Goal: Information Seeking & Learning: Learn about a topic

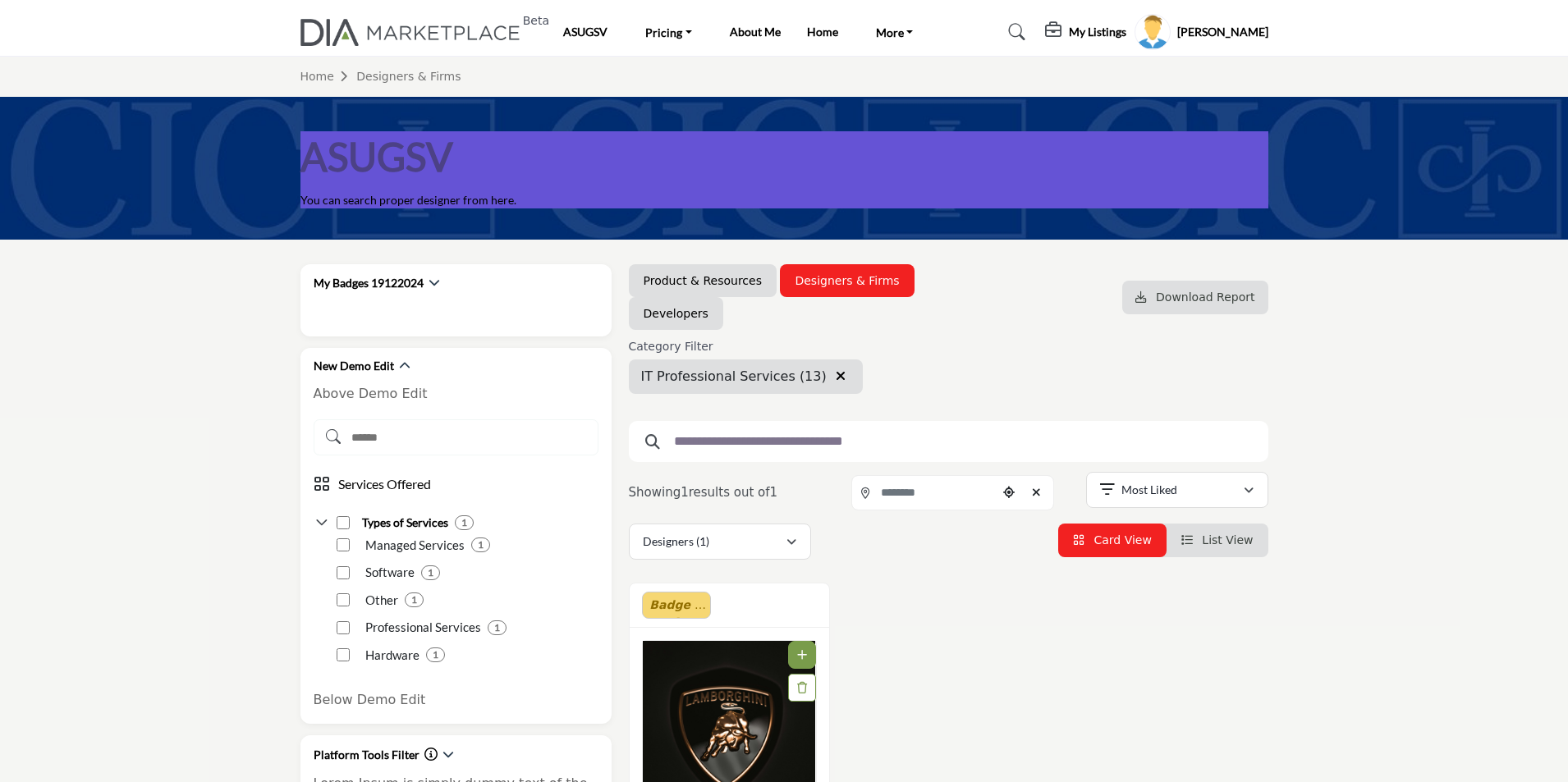
click at [836, 379] on icon "button" at bounding box center [841, 375] width 10 height 13
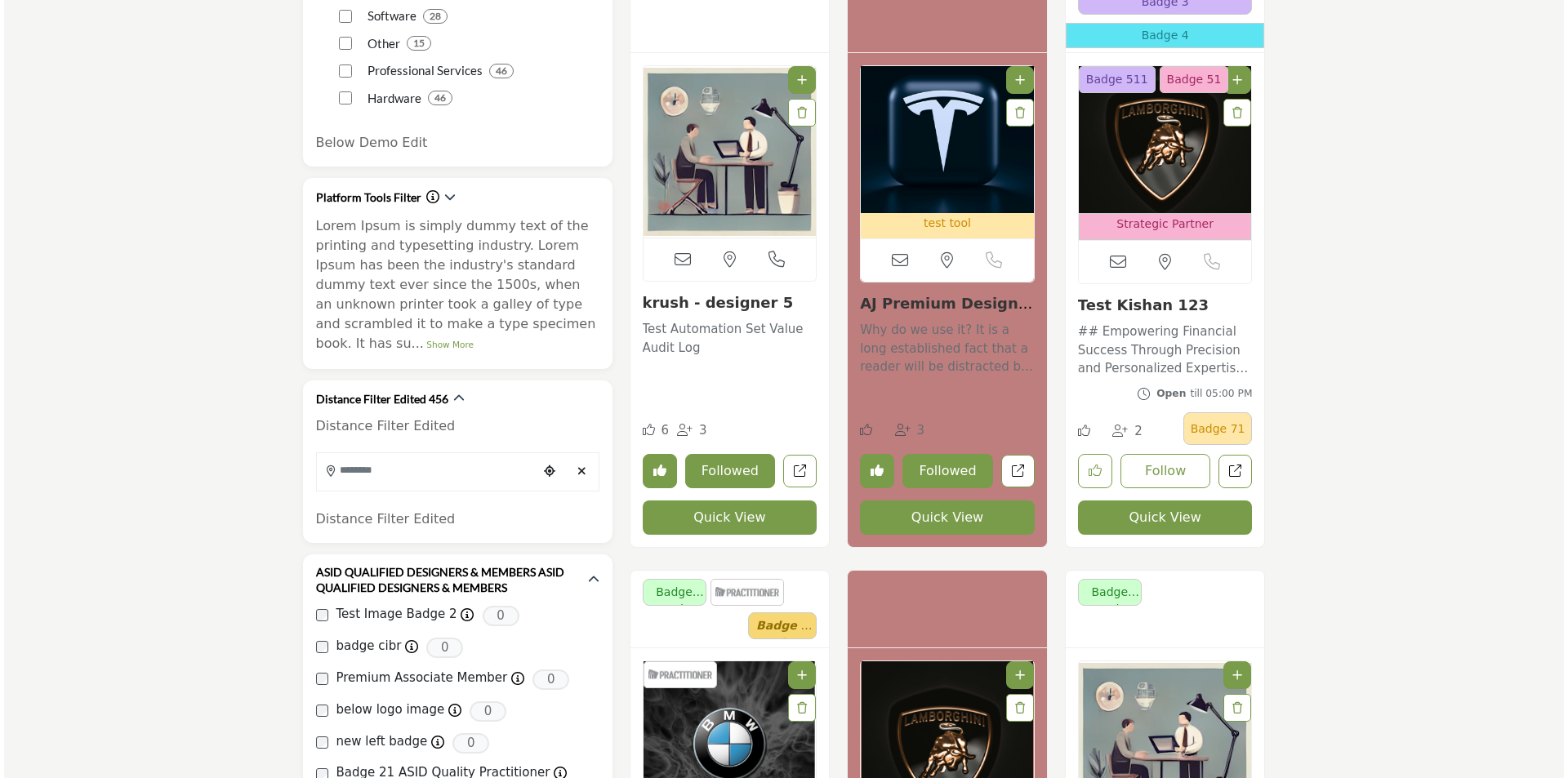
scroll to position [572, 0]
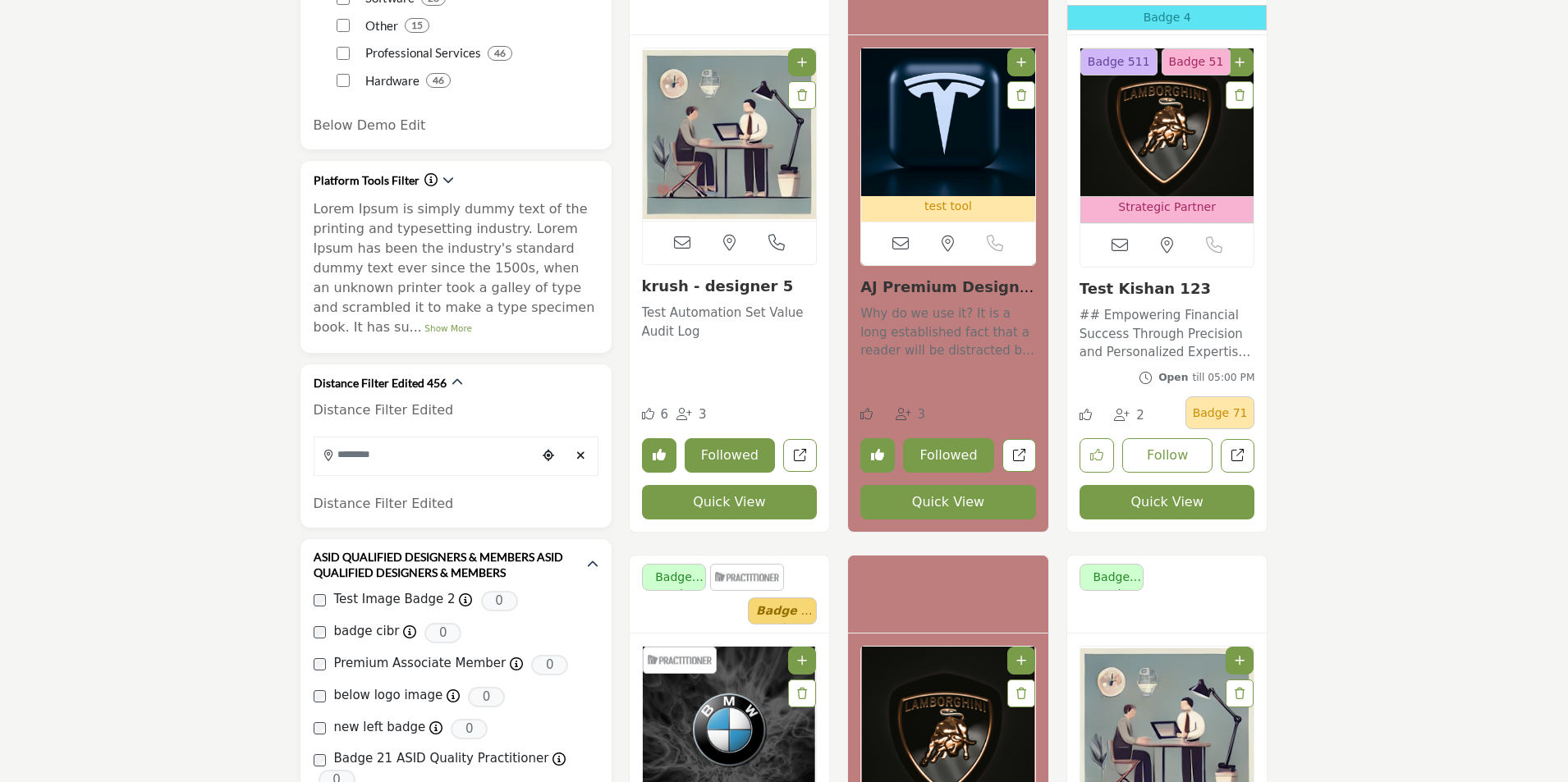
click at [715, 498] on button "Quick View" at bounding box center [729, 502] width 175 height 34
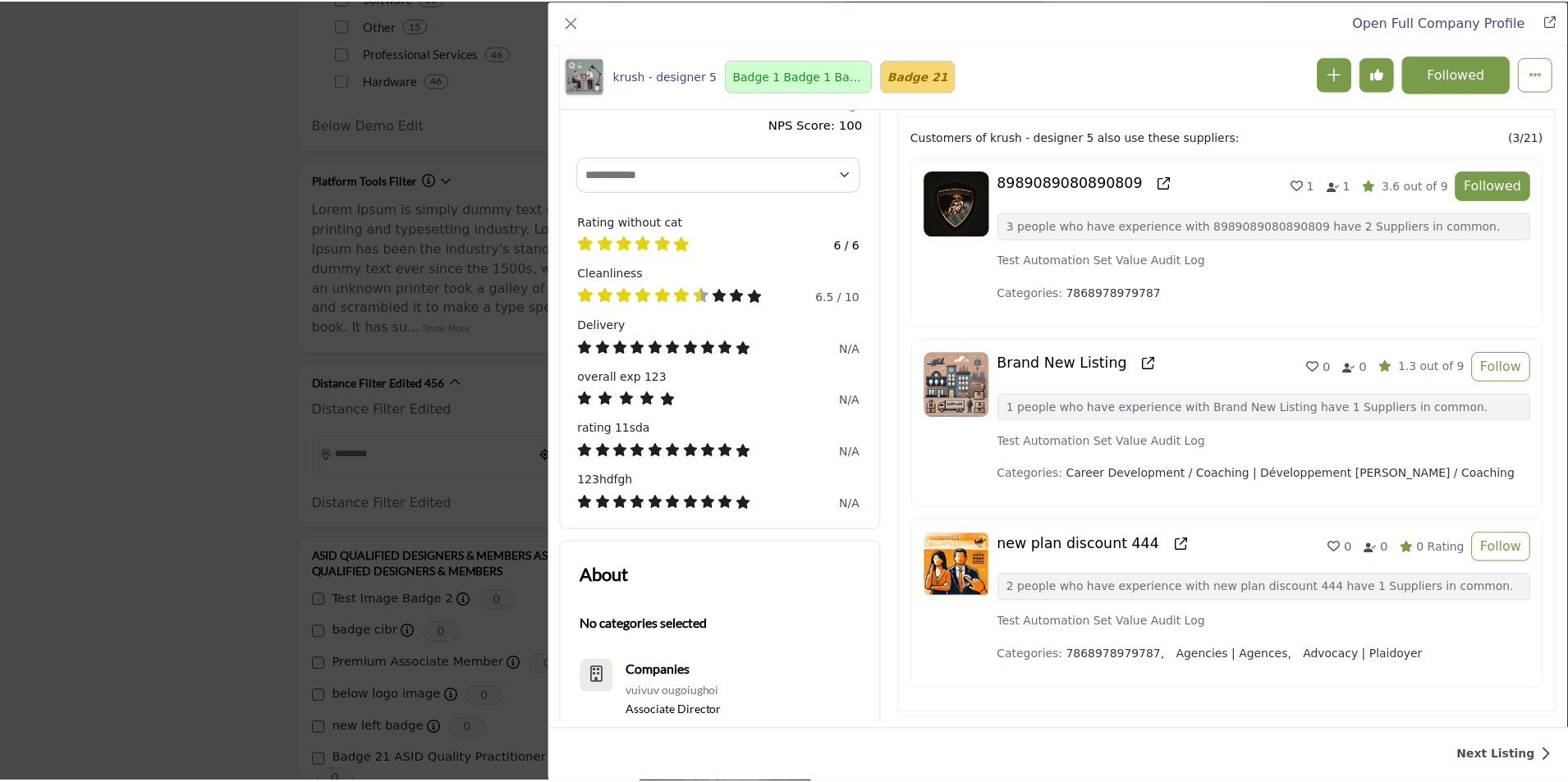
scroll to position [0, 0]
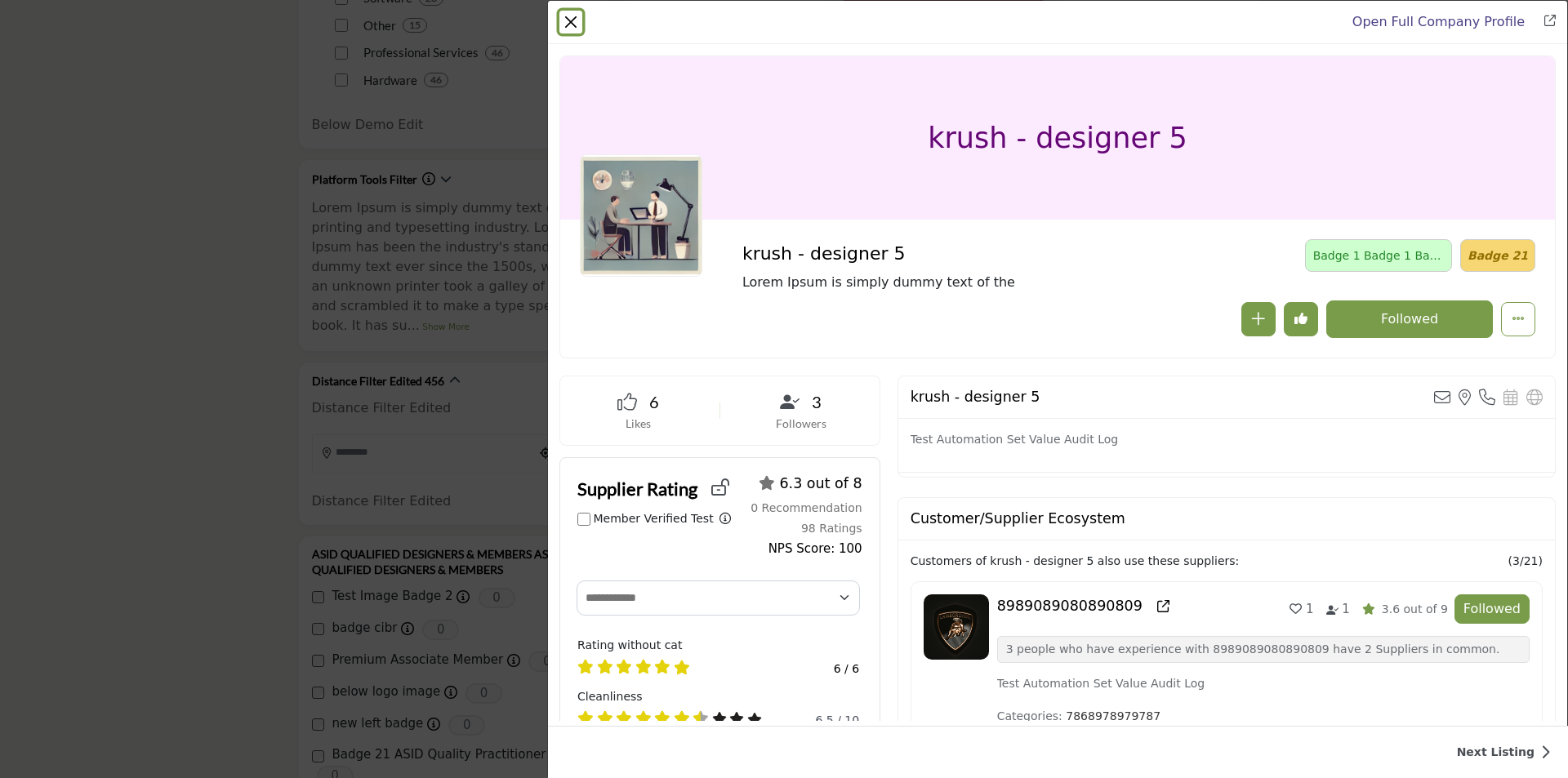
click at [565, 18] on button "Close" at bounding box center [570, 21] width 22 height 22
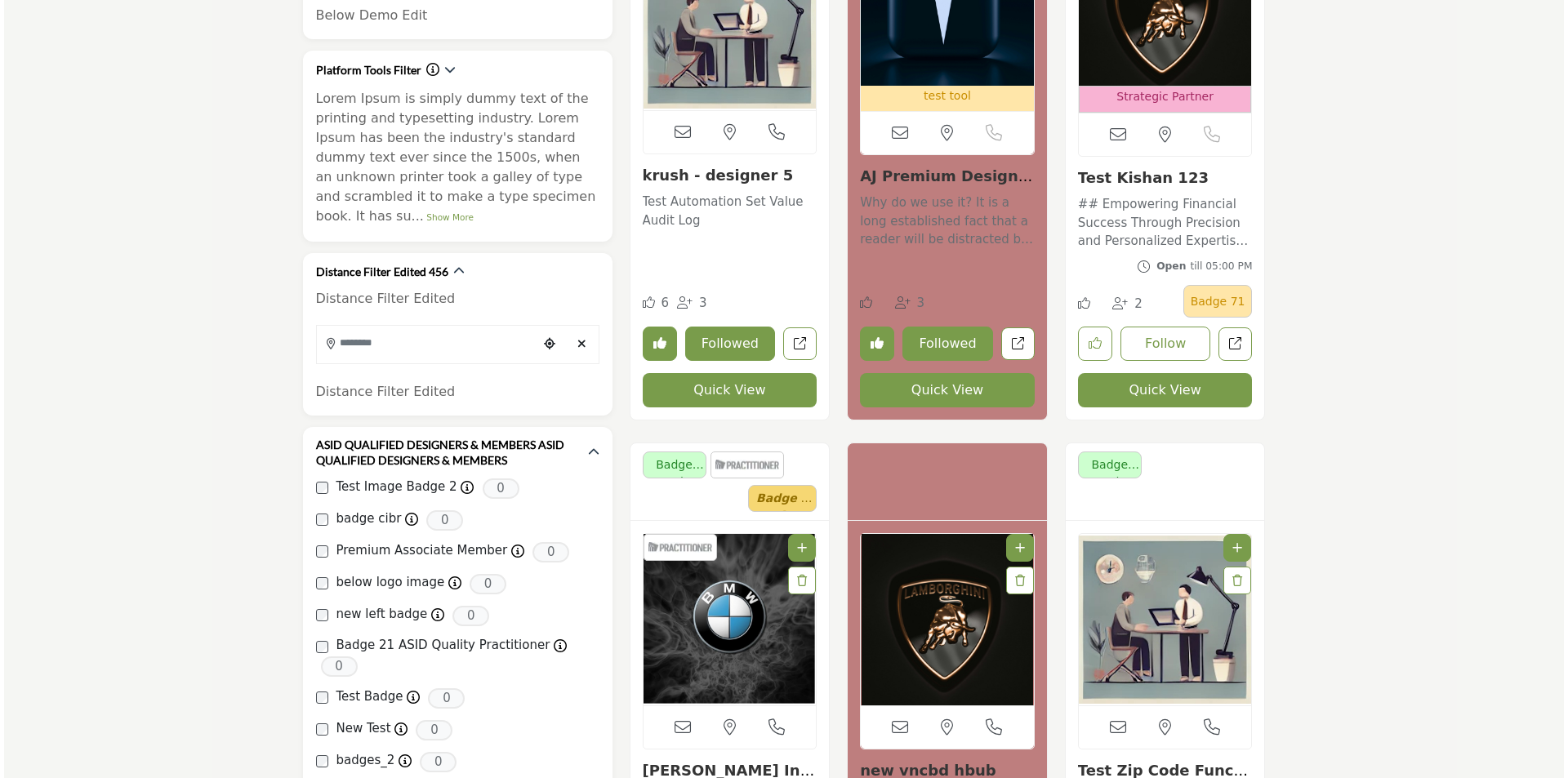
scroll to position [653, 0]
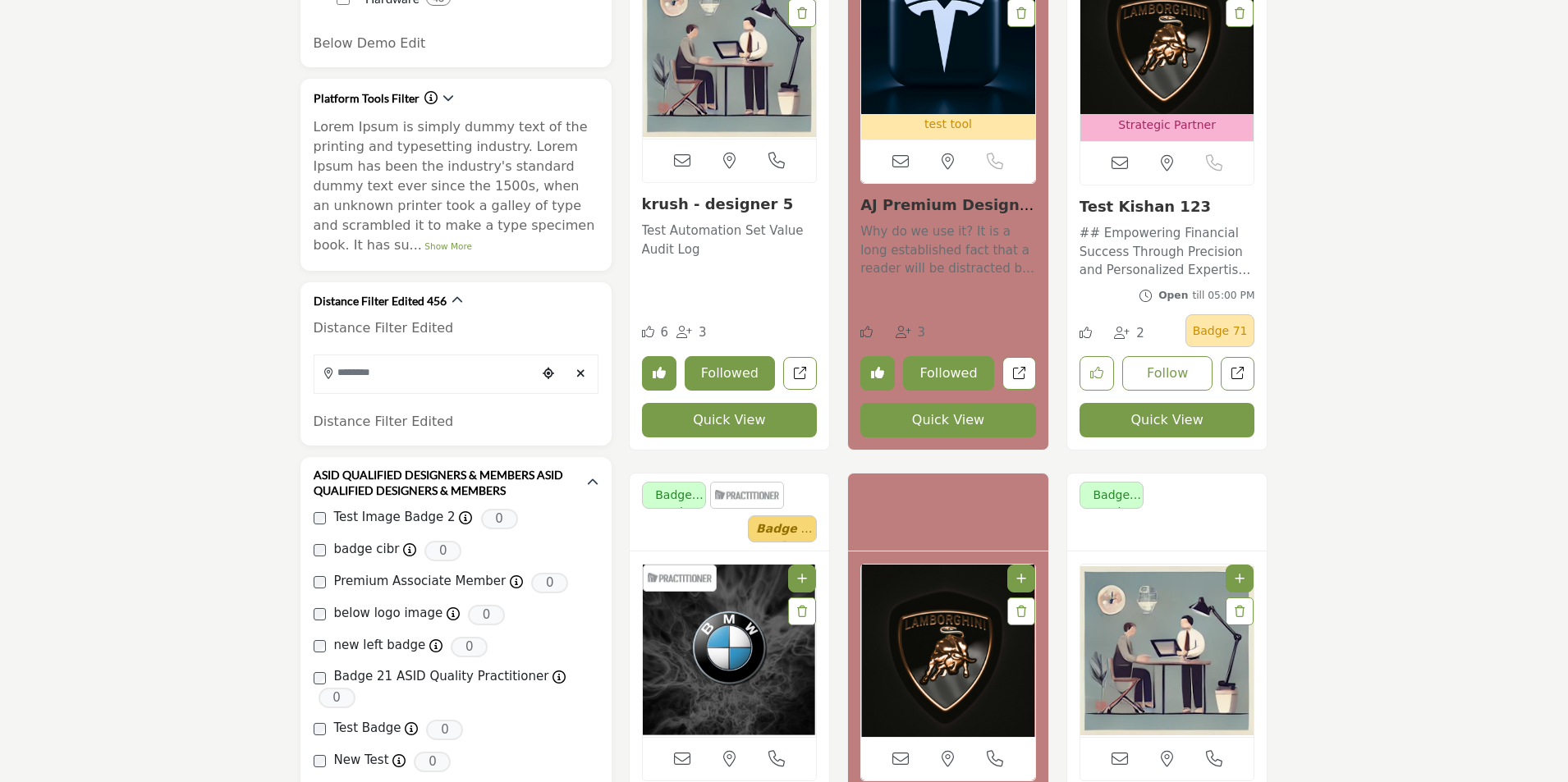
click at [1172, 433] on button "Quick View" at bounding box center [1167, 420] width 175 height 34
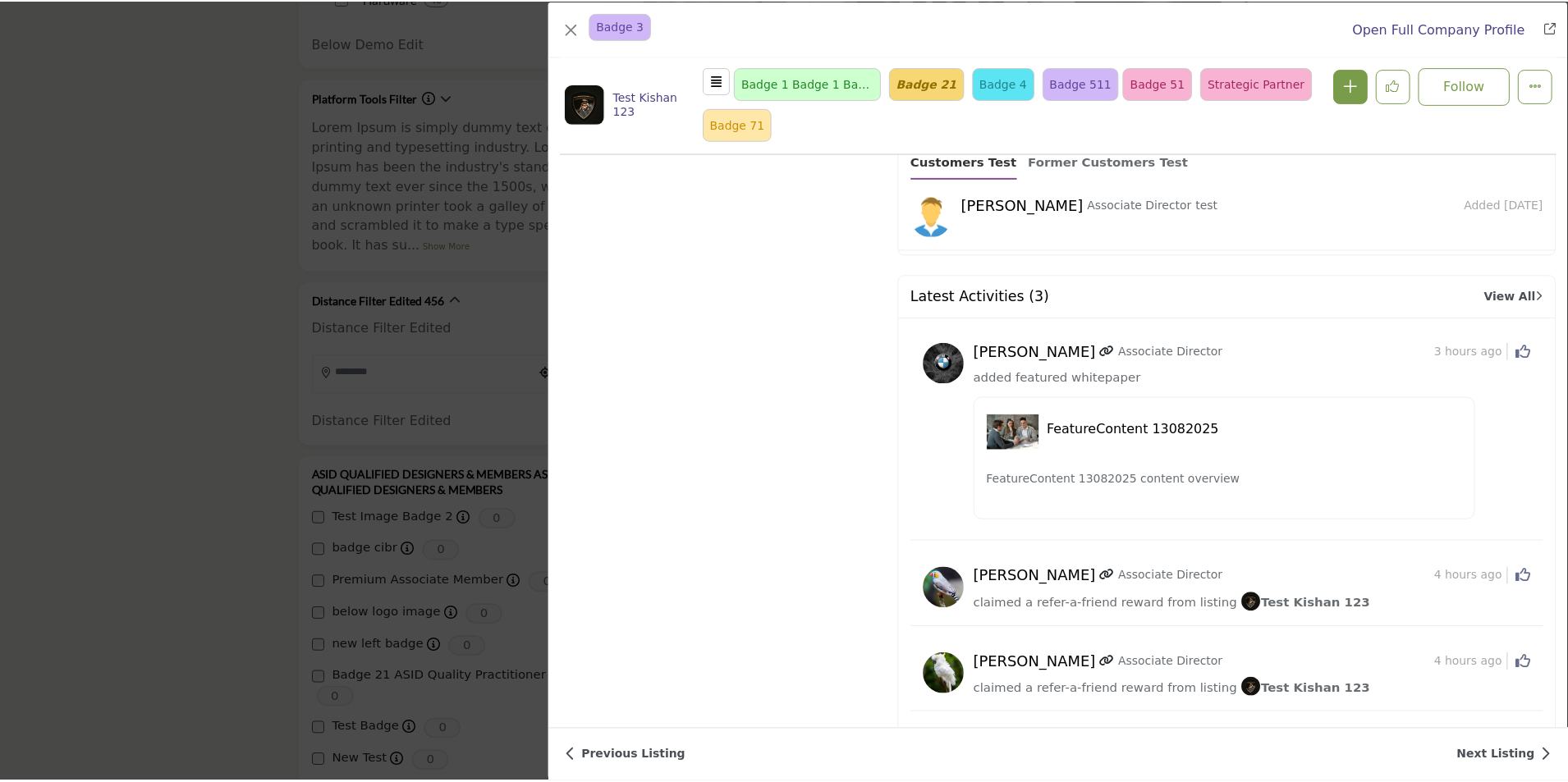
scroll to position [4367, 0]
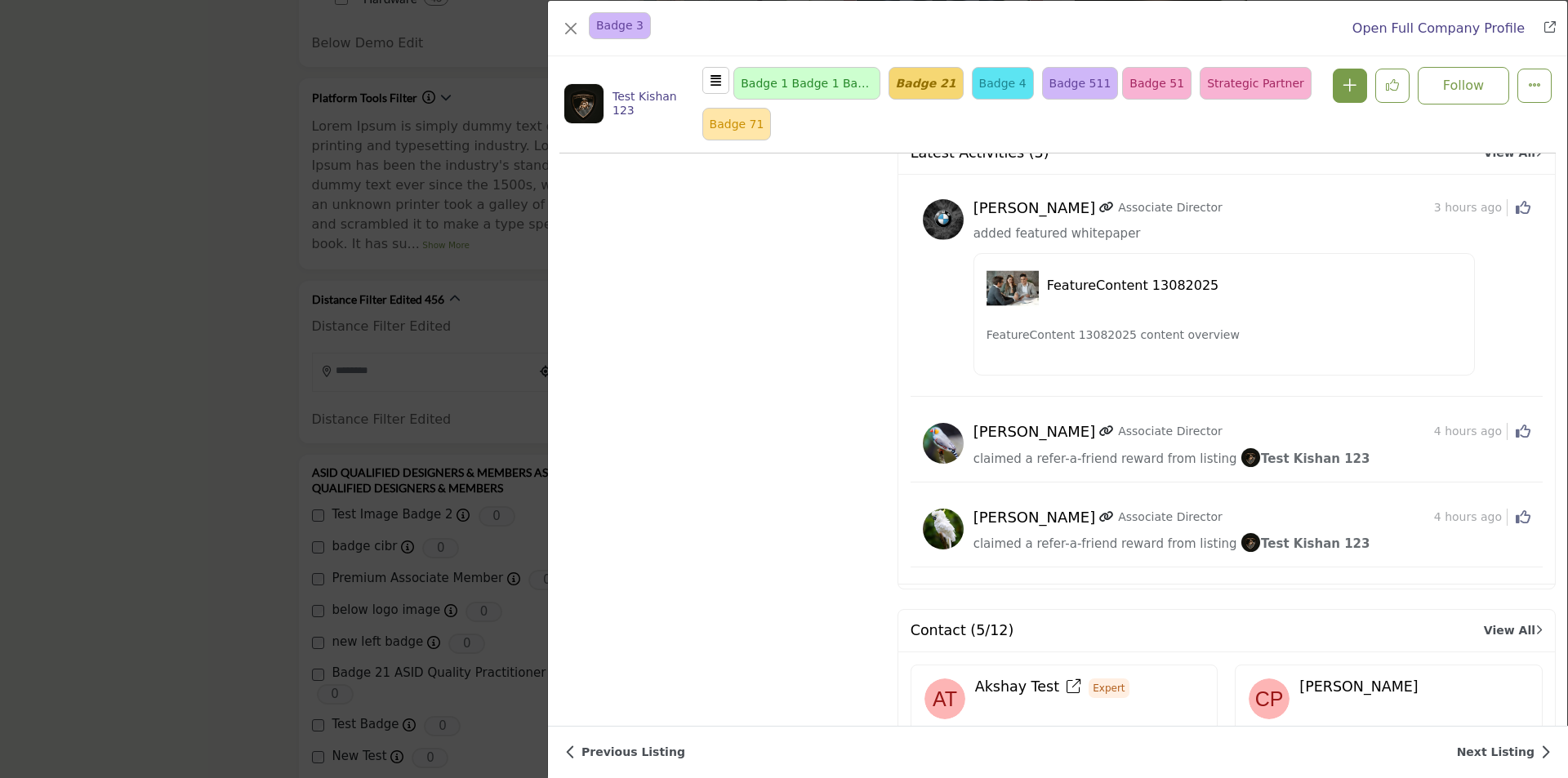
click at [1500, 752] on link "Next Listing" at bounding box center [1504, 753] width 93 height 18
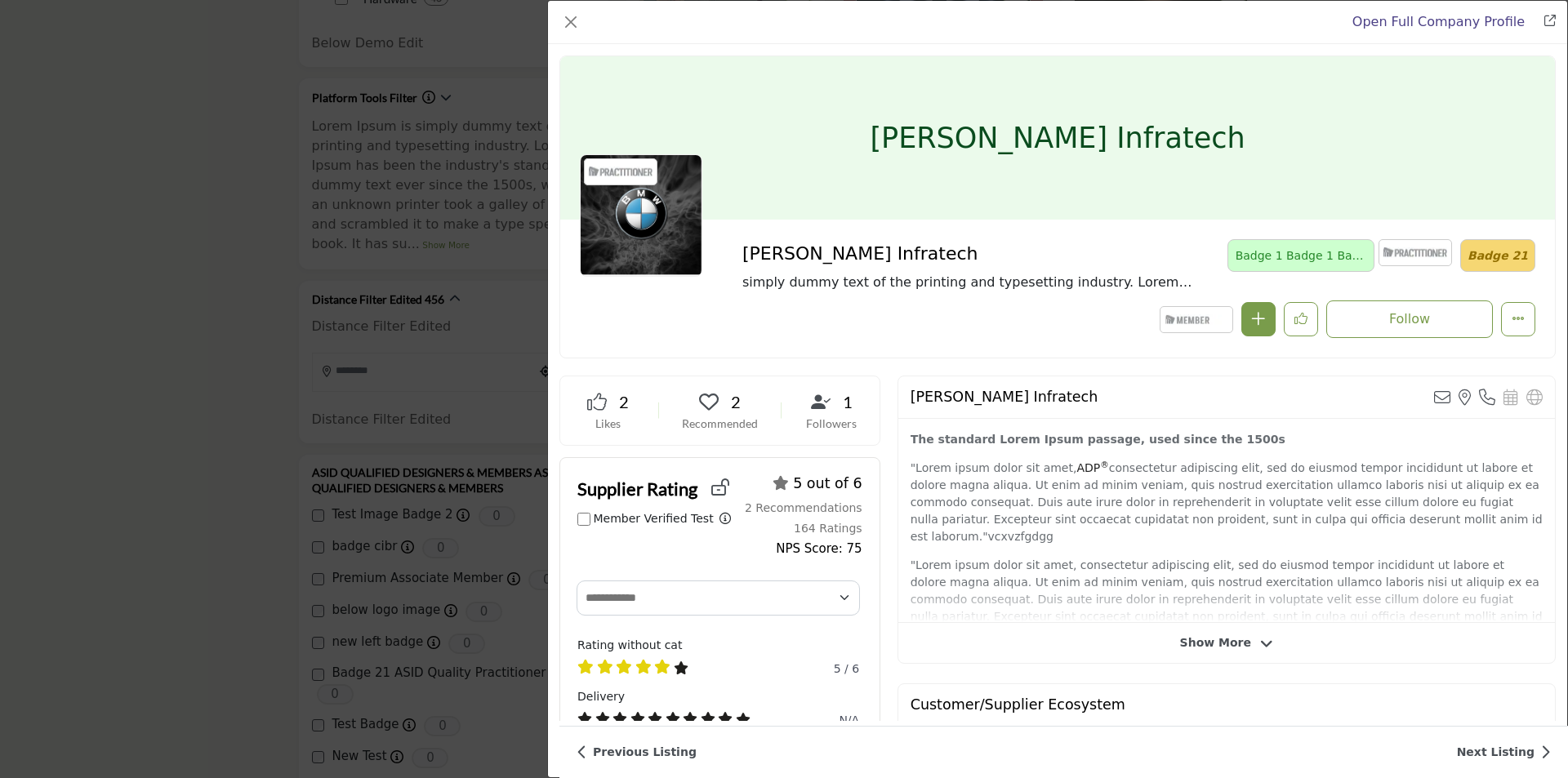
click at [1494, 752] on link "Next Listing" at bounding box center [1504, 753] width 93 height 18
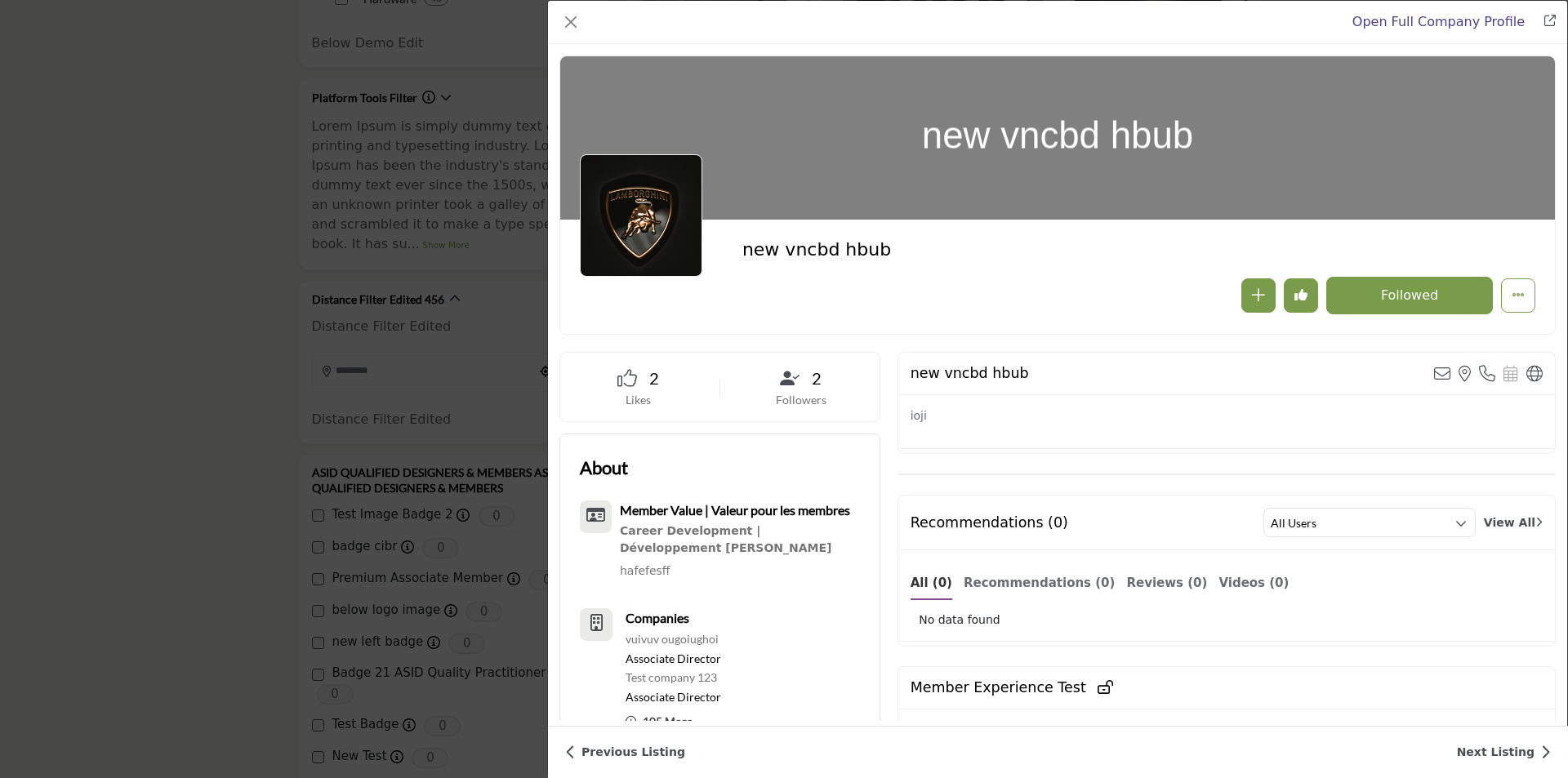
click at [1494, 752] on link "Next Listing" at bounding box center [1504, 753] width 93 height 18
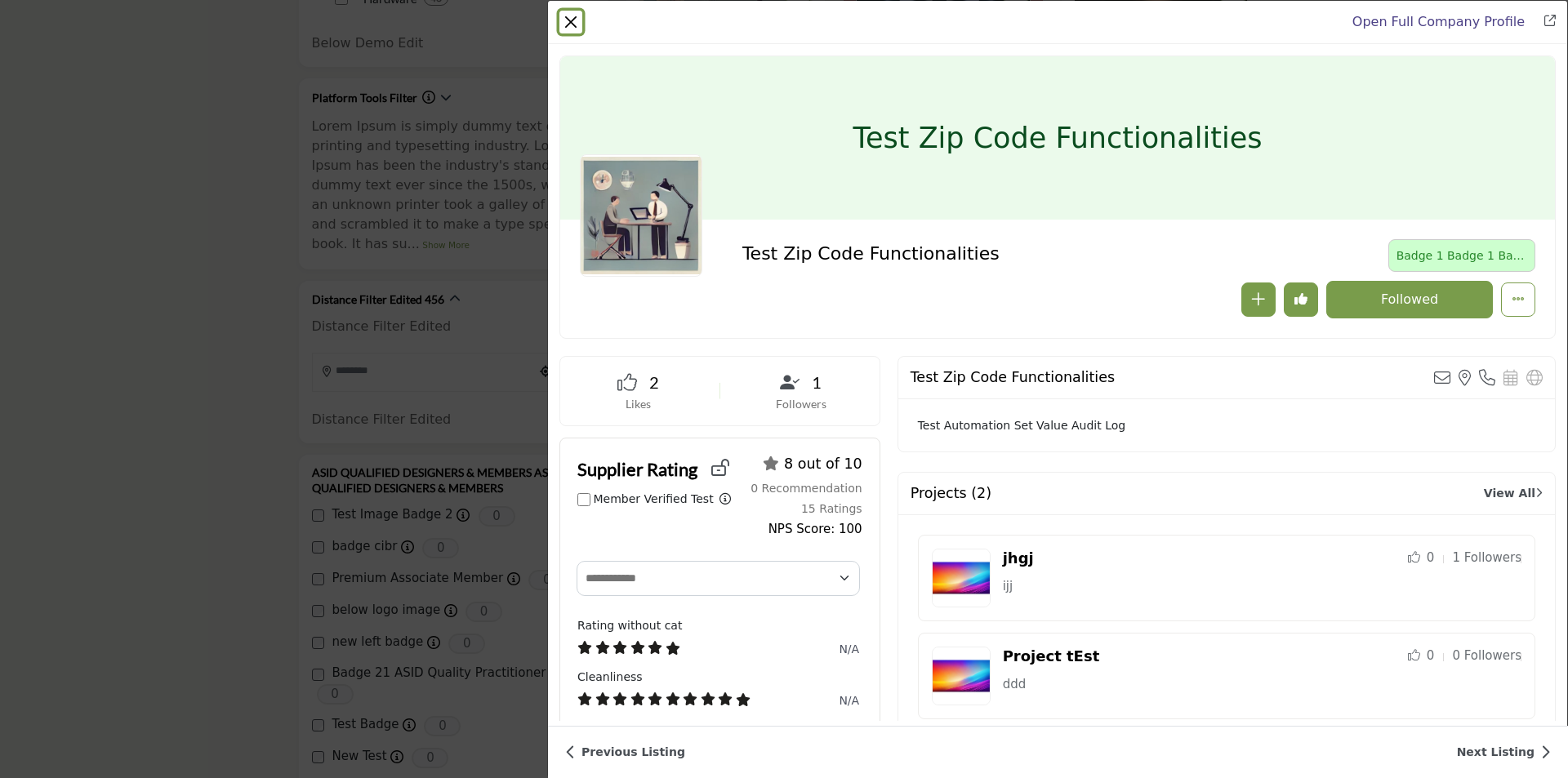
click at [573, 20] on button "Close" at bounding box center [570, 21] width 22 height 22
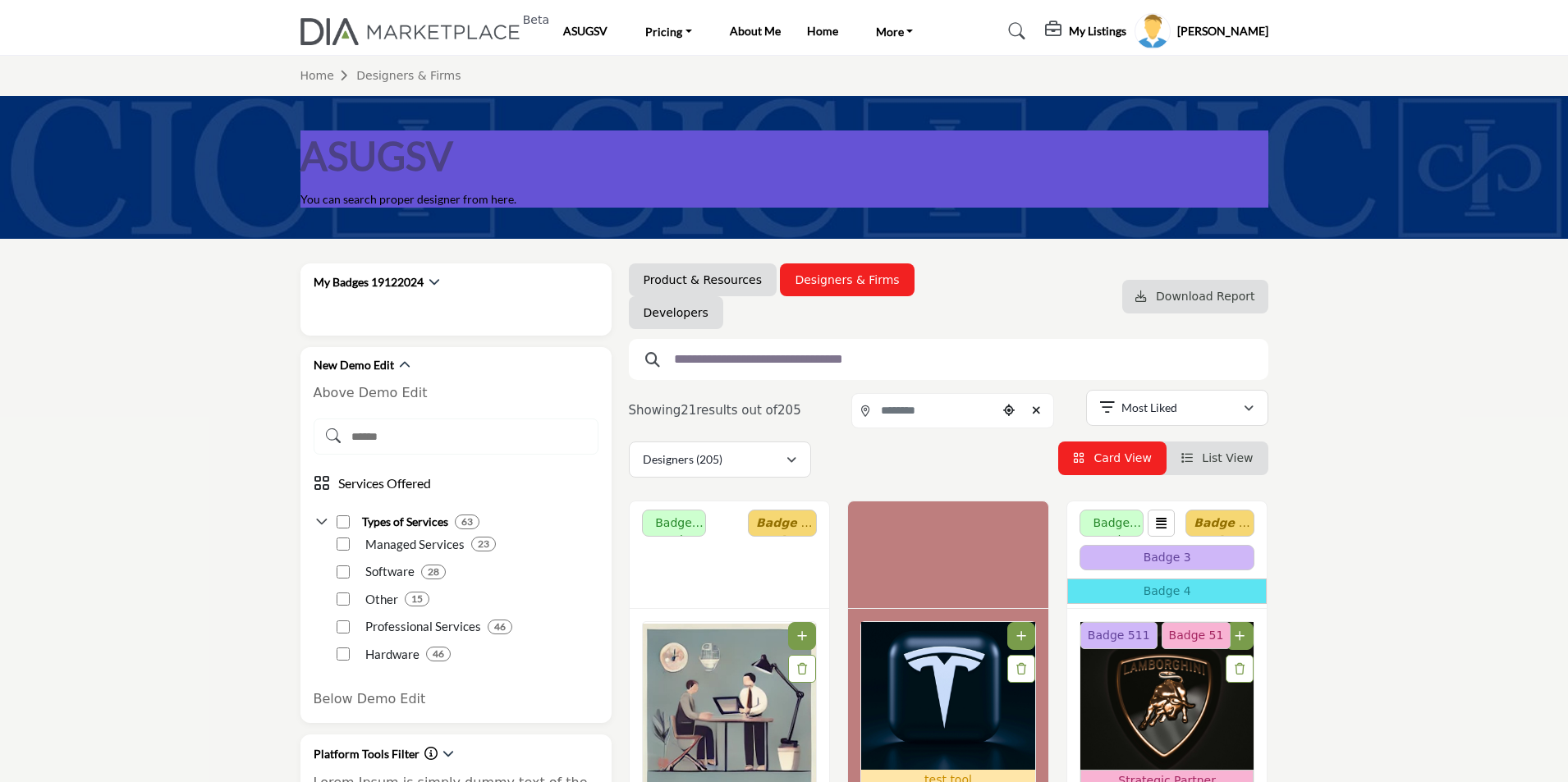
scroll to position [0, 0]
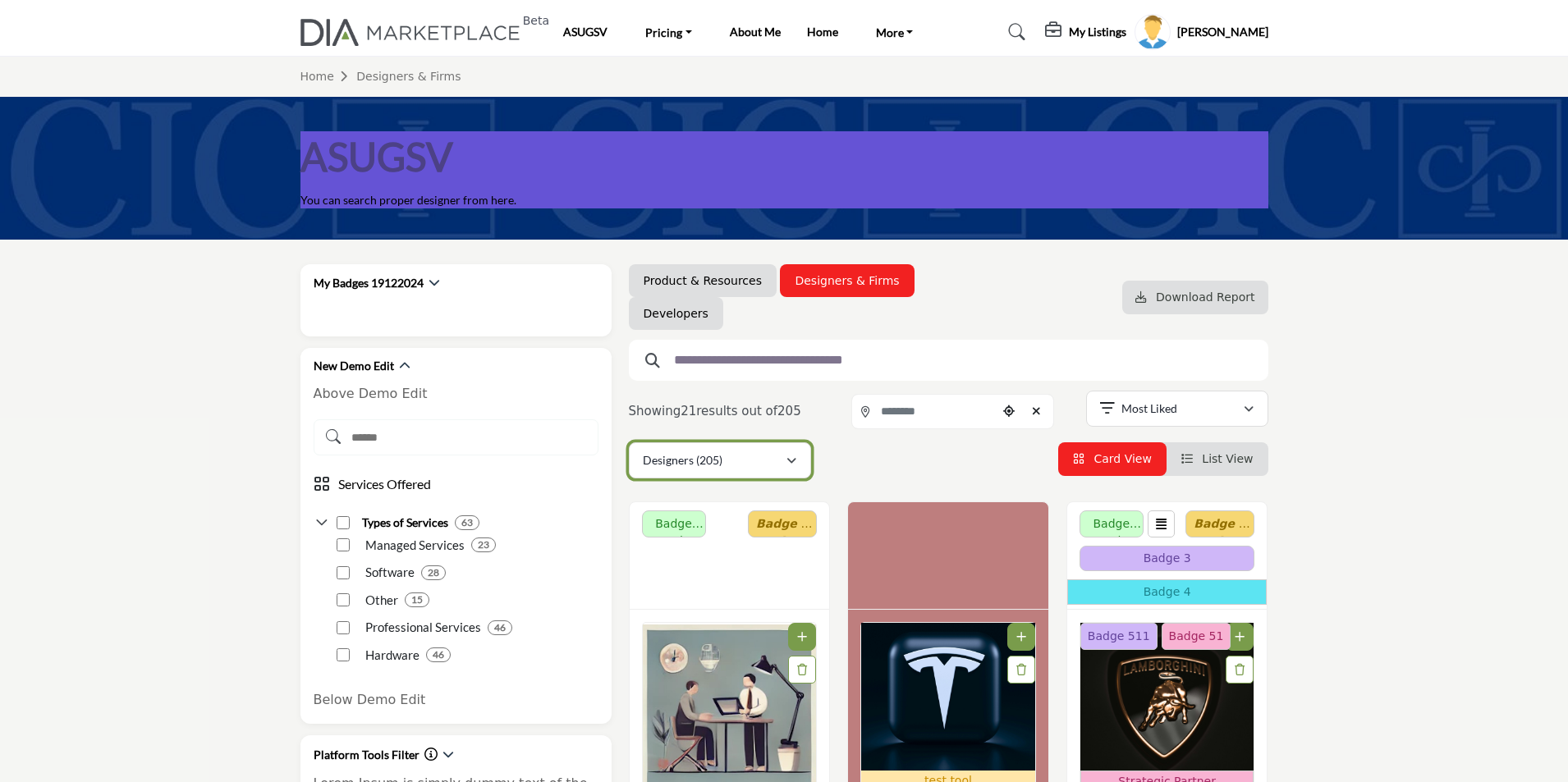
click at [742, 462] on div "Designers (205)" at bounding box center [715, 460] width 143 height 20
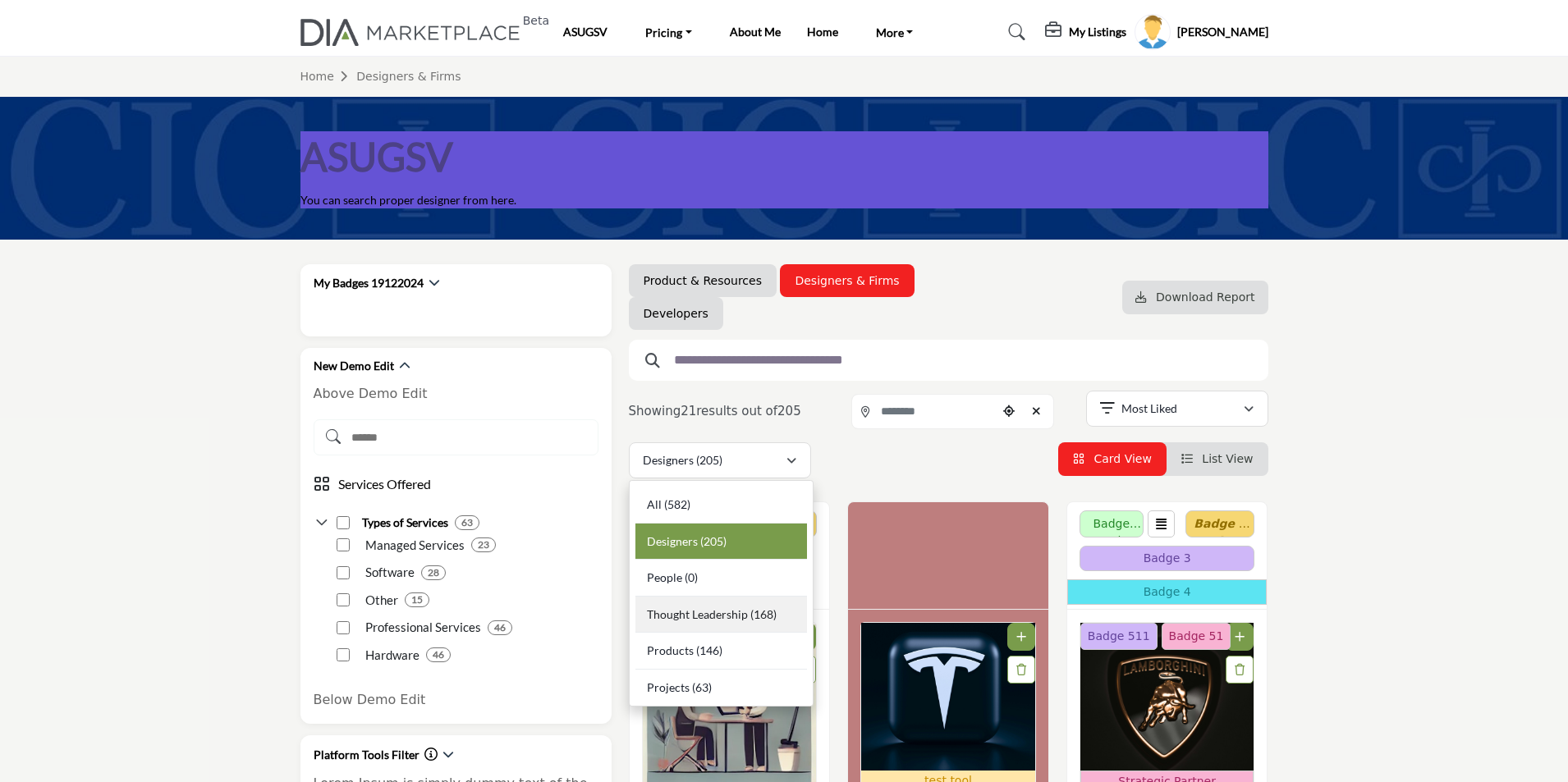
click at [690, 614] on span "Thought Leadership" at bounding box center [697, 615] width 101 height 14
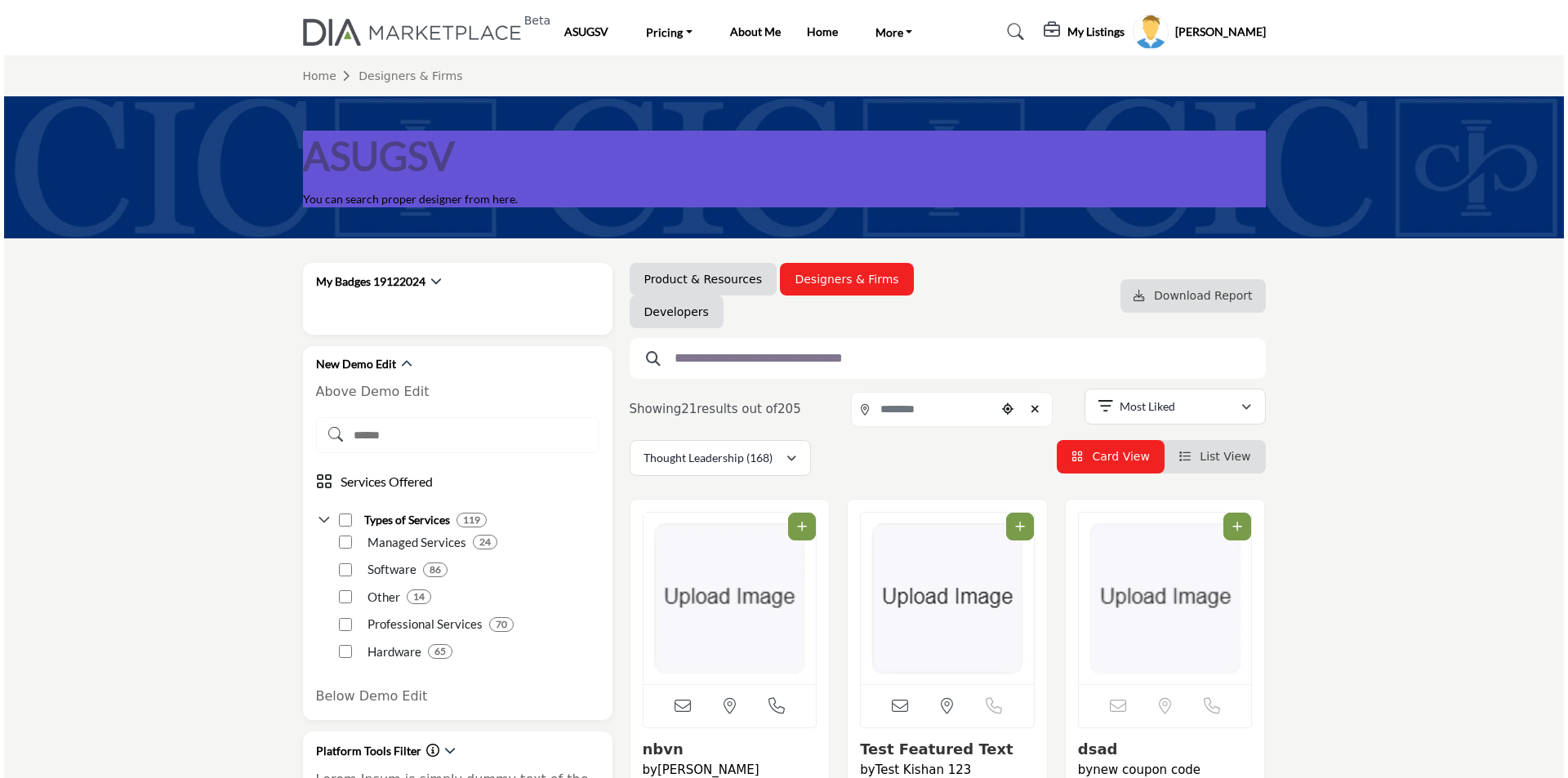
scroll to position [326, 0]
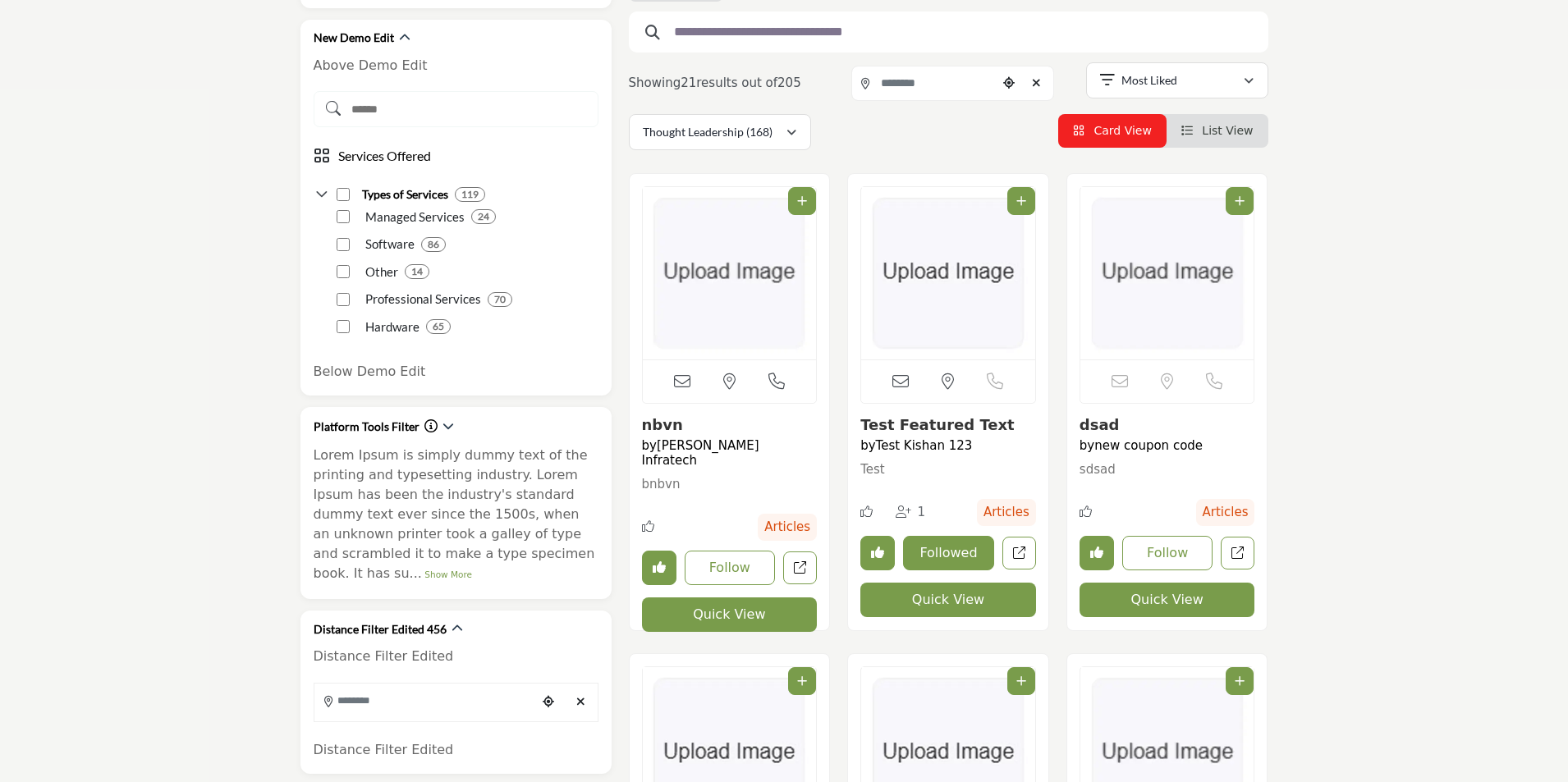
click at [699, 608] on button "Quick View" at bounding box center [729, 614] width 175 height 34
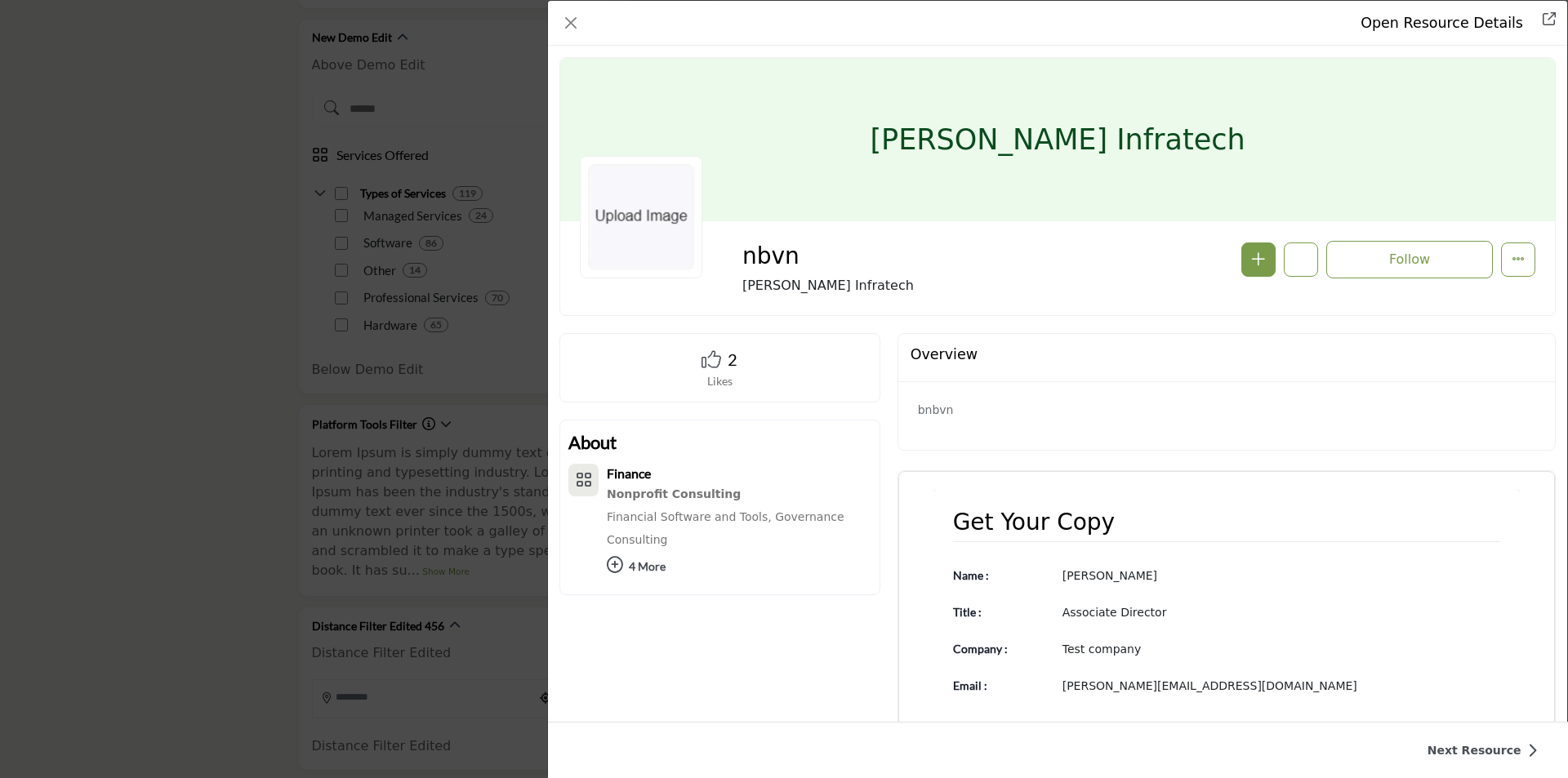
click at [1459, 751] on link "Next Resource" at bounding box center [1482, 751] width 110 height 18
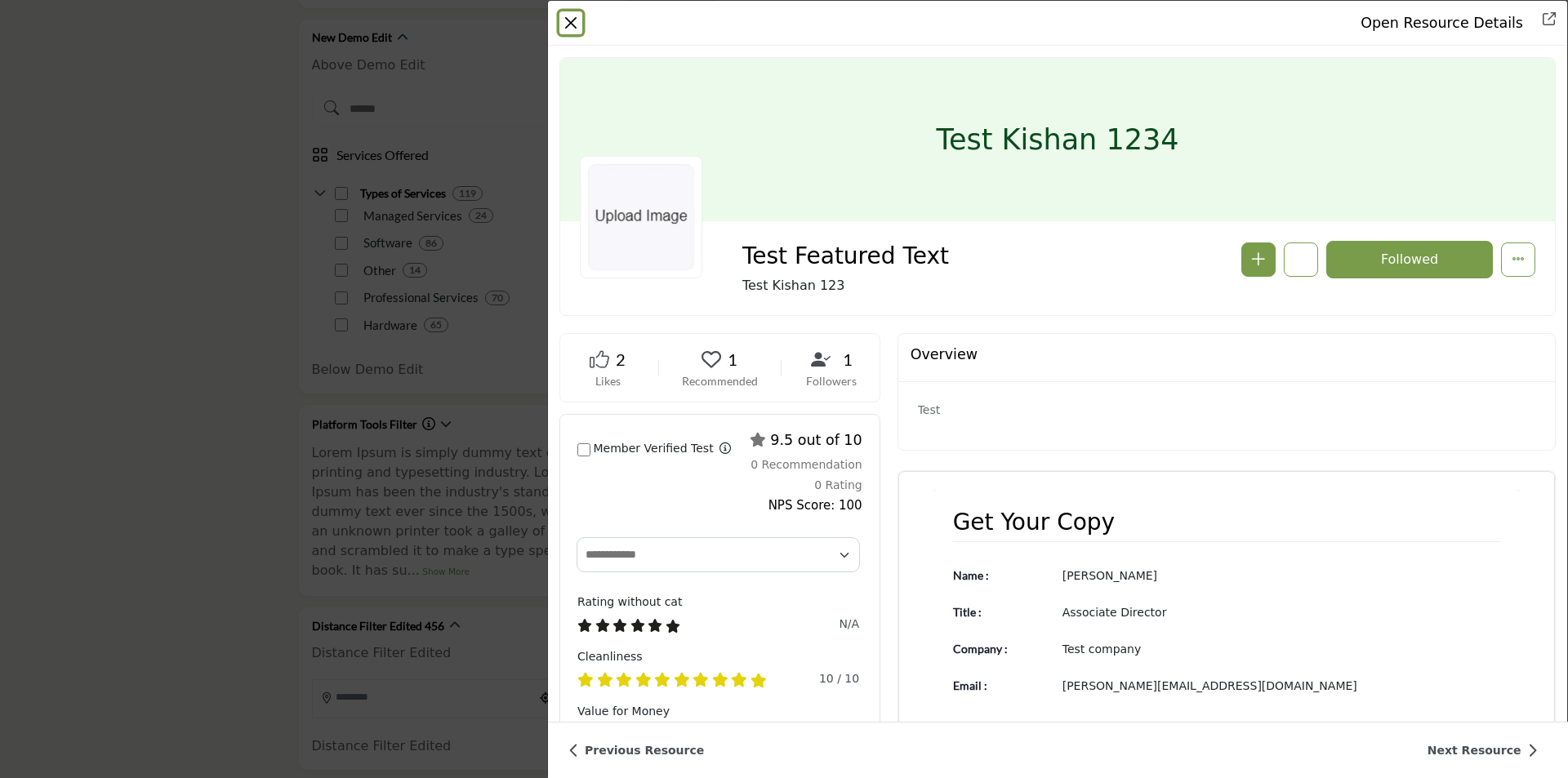
click at [572, 20] on button "Close" at bounding box center [570, 22] width 22 height 22
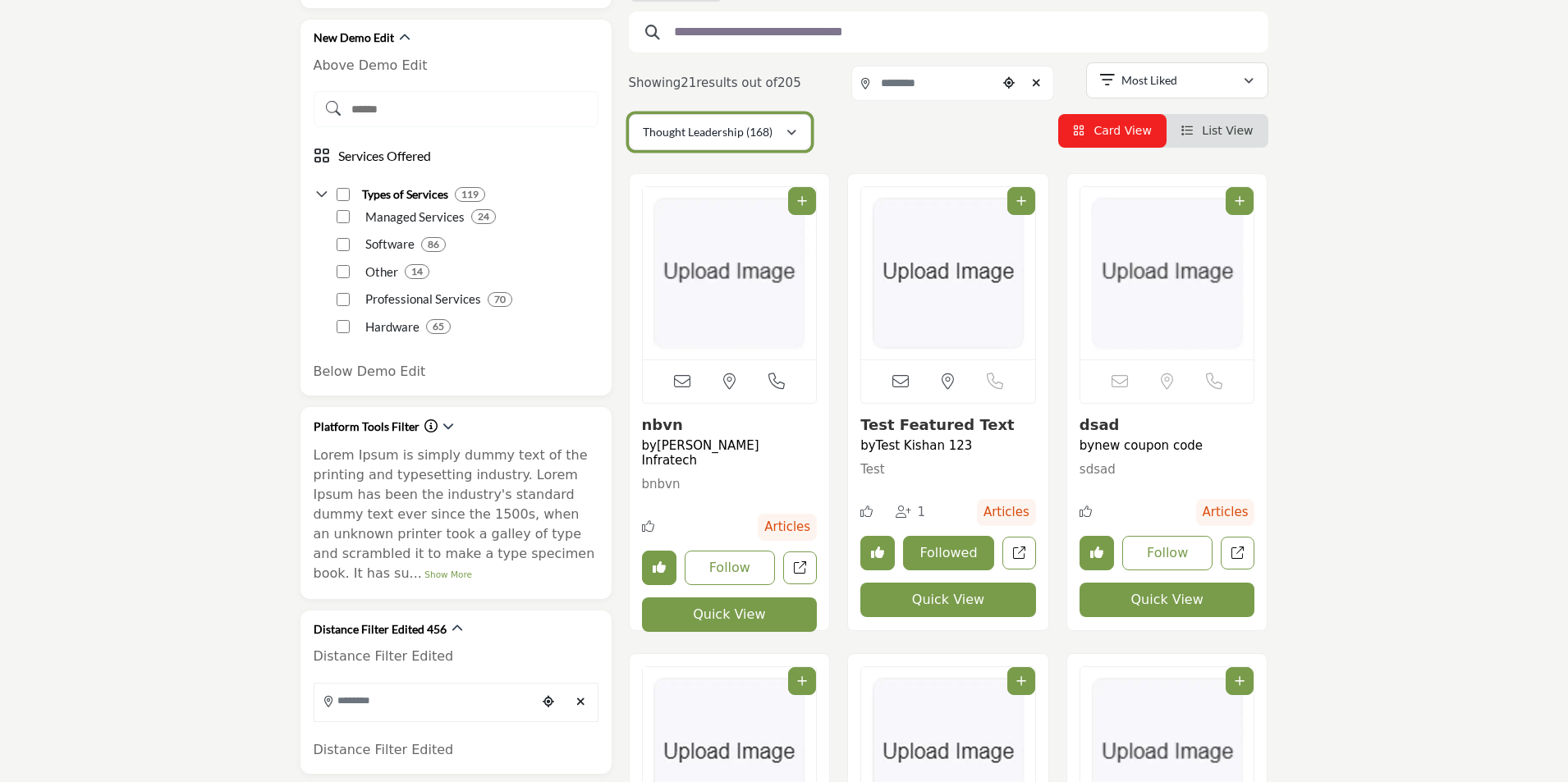
click at [759, 131] on p "Thought Leadership (168)" at bounding box center [708, 132] width 129 height 17
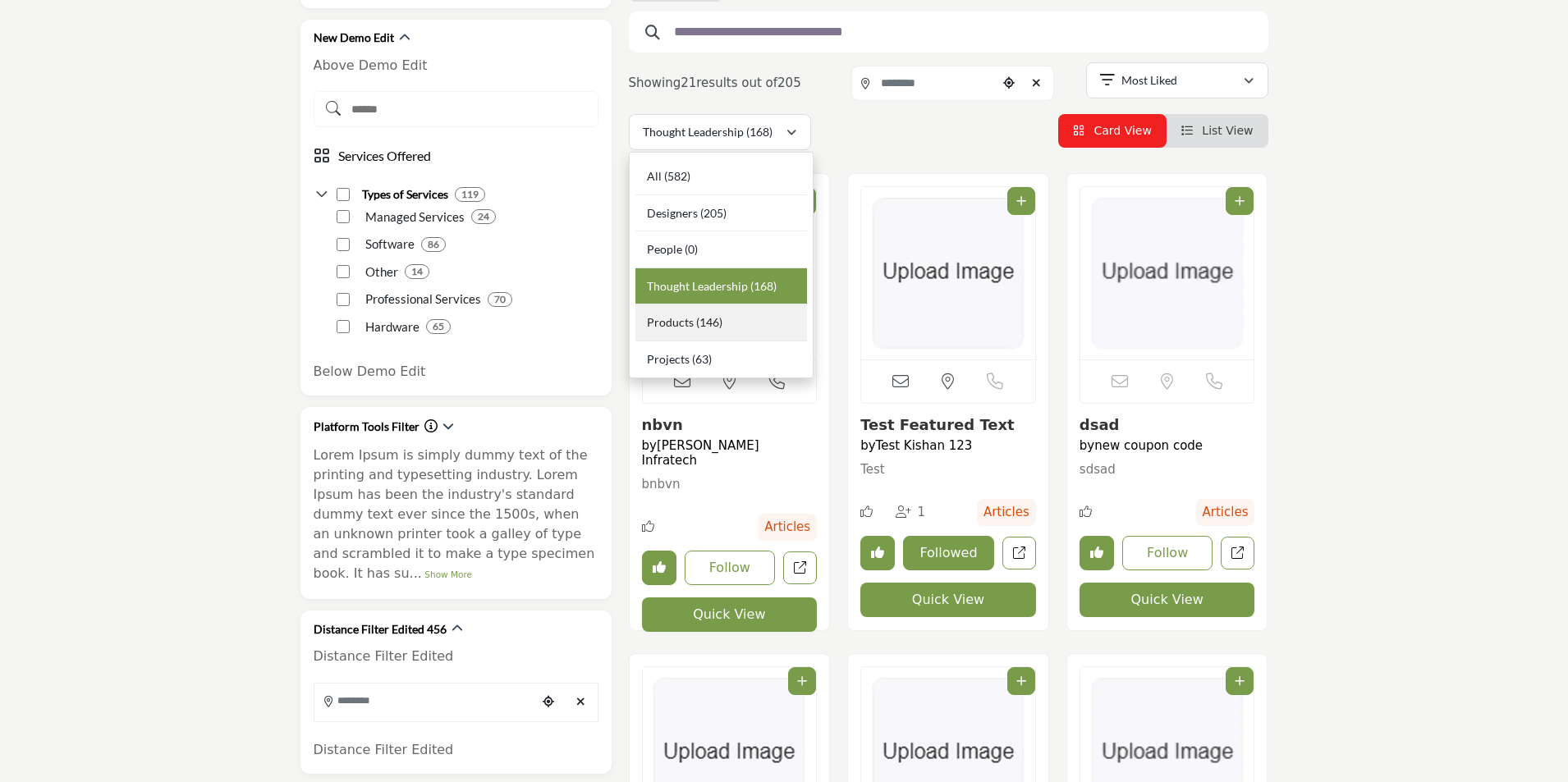
click at [715, 328] on b "(146)" at bounding box center [709, 322] width 26 height 14
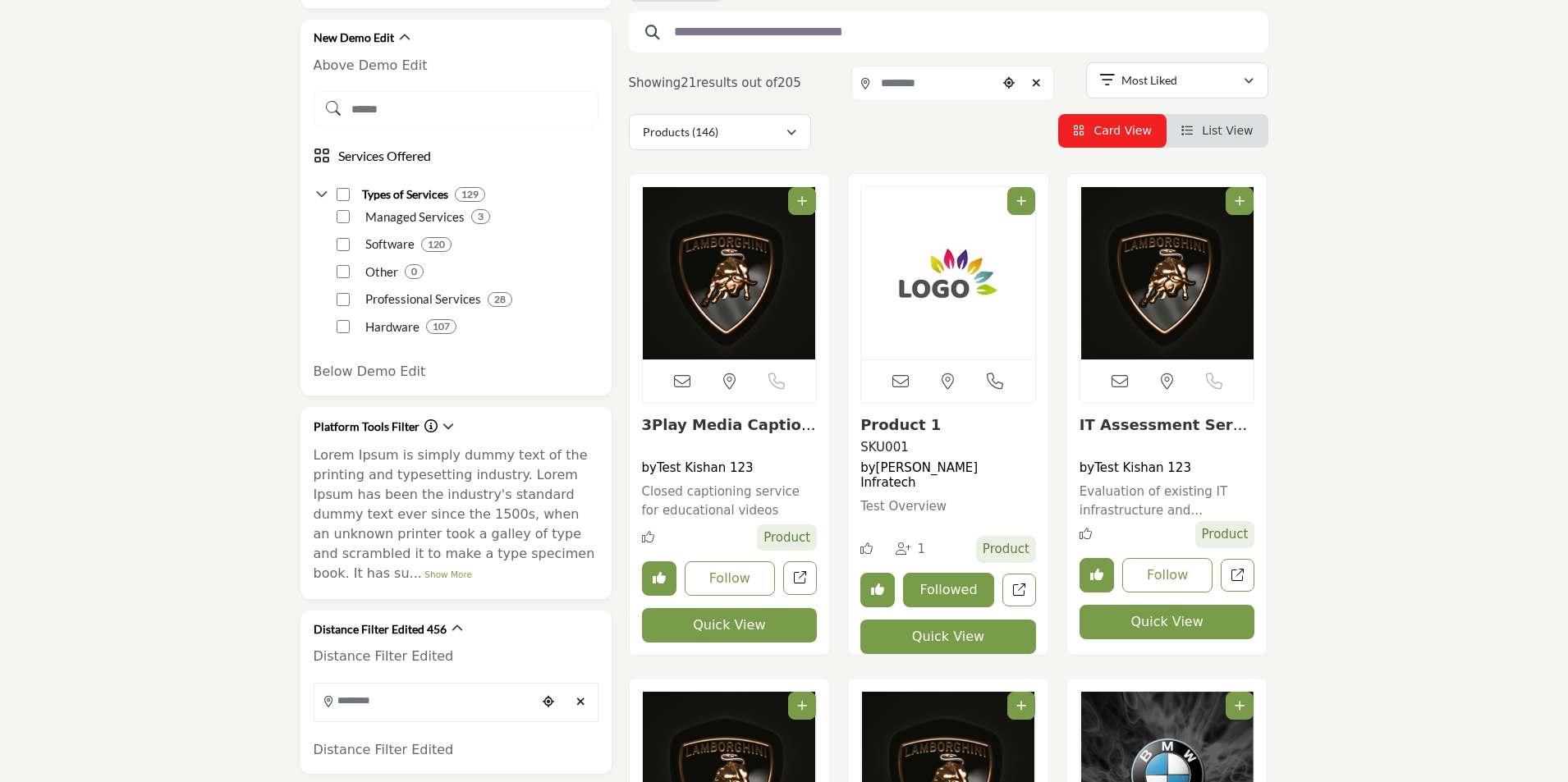
click at [746, 638] on button "Quick View" at bounding box center [729, 624] width 175 height 34
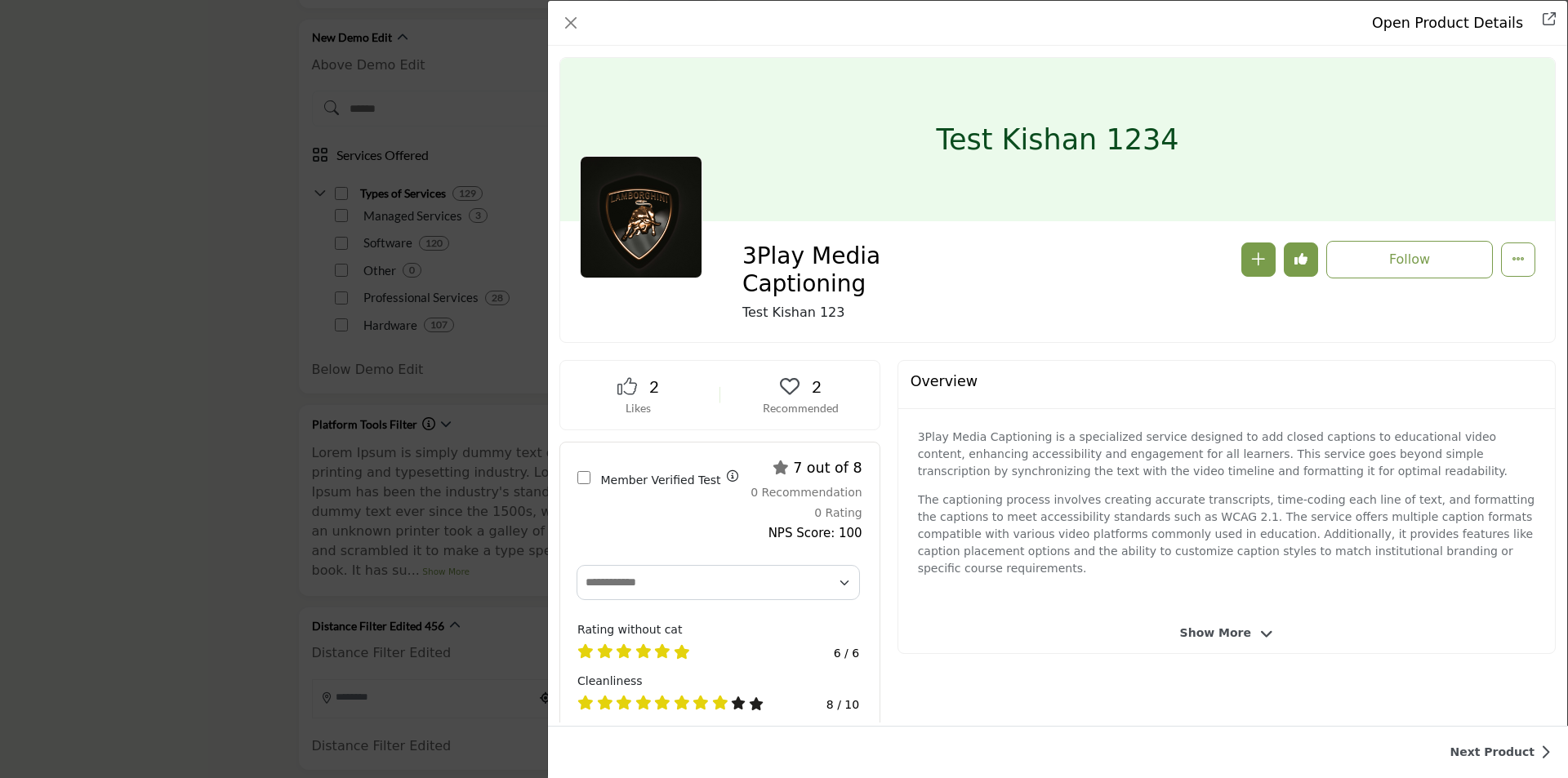
click at [1520, 753] on link "Next Product" at bounding box center [1500, 753] width 101 height 18
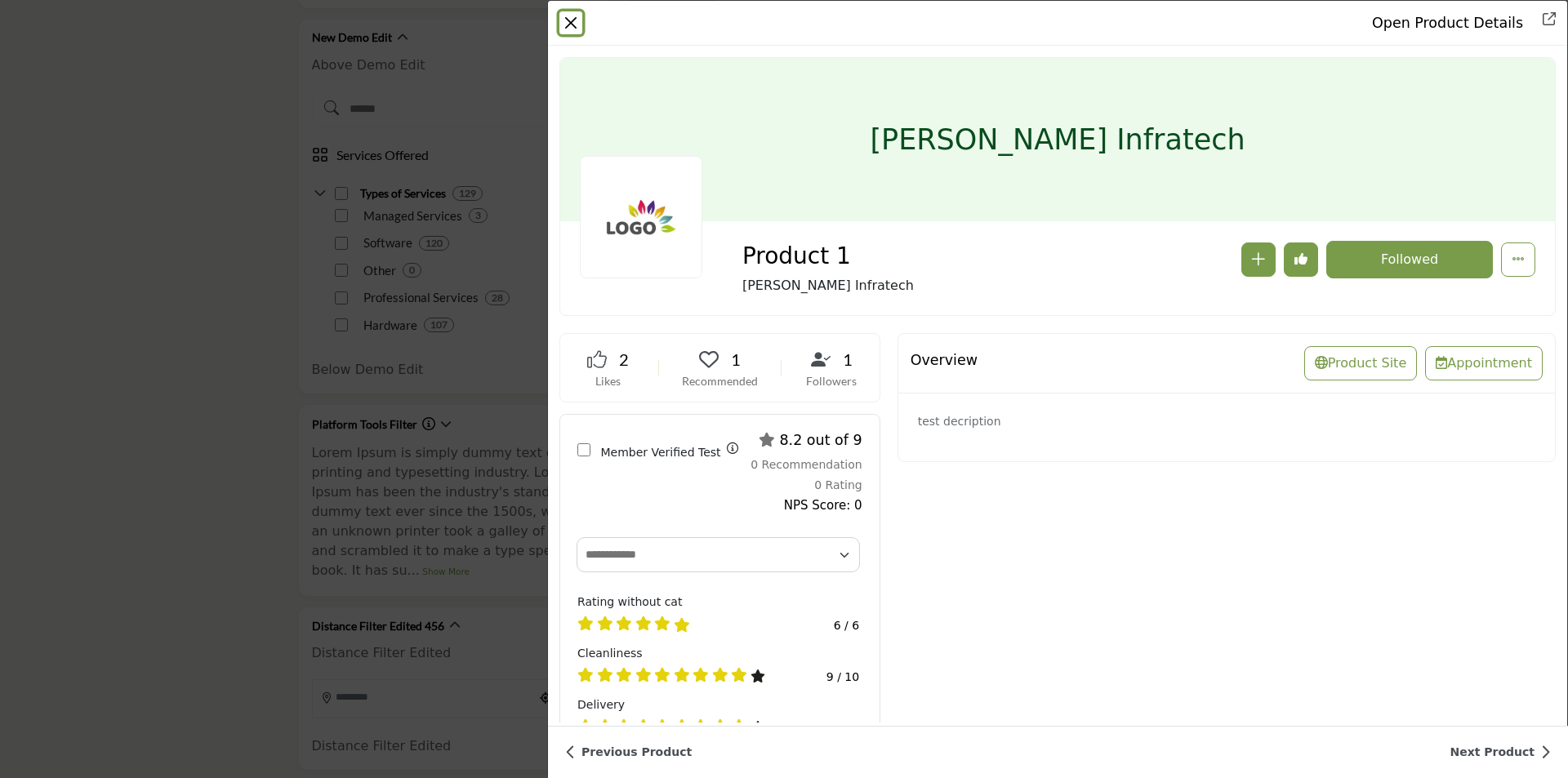
click at [572, 27] on button "Close" at bounding box center [570, 22] width 22 height 22
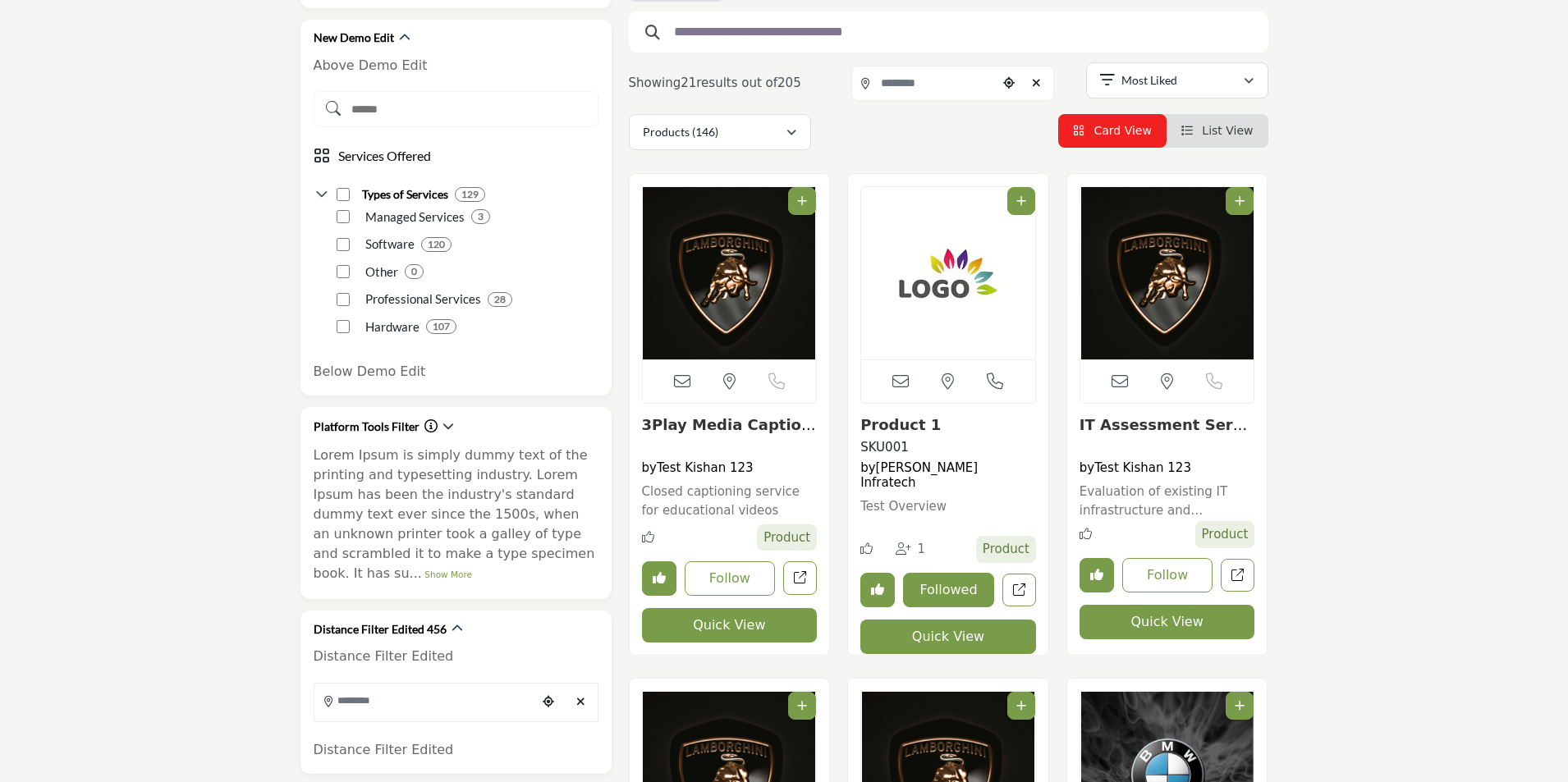
click at [1169, 621] on button "Quick View" at bounding box center [1167, 621] width 175 height 34
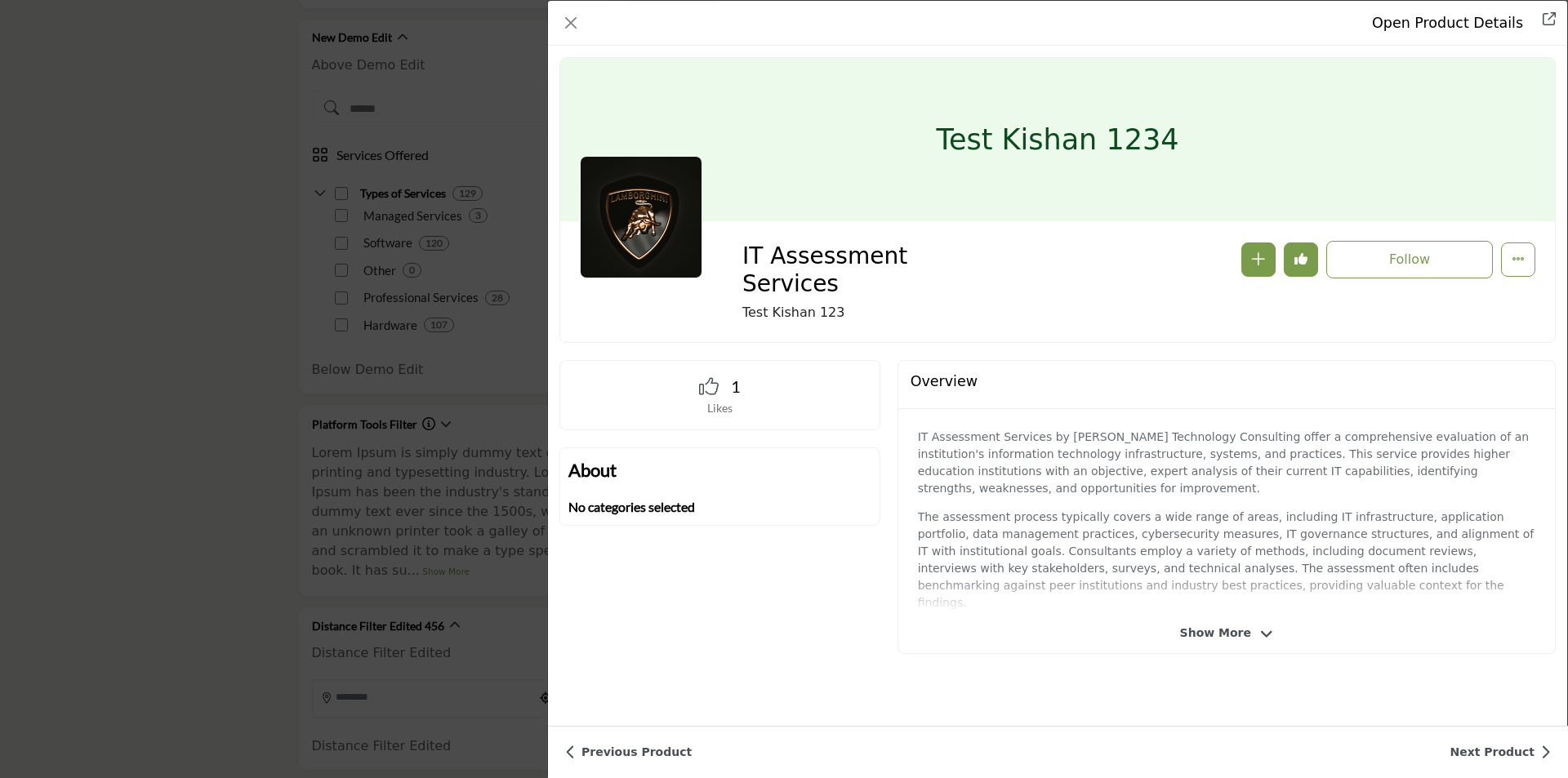
click at [1247, 634] on span "Show More" at bounding box center [1227, 633] width 93 height 18
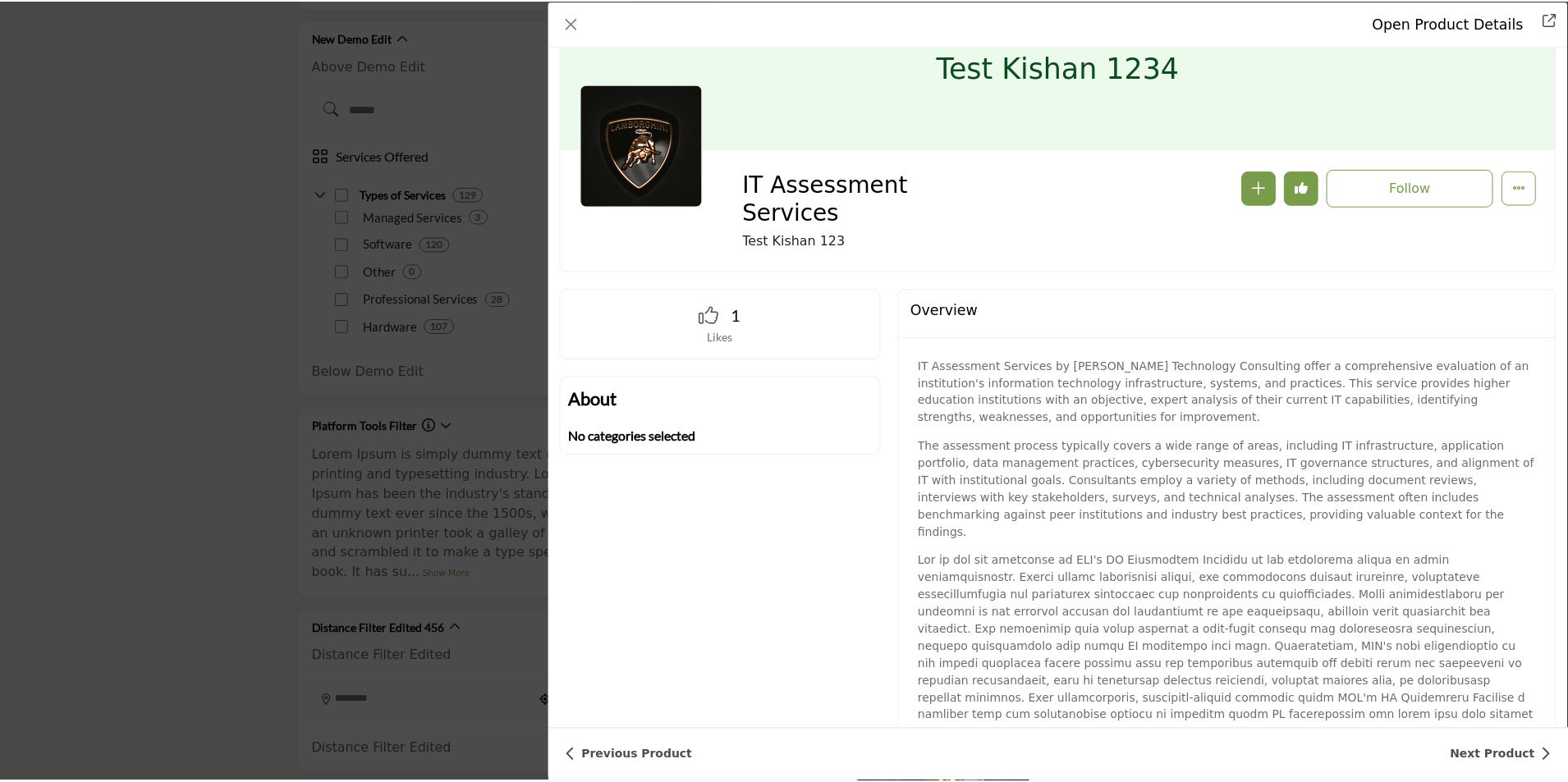
scroll to position [123, 0]
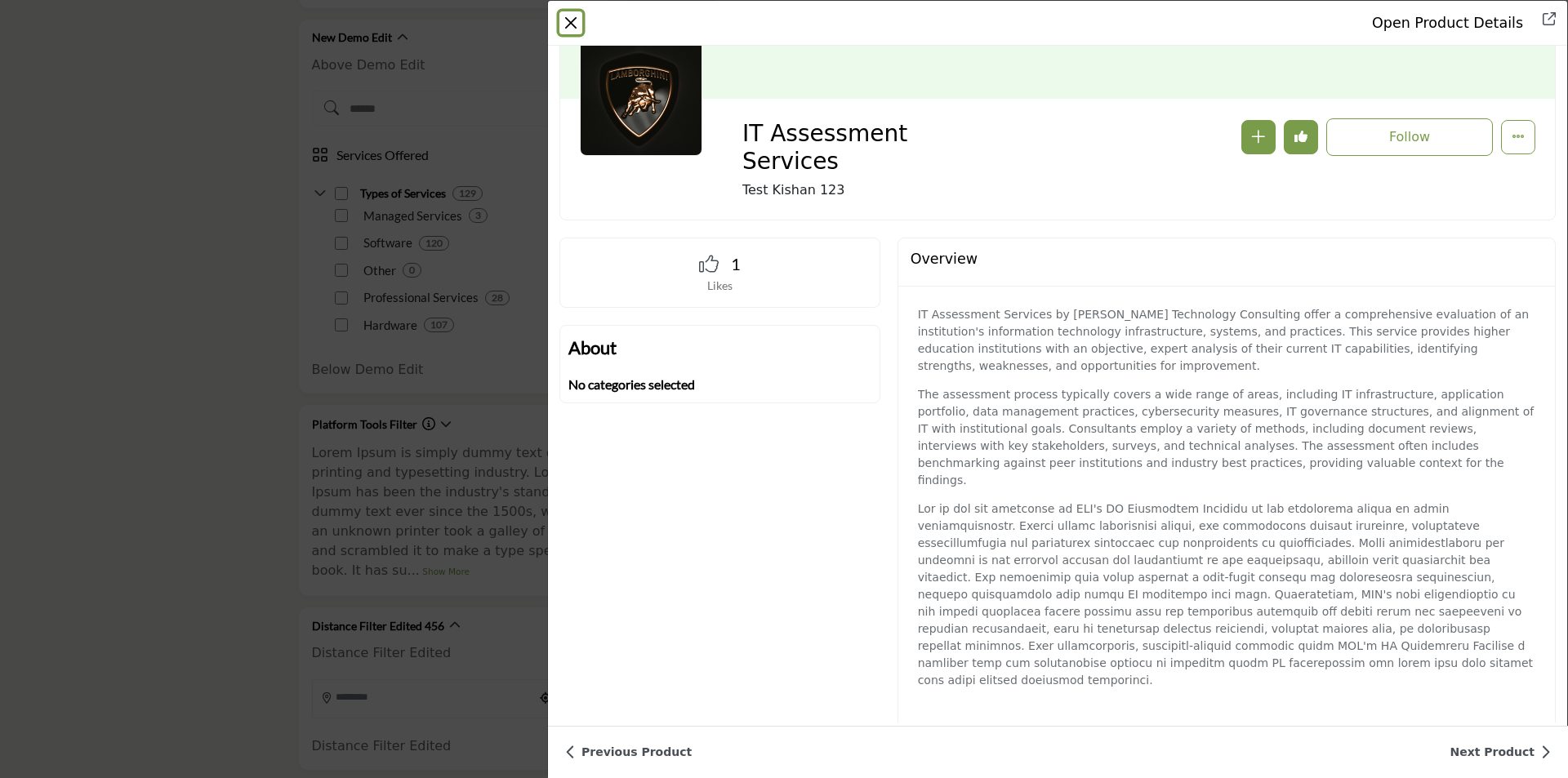
click at [571, 26] on button "Close" at bounding box center [570, 22] width 22 height 22
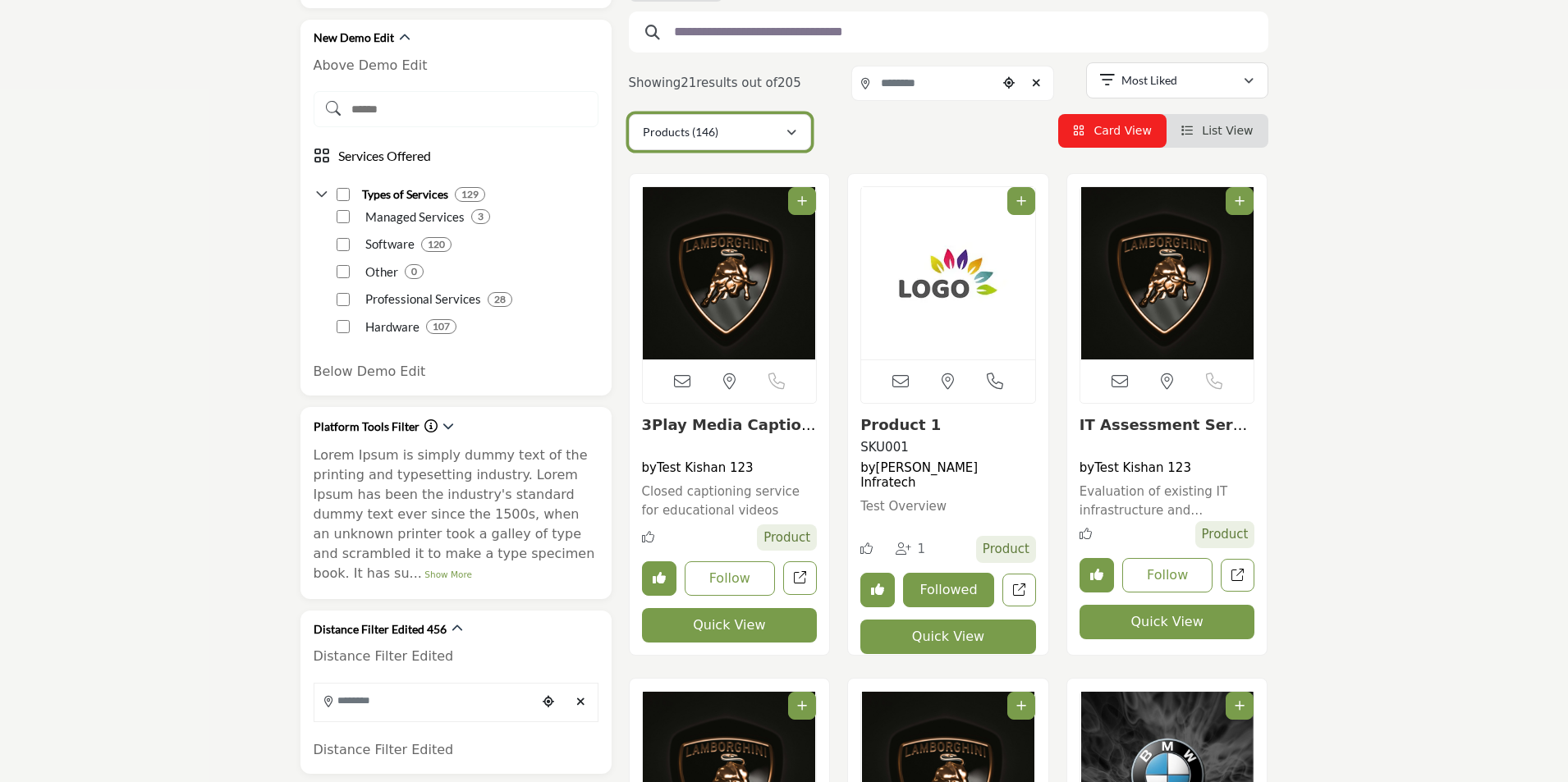
click at [731, 140] on div "Products (146)" at bounding box center [715, 132] width 143 height 20
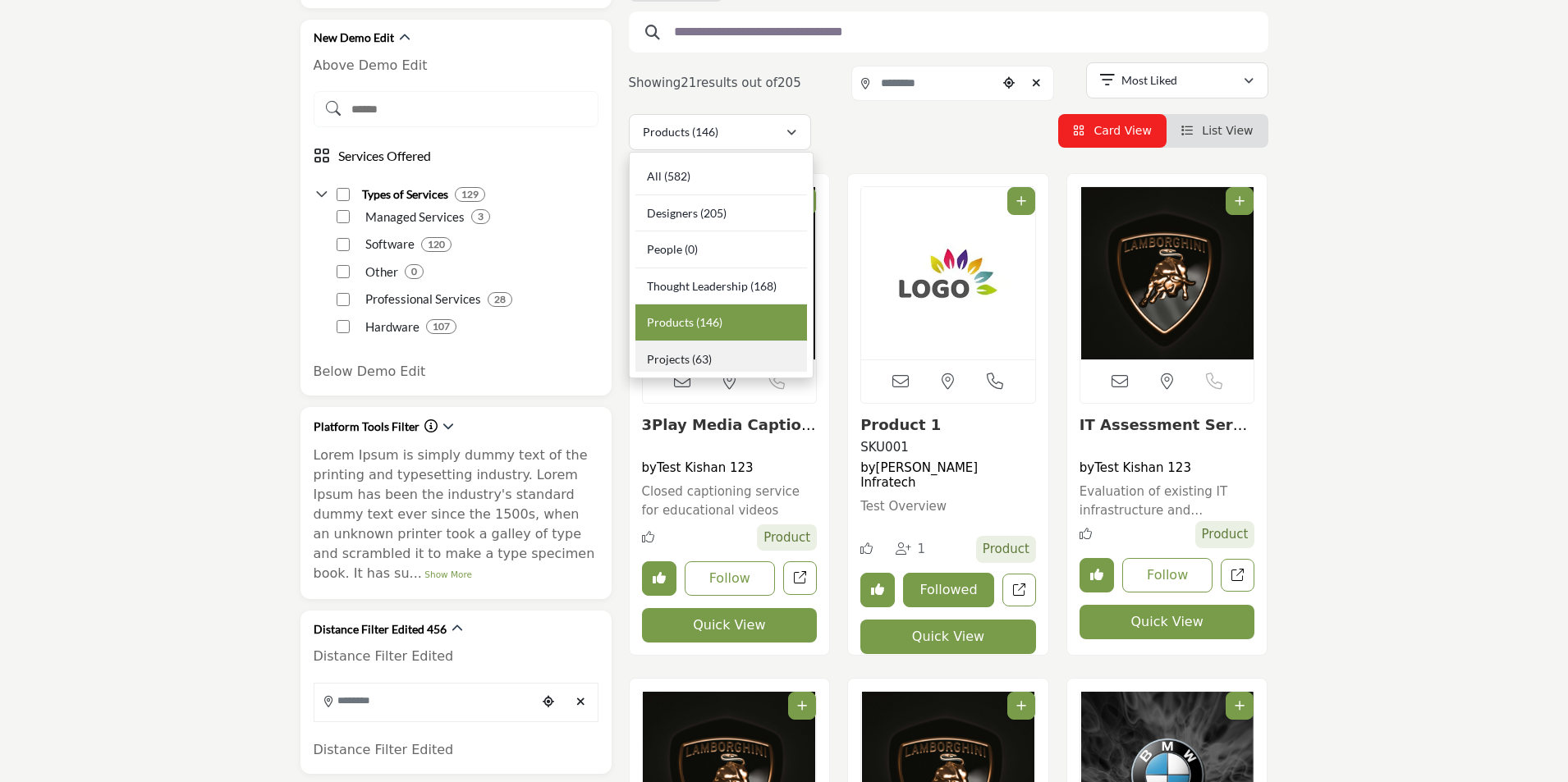
click at [705, 359] on b "(63)" at bounding box center [702, 359] width 20 height 14
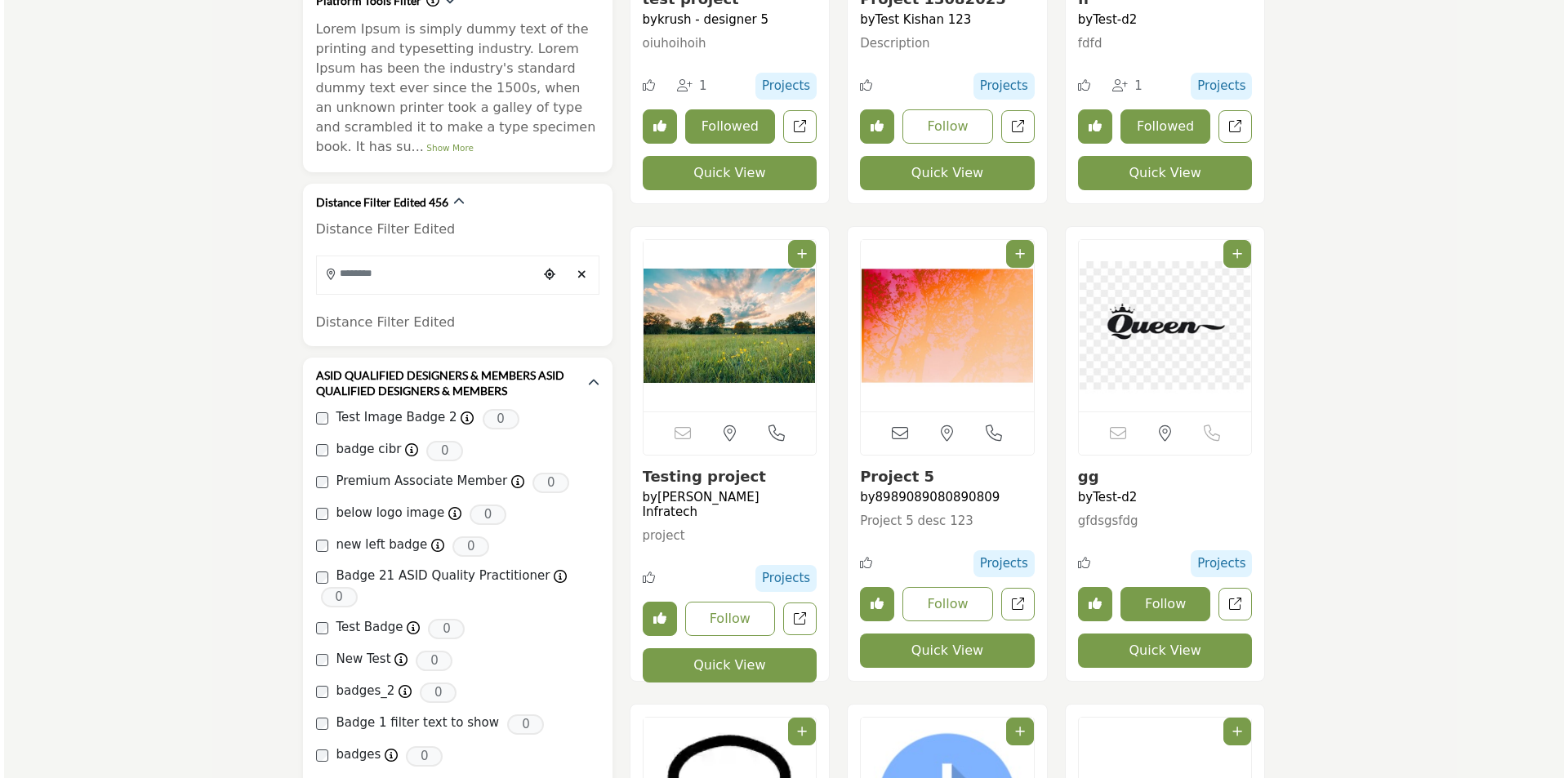
scroll to position [898, 0]
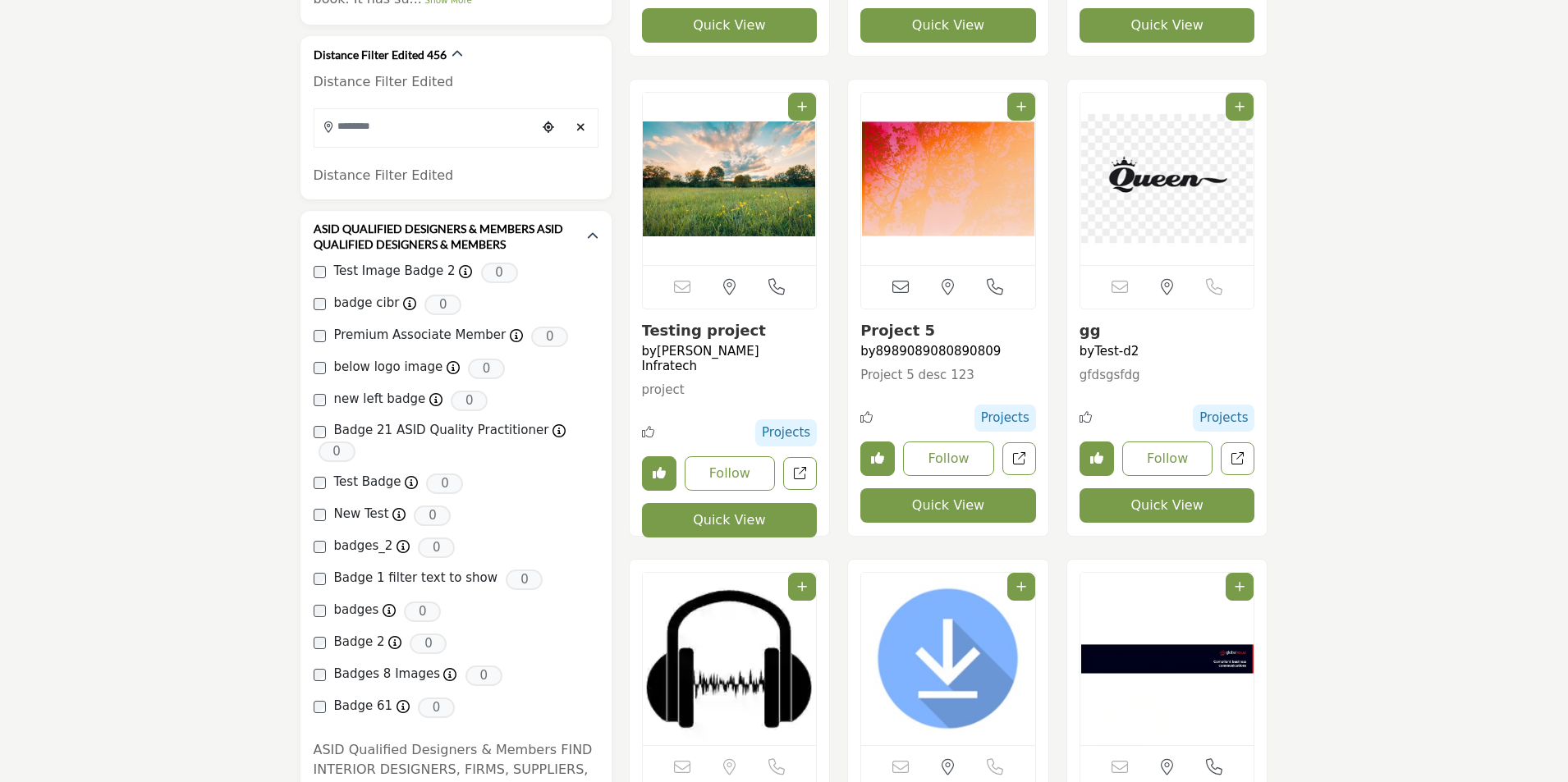
click at [907, 505] on button "Quick View" at bounding box center [947, 505] width 175 height 34
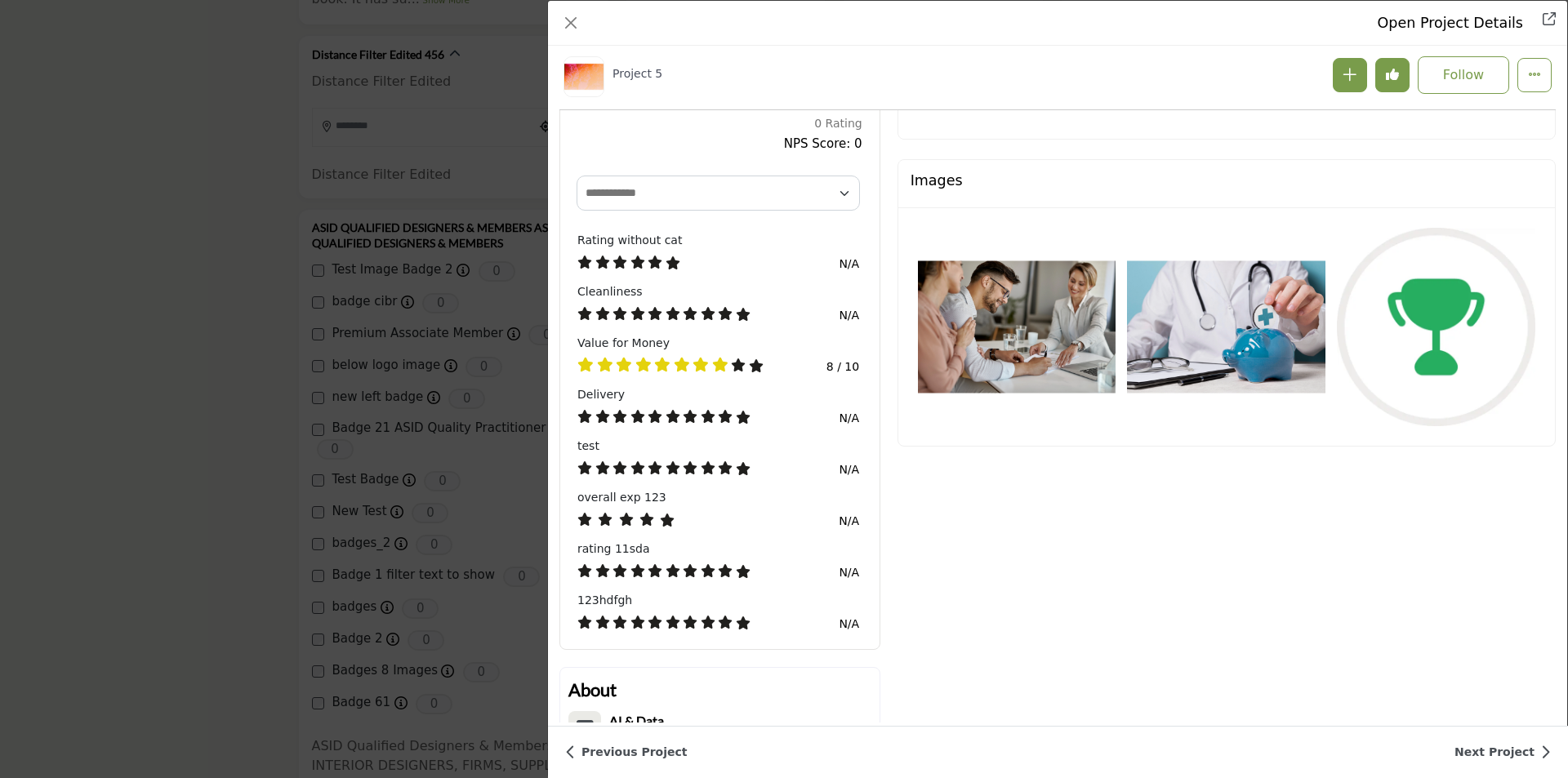
scroll to position [637, 0]
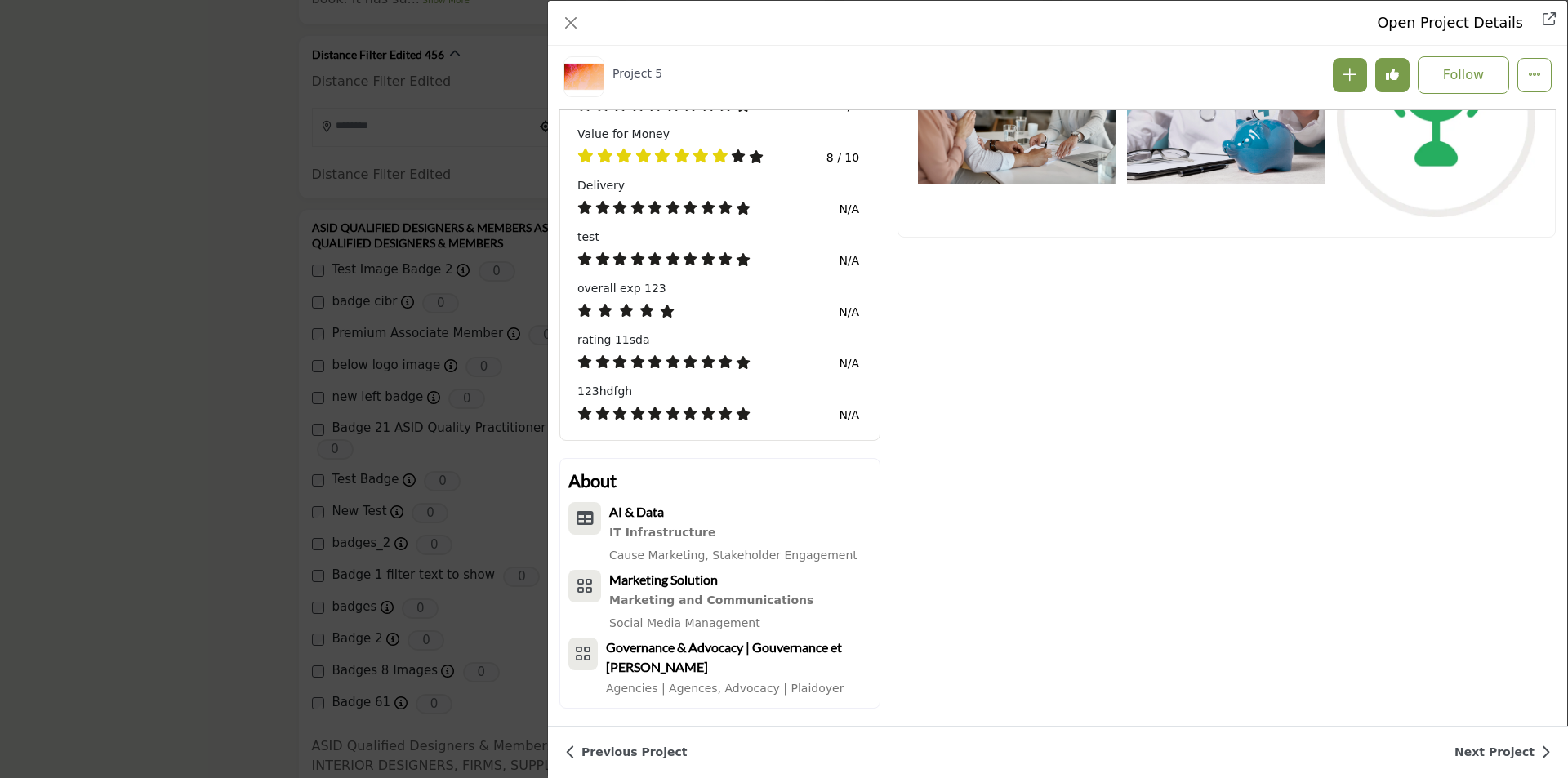
click at [1488, 748] on link "Next Project" at bounding box center [1502, 753] width 96 height 18
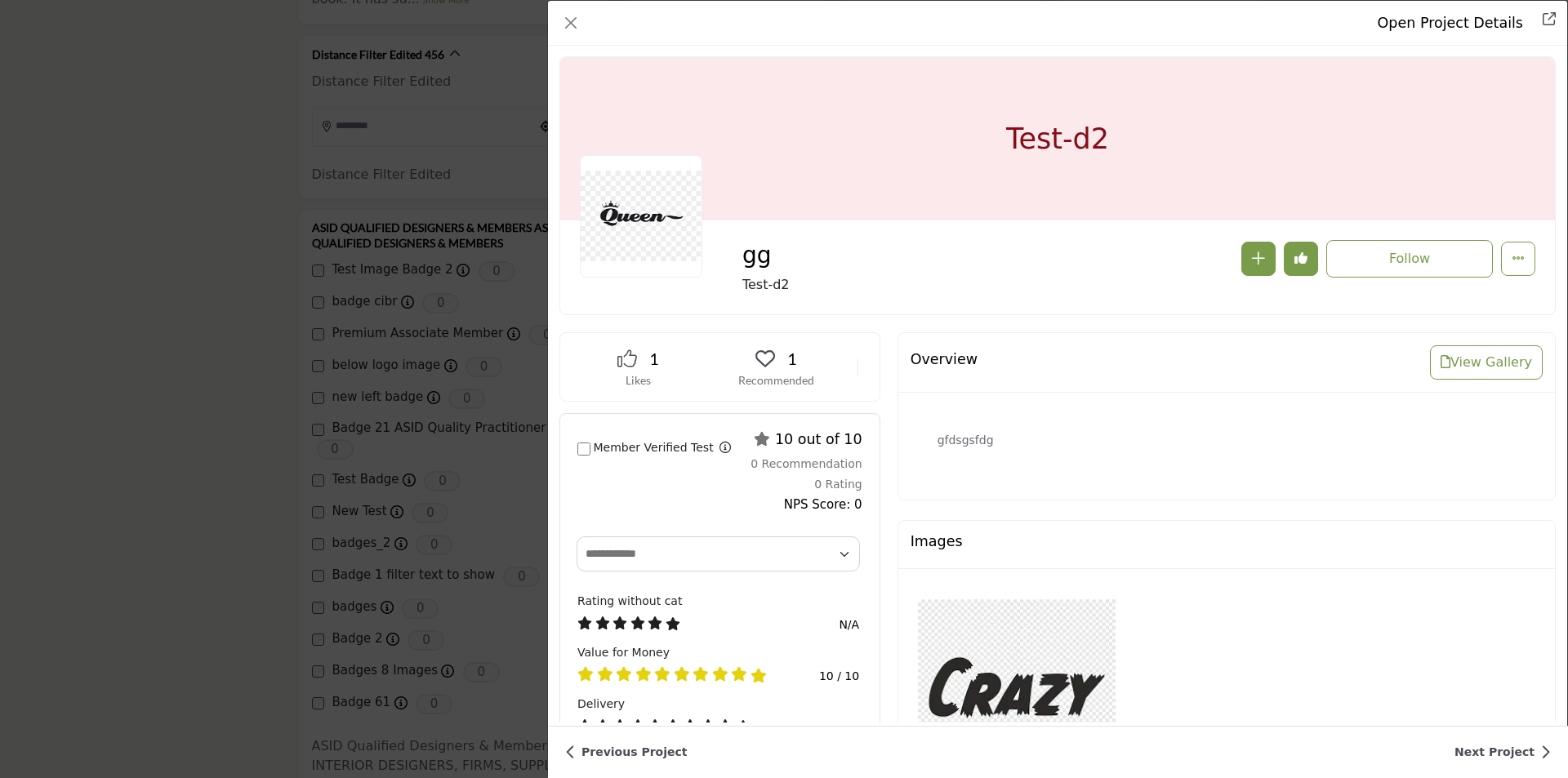
scroll to position [0, 0]
click at [1497, 756] on link "Next Project" at bounding box center [1502, 753] width 96 height 18
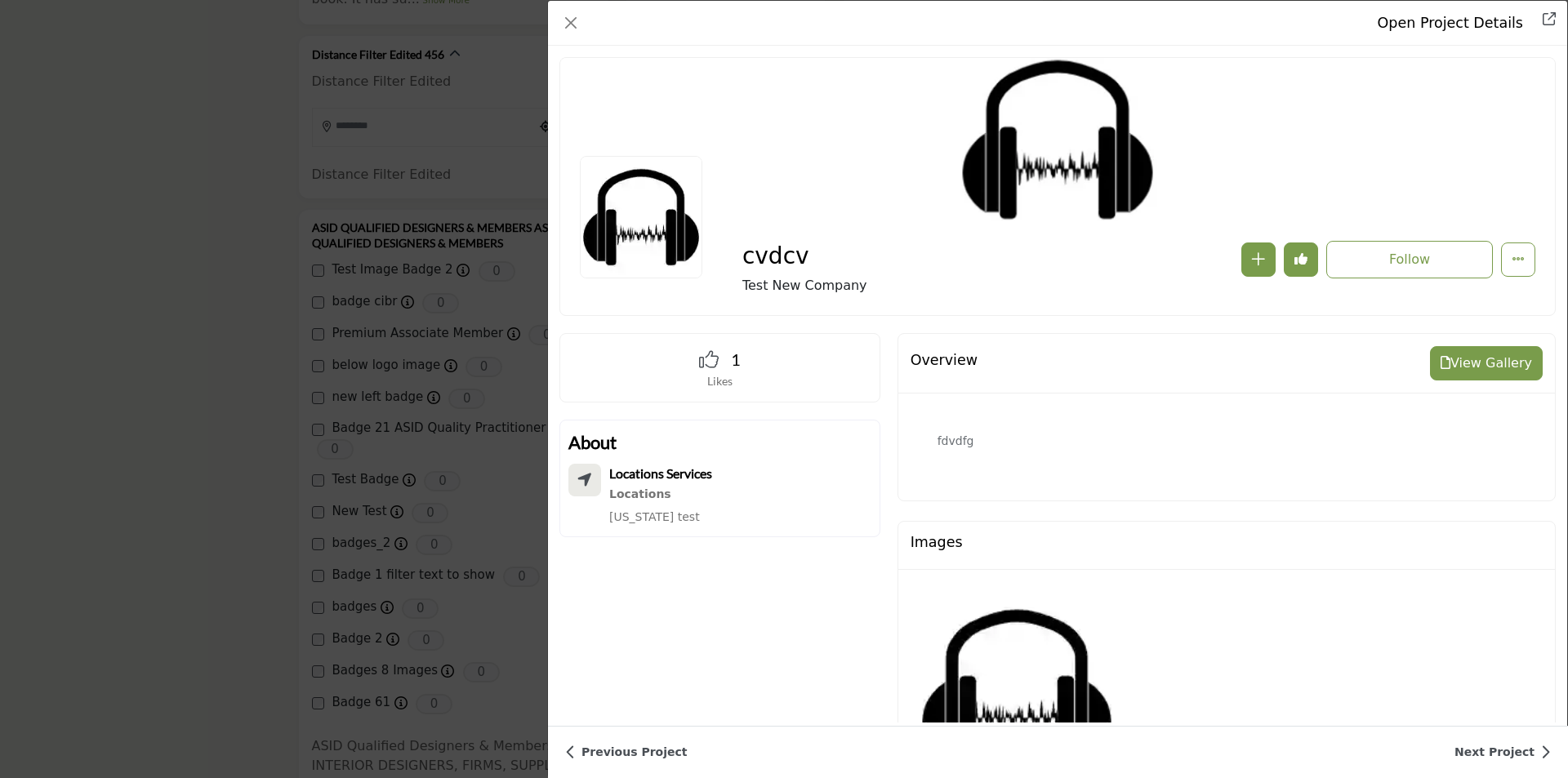
click at [1454, 363] on button "View Gallery" at bounding box center [1486, 363] width 113 height 34
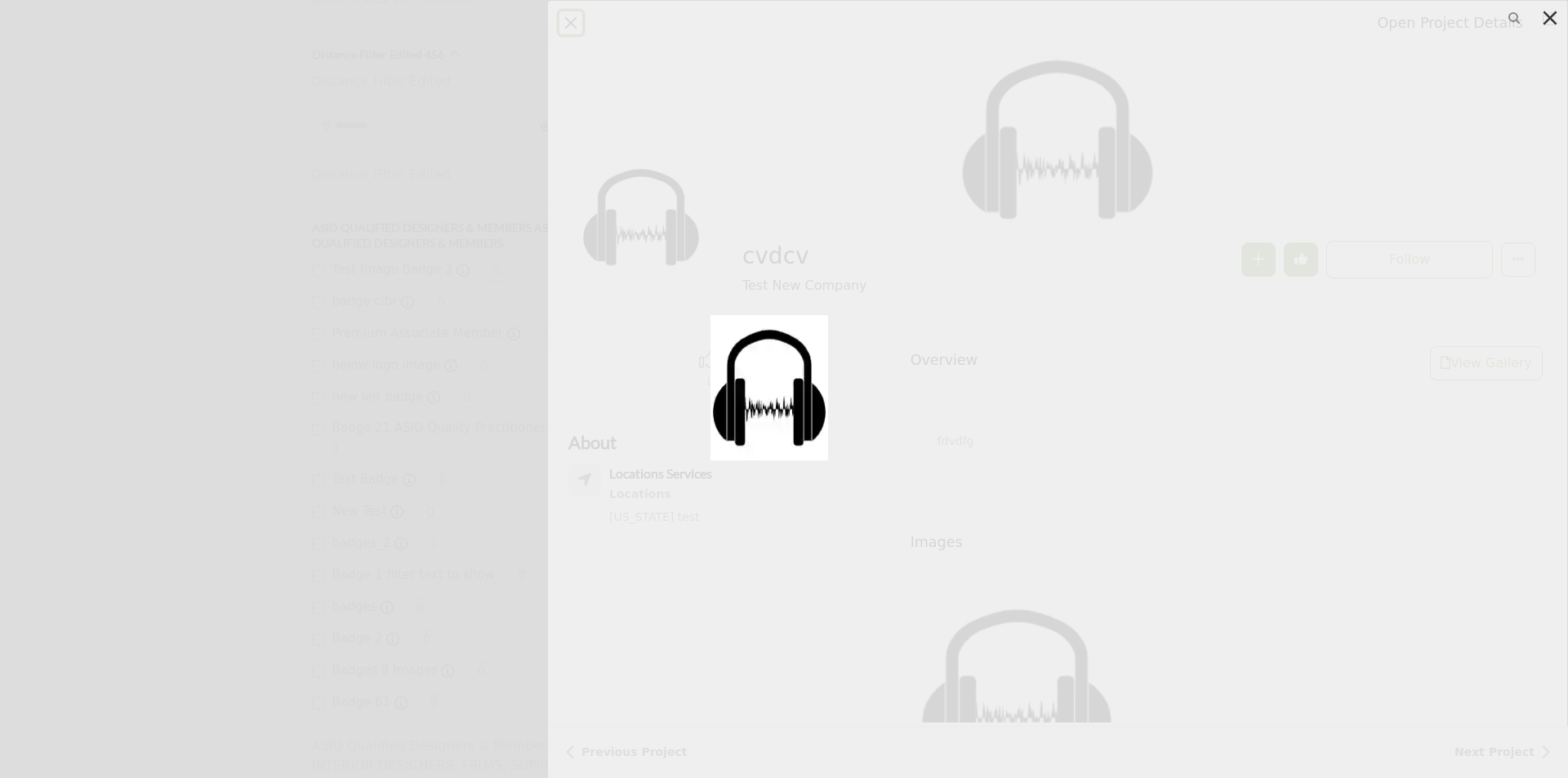
click at [513, 138] on div at bounding box center [784, 389] width 1568 height 778
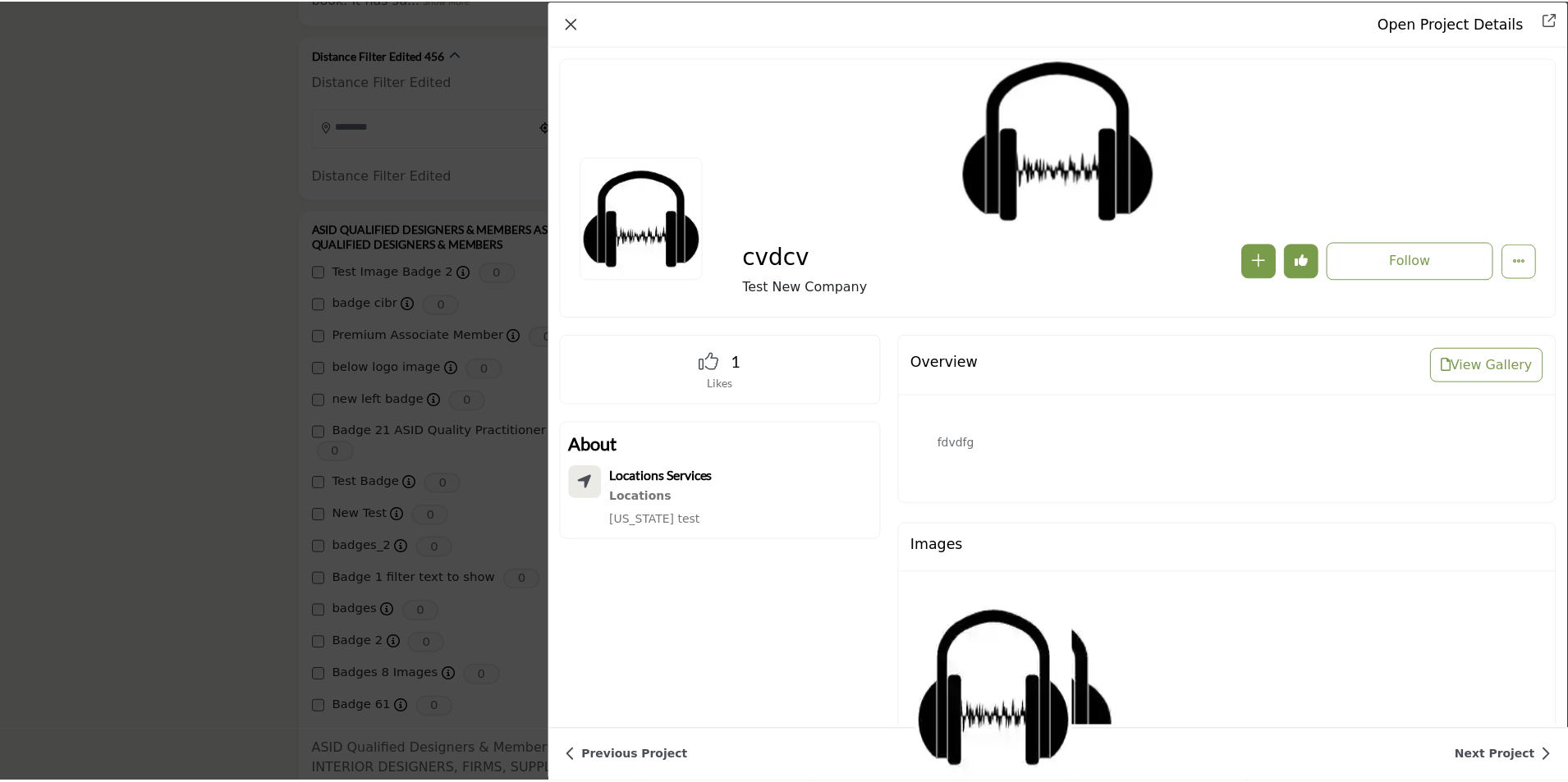
scroll to position [63, 0]
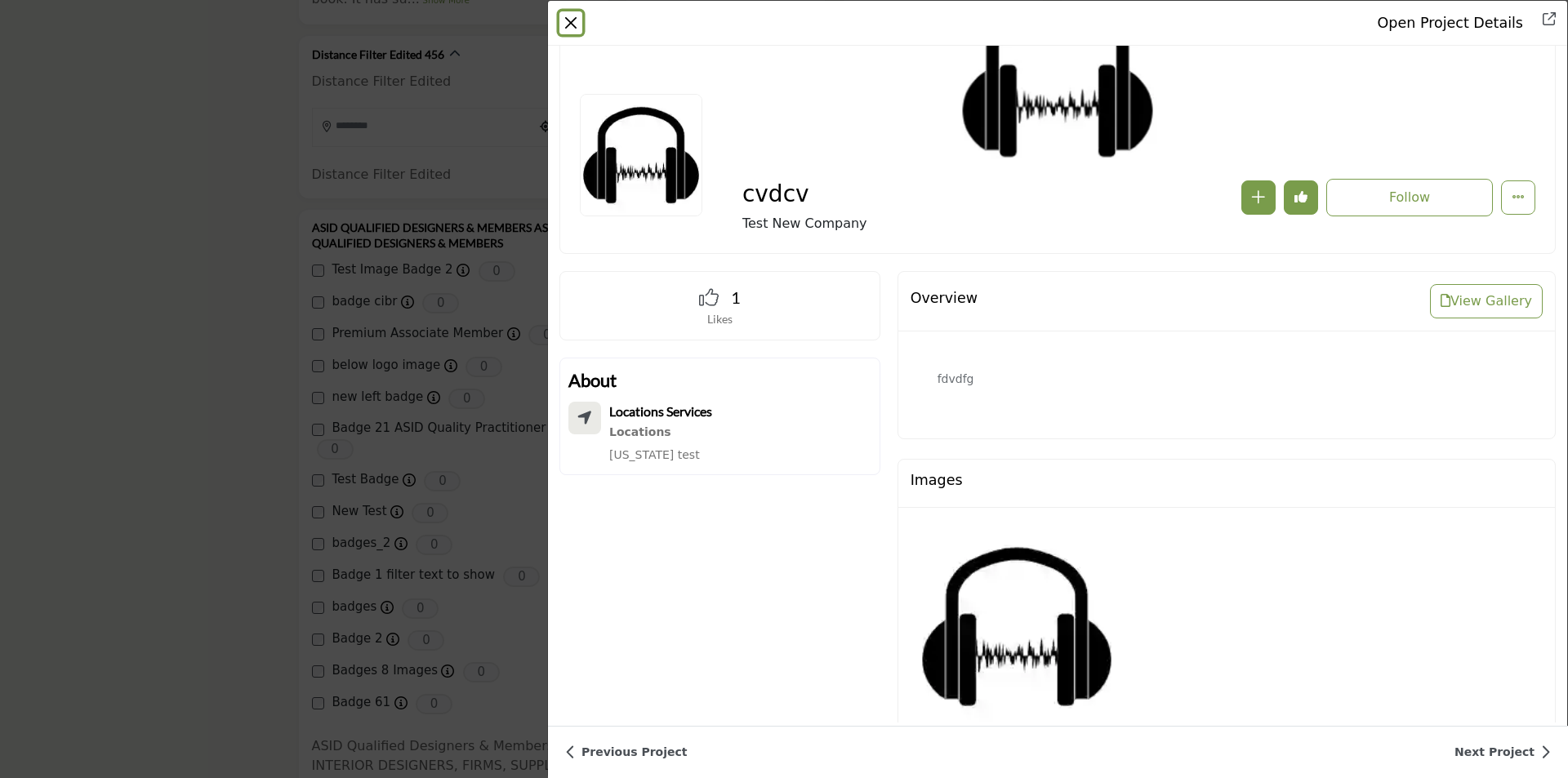
click at [579, 22] on button "Close" at bounding box center [570, 22] width 22 height 22
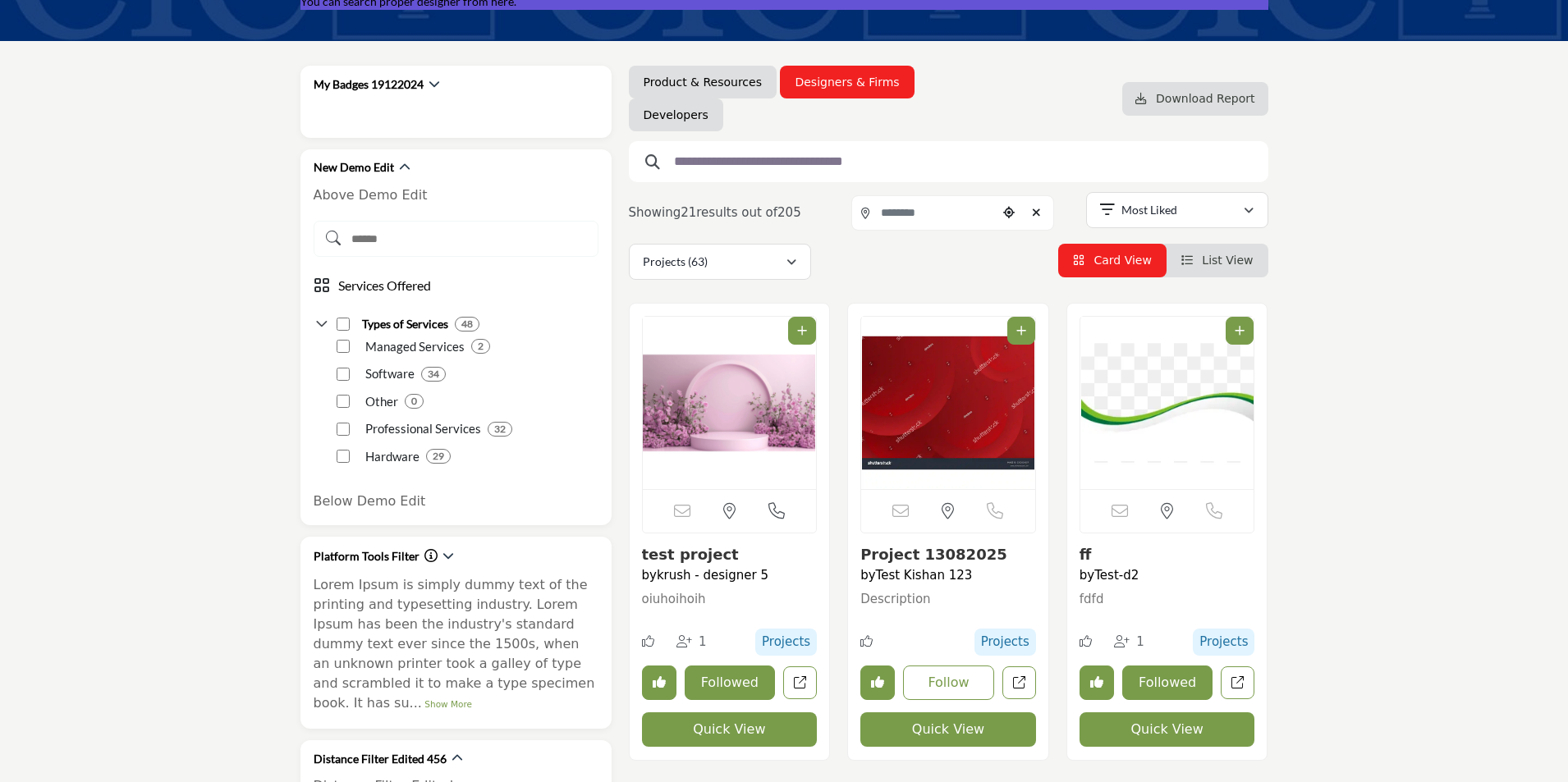
scroll to position [0, 0]
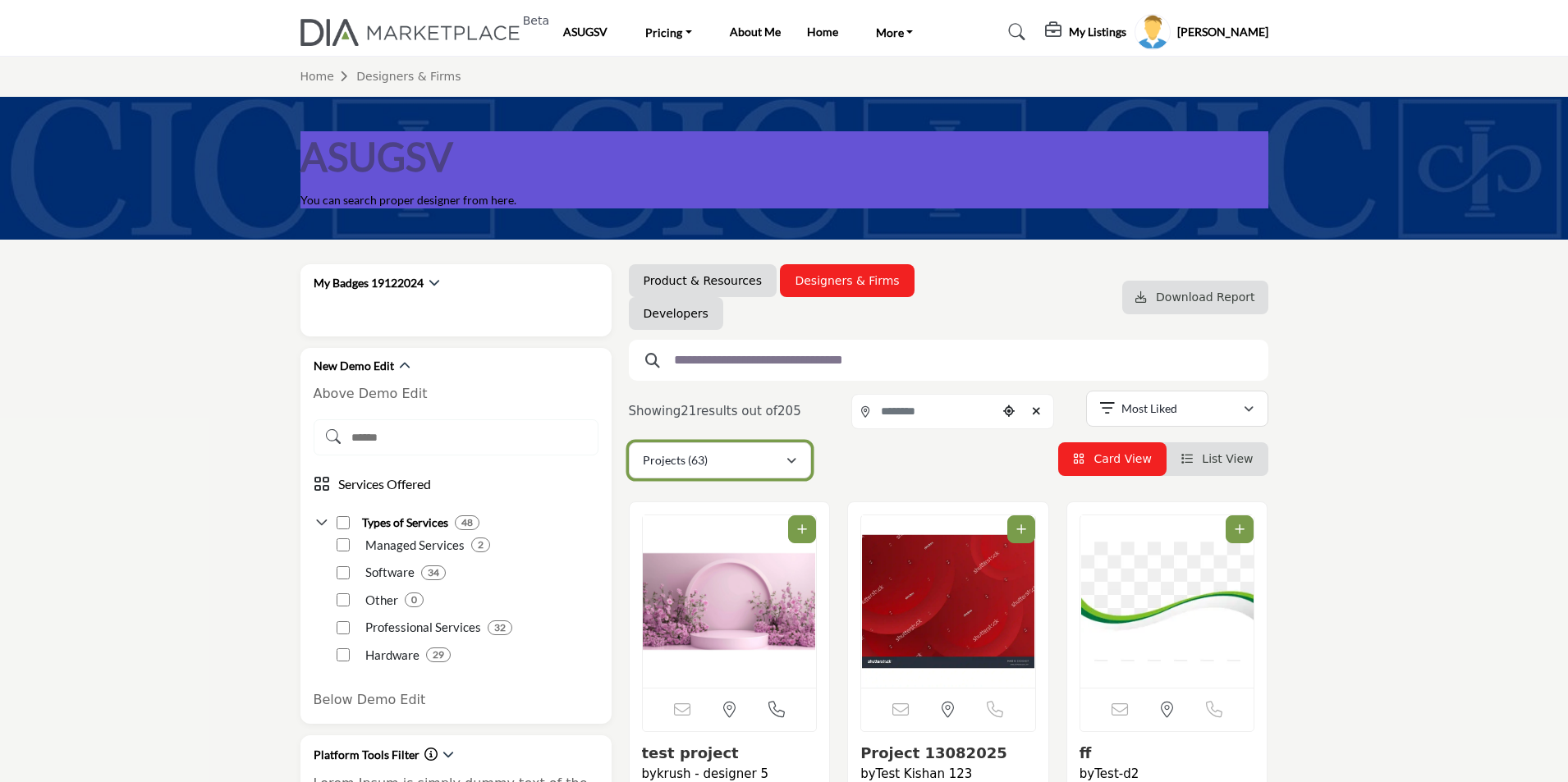
click at [696, 462] on p "Projects (63)" at bounding box center [675, 460] width 65 height 17
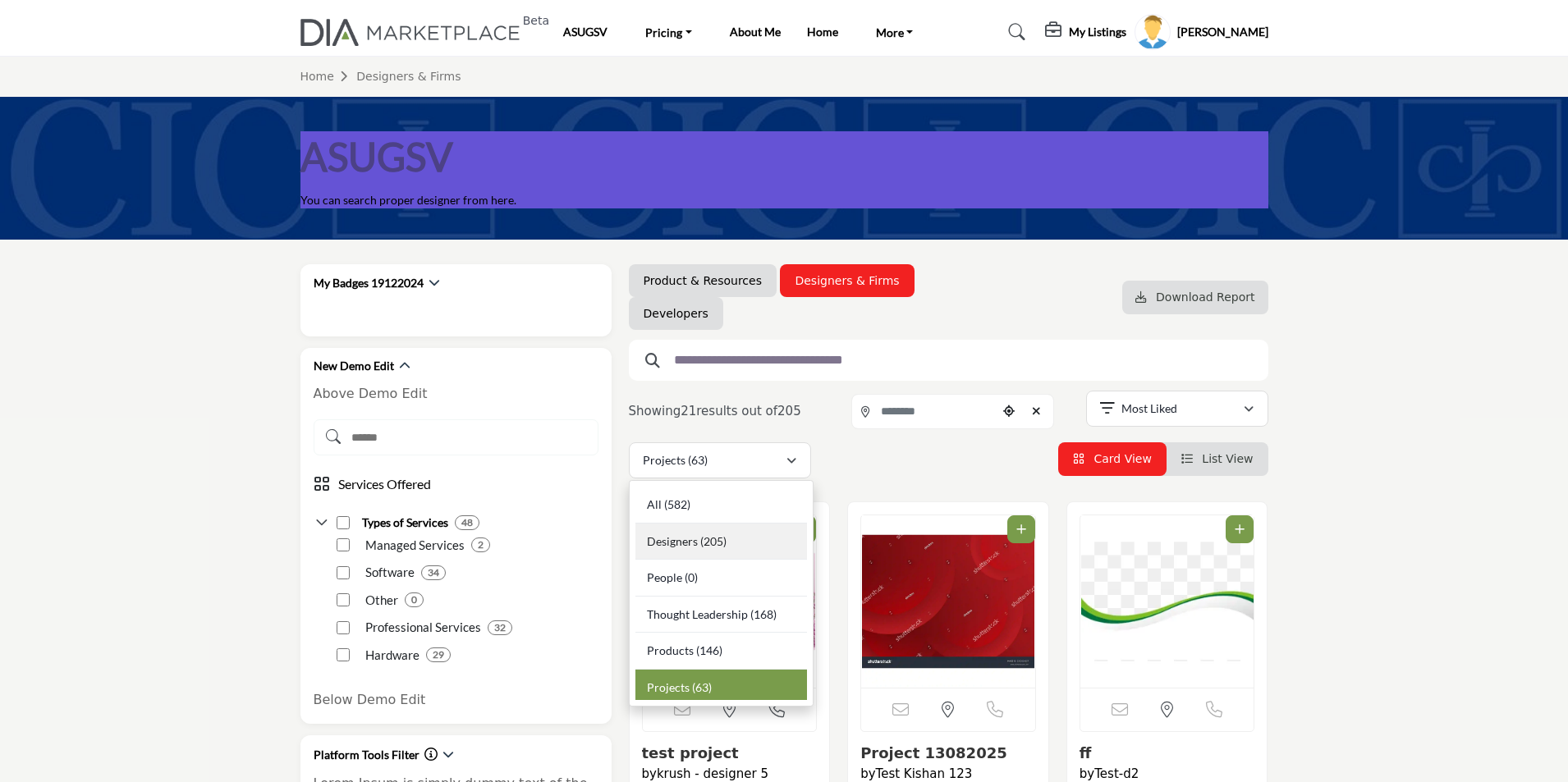
click at [680, 538] on span "Designers" at bounding box center [672, 541] width 51 height 14
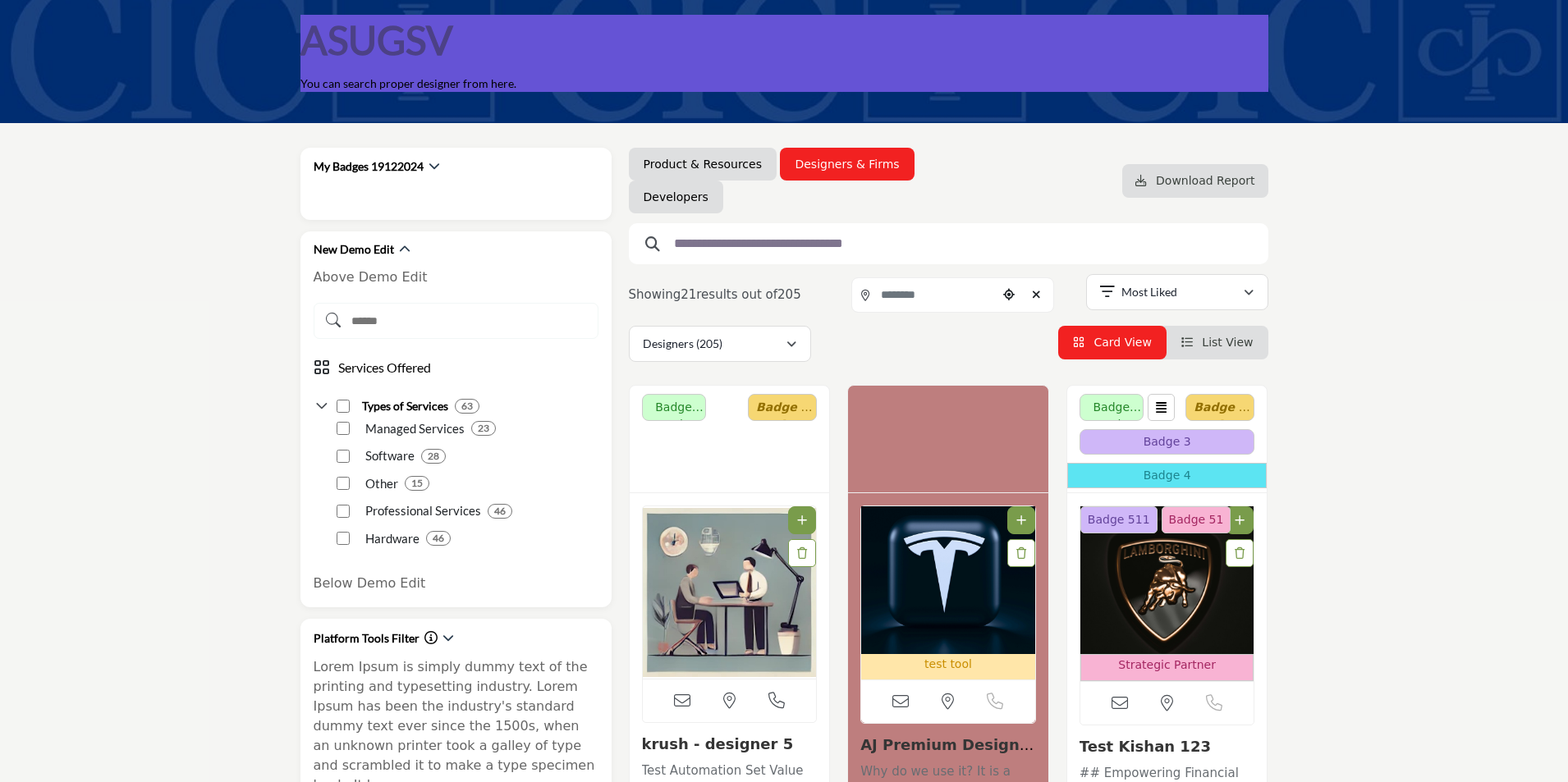
scroll to position [410, 0]
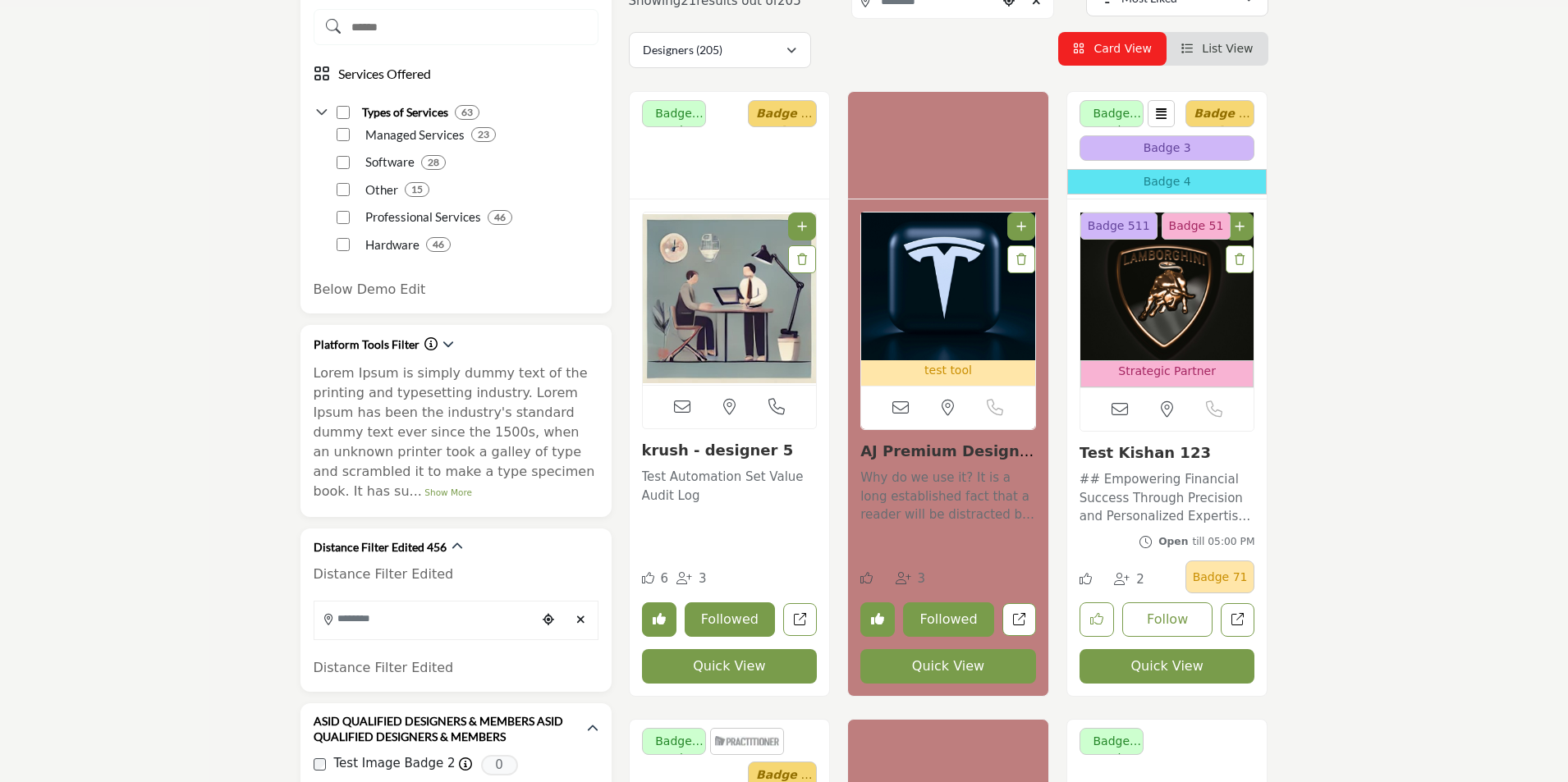
click at [1114, 451] on link "Test Kishan 123" at bounding box center [1145, 453] width 131 height 18
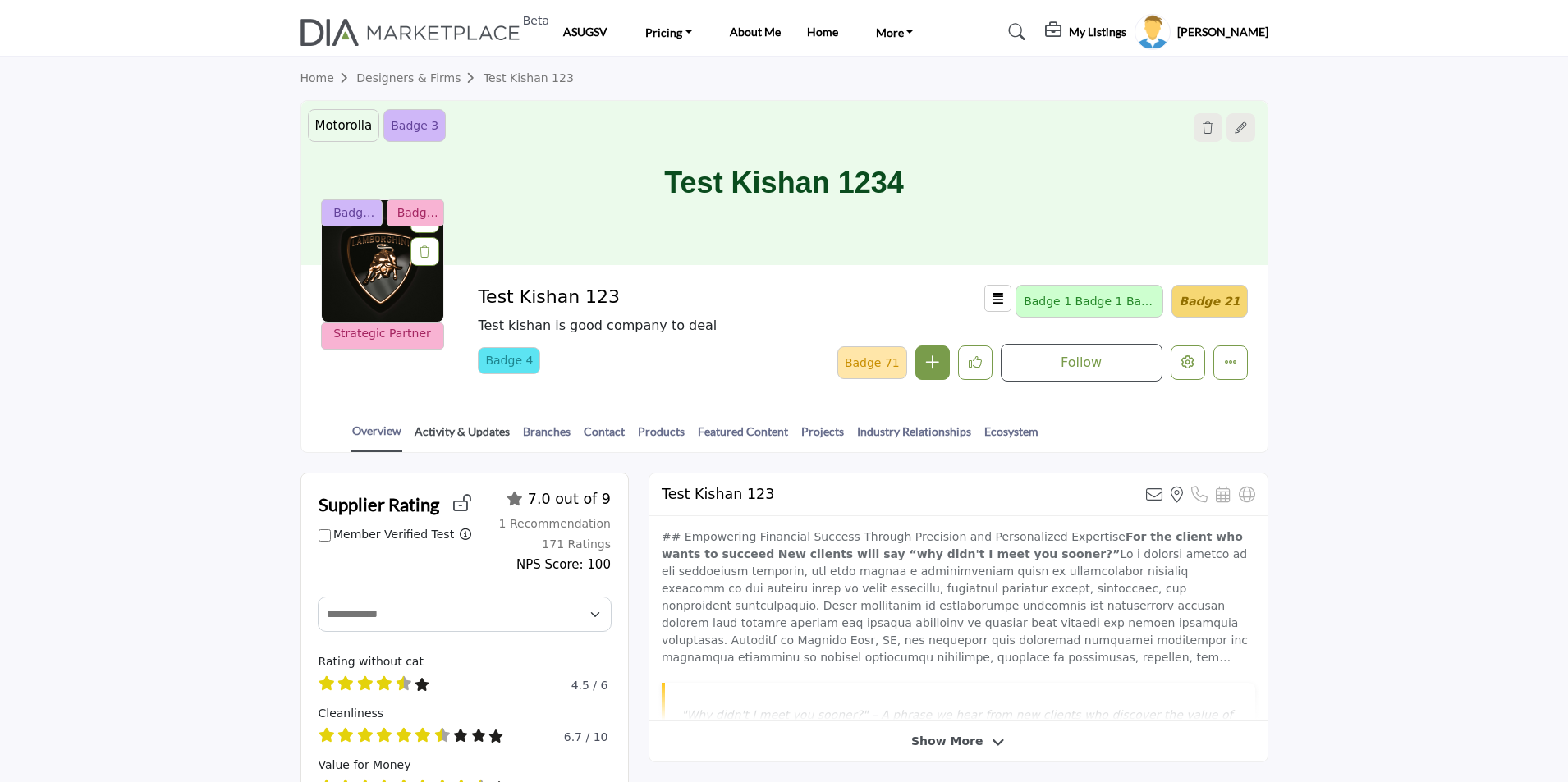
click at [459, 429] on link "Activity & Updates" at bounding box center [462, 437] width 97 height 28
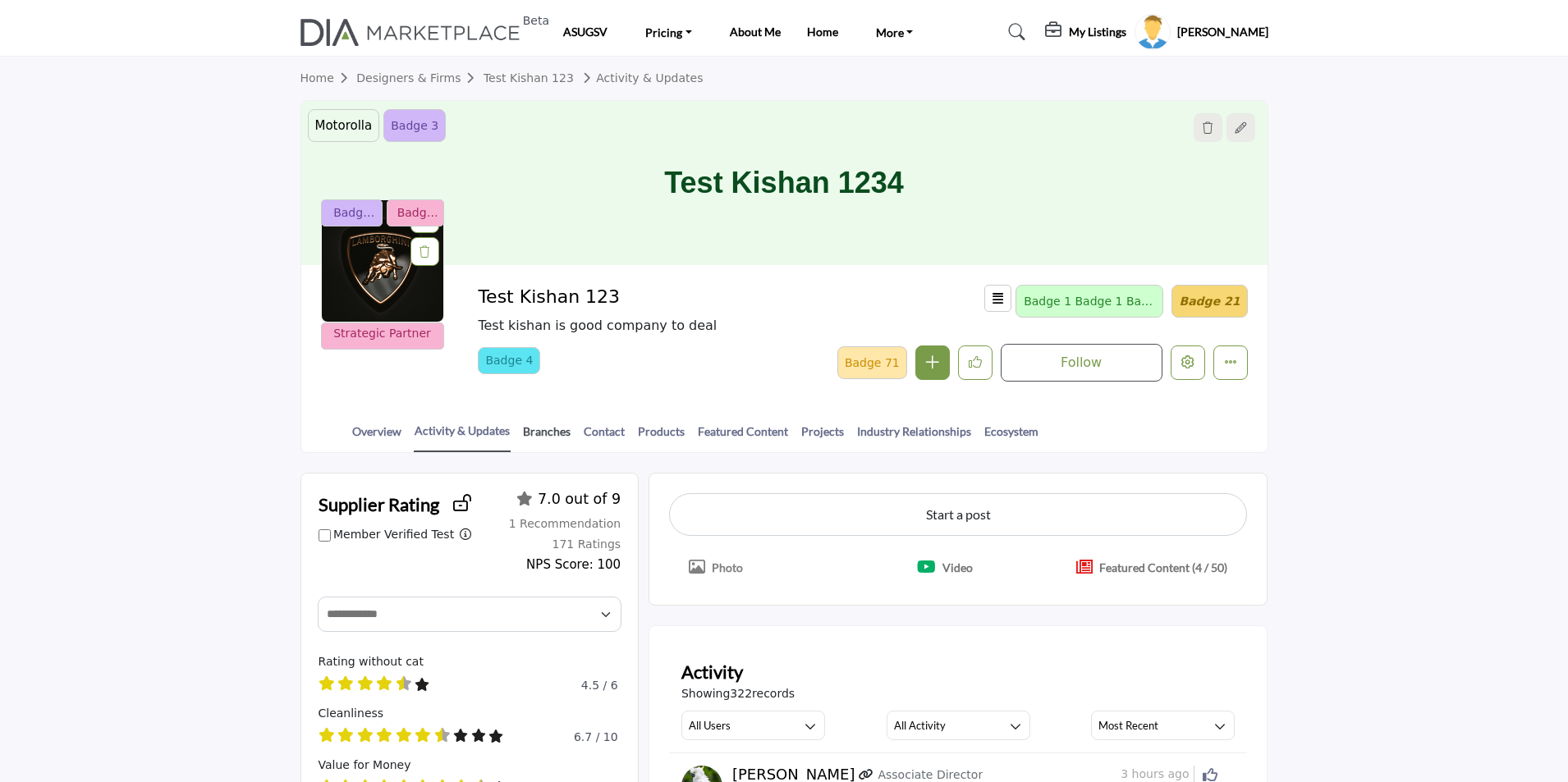
click at [541, 428] on link "Branches" at bounding box center [546, 437] width 49 height 28
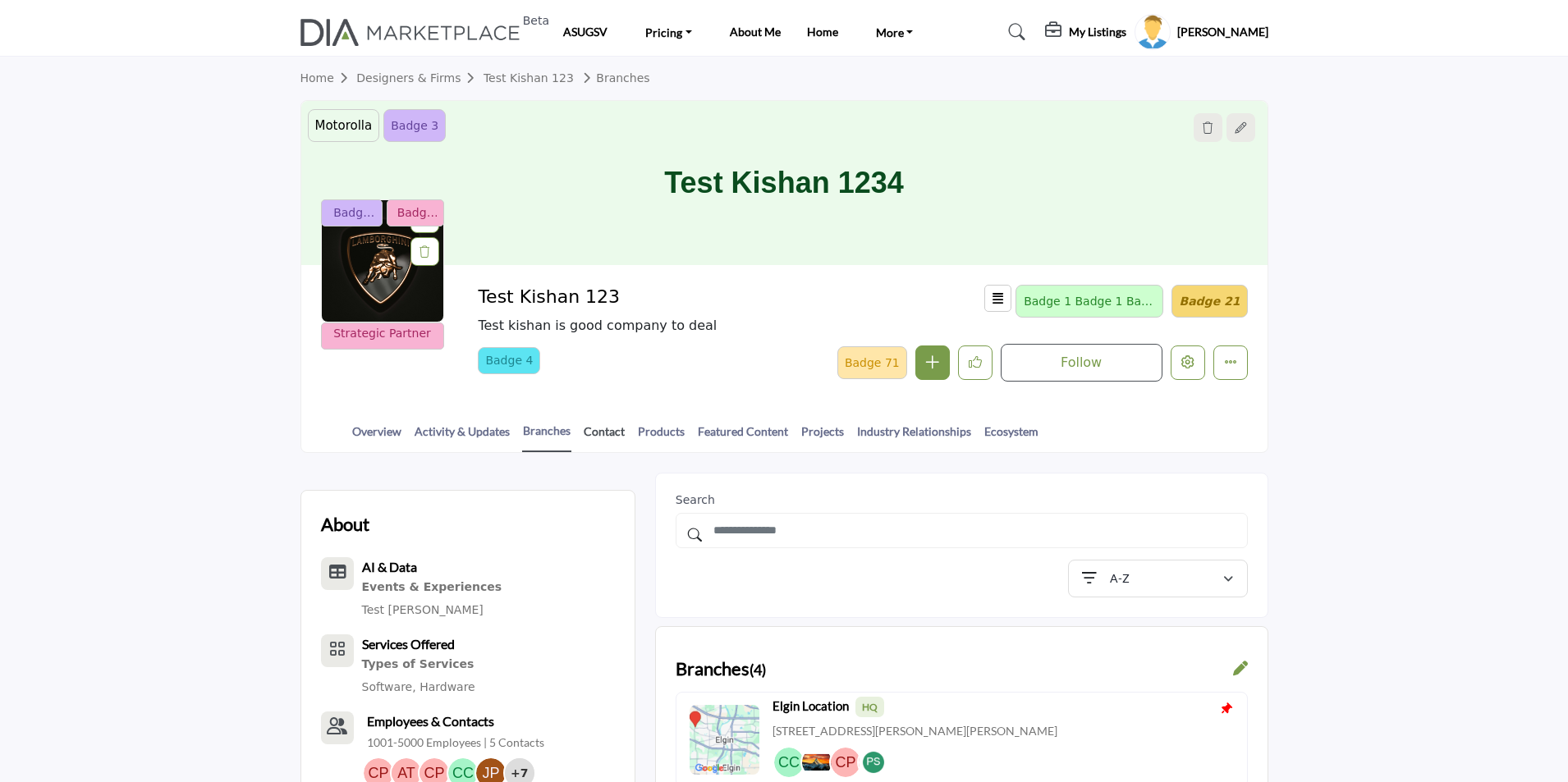
click at [597, 431] on link "Contact" at bounding box center [604, 437] width 43 height 28
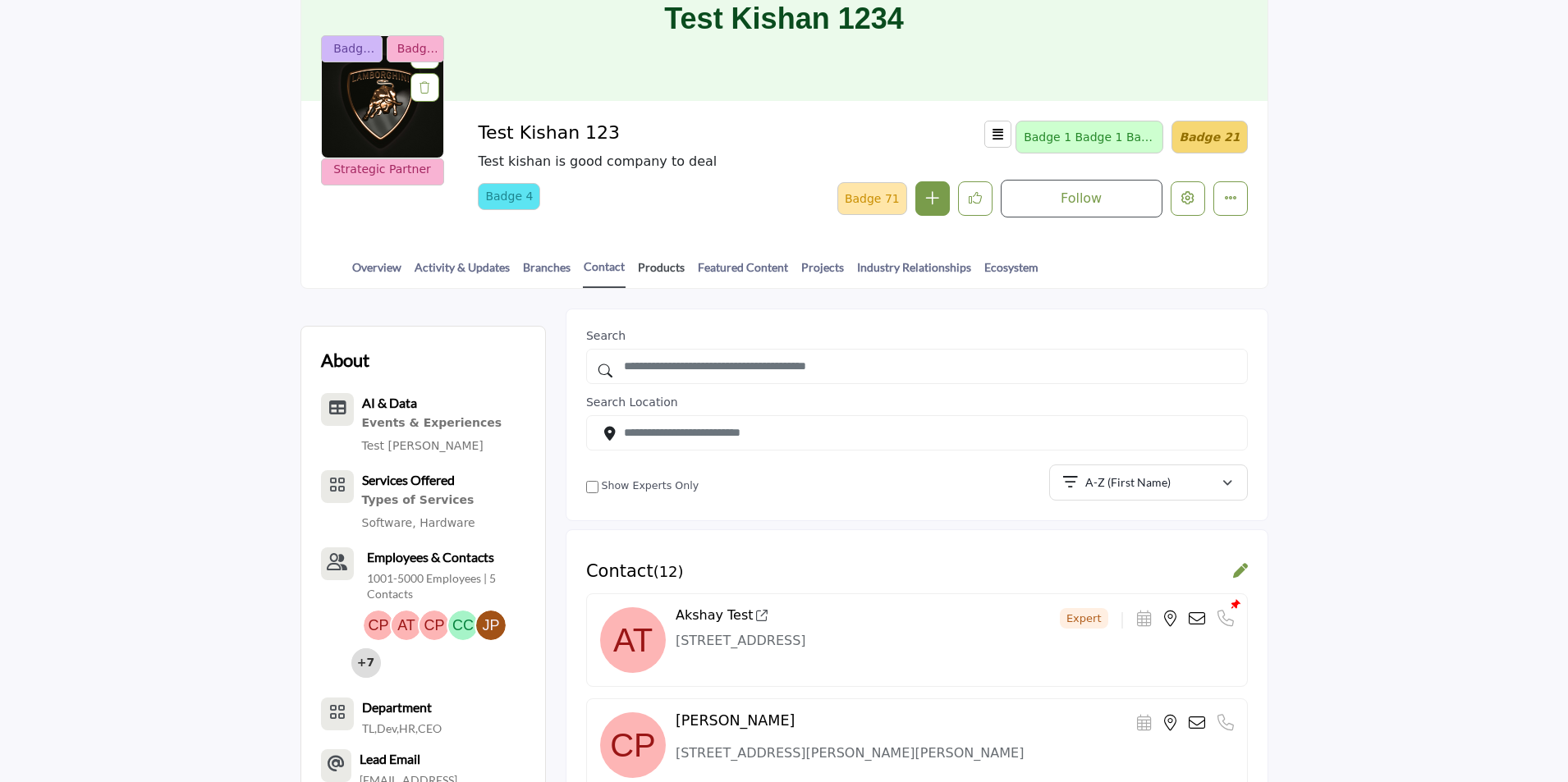
click at [654, 267] on link "Products" at bounding box center [661, 272] width 48 height 28
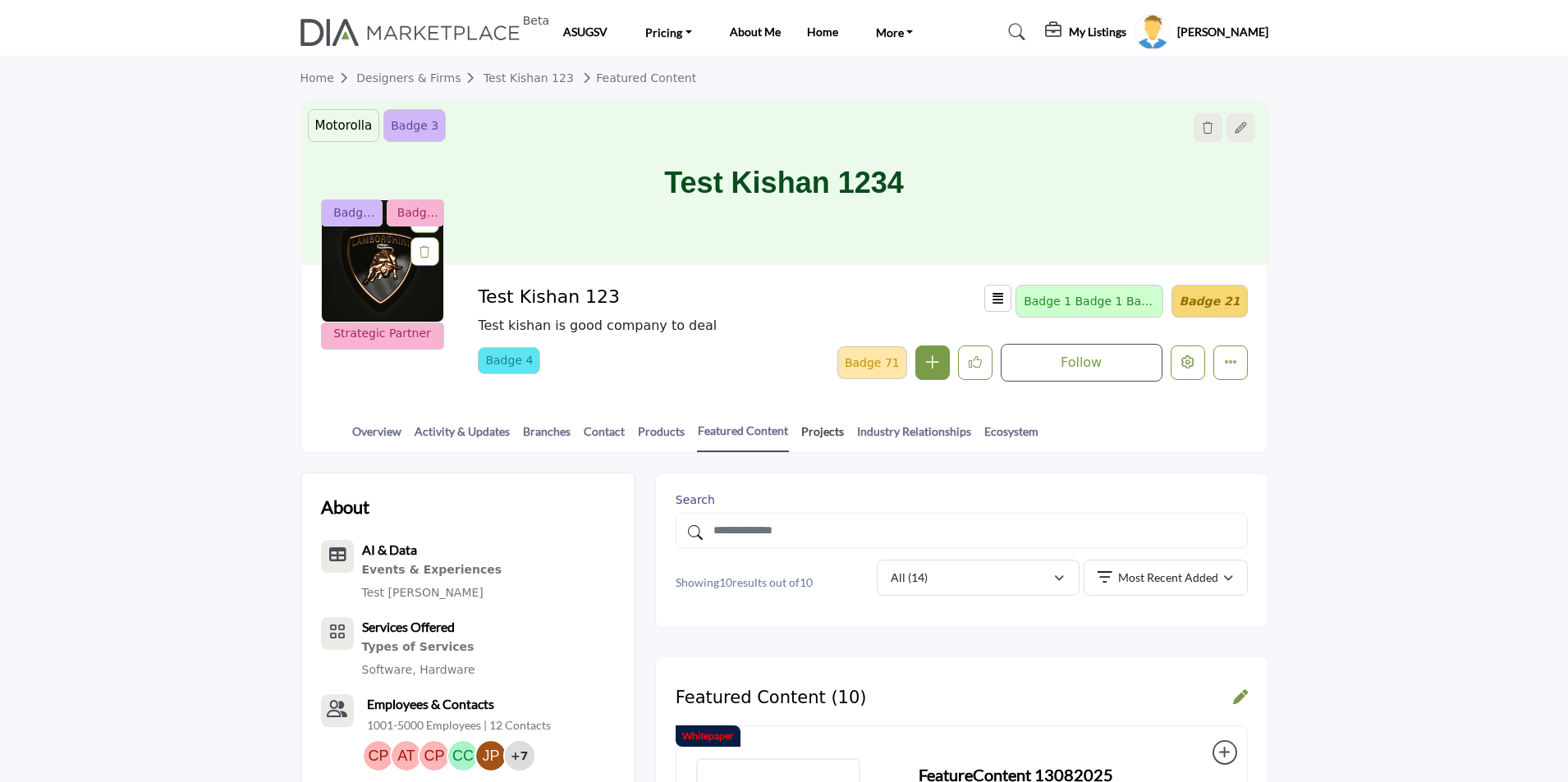
click at [813, 432] on link "Projects" at bounding box center [822, 437] width 44 height 28
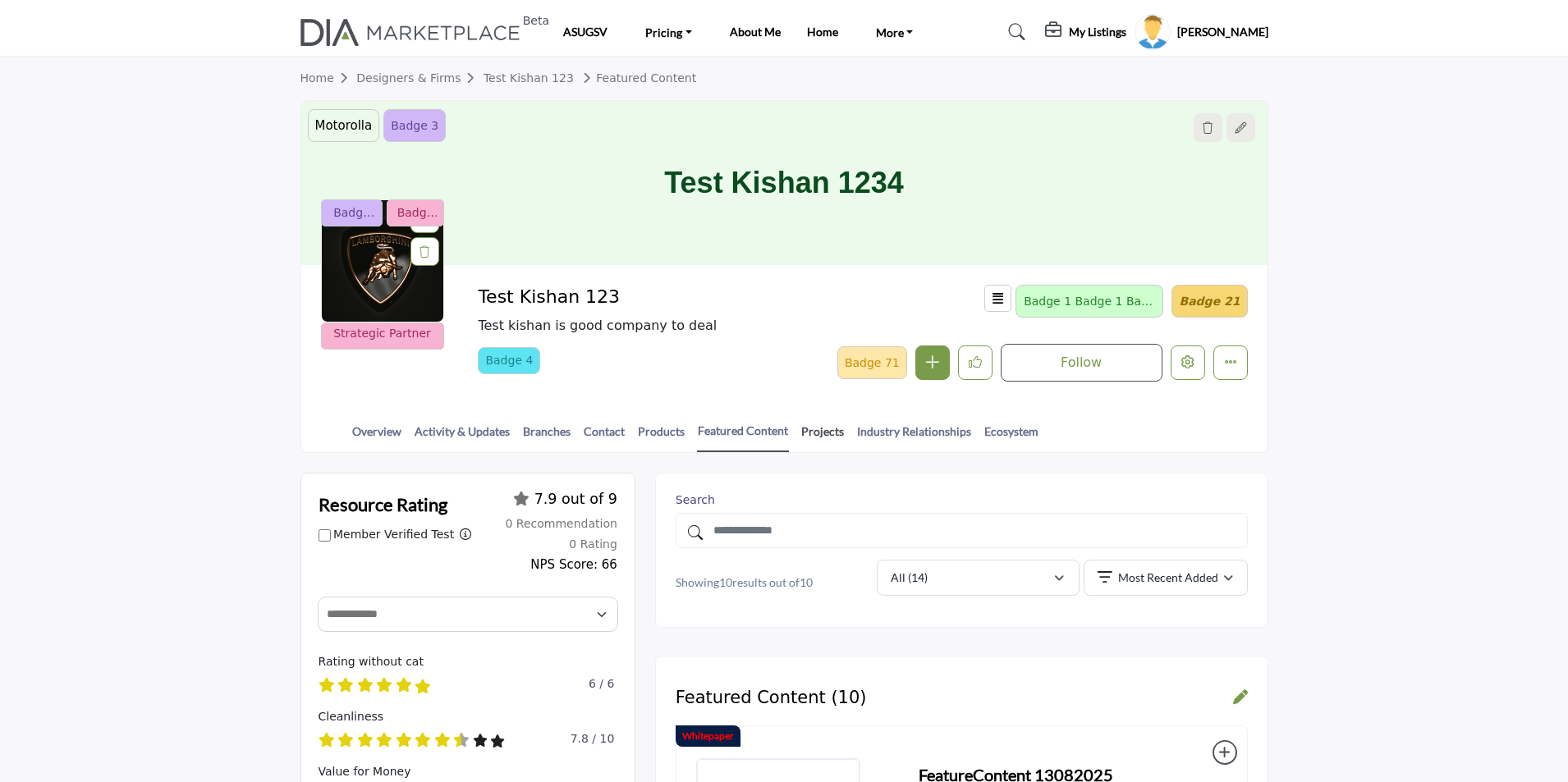
click at [818, 429] on link "Projects" at bounding box center [822, 437] width 44 height 28
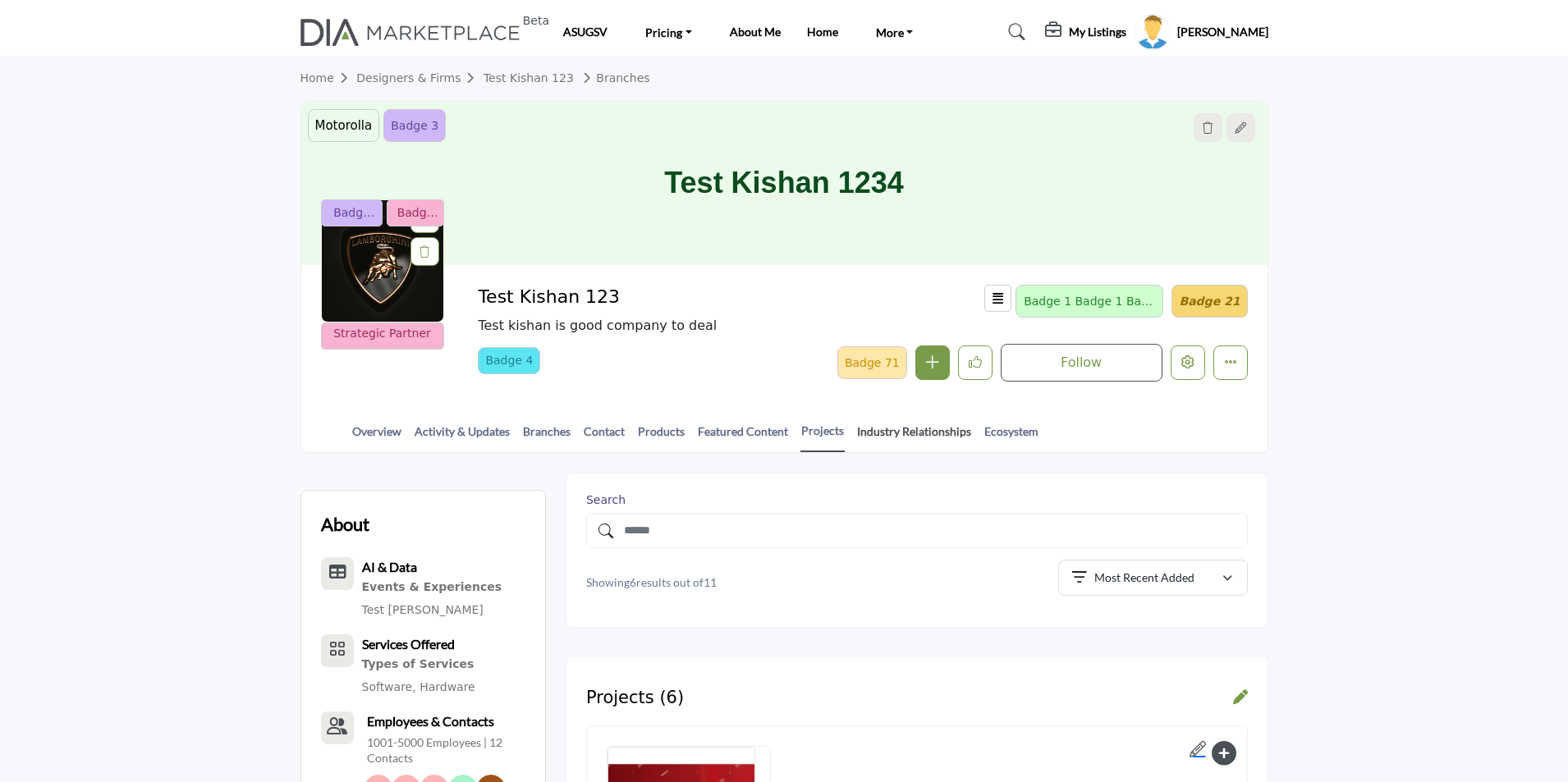
click at [879, 429] on link "Industry Relationships" at bounding box center [914, 437] width 115 height 28
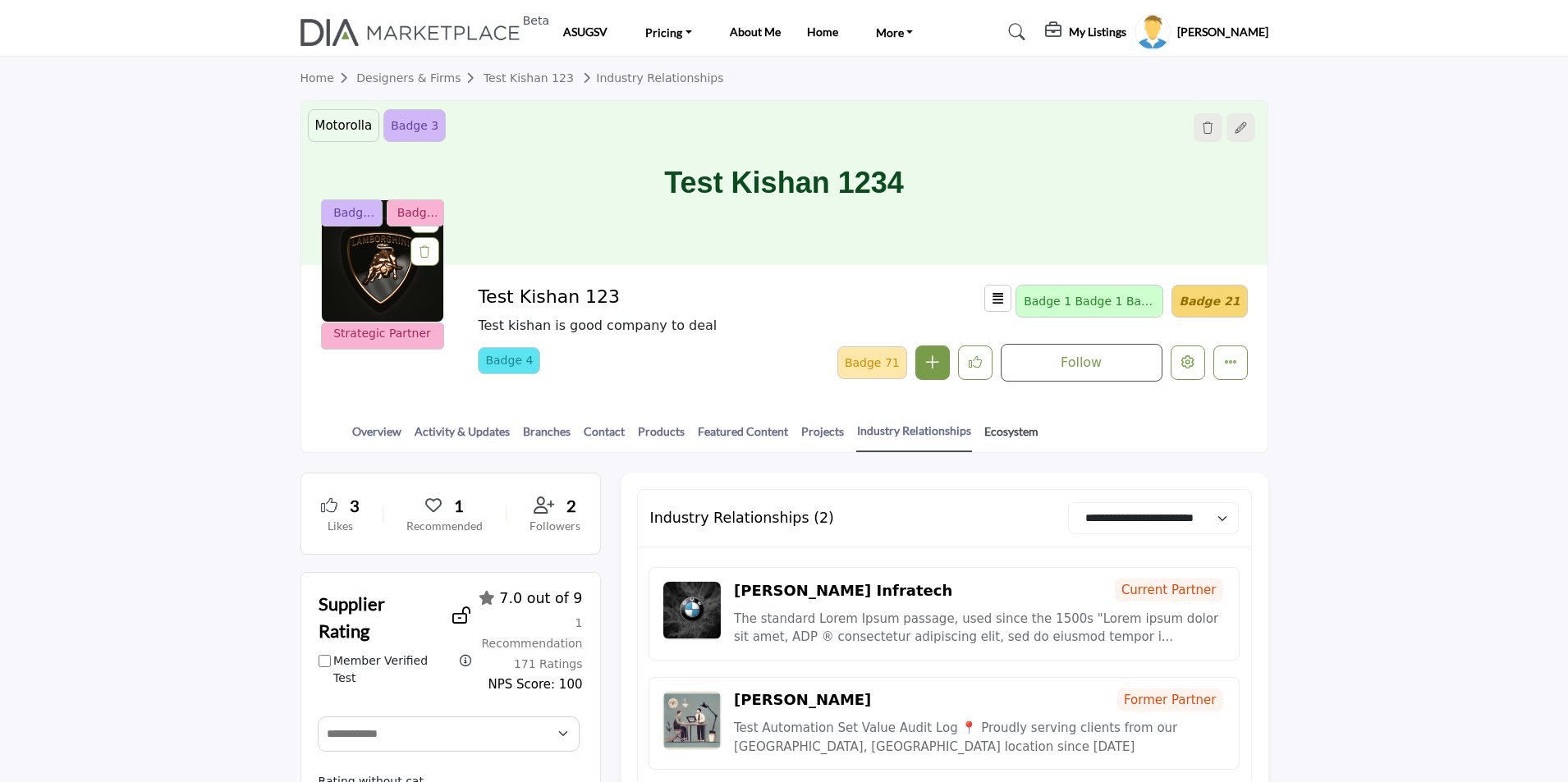
click at [998, 430] on link "Ecosystem" at bounding box center [1011, 437] width 56 height 28
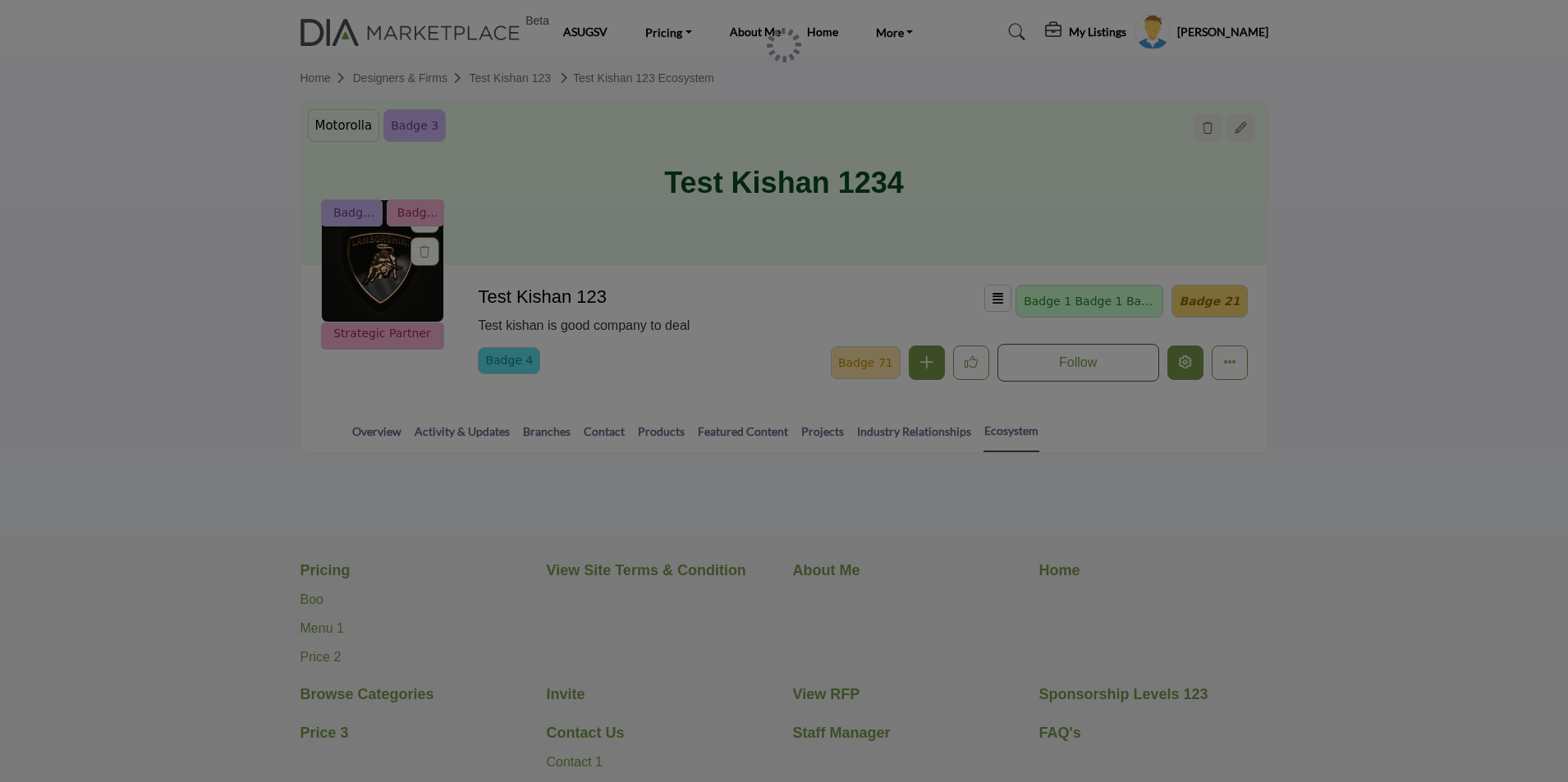
click at [1404, 280] on div at bounding box center [784, 391] width 1568 height 782
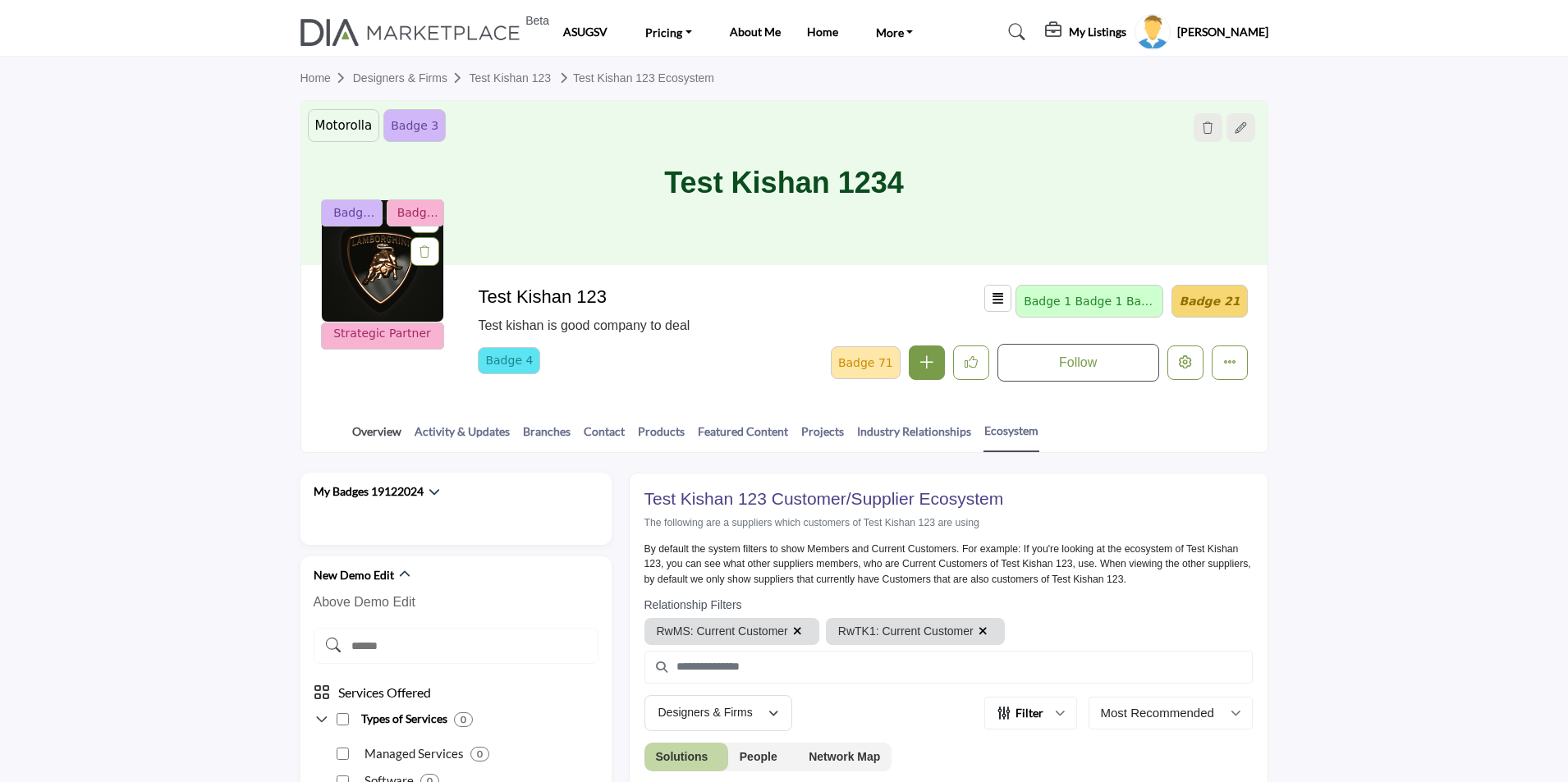
click at [369, 433] on link "Overview" at bounding box center [377, 437] width 51 height 28
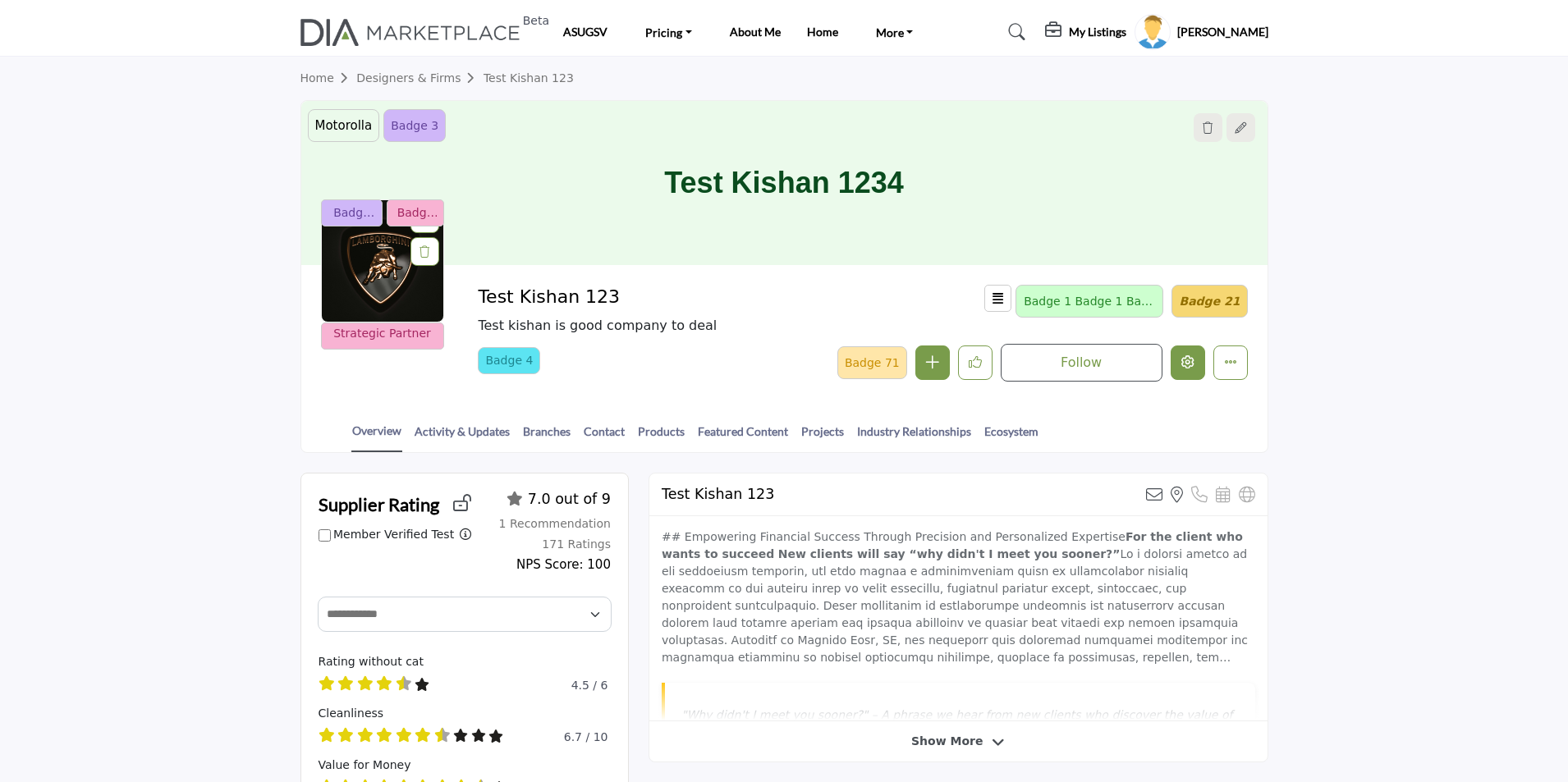
click at [1187, 359] on icon "Edit company" at bounding box center [1187, 361] width 13 height 13
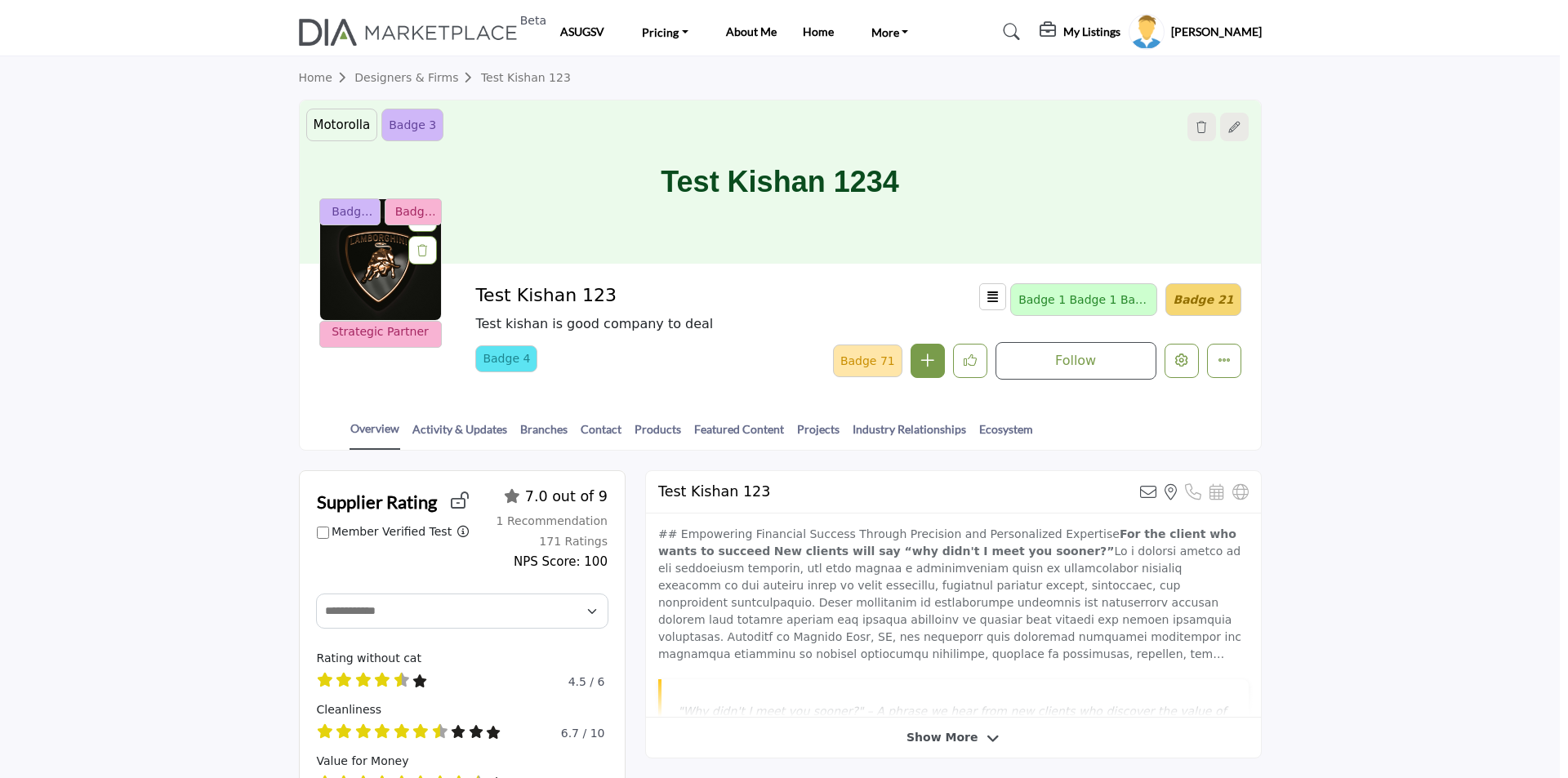
click at [186, 302] on div at bounding box center [784, 389] width 1568 height 778
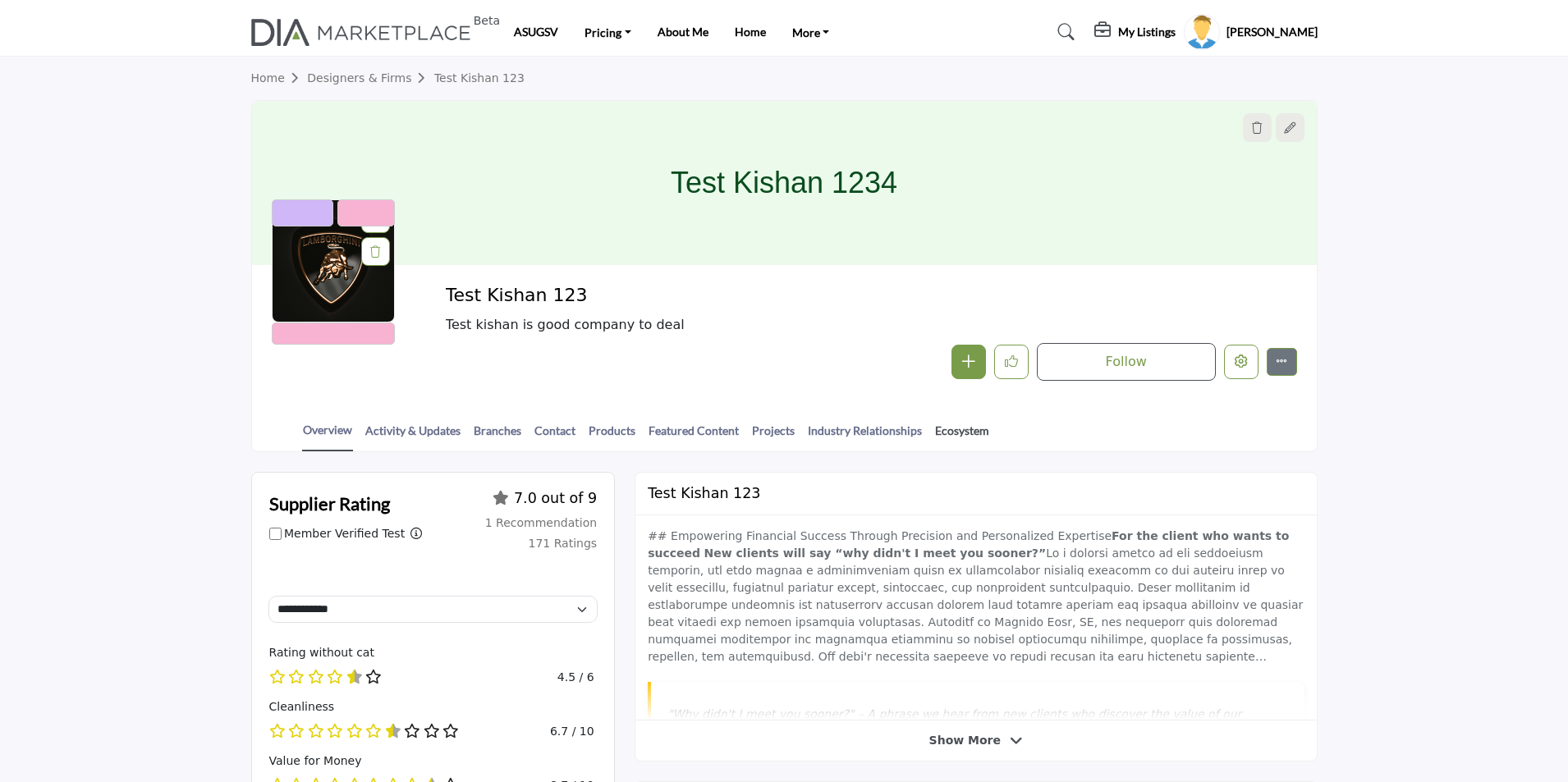
click at [953, 432] on link "Ecosystem" at bounding box center [961, 436] width 56 height 28
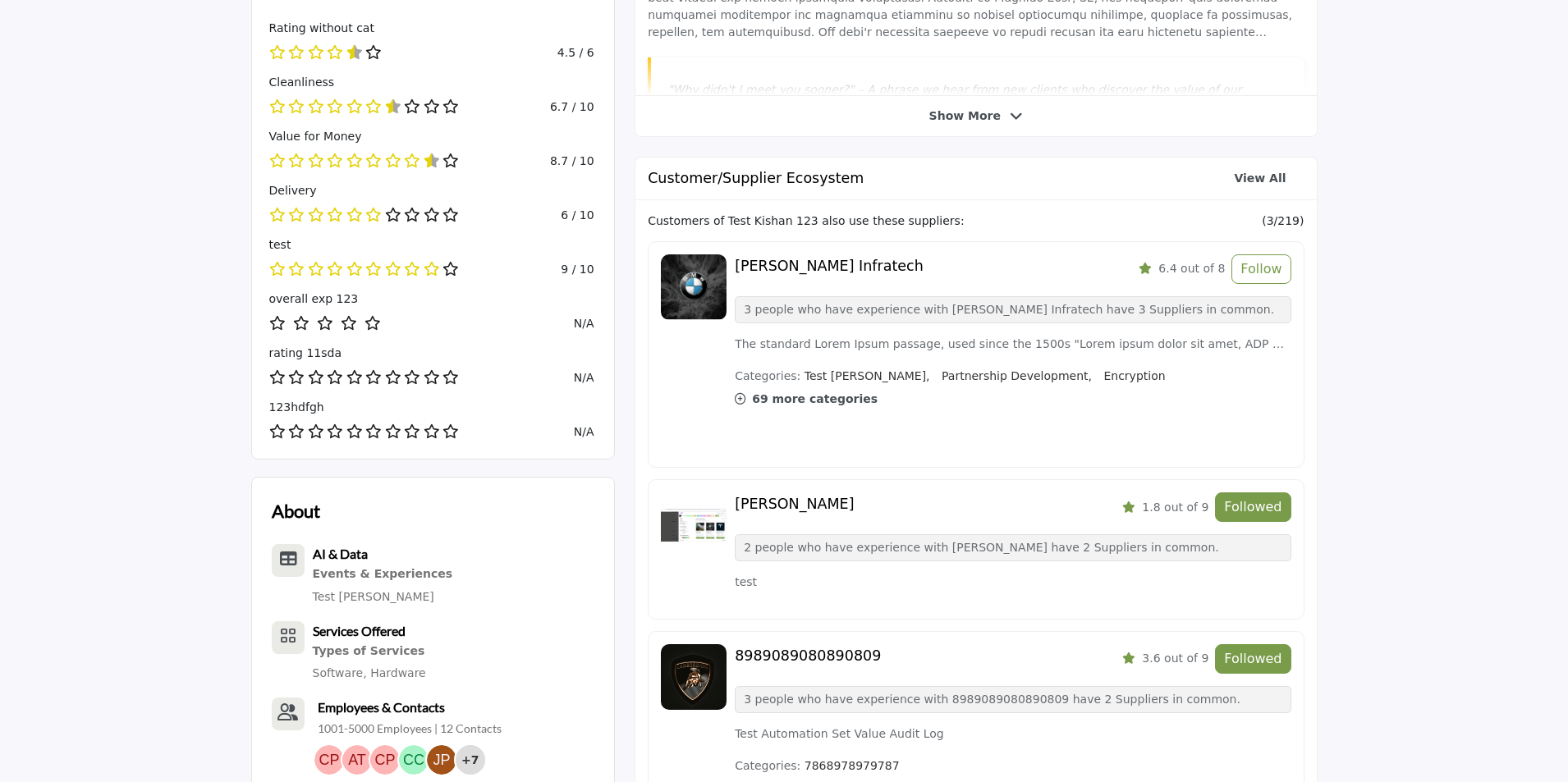
scroll to position [821, 0]
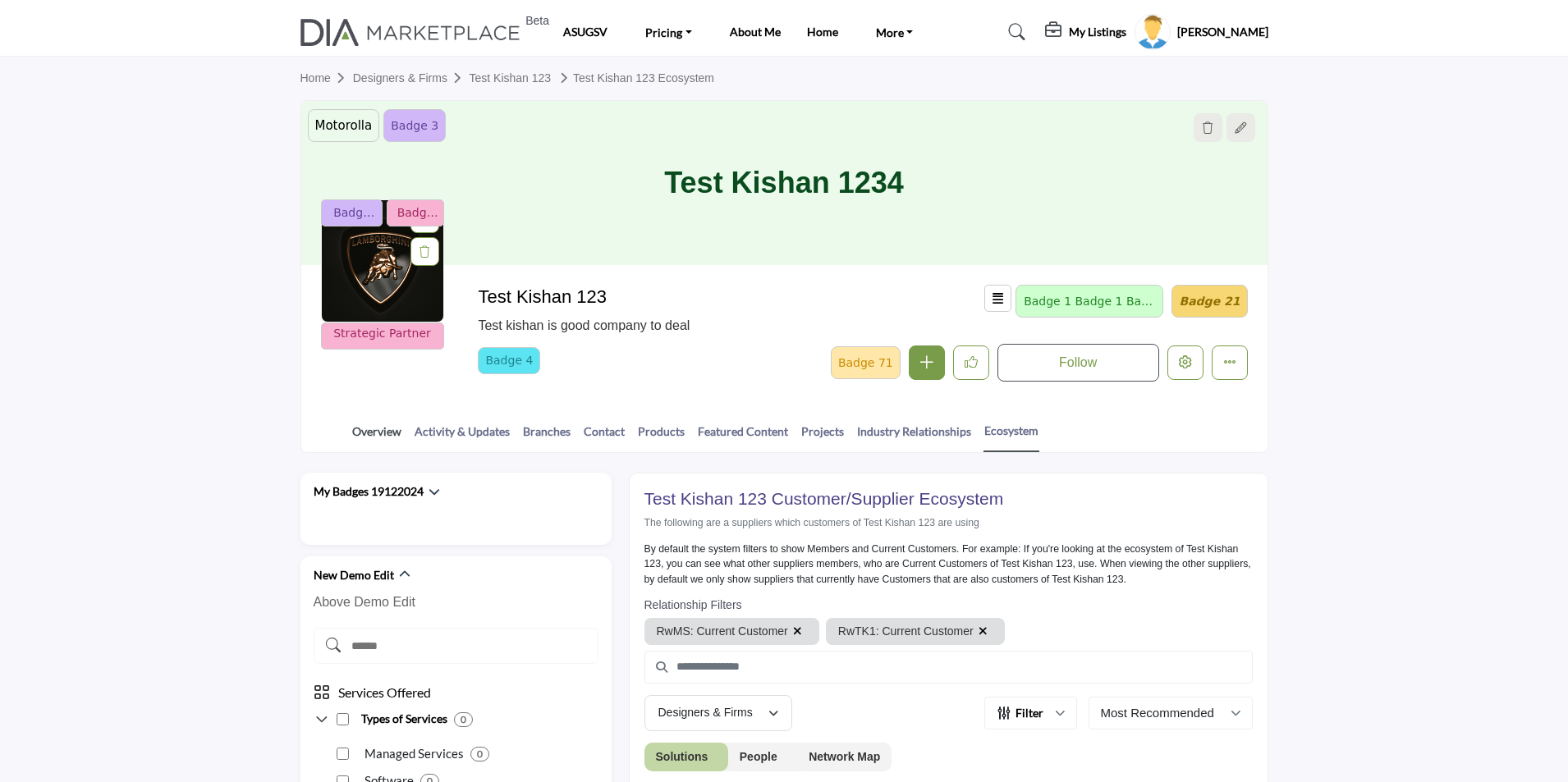
click at [376, 429] on link "Overview" at bounding box center [377, 437] width 51 height 28
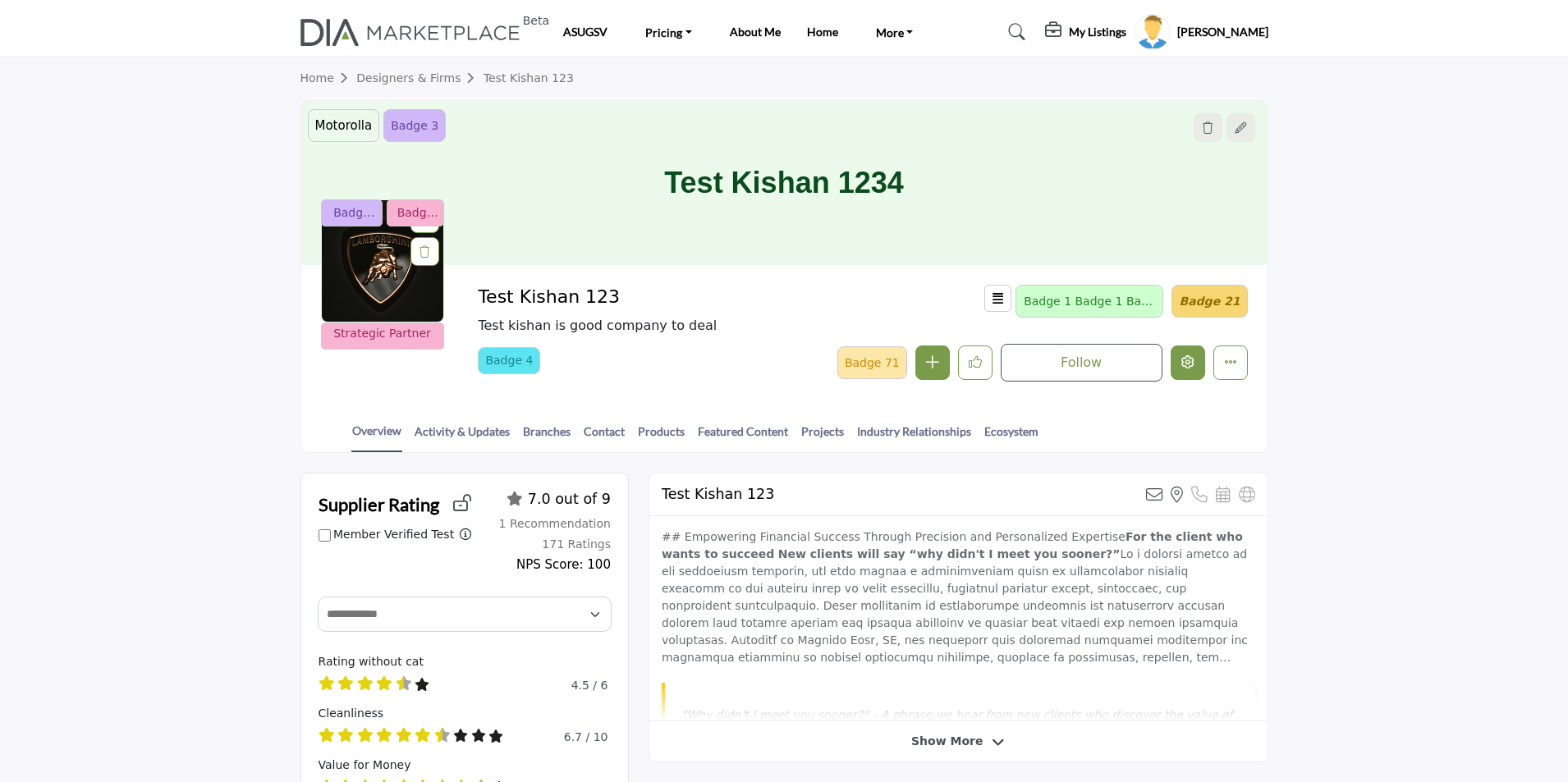
click at [1184, 366] on icon "Edit company" at bounding box center [1187, 361] width 13 height 13
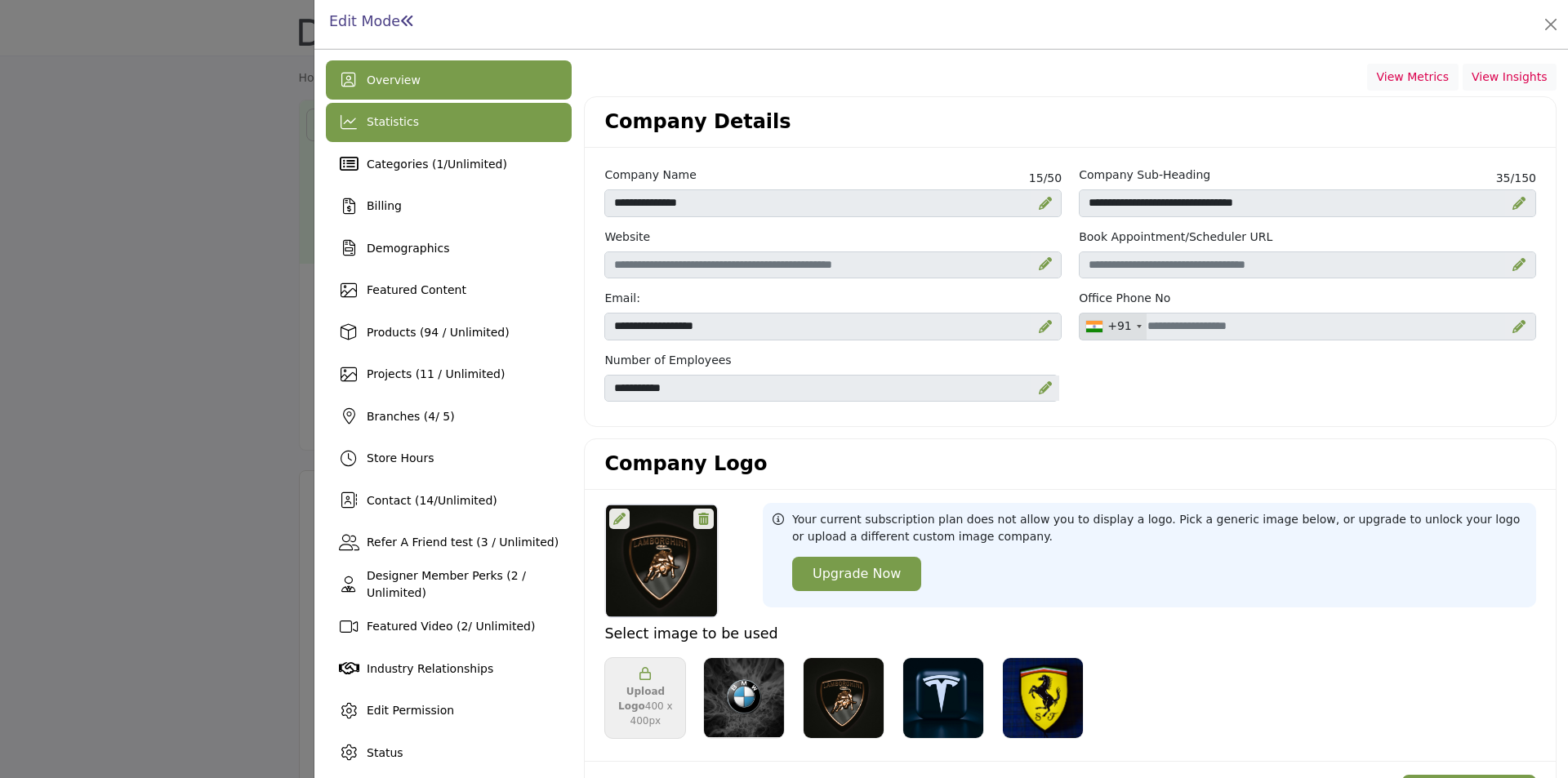
click at [460, 134] on div "Statistics" at bounding box center [449, 123] width 245 height 39
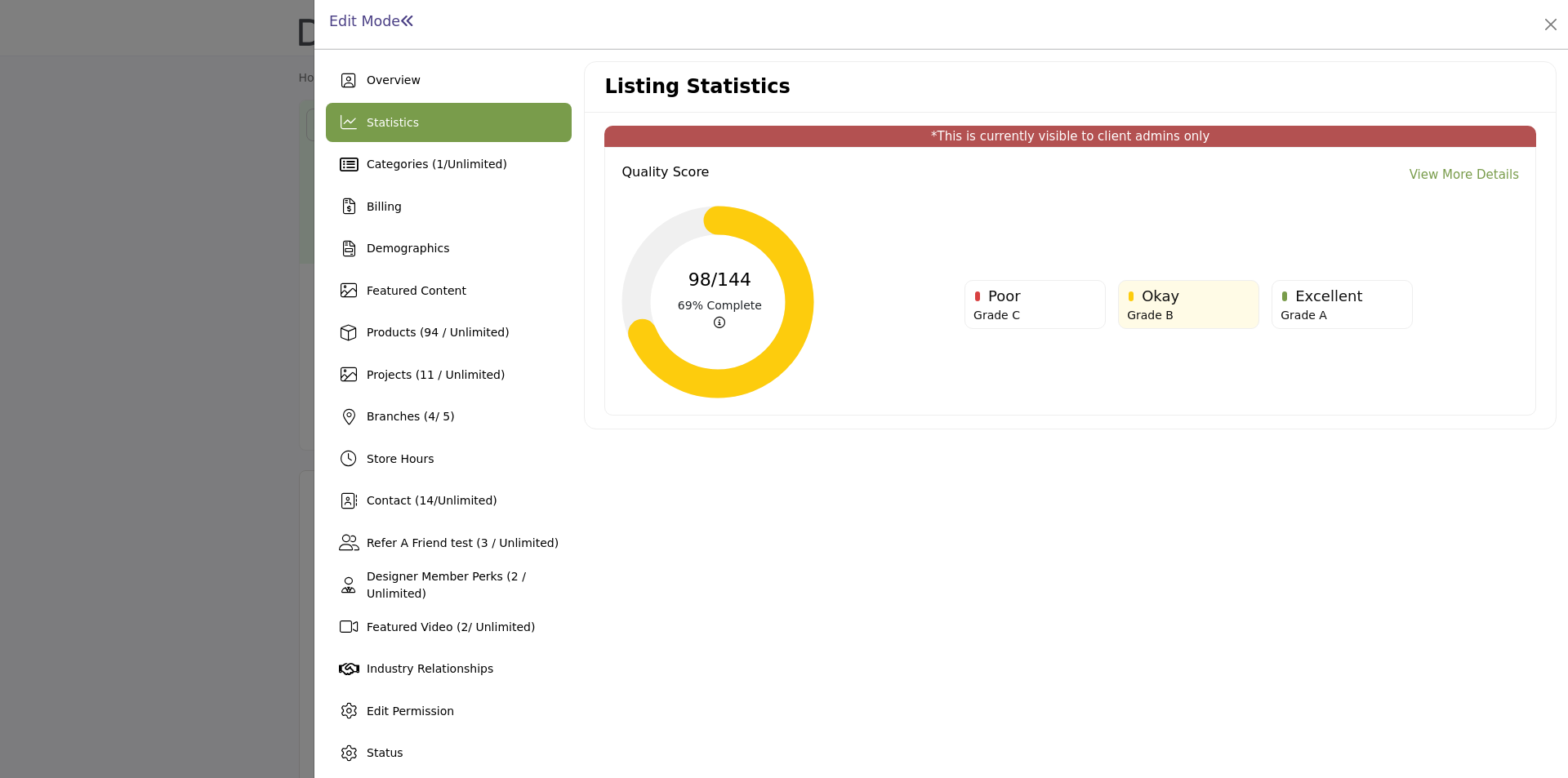
click at [1446, 178] on link "View More Details" at bounding box center [1464, 174] width 109 height 19
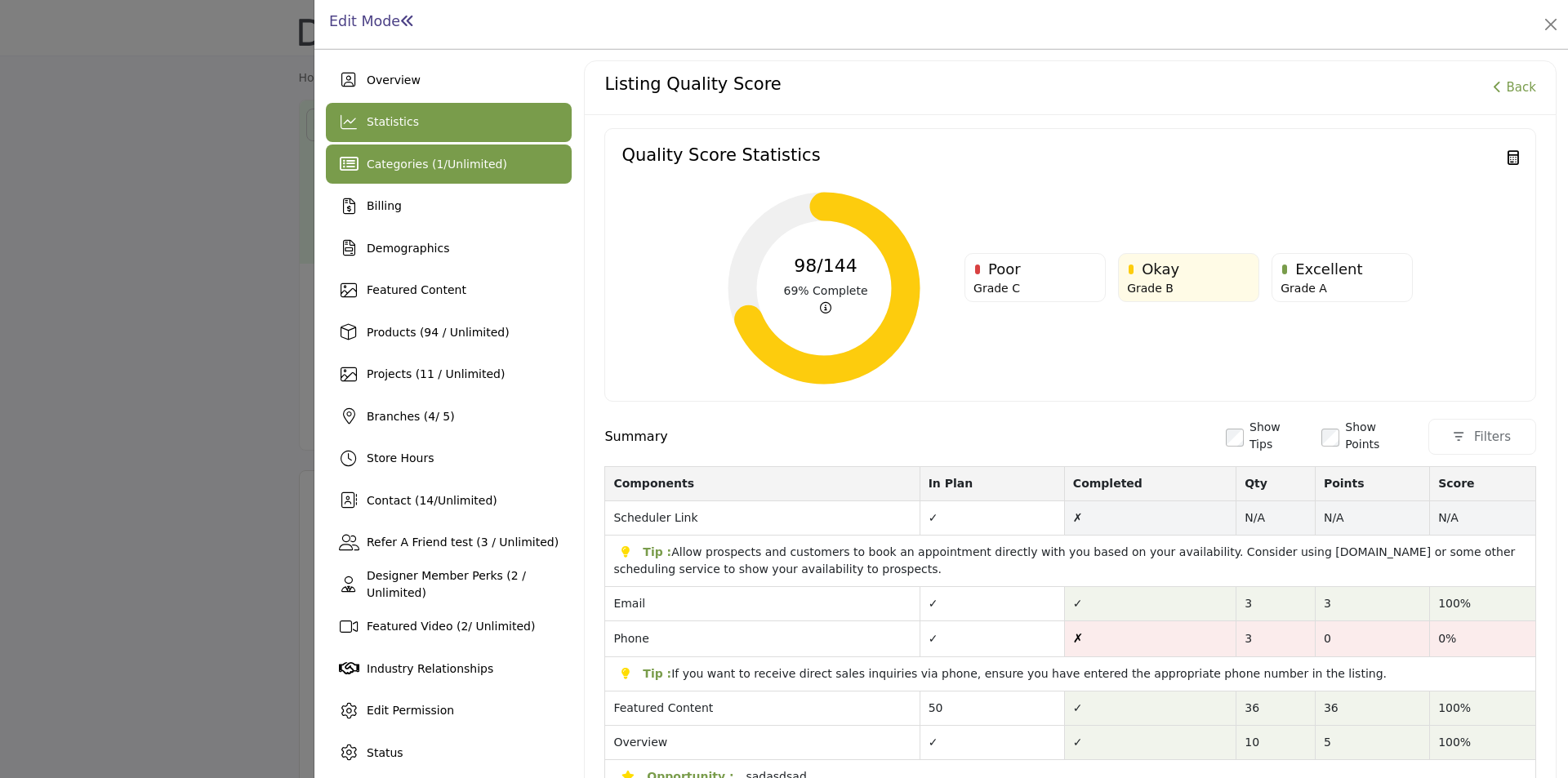
click at [480, 175] on div "Categories ( 1 / Unlimited )" at bounding box center [449, 164] width 245 height 39
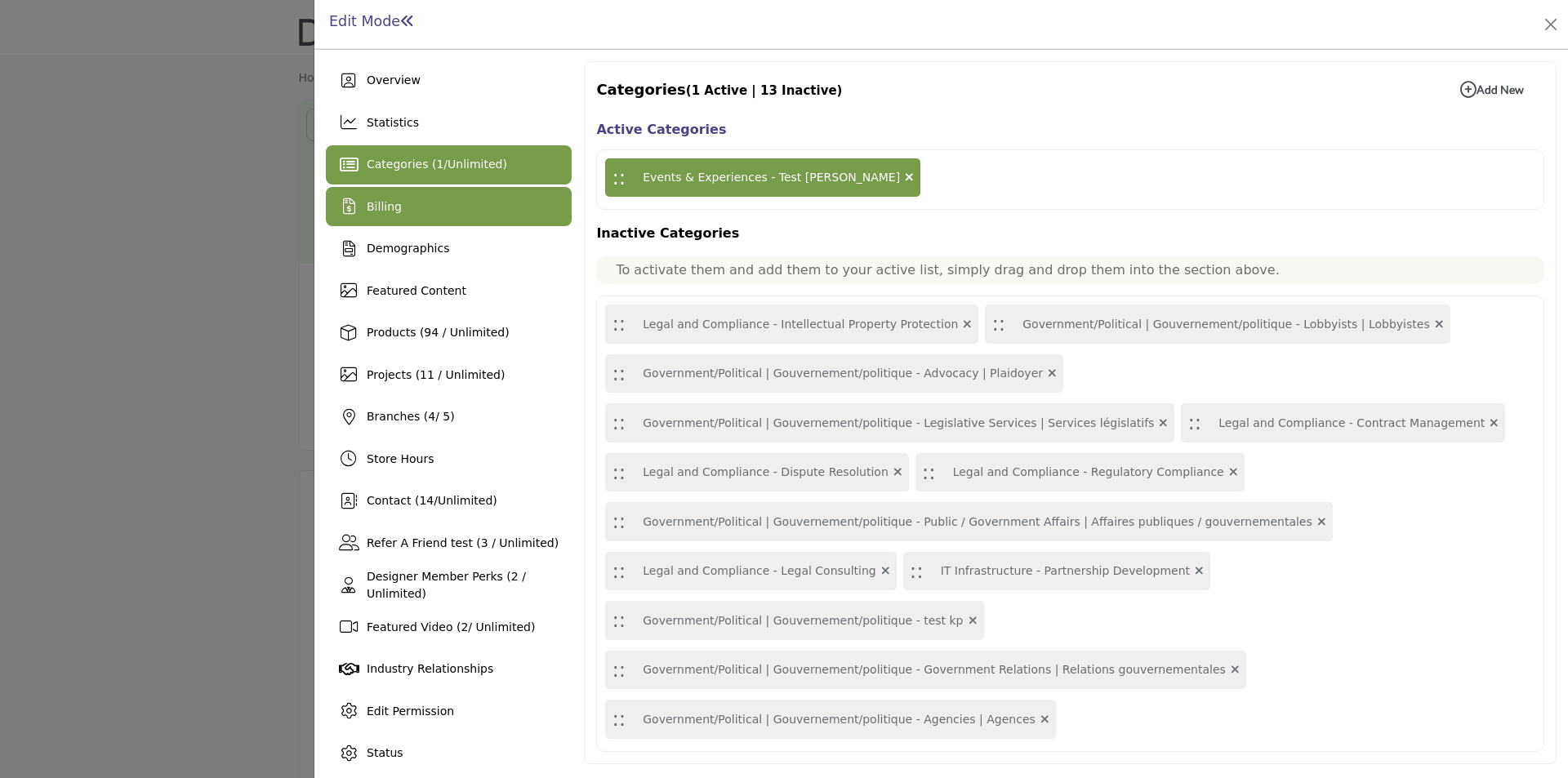
click at [421, 200] on div "Billing" at bounding box center [449, 206] width 245 height 39
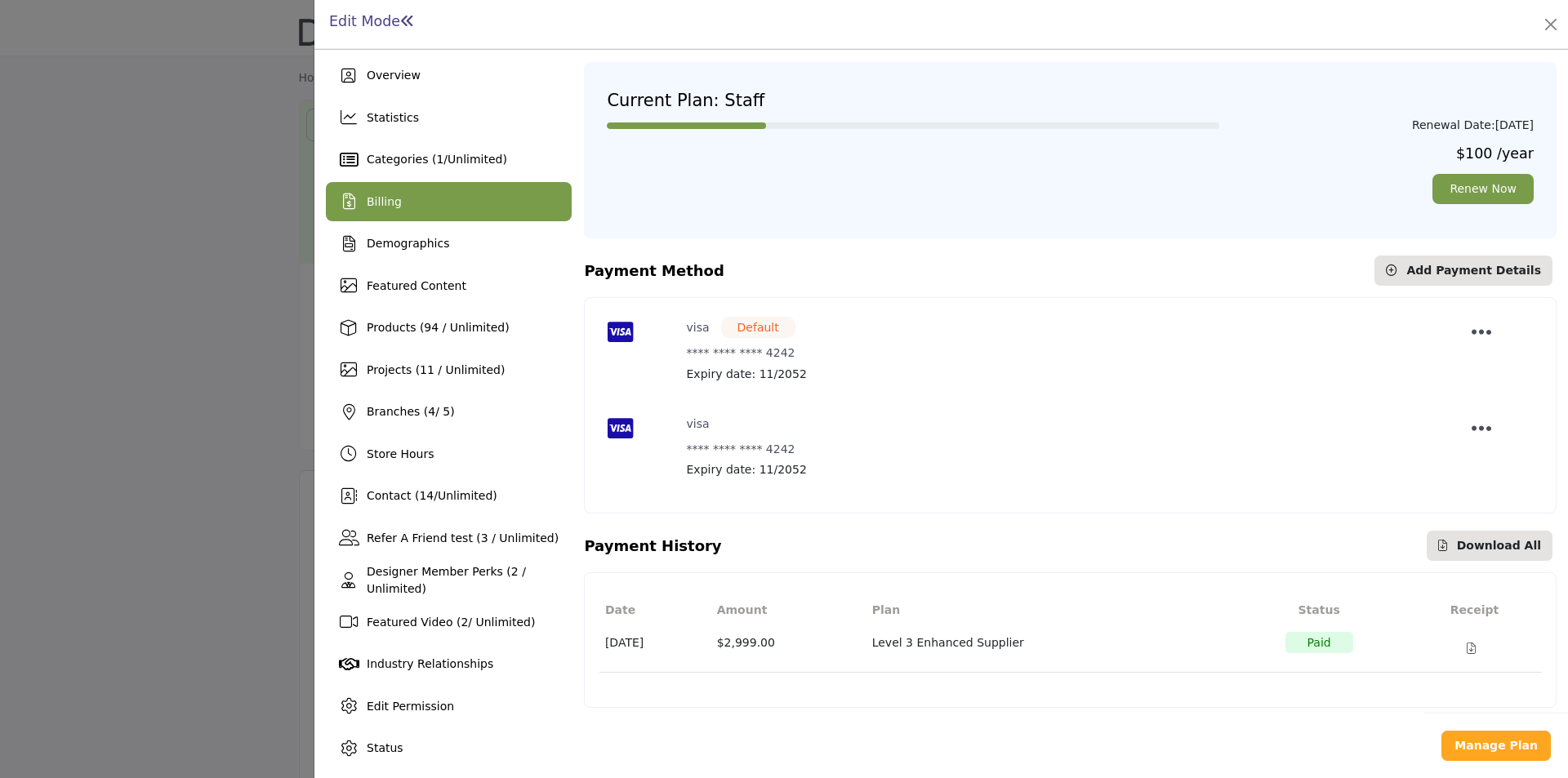
scroll to position [7, 0]
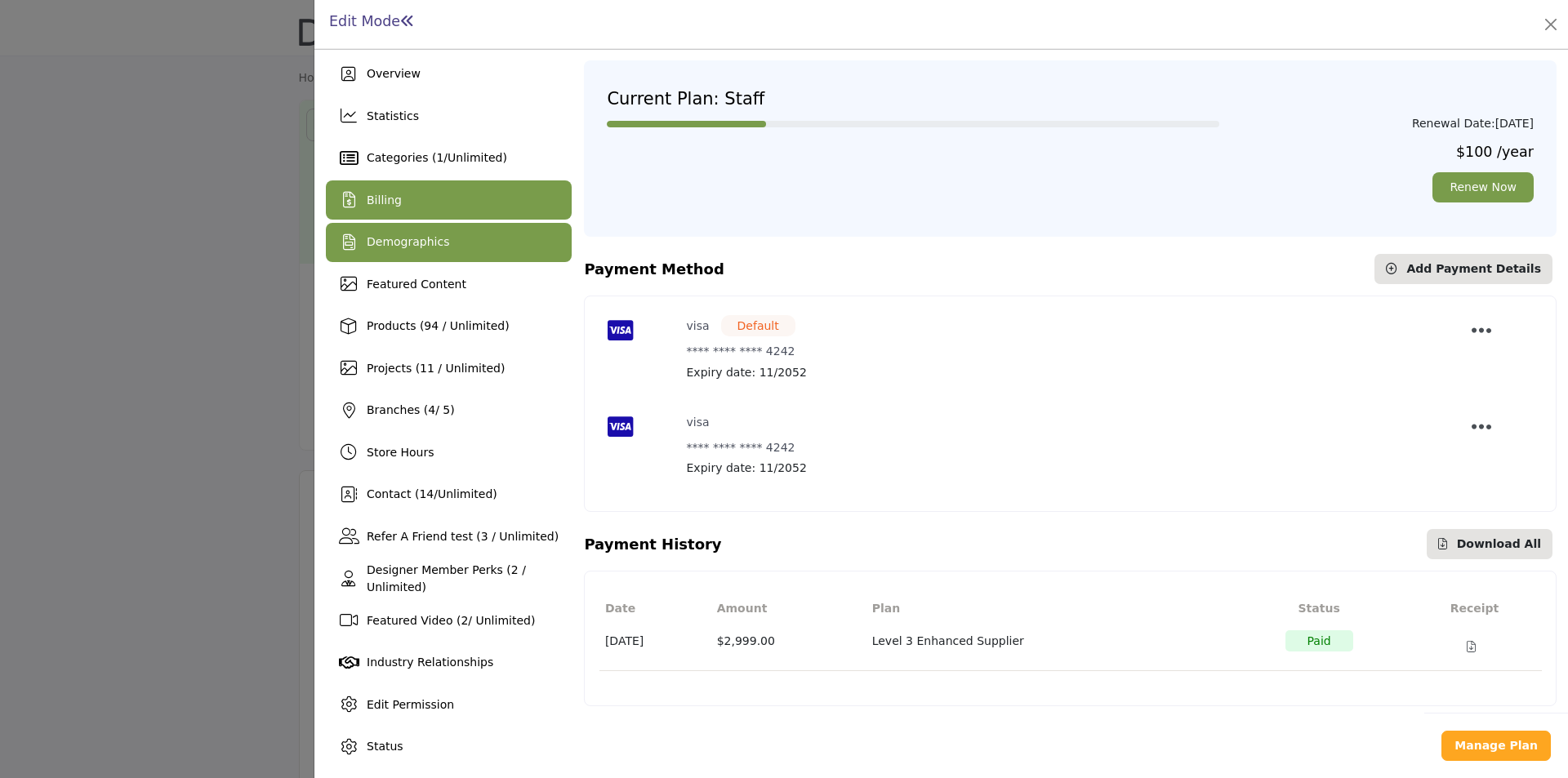
click at [420, 245] on span "Demographics" at bounding box center [408, 241] width 83 height 13
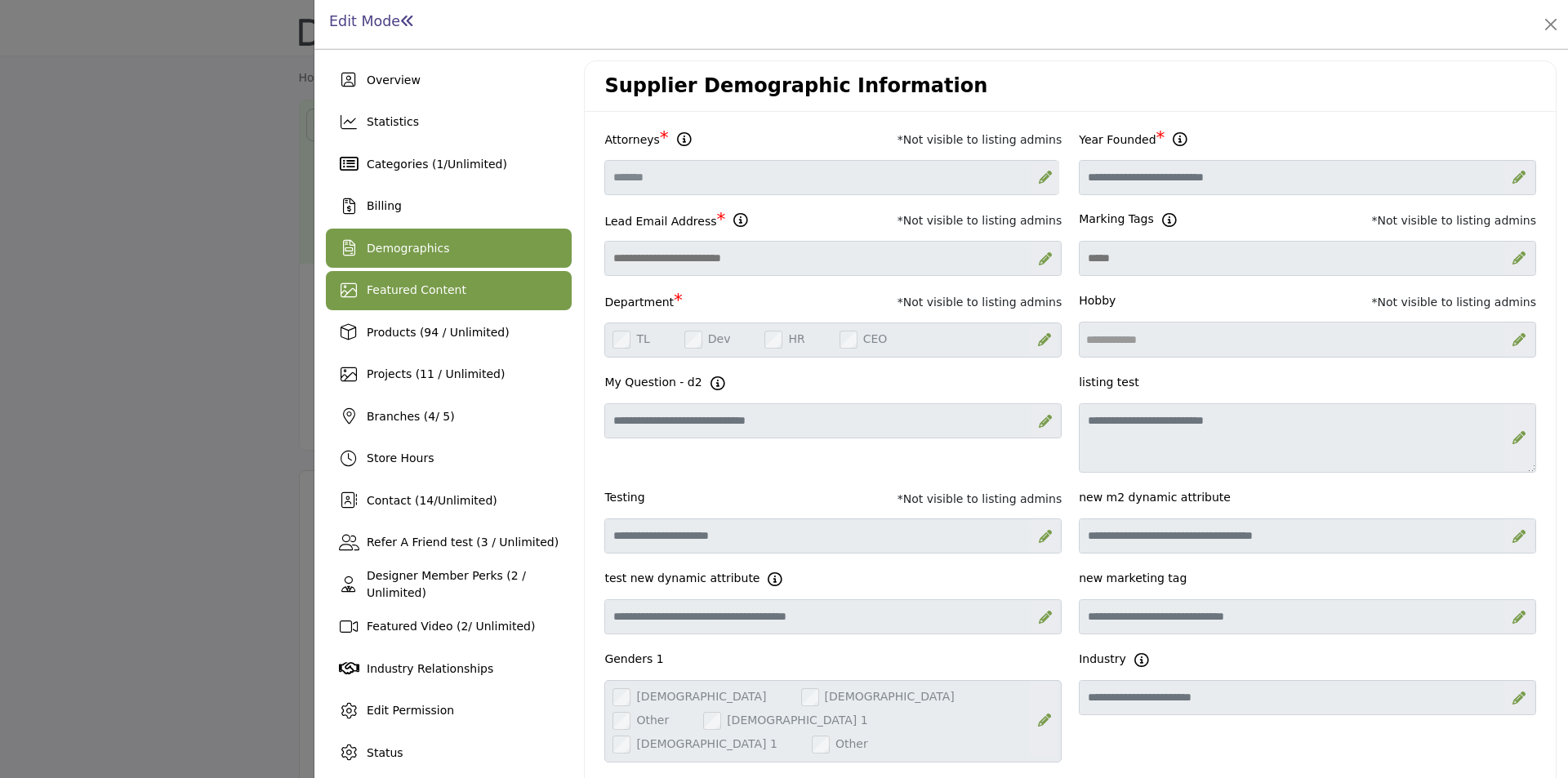
click at [458, 282] on div "Featured Content" at bounding box center [449, 290] width 245 height 39
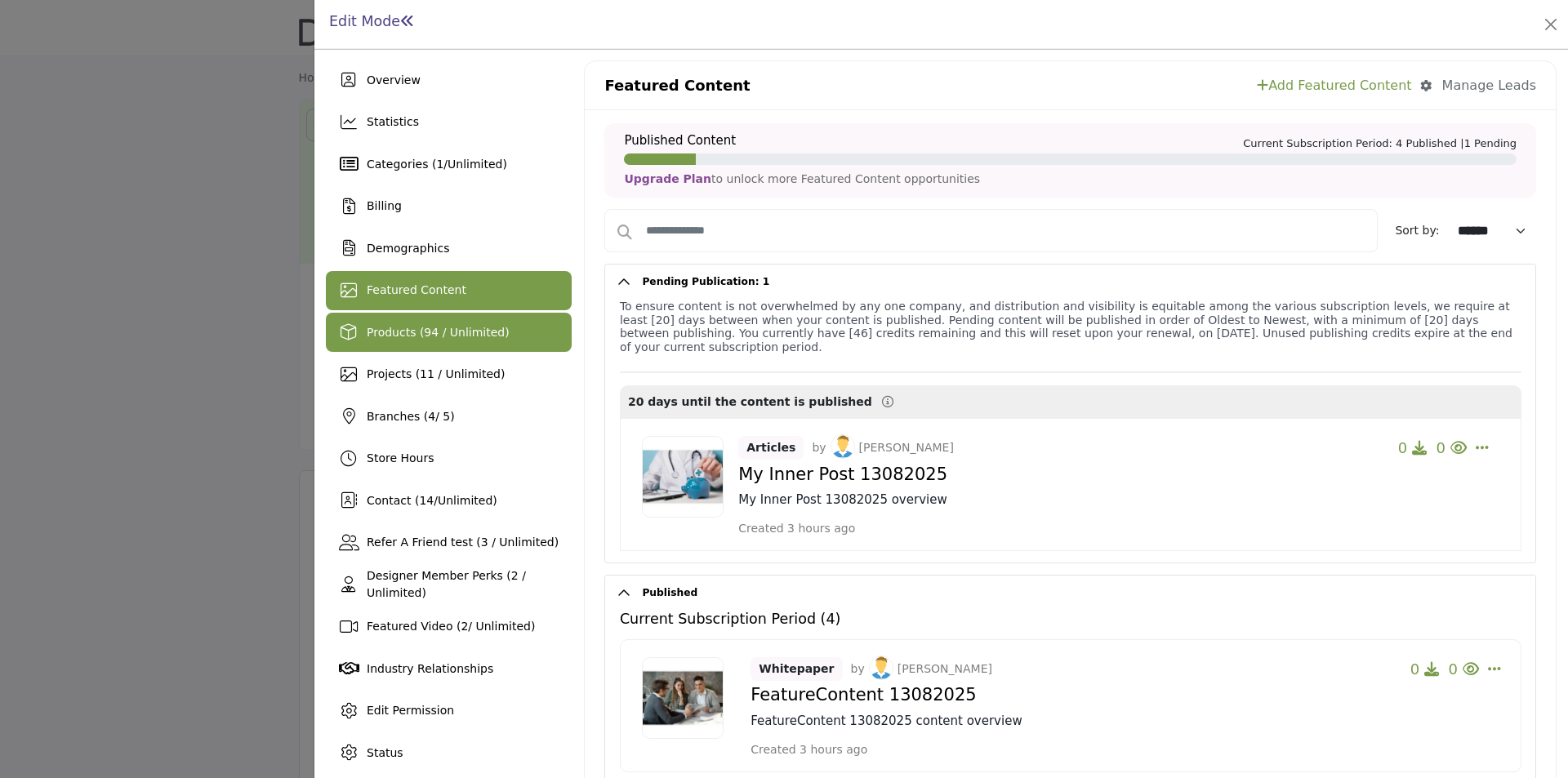
click at [432, 339] on span "Products (94 / Unlimited)" at bounding box center [438, 332] width 143 height 13
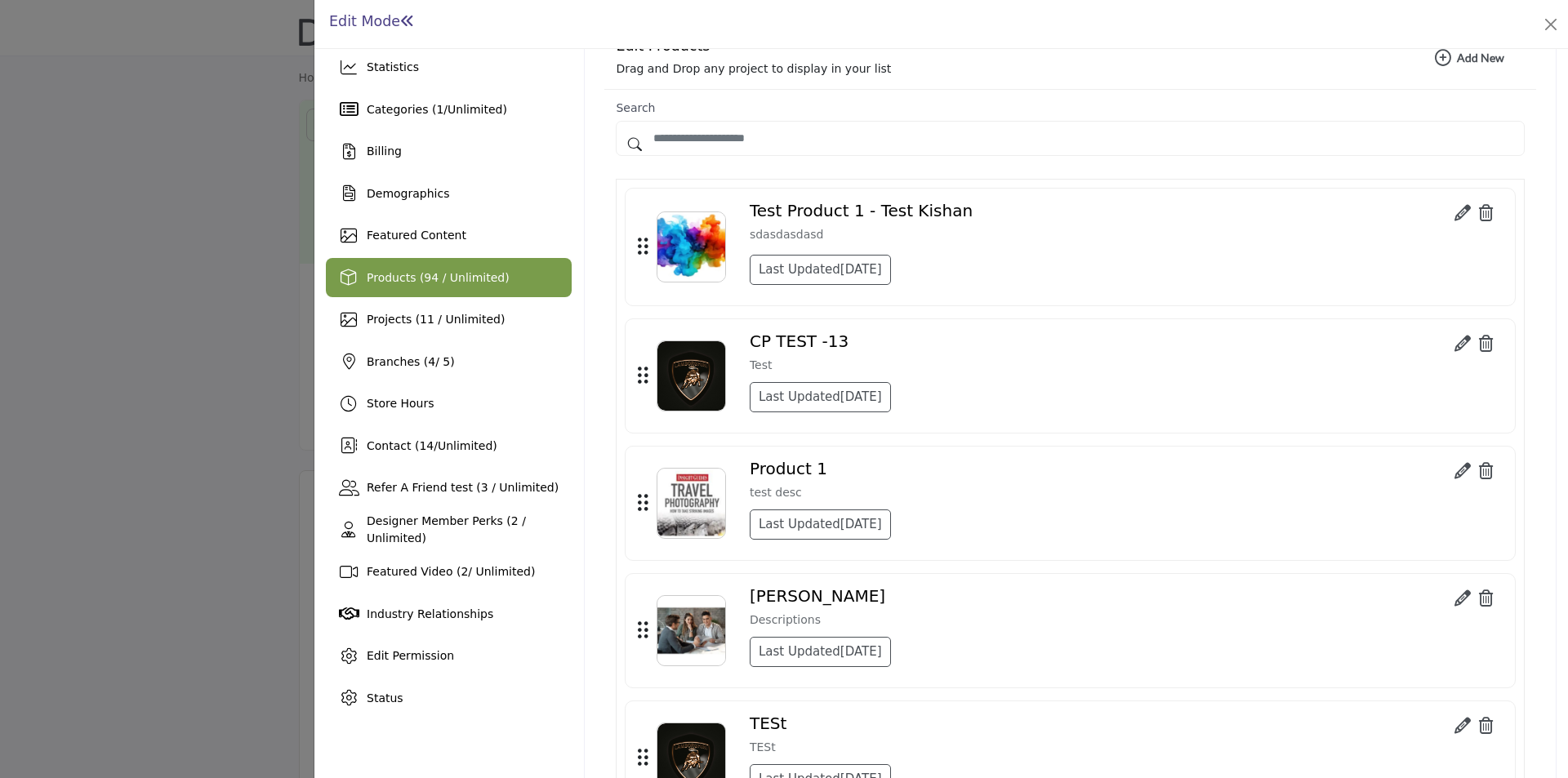
scroll to position [82, 0]
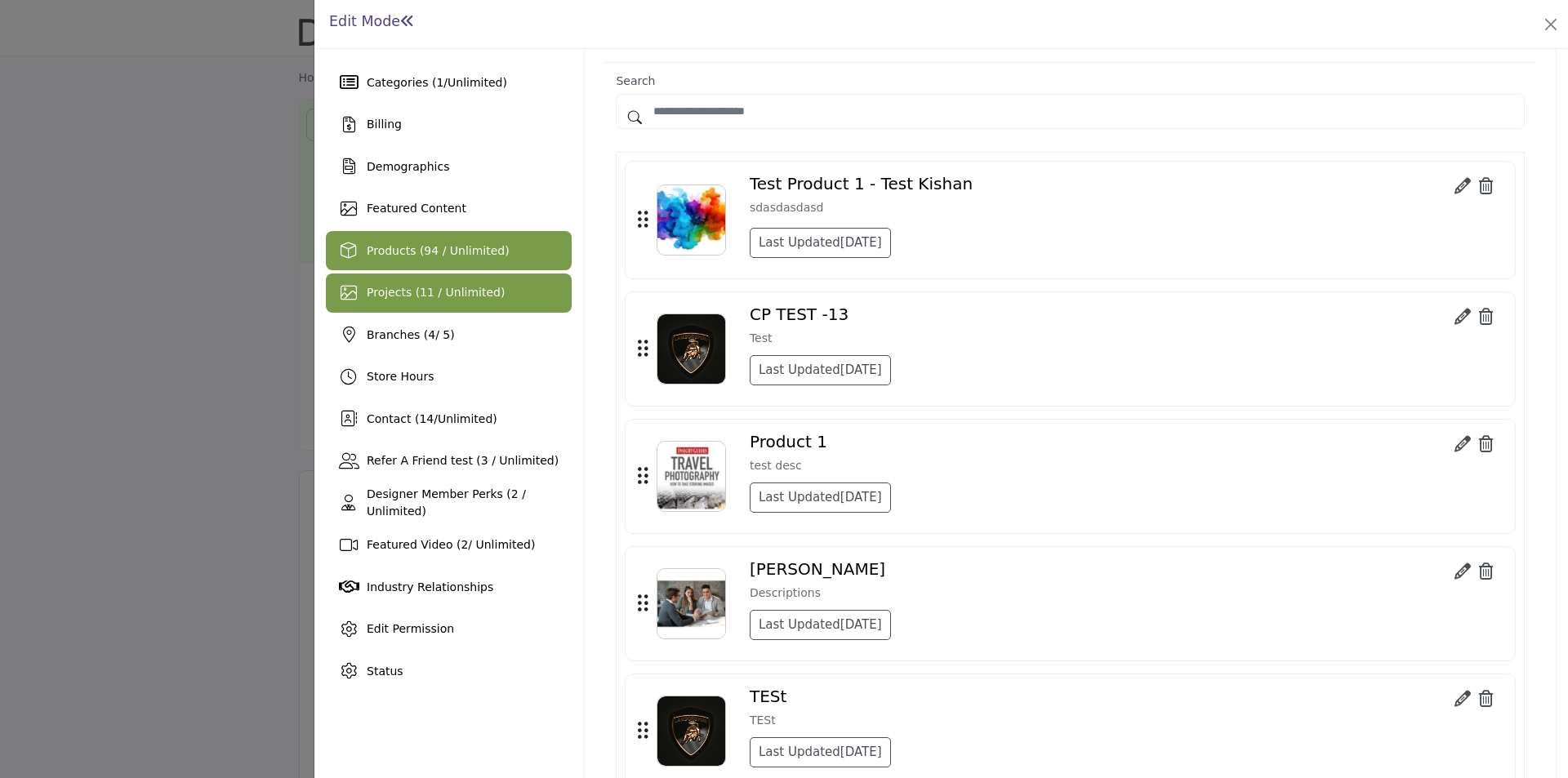
click at [429, 296] on span "Projects (11 / Unlimited)" at bounding box center [436, 291] width 138 height 13
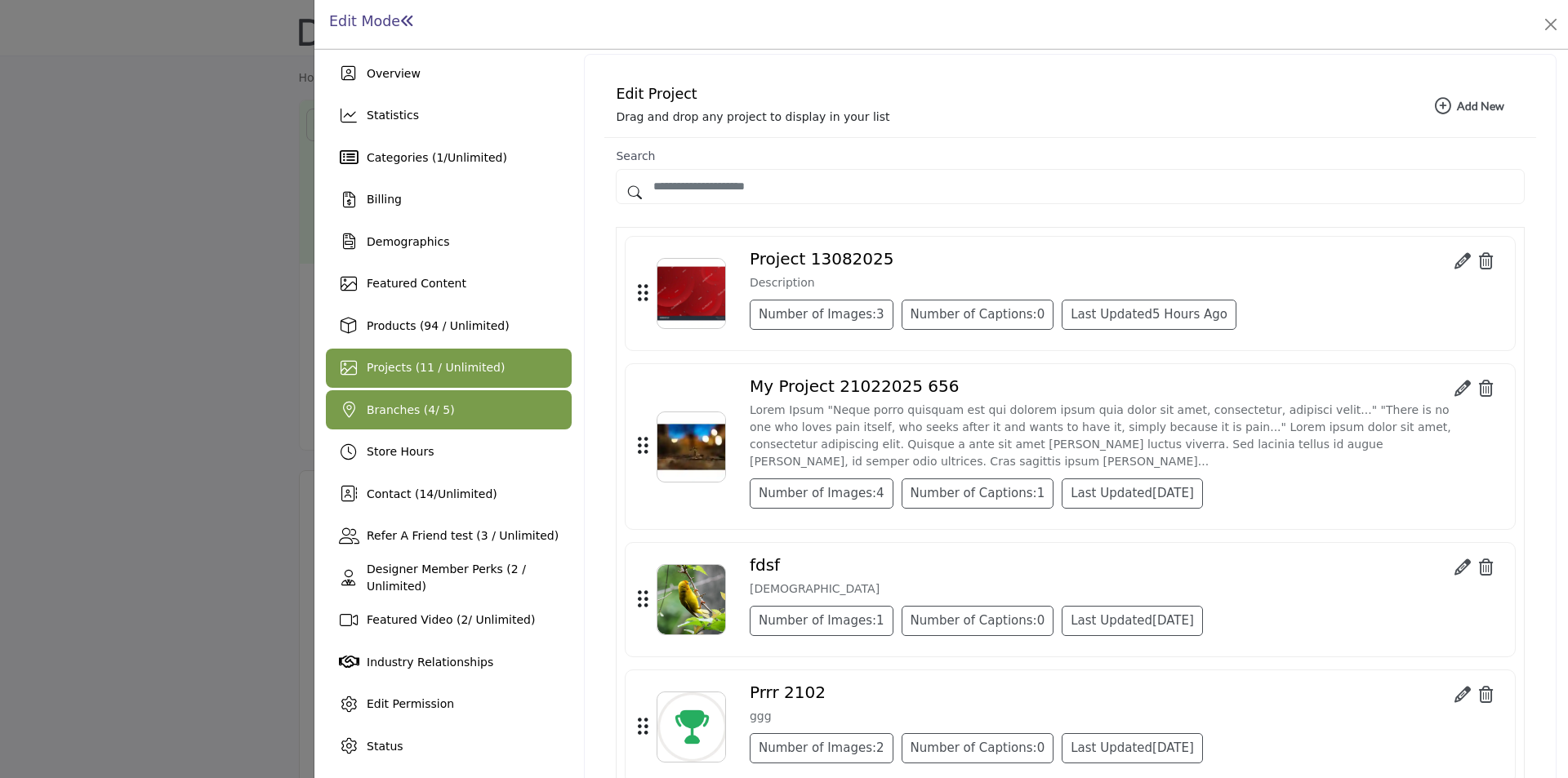
scroll to position [82, 0]
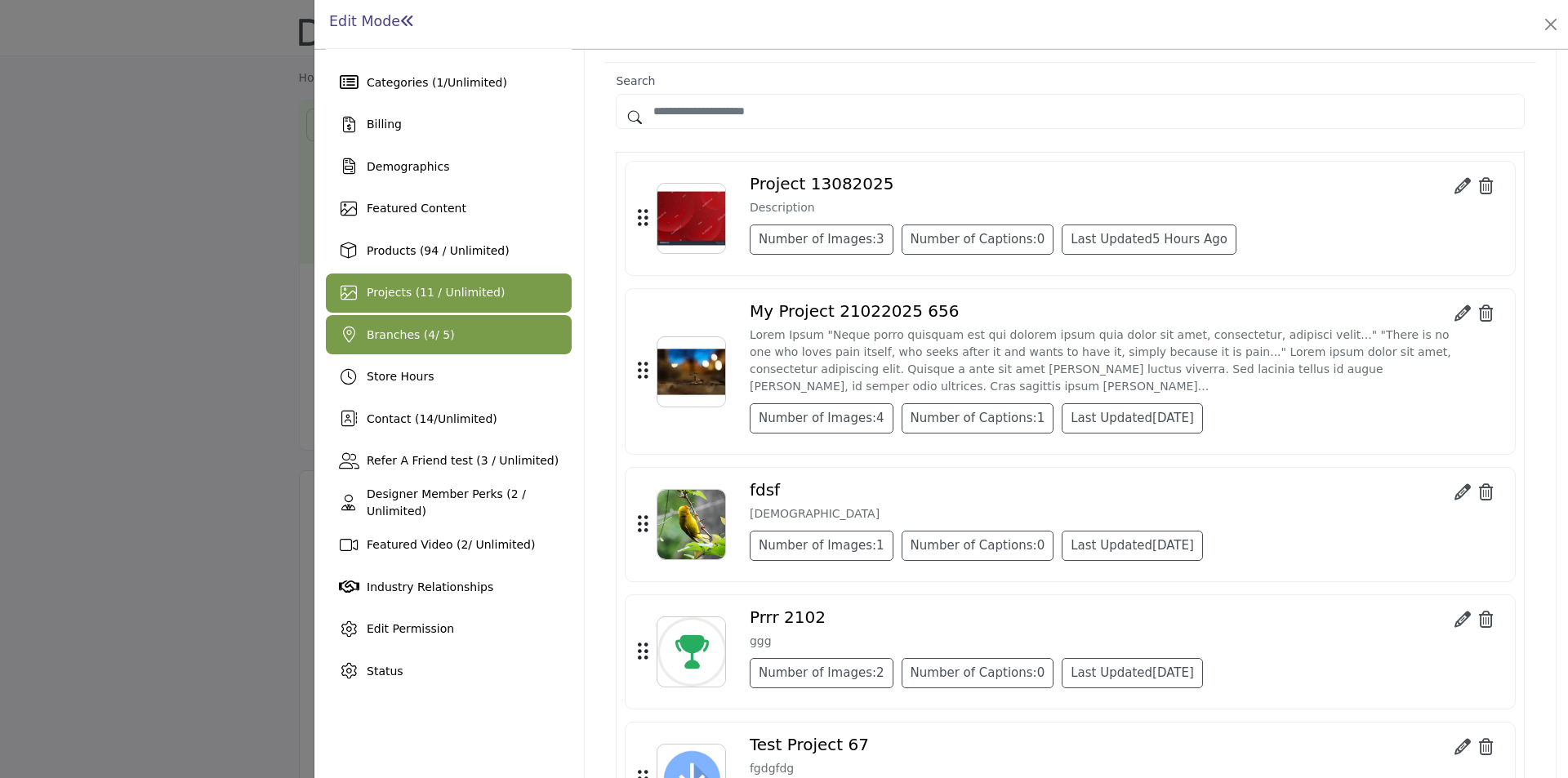
click at [363, 340] on div "Branches ( 4 / 5)" at bounding box center [449, 335] width 245 height 39
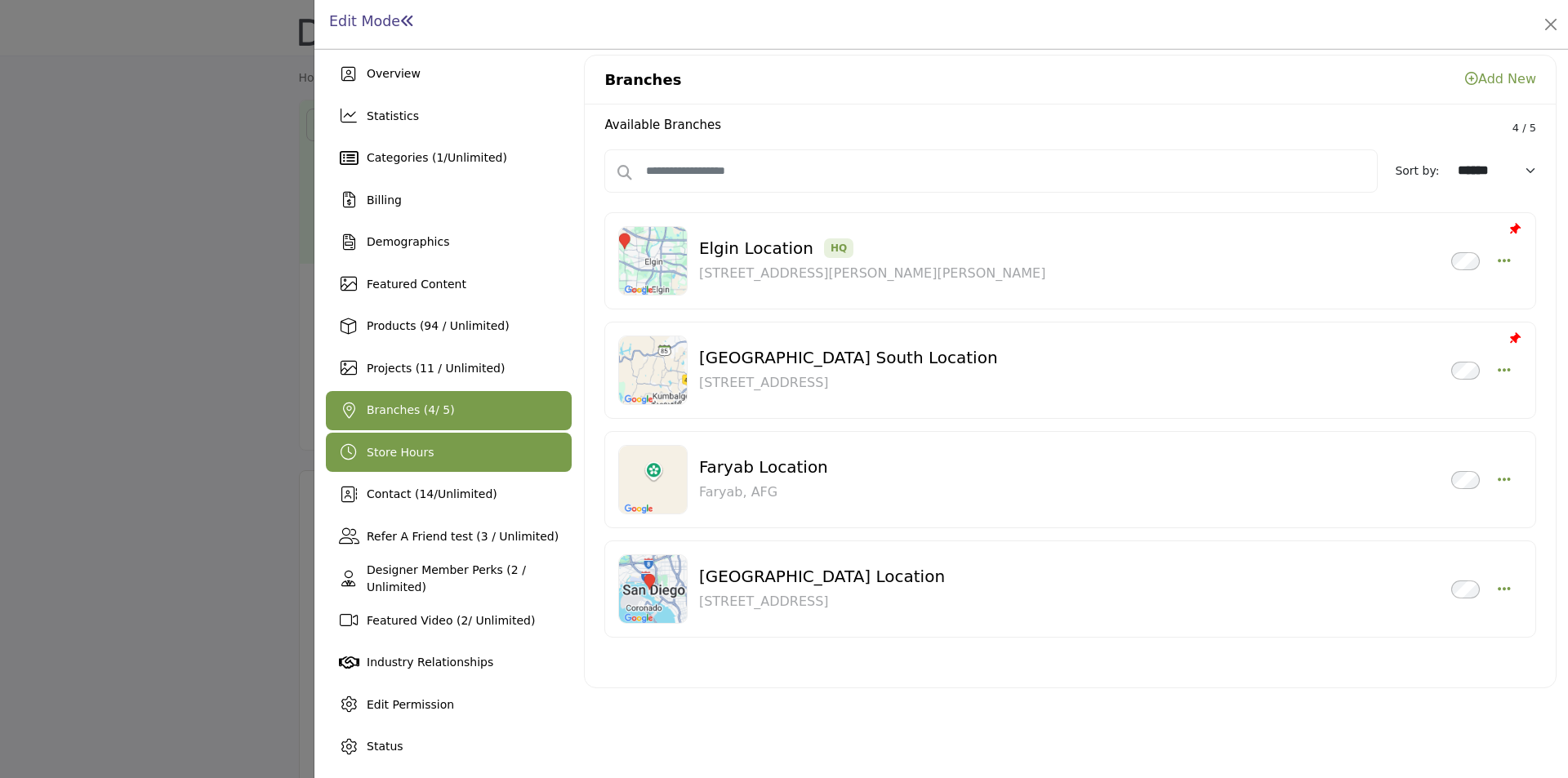
click at [426, 458] on span "Store Hours" at bounding box center [400, 452] width 67 height 13
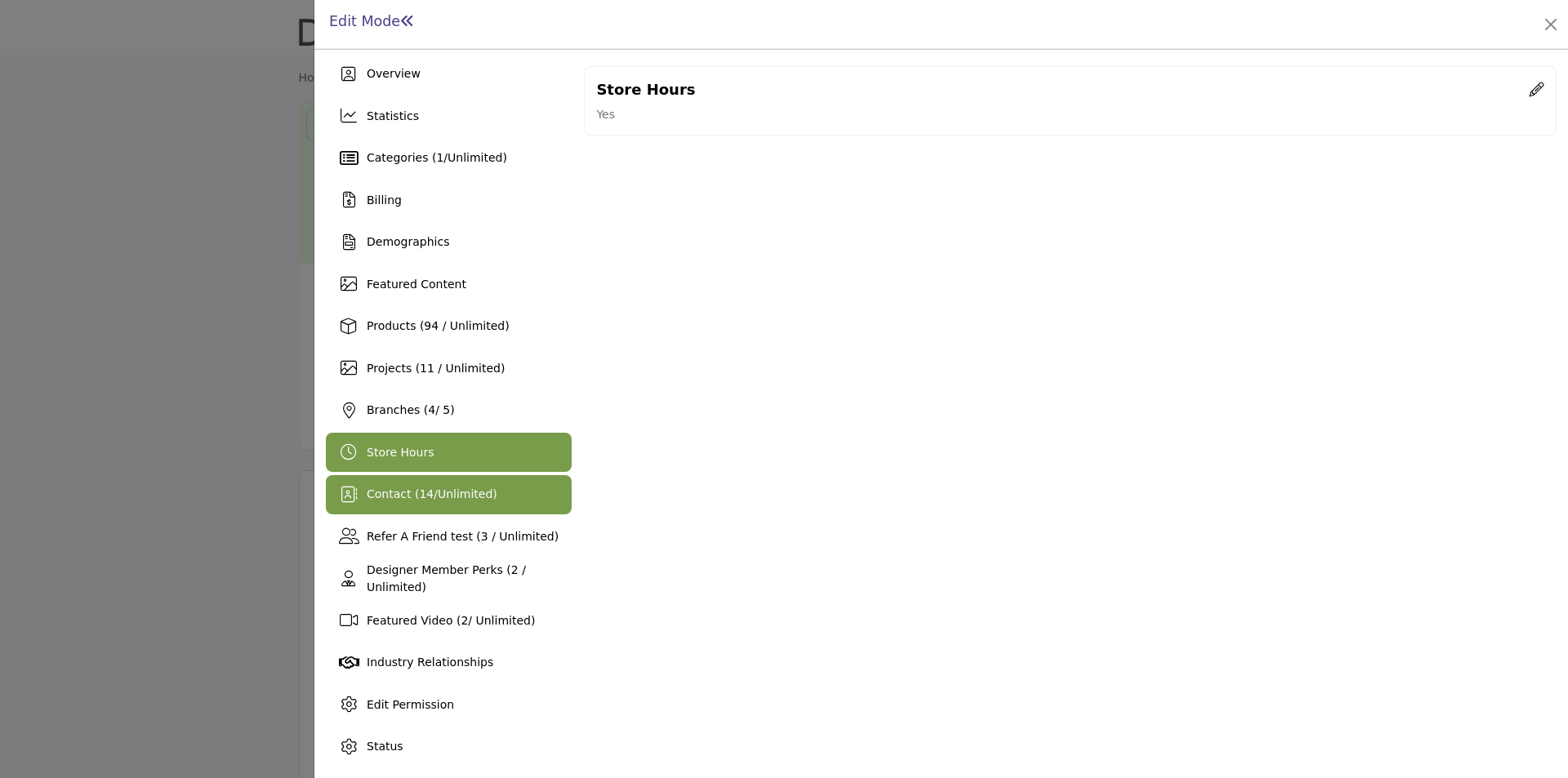
click at [419, 494] on span "14" at bounding box center [426, 494] width 15 height 13
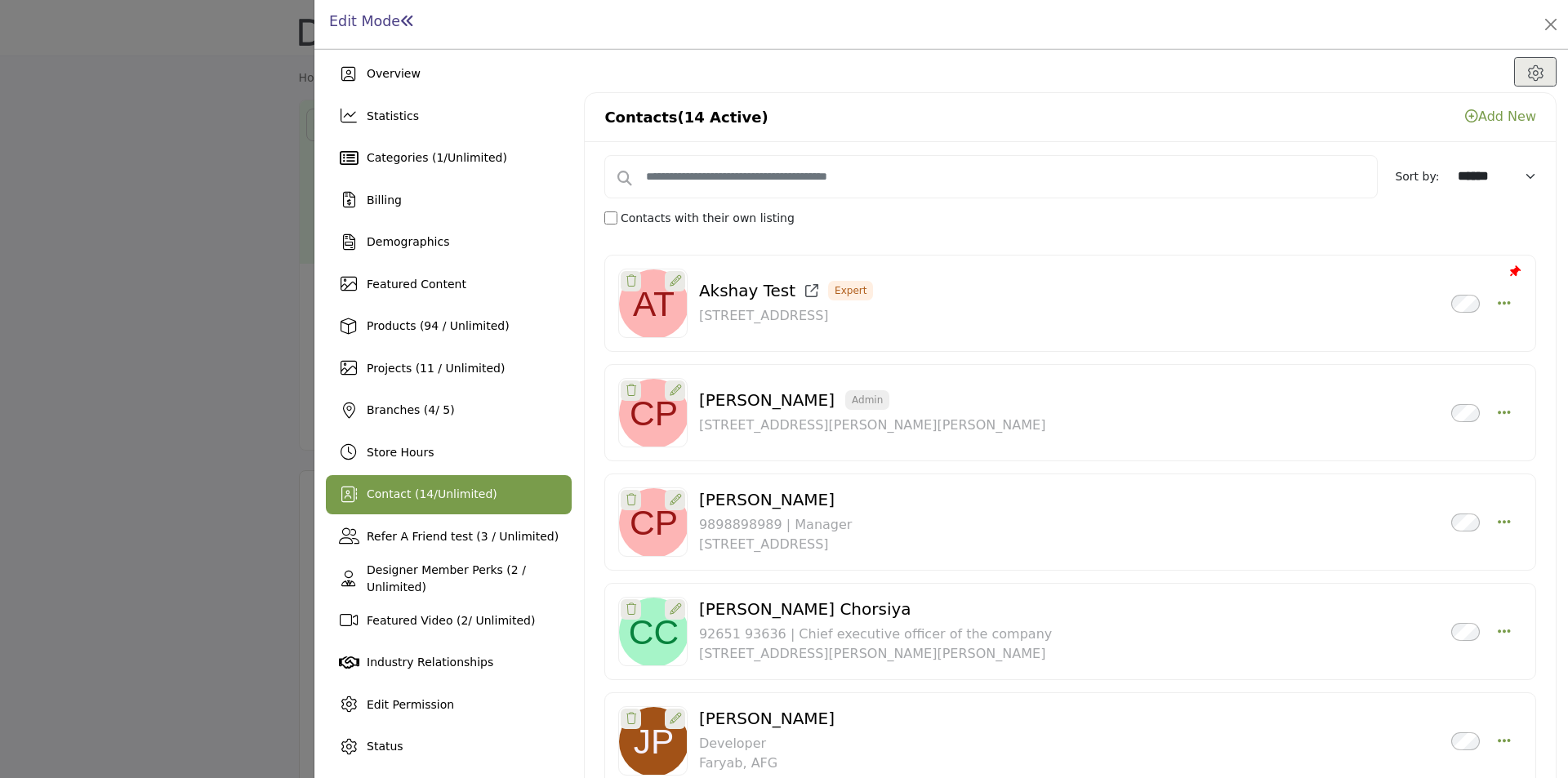
scroll to position [82, 0]
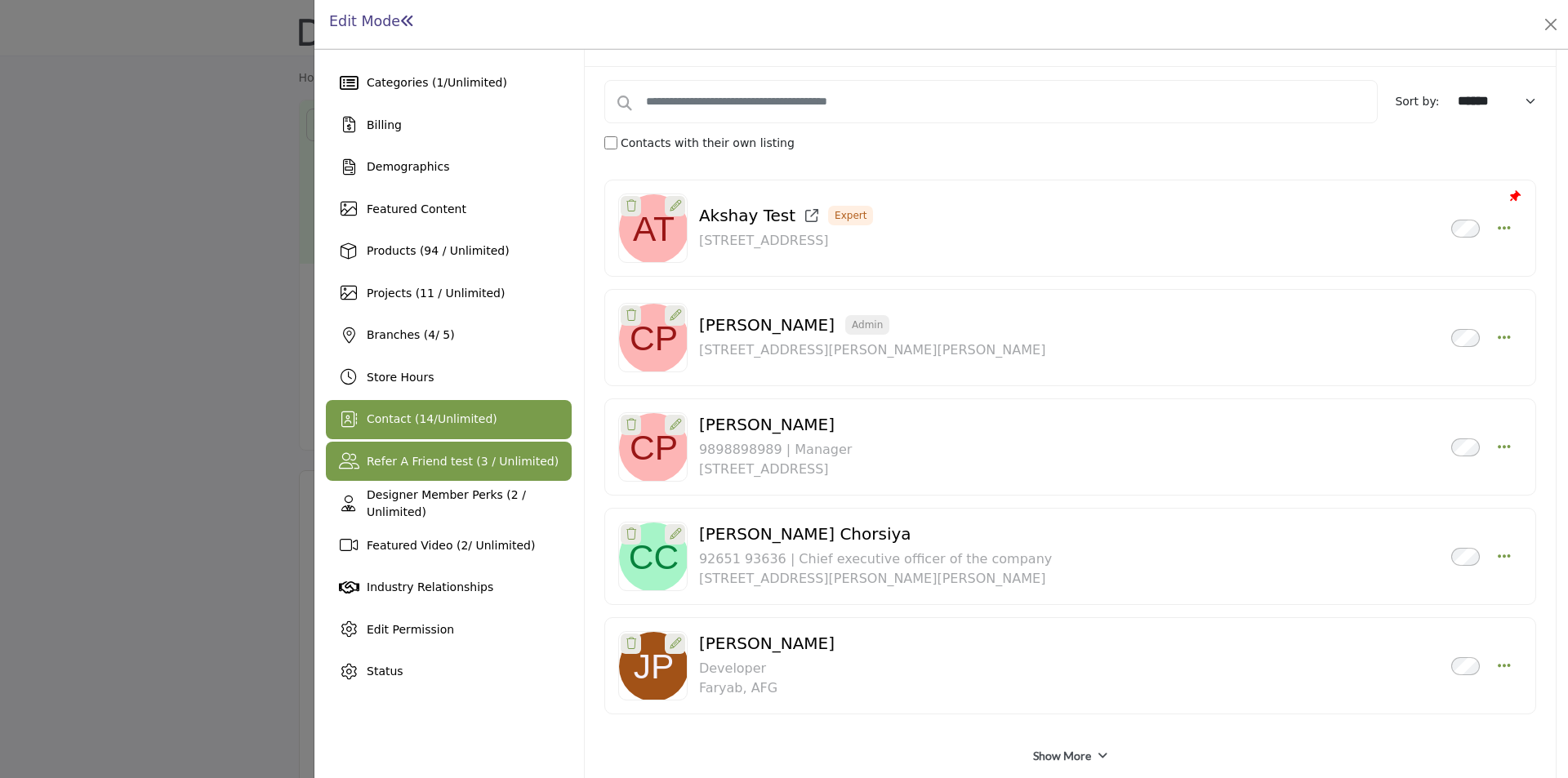
click at [434, 473] on div "Refer A Friend test (3 / Unlimited)" at bounding box center [449, 462] width 245 height 39
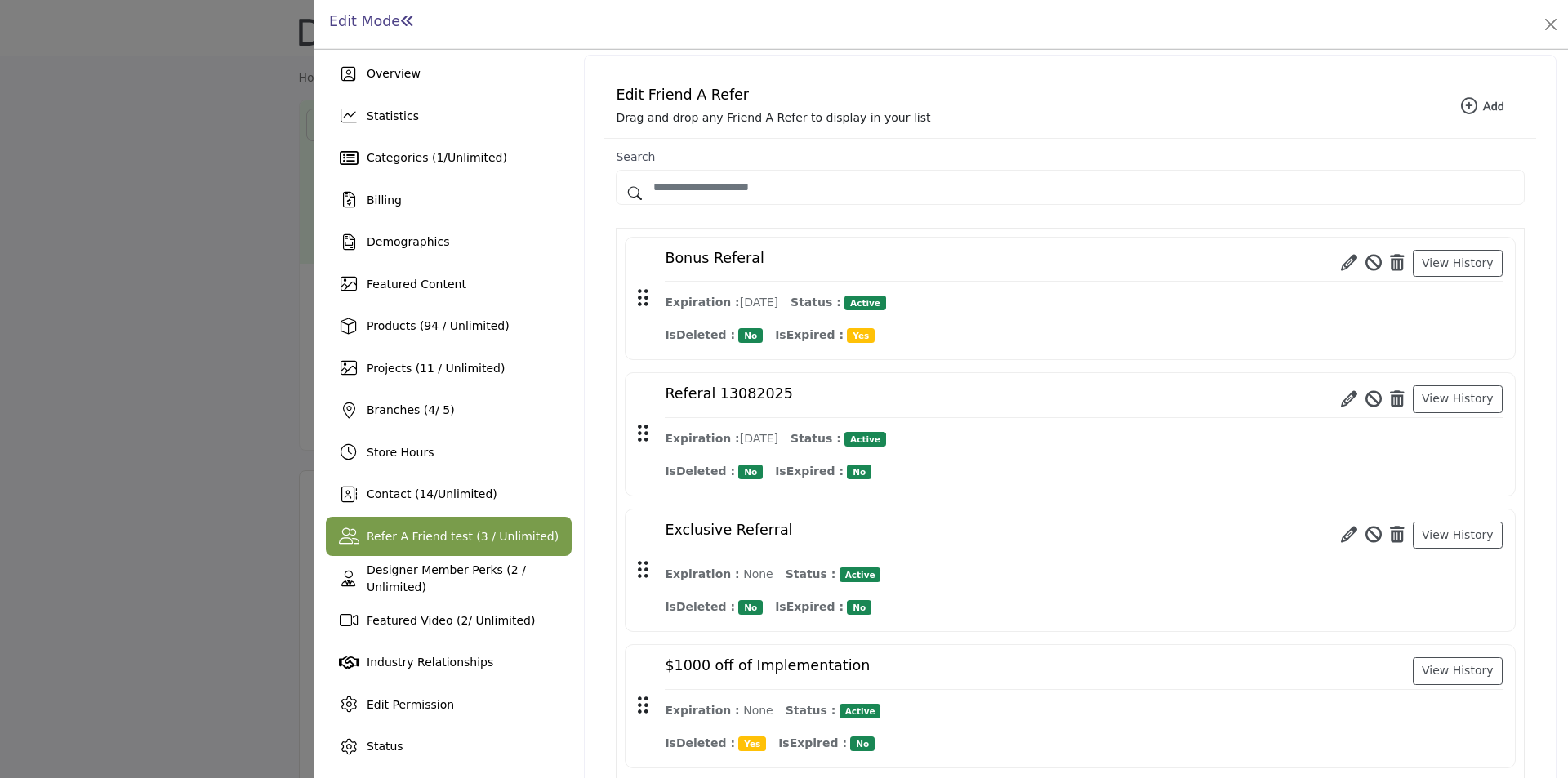
scroll to position [82, 0]
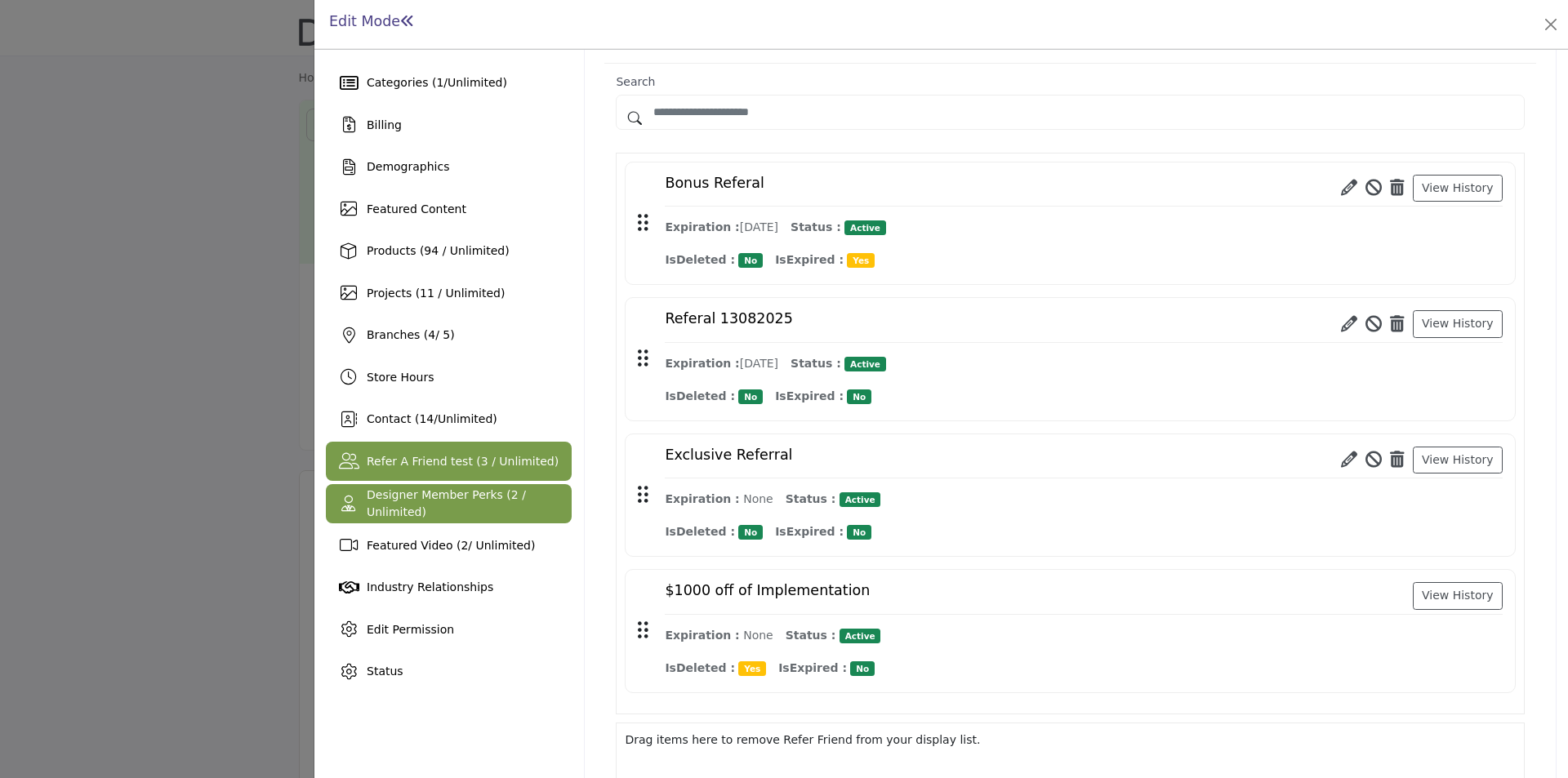
click at [417, 506] on span "Designer Member Perks (2 / Unlimited)" at bounding box center [447, 502] width 160 height 30
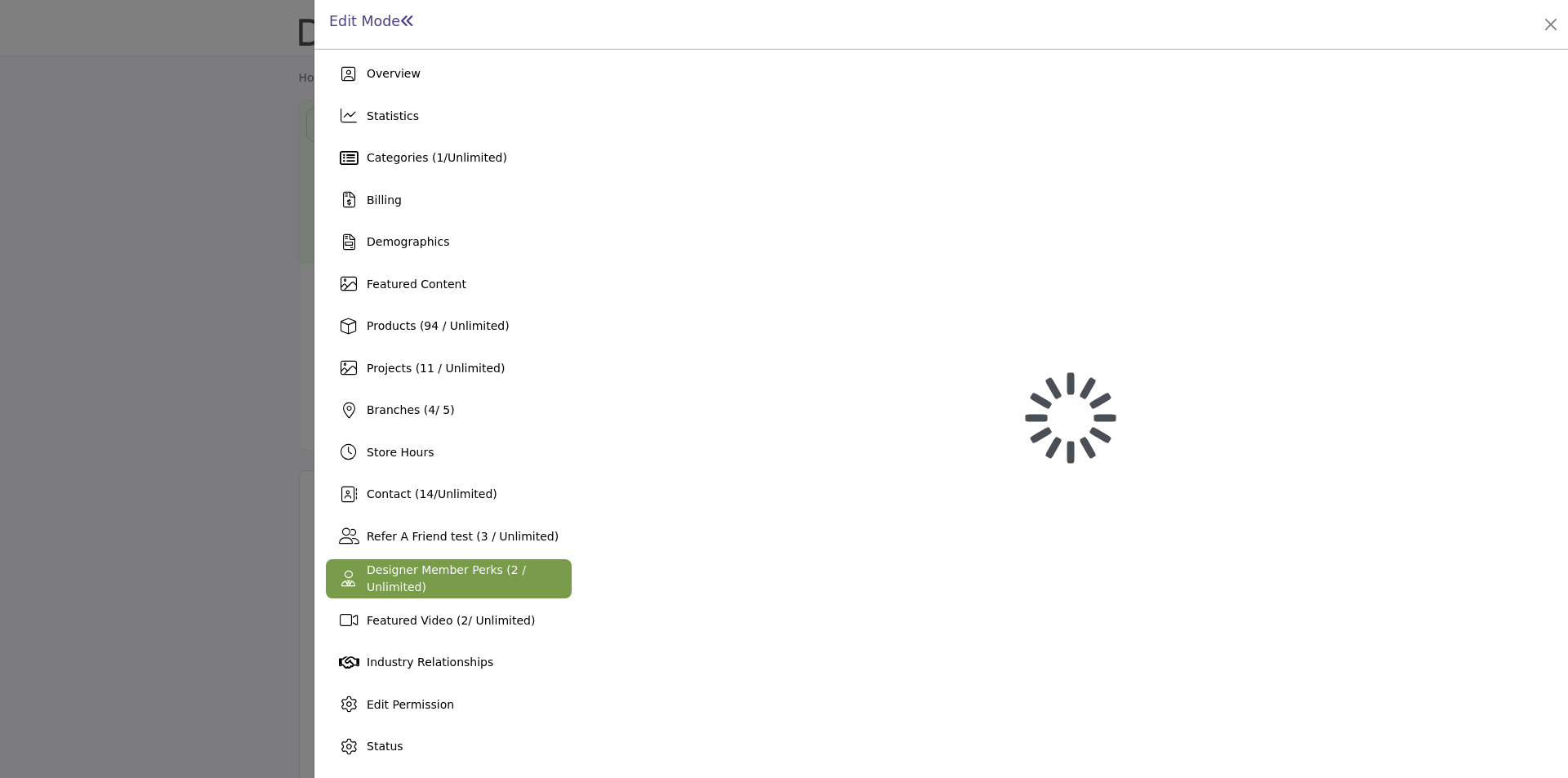
scroll to position [82, 0]
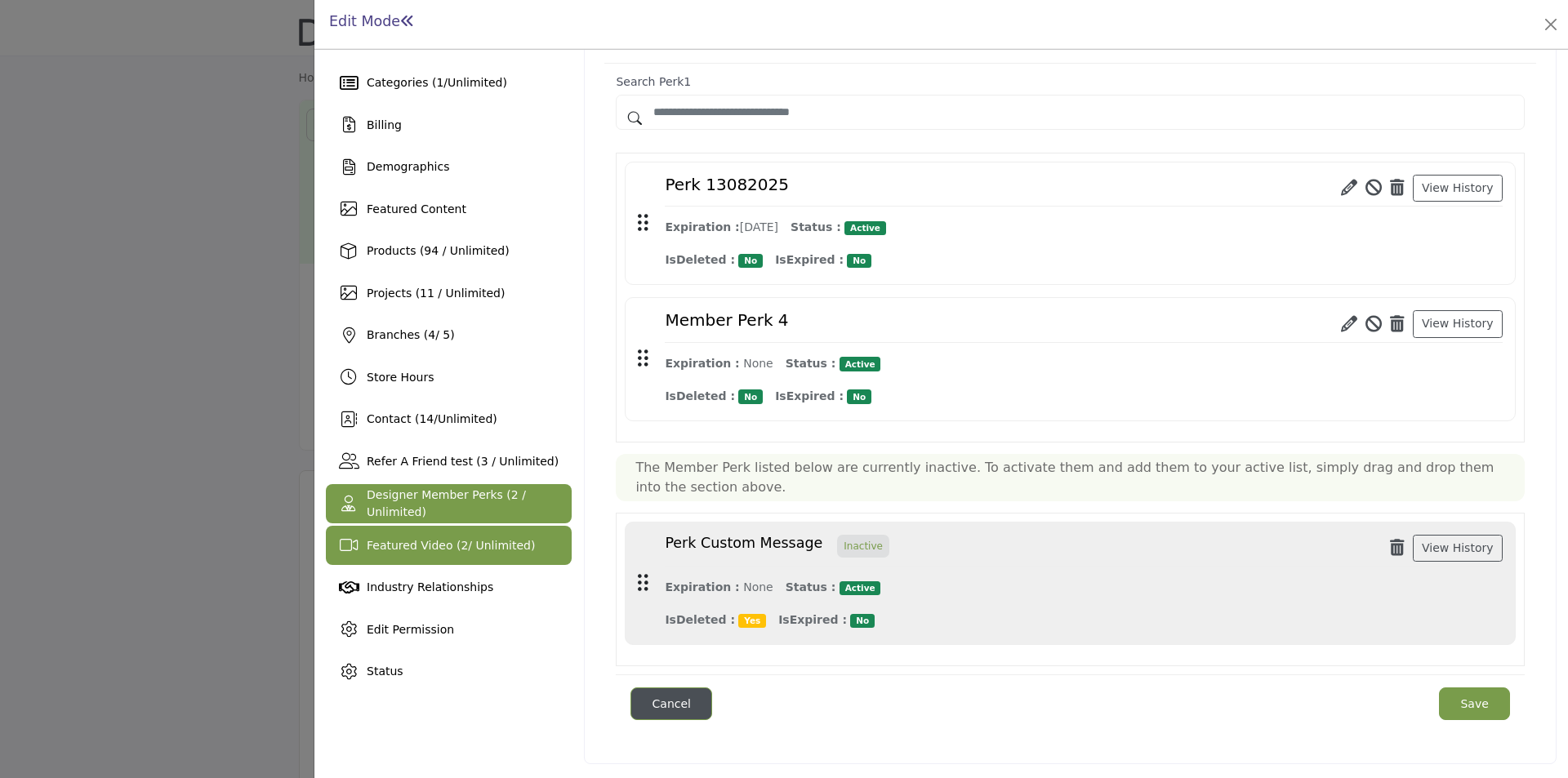
click at [409, 558] on div "Featured Video ( 2 / Unlimited)" at bounding box center [449, 545] width 245 height 39
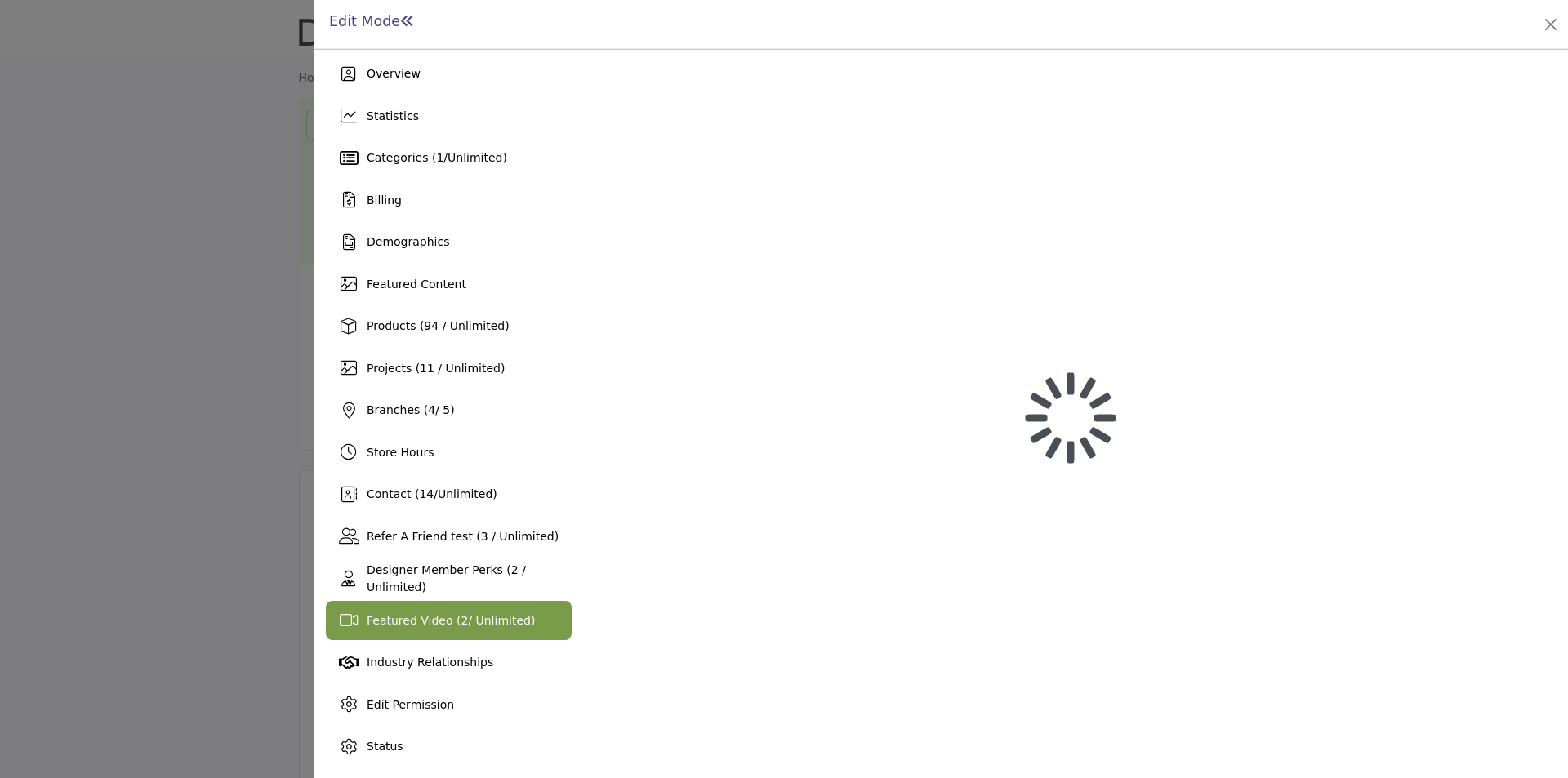
scroll to position [7, 0]
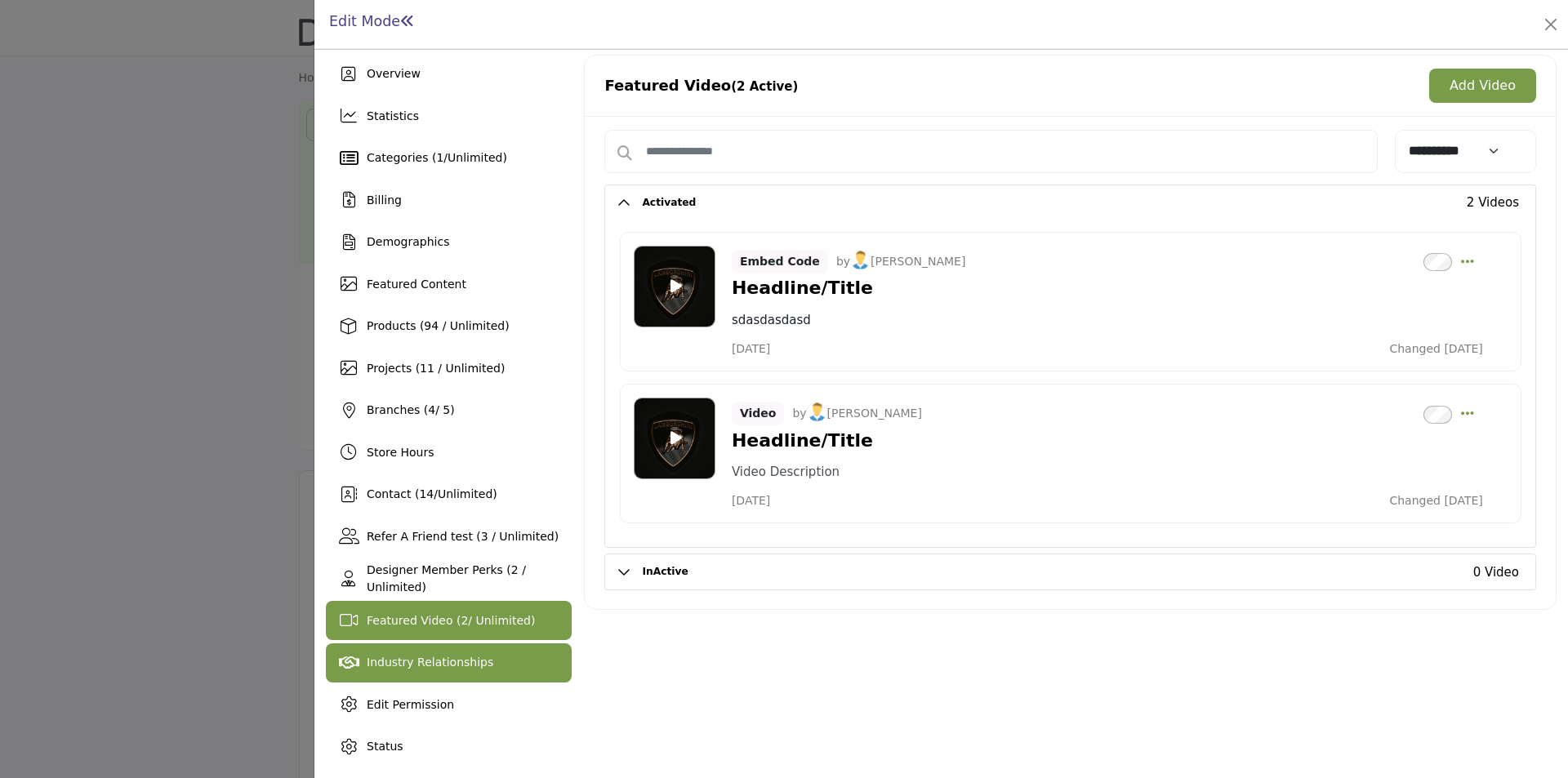
click at [397, 649] on div "Industry Relationships" at bounding box center [449, 663] width 245 height 39
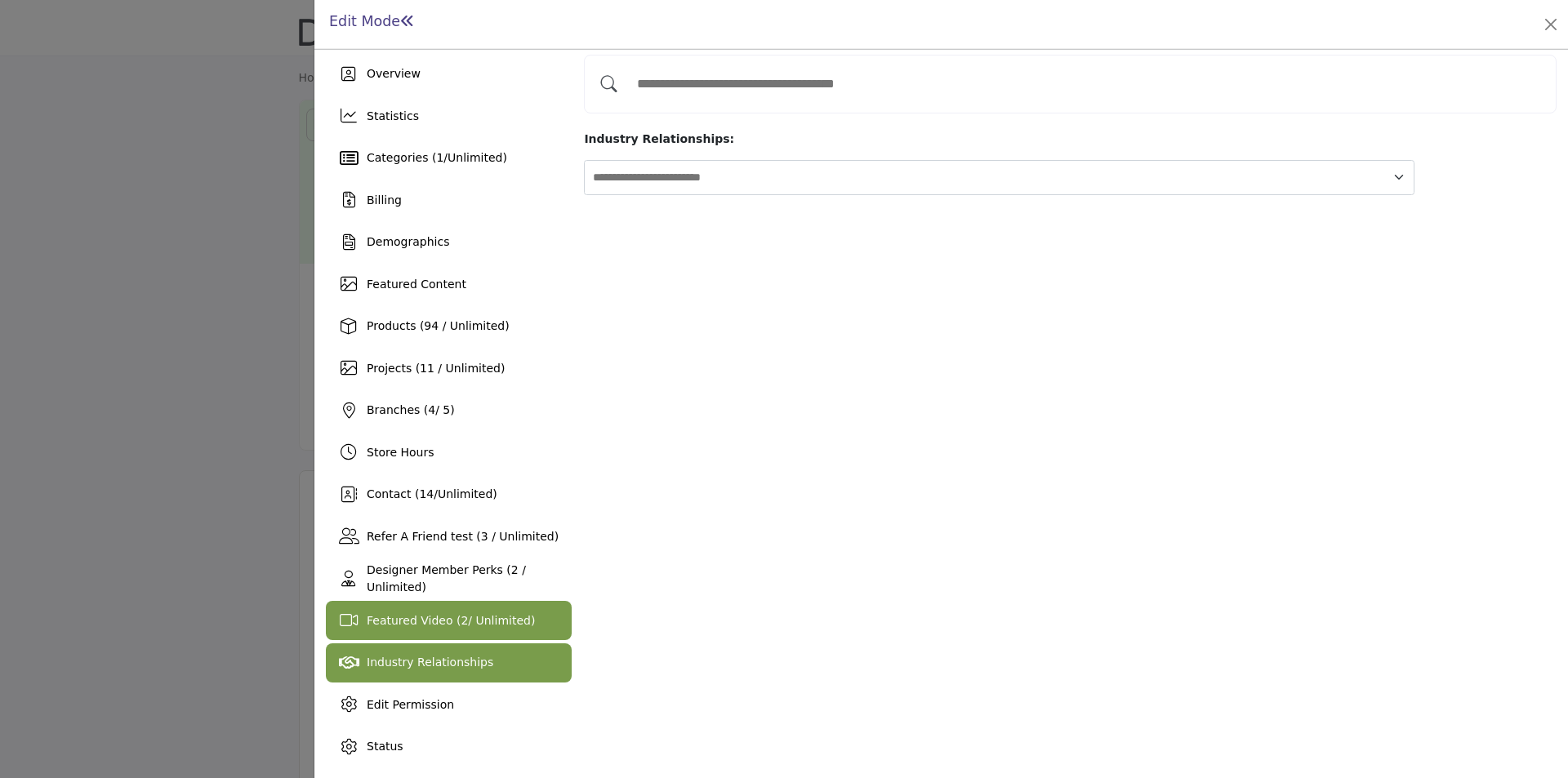
scroll to position [72, 0]
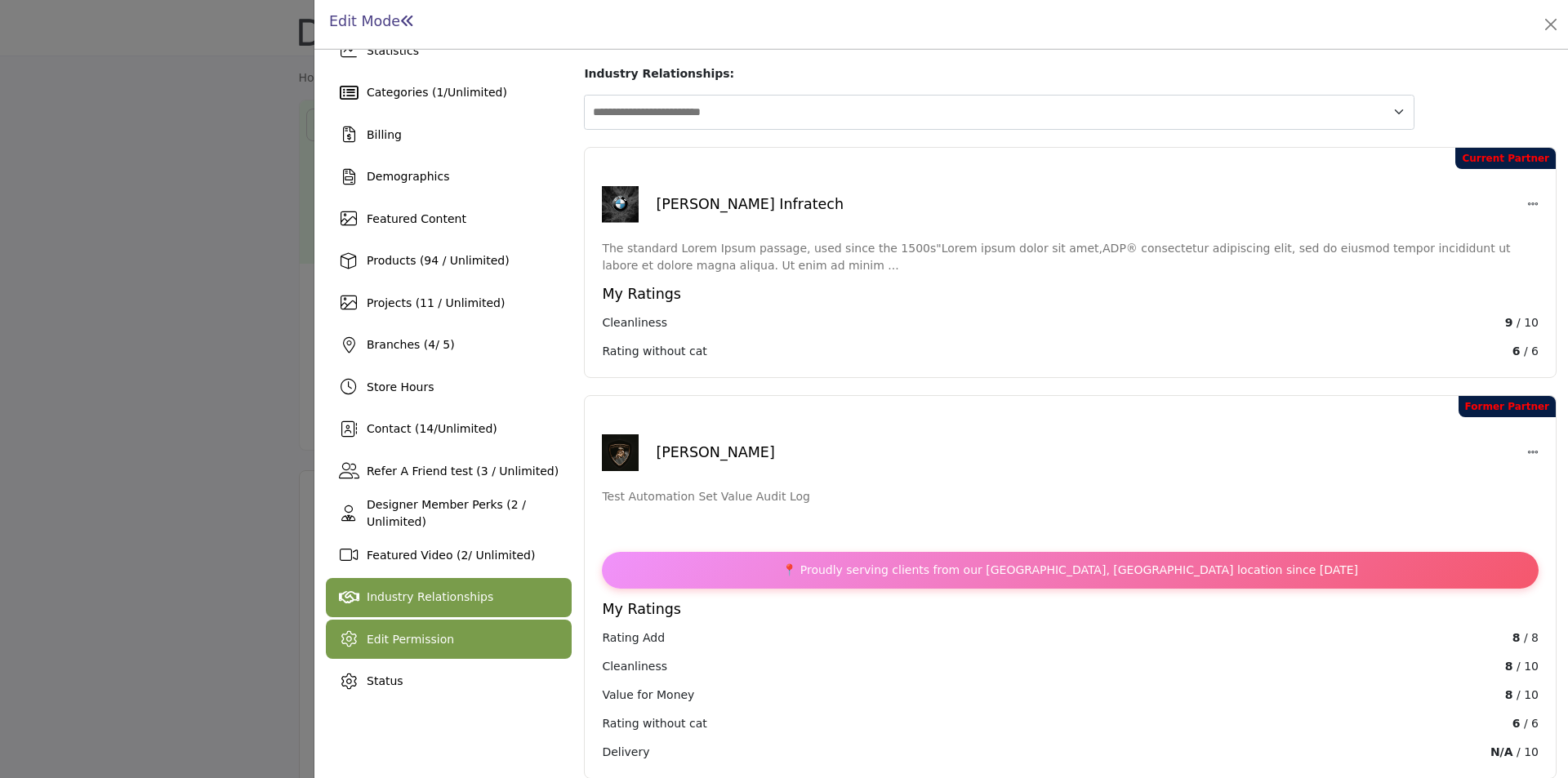
click at [390, 633] on span "Edit Permission" at bounding box center [411, 639] width 88 height 13
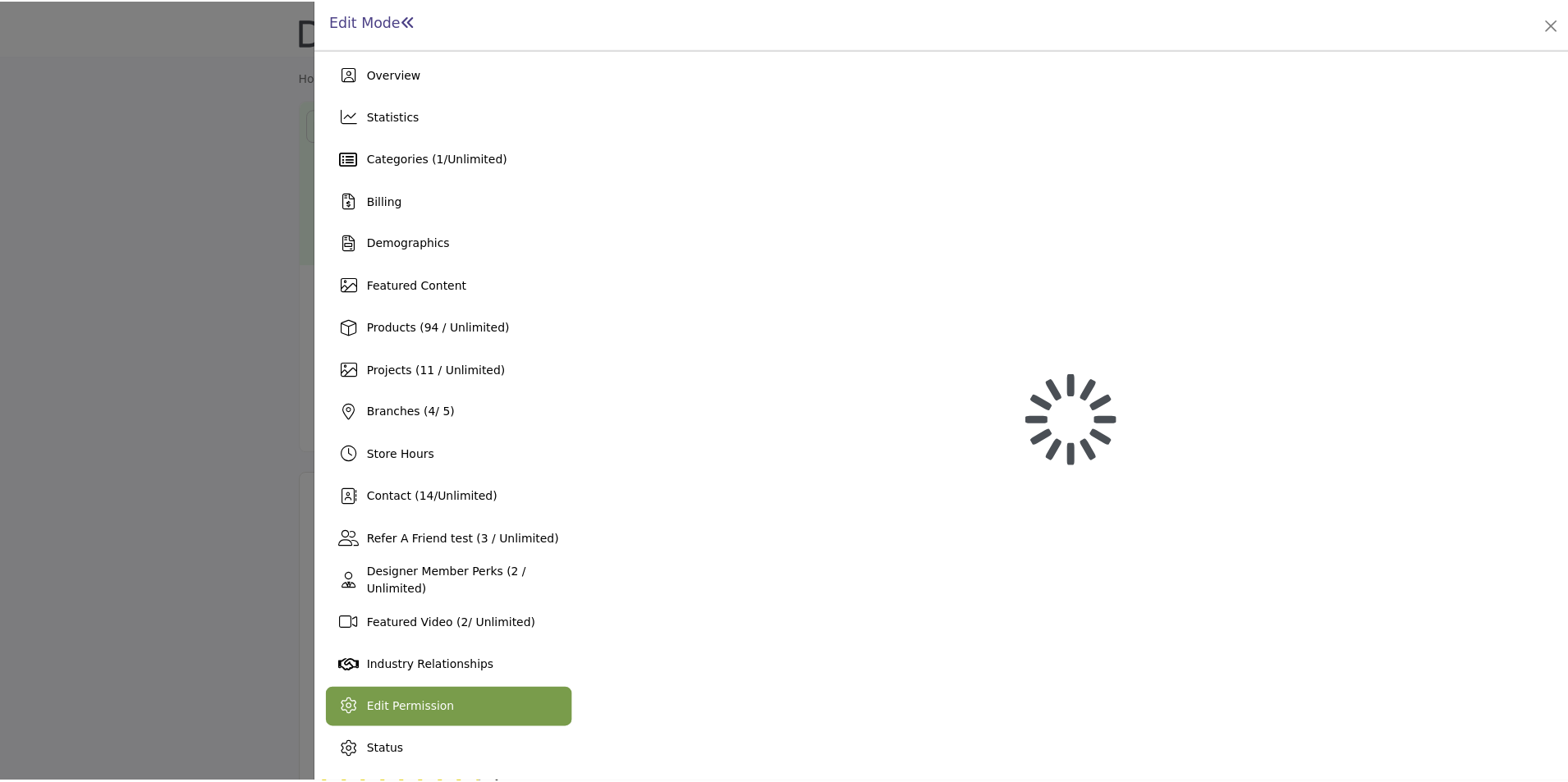
scroll to position [7, 0]
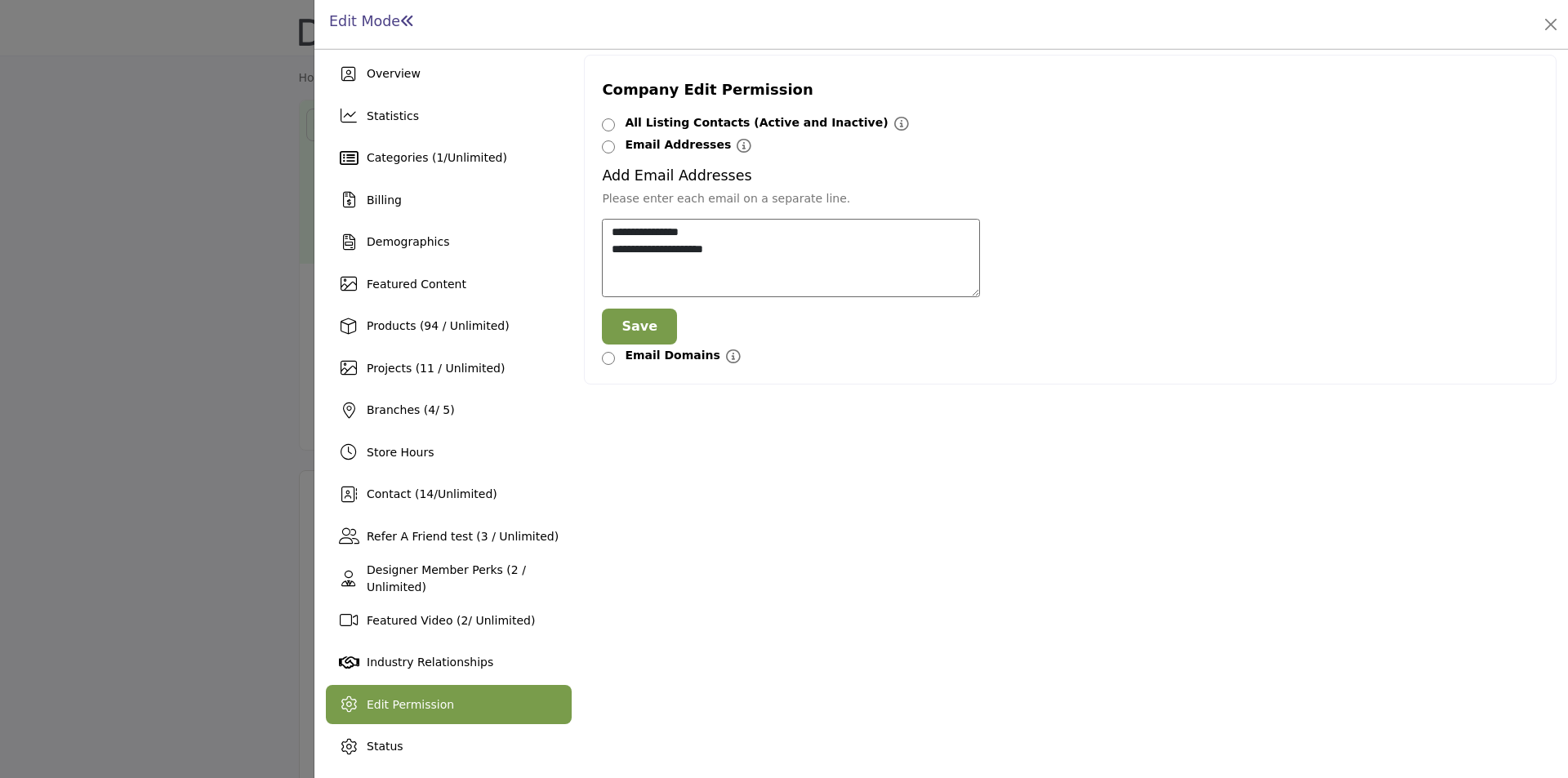
click at [214, 426] on div at bounding box center [784, 389] width 1568 height 778
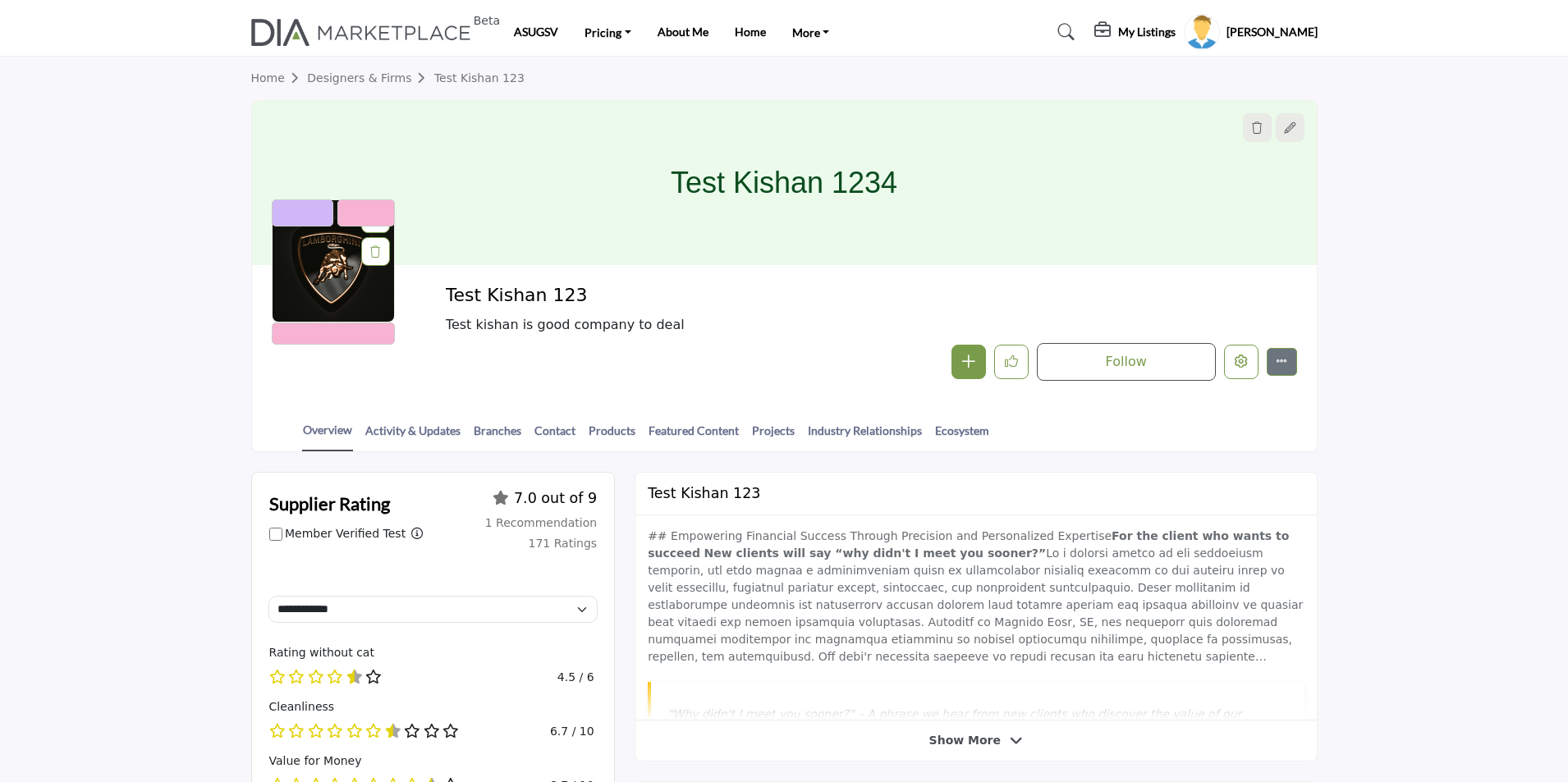
click at [394, 31] on img at bounding box center [366, 32] width 229 height 27
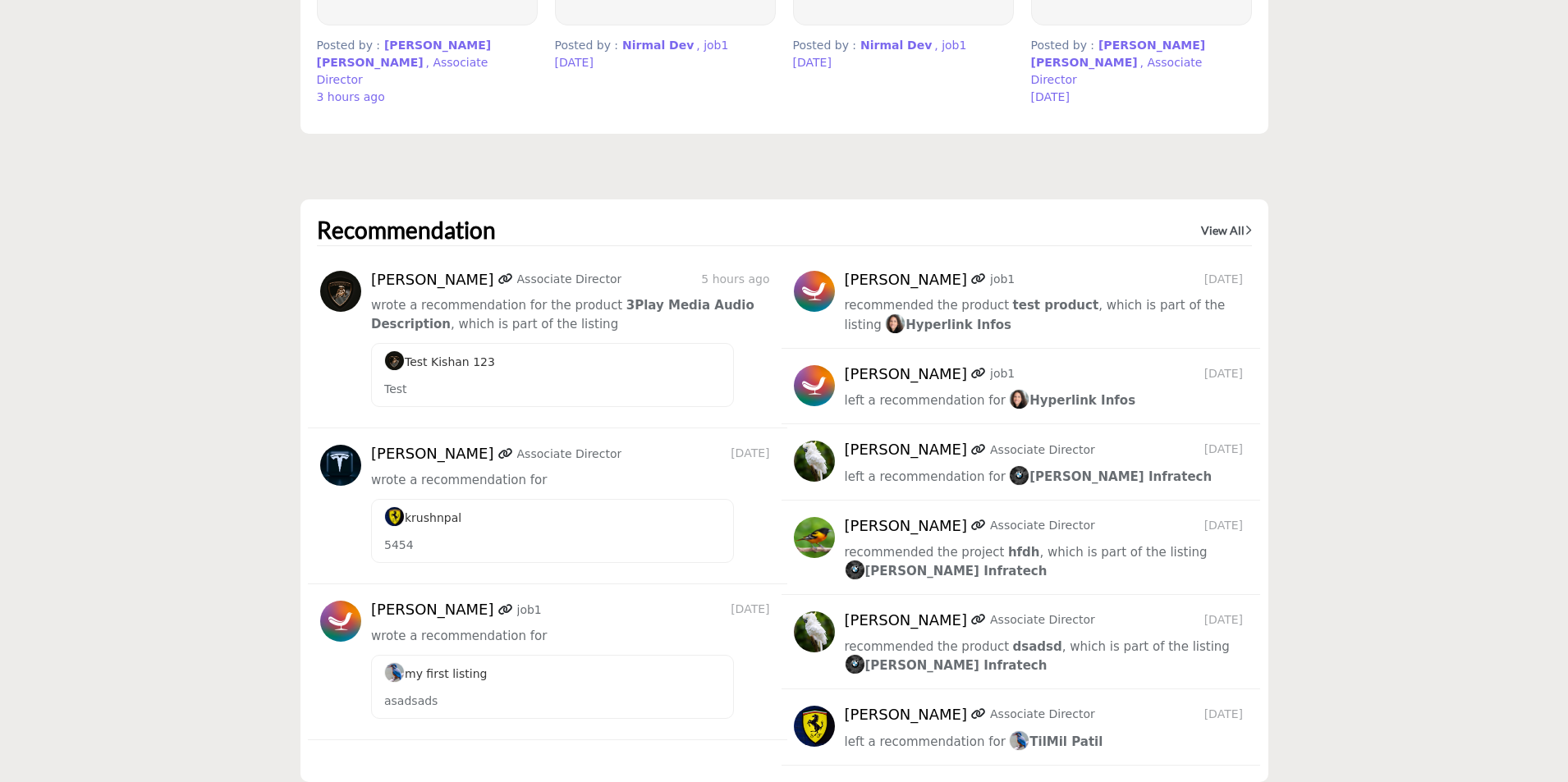
scroll to position [4678, 0]
click at [1218, 221] on link "View All" at bounding box center [1226, 229] width 51 height 17
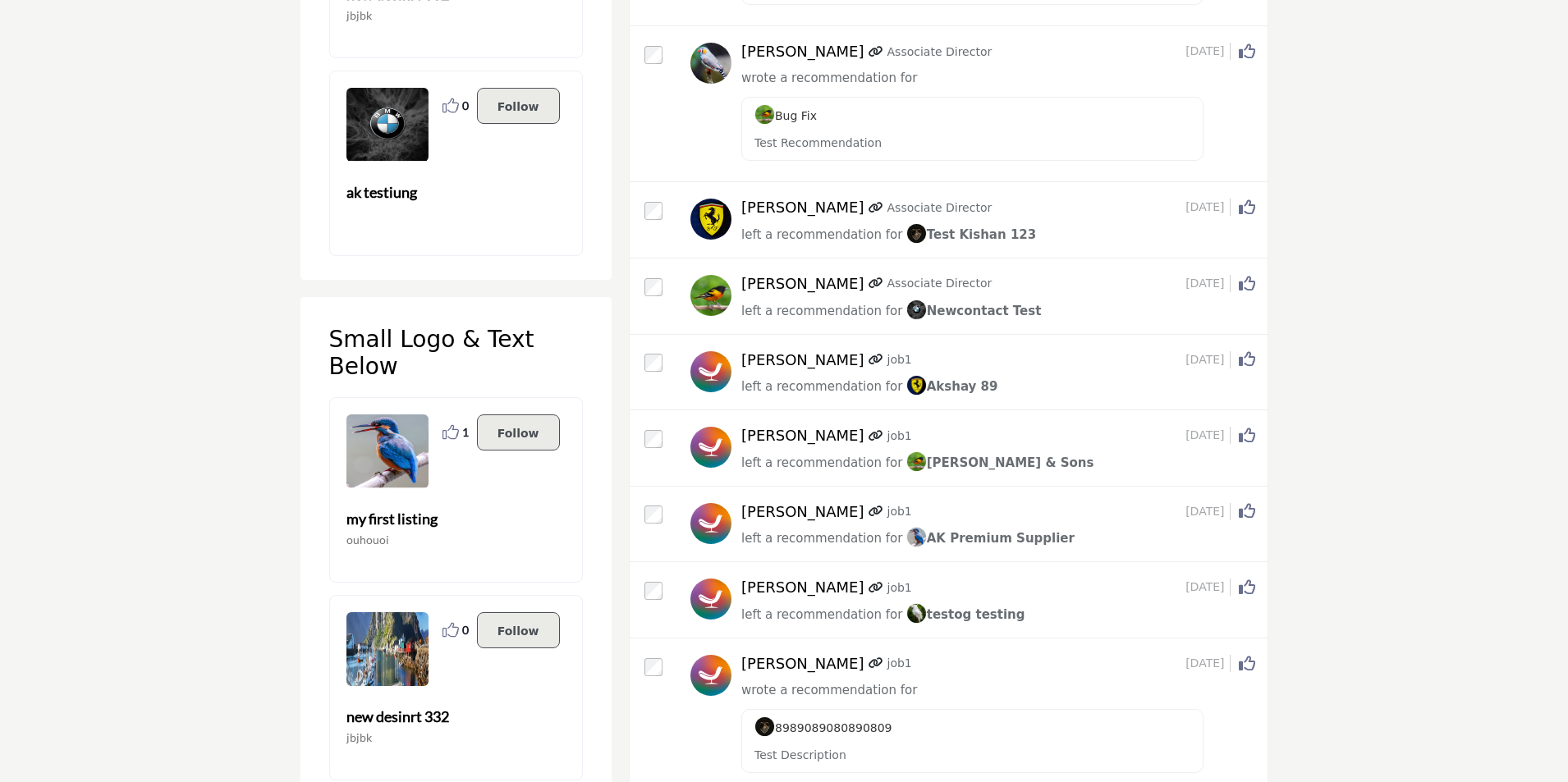
scroll to position [2216, 0]
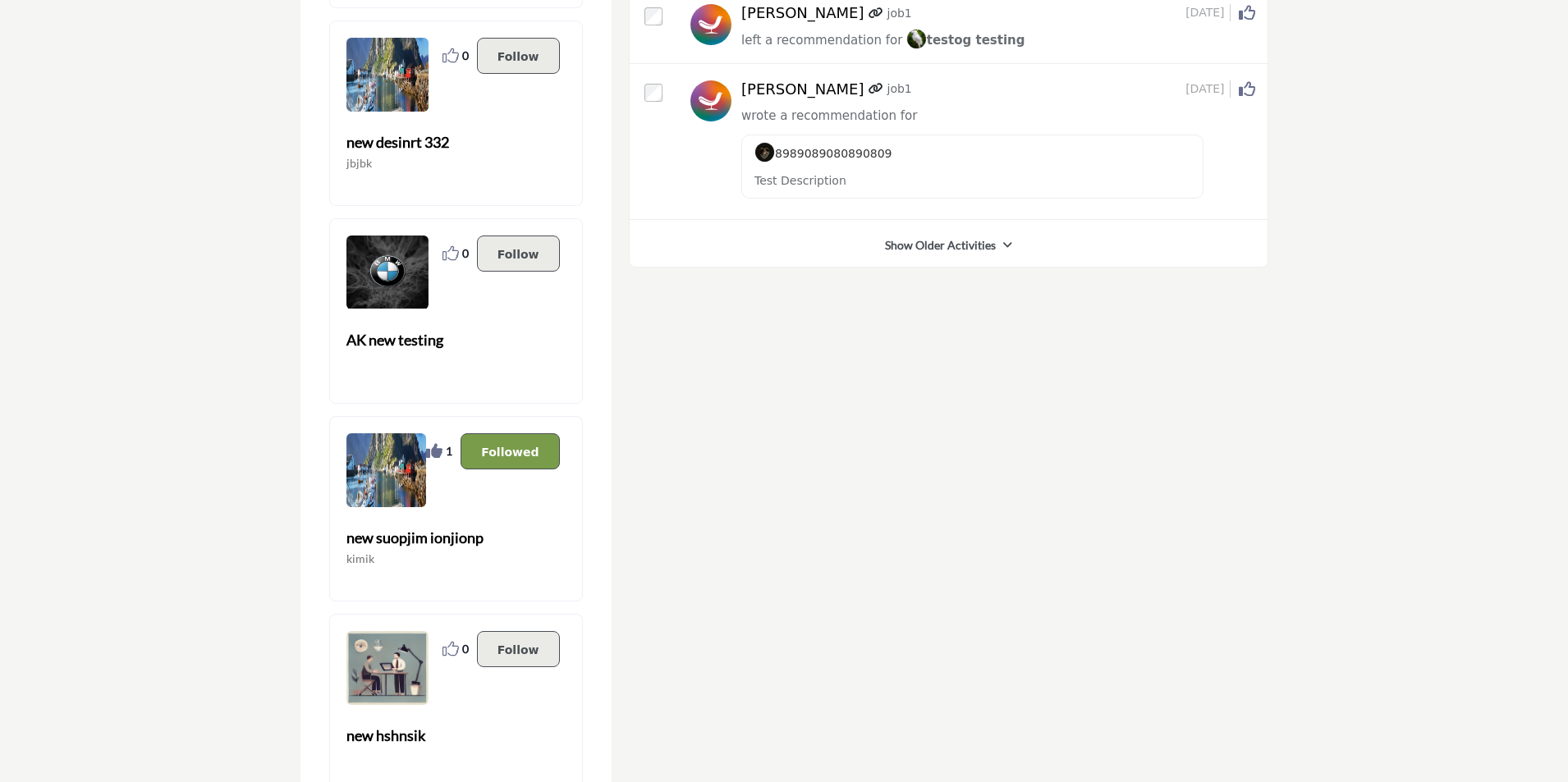
click at [964, 237] on link "Show Older Activities" at bounding box center [940, 245] width 111 height 17
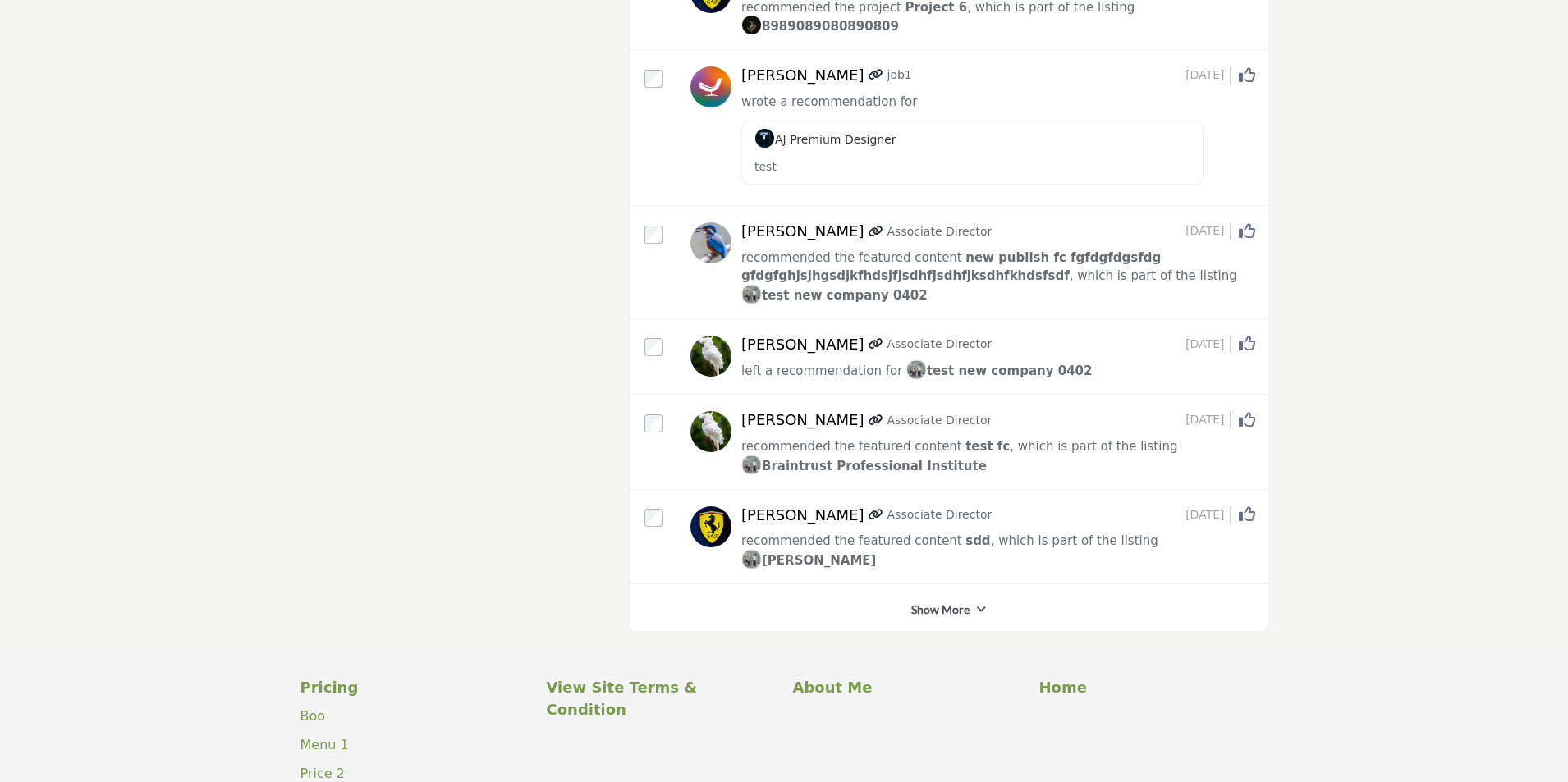
scroll to position [6405, 0]
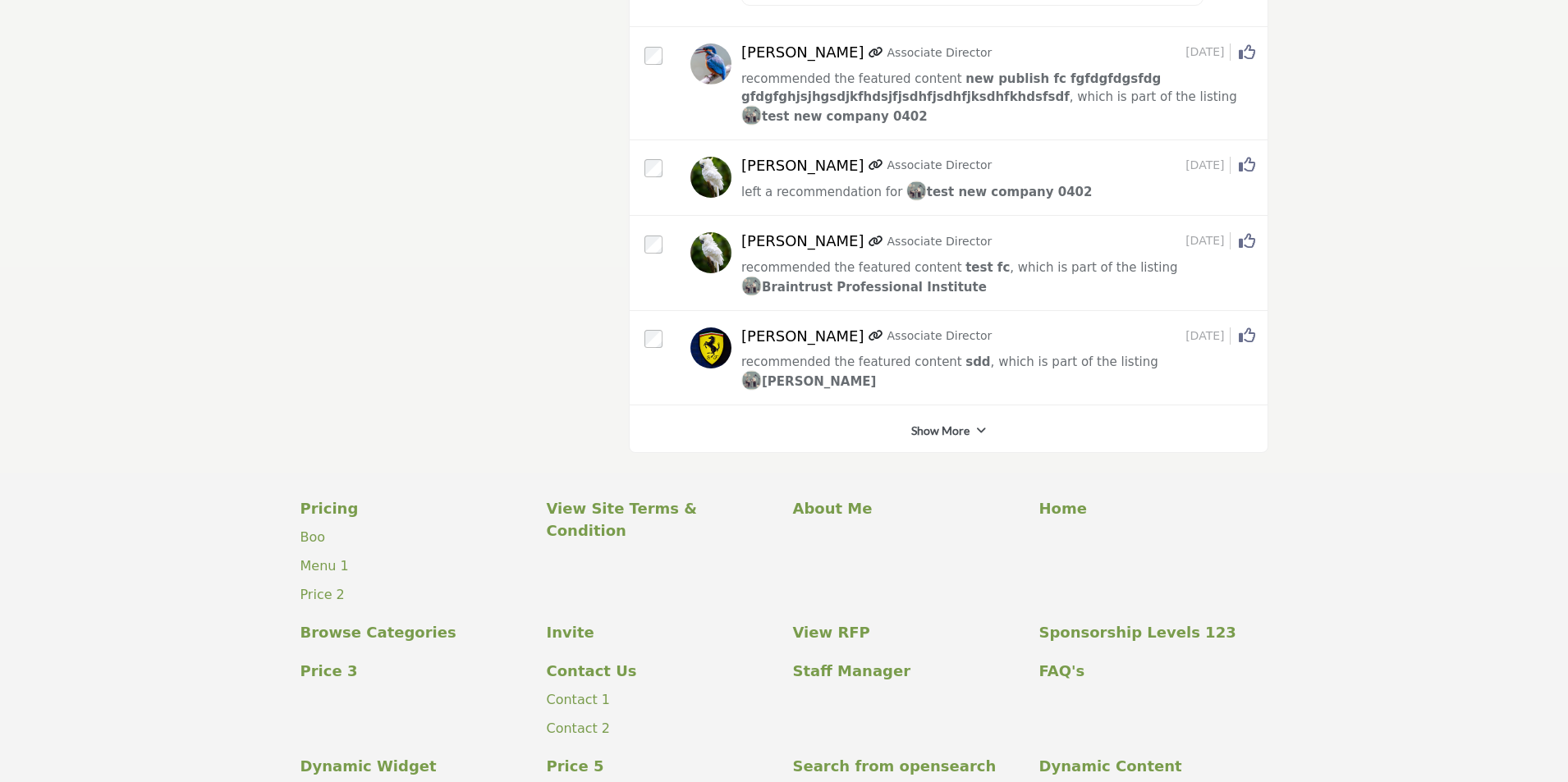
click at [953, 423] on link "Show More" at bounding box center [941, 431] width 59 height 17
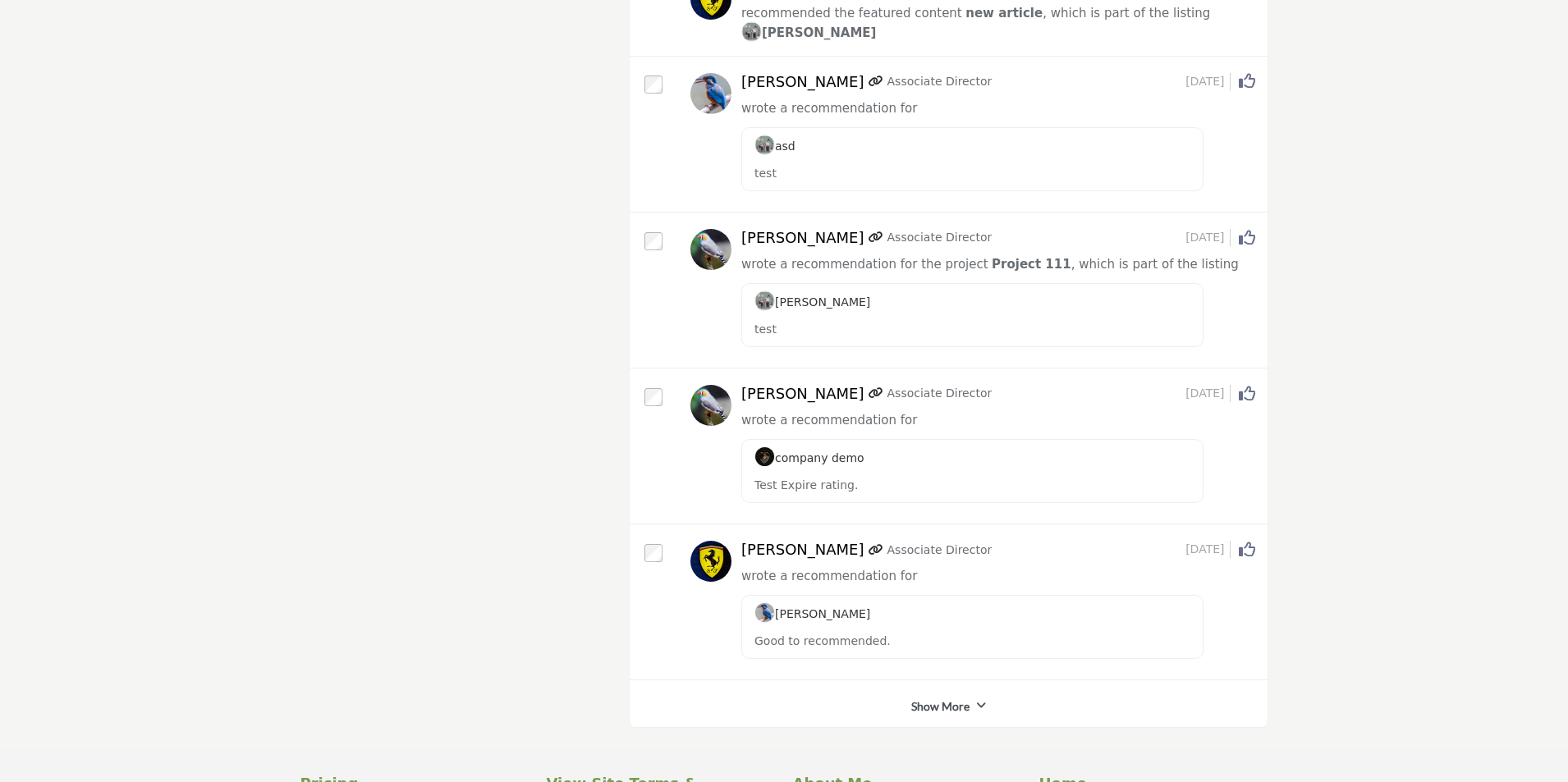
scroll to position [11001, 0]
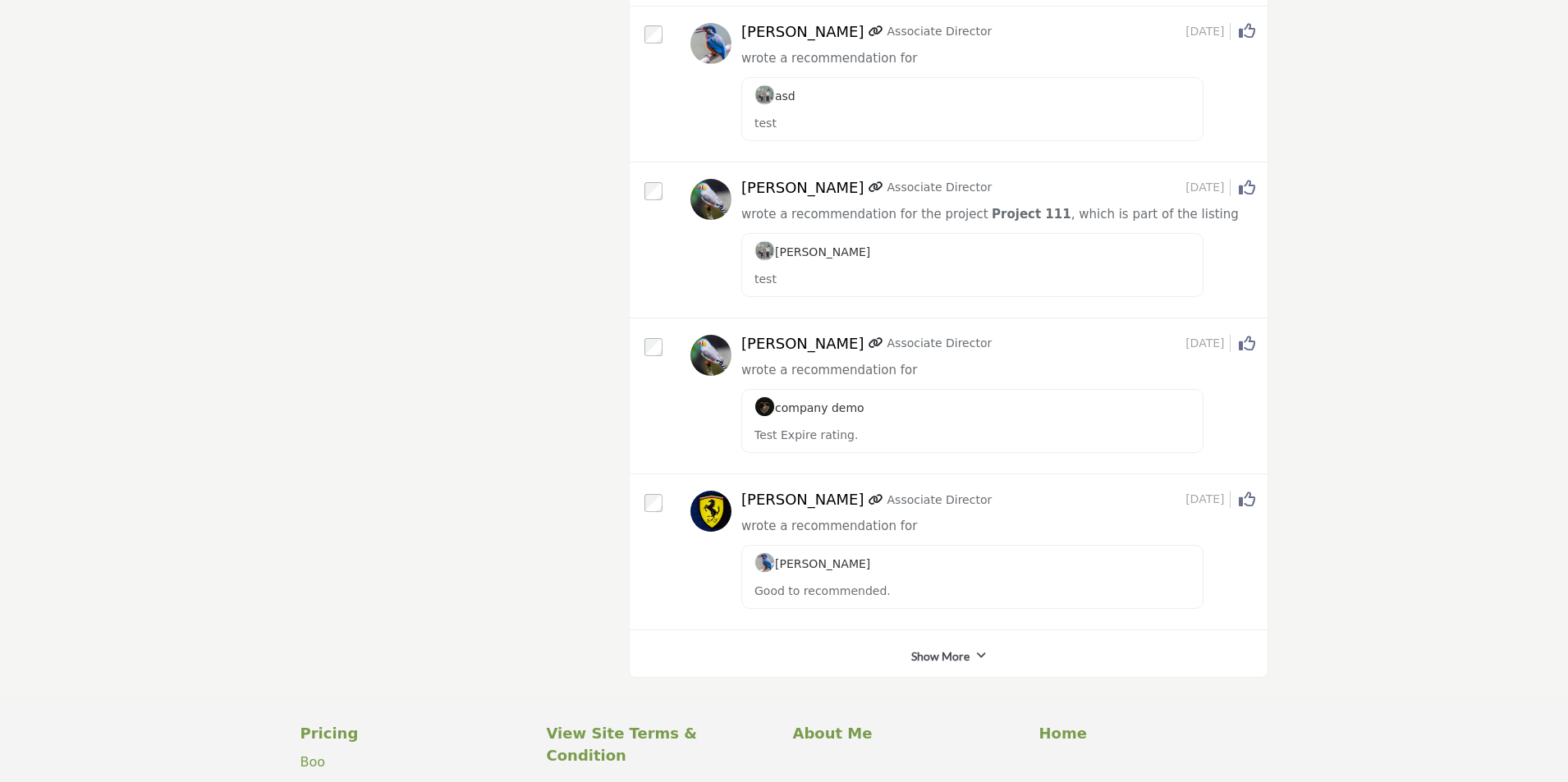
click at [951, 648] on link "Show More" at bounding box center [941, 656] width 59 height 17
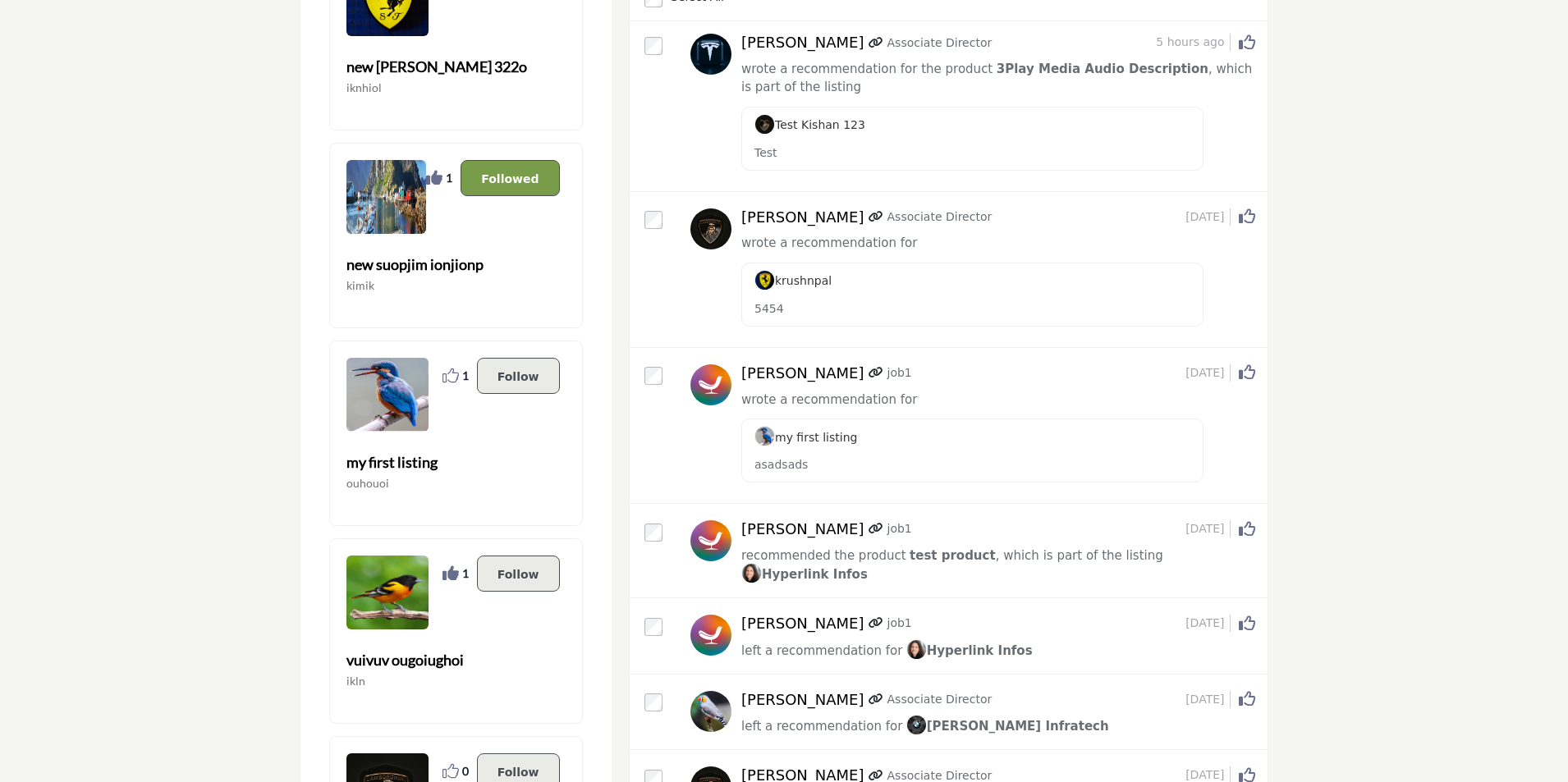
scroll to position [0, 0]
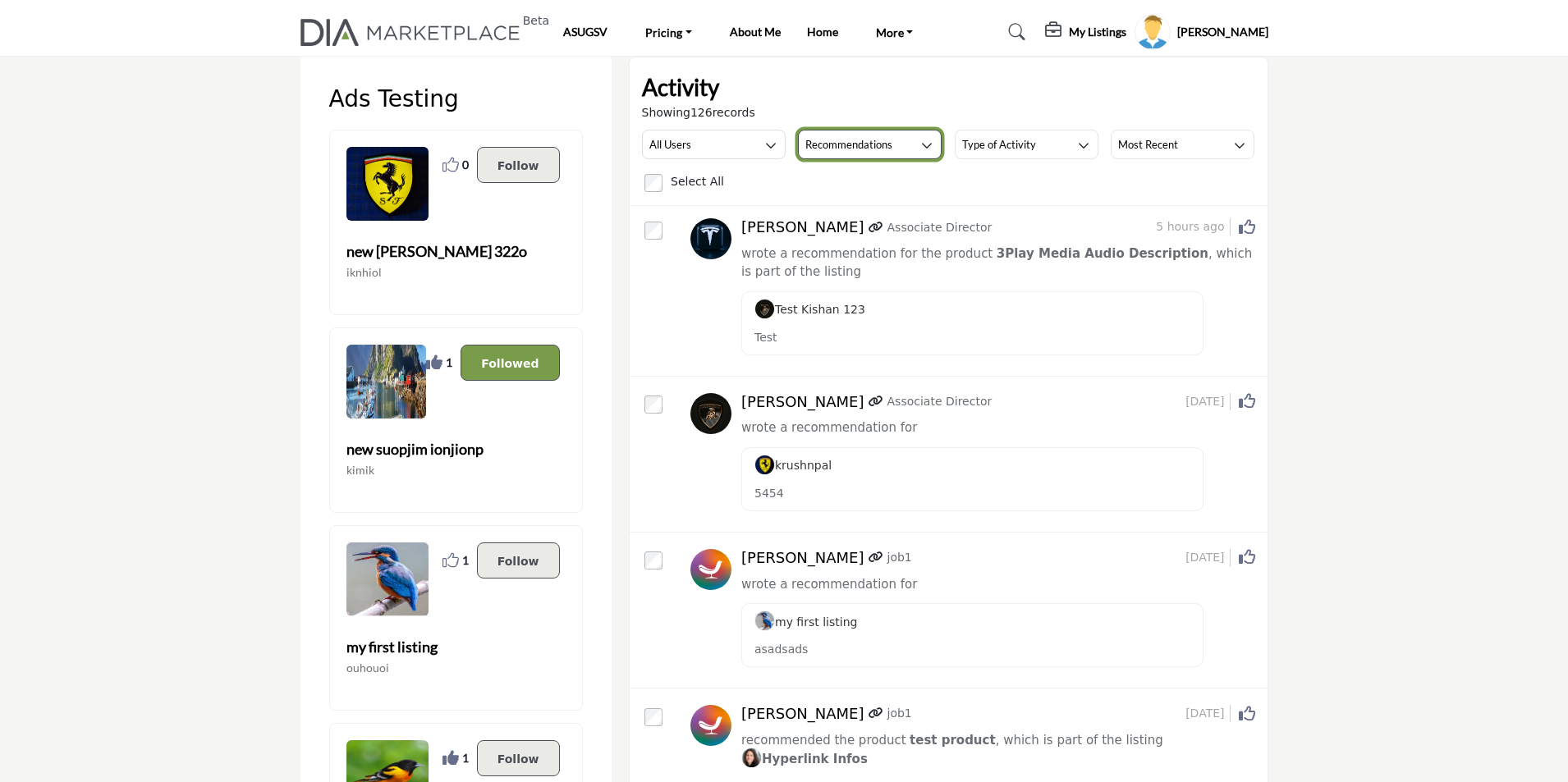
click at [895, 141] on button "Recommendations" at bounding box center [869, 144] width 144 height 29
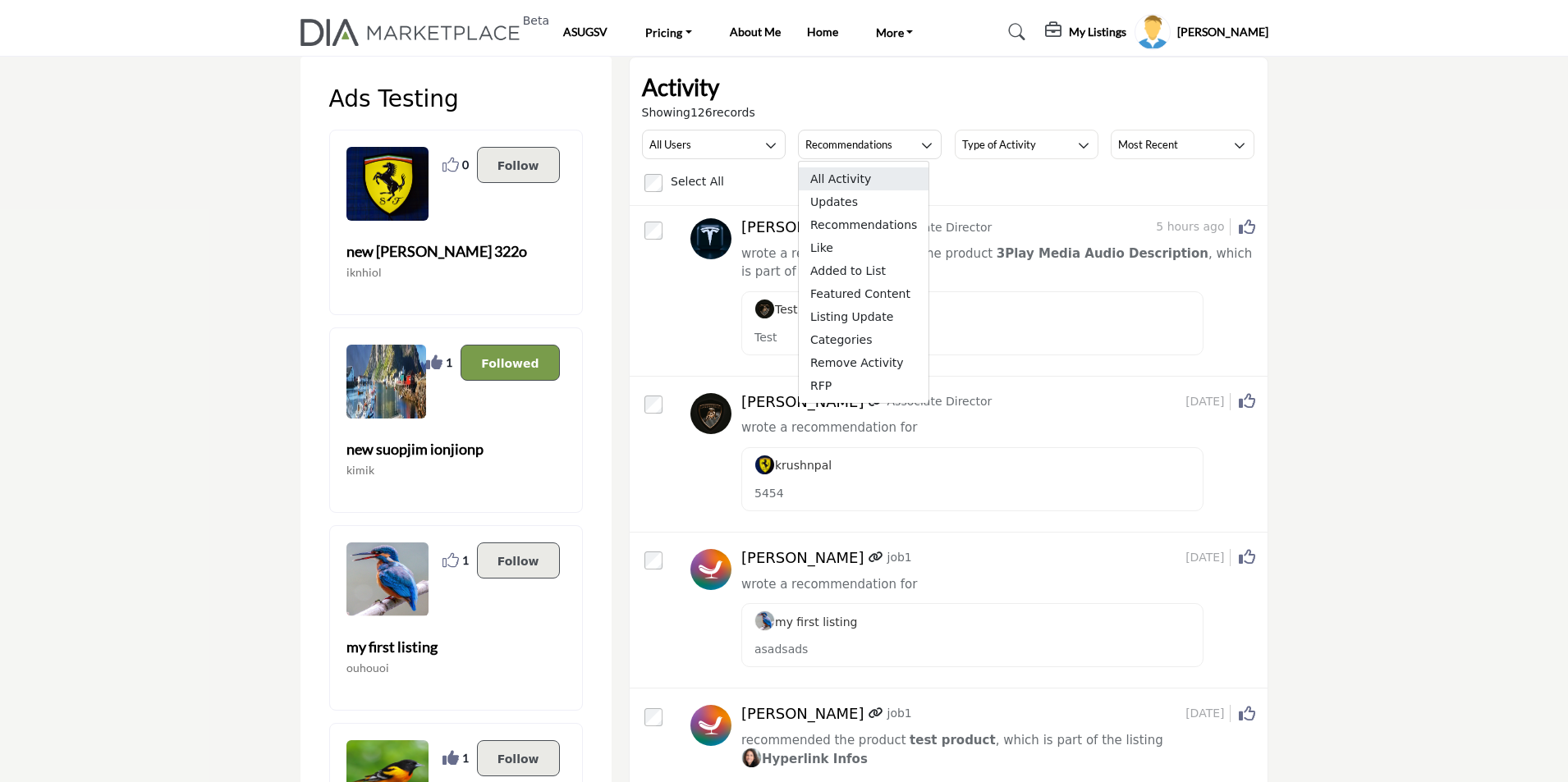
click at [855, 179] on span "All Activity" at bounding box center [863, 178] width 129 height 23
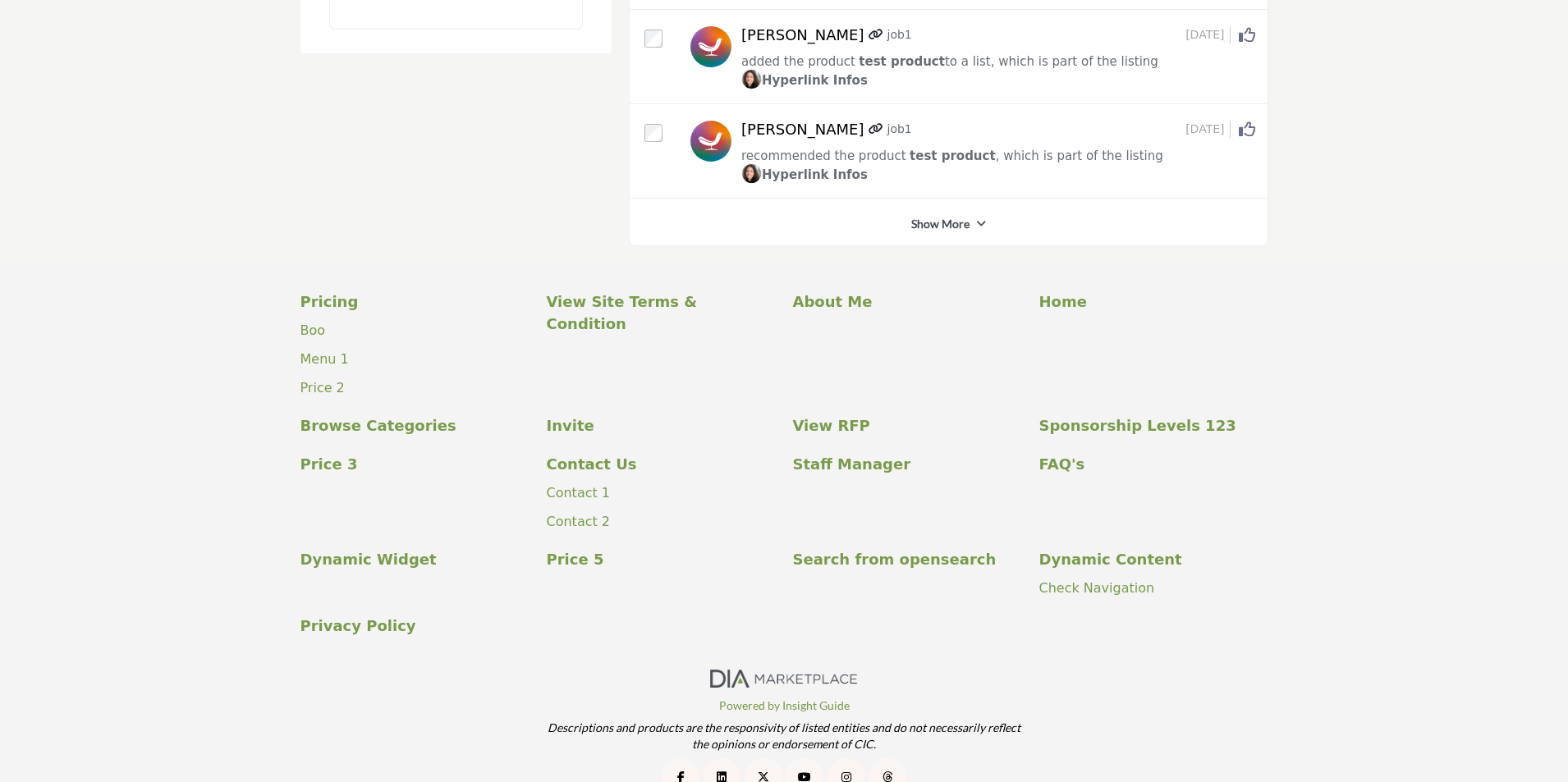
scroll to position [4506, 0]
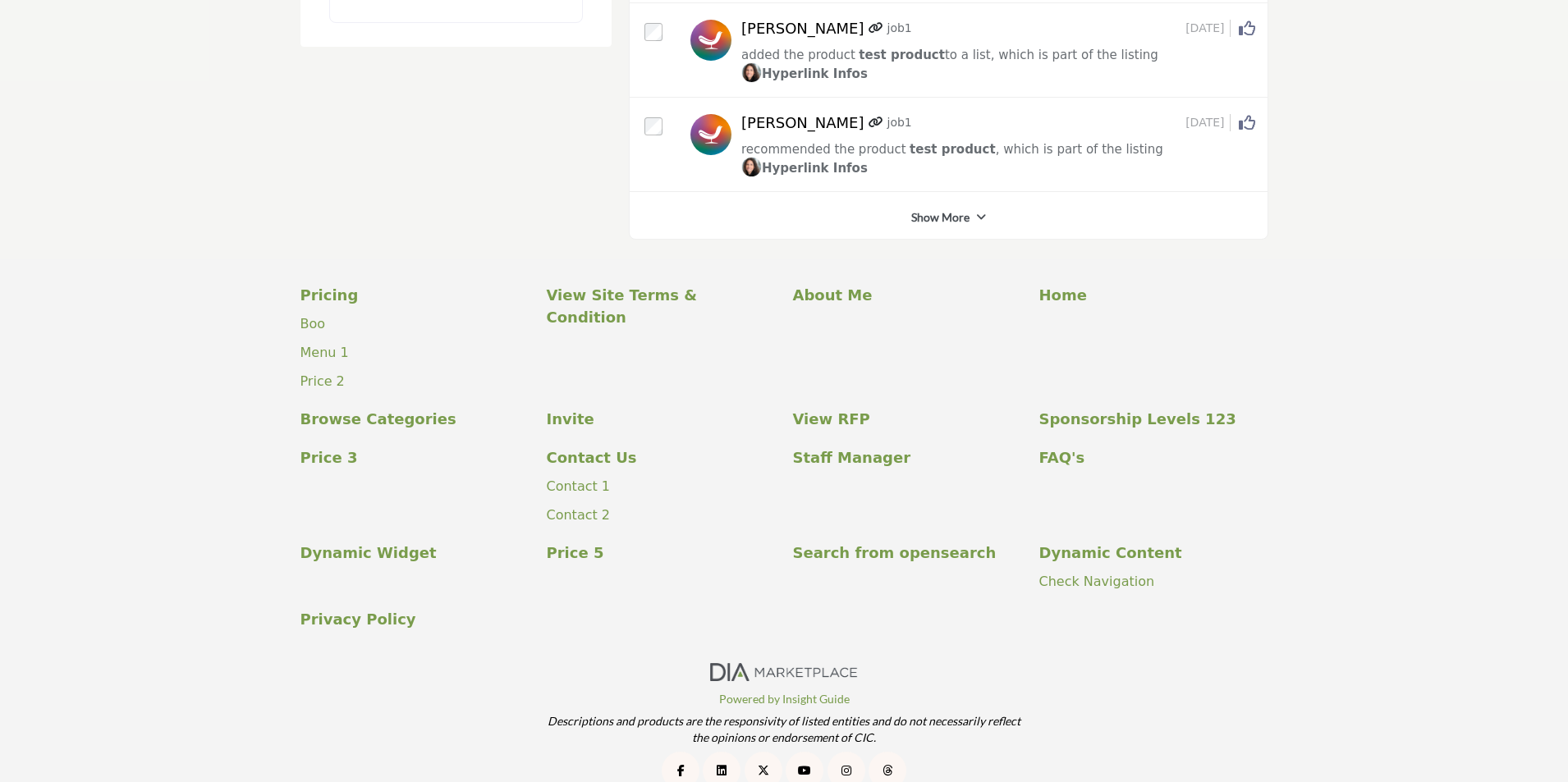
click at [951, 209] on link "Show More" at bounding box center [941, 217] width 59 height 17
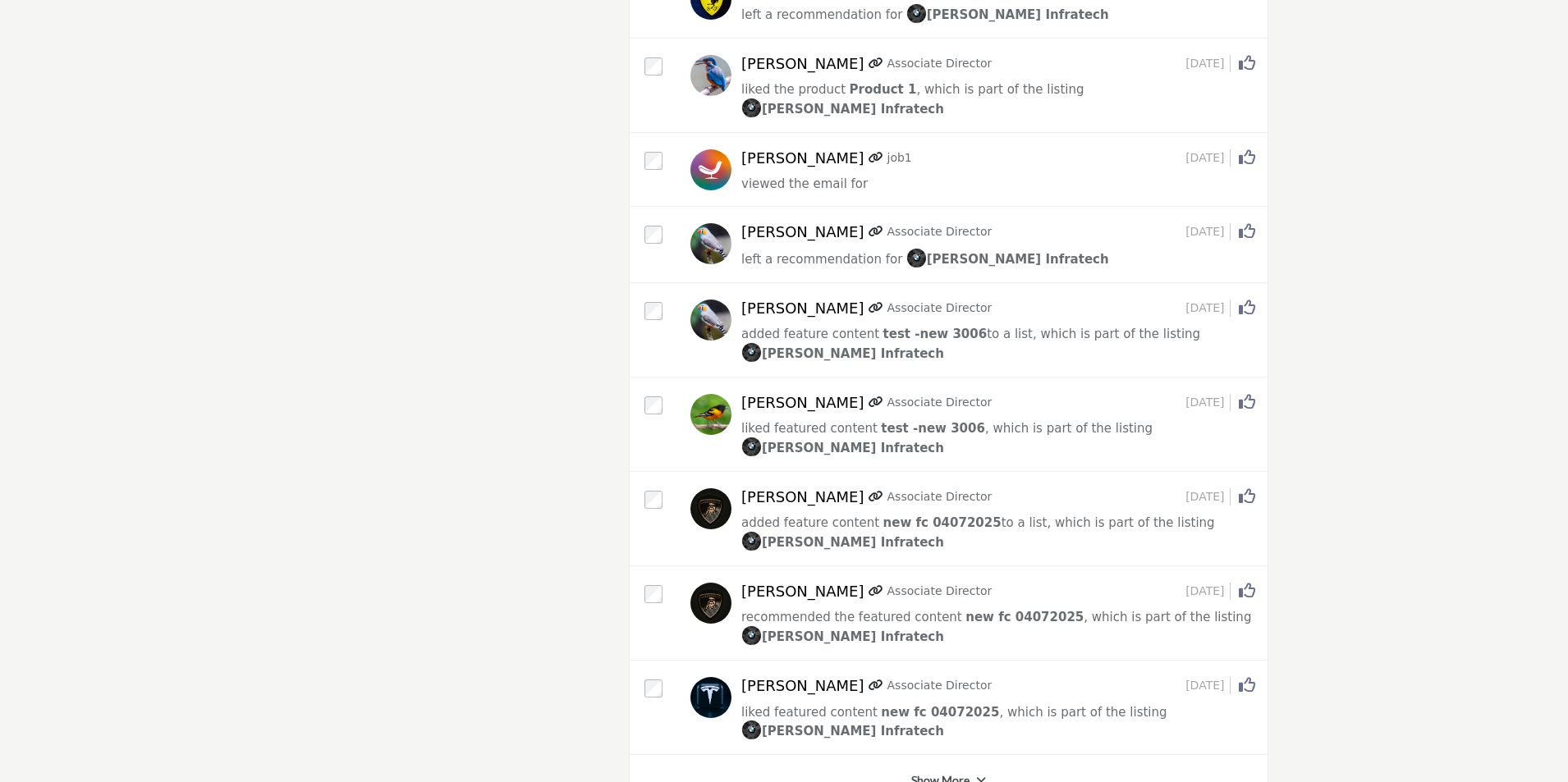
scroll to position [7460, 0]
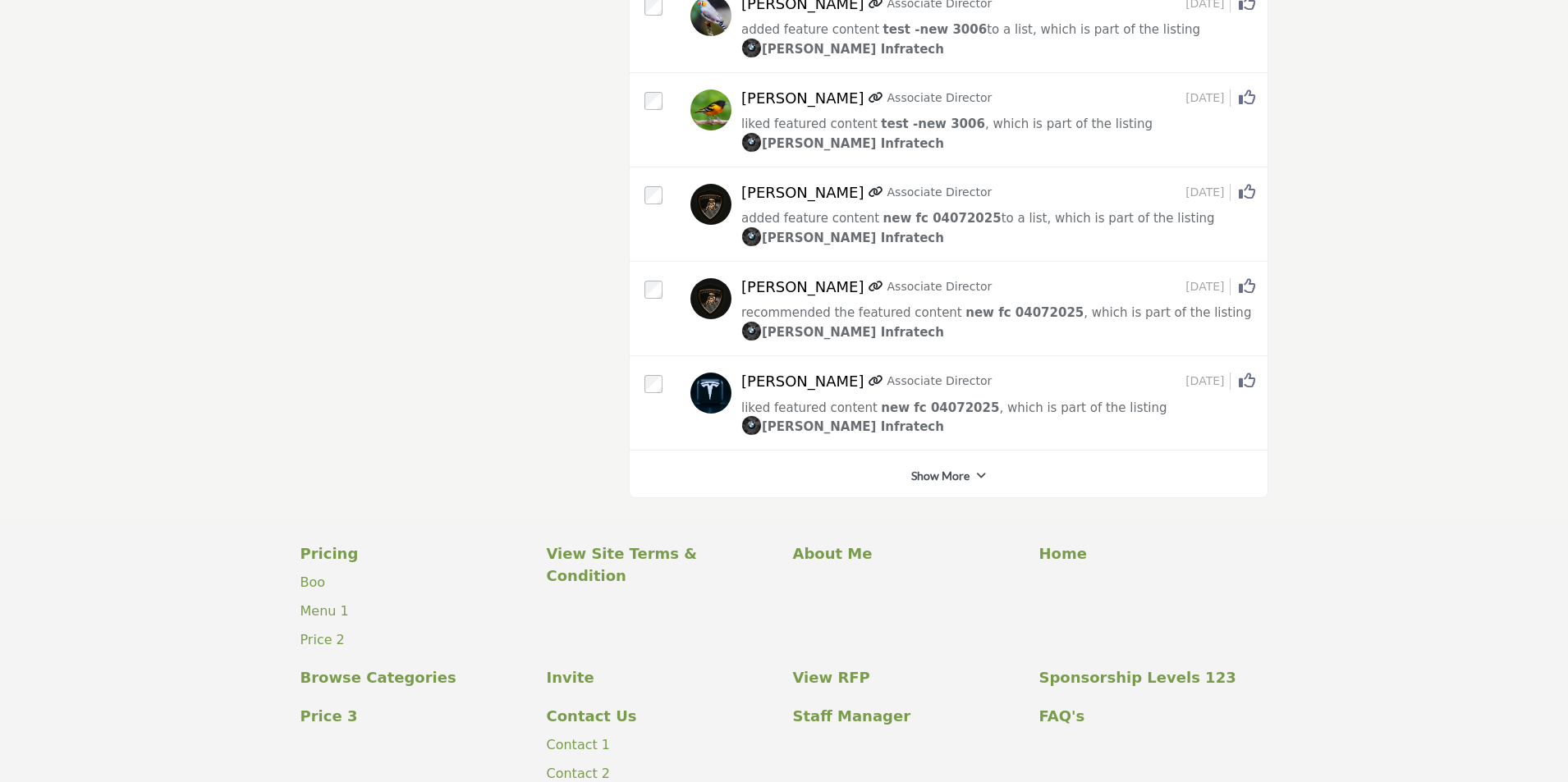
click at [945, 468] on link "Show More" at bounding box center [941, 476] width 59 height 17
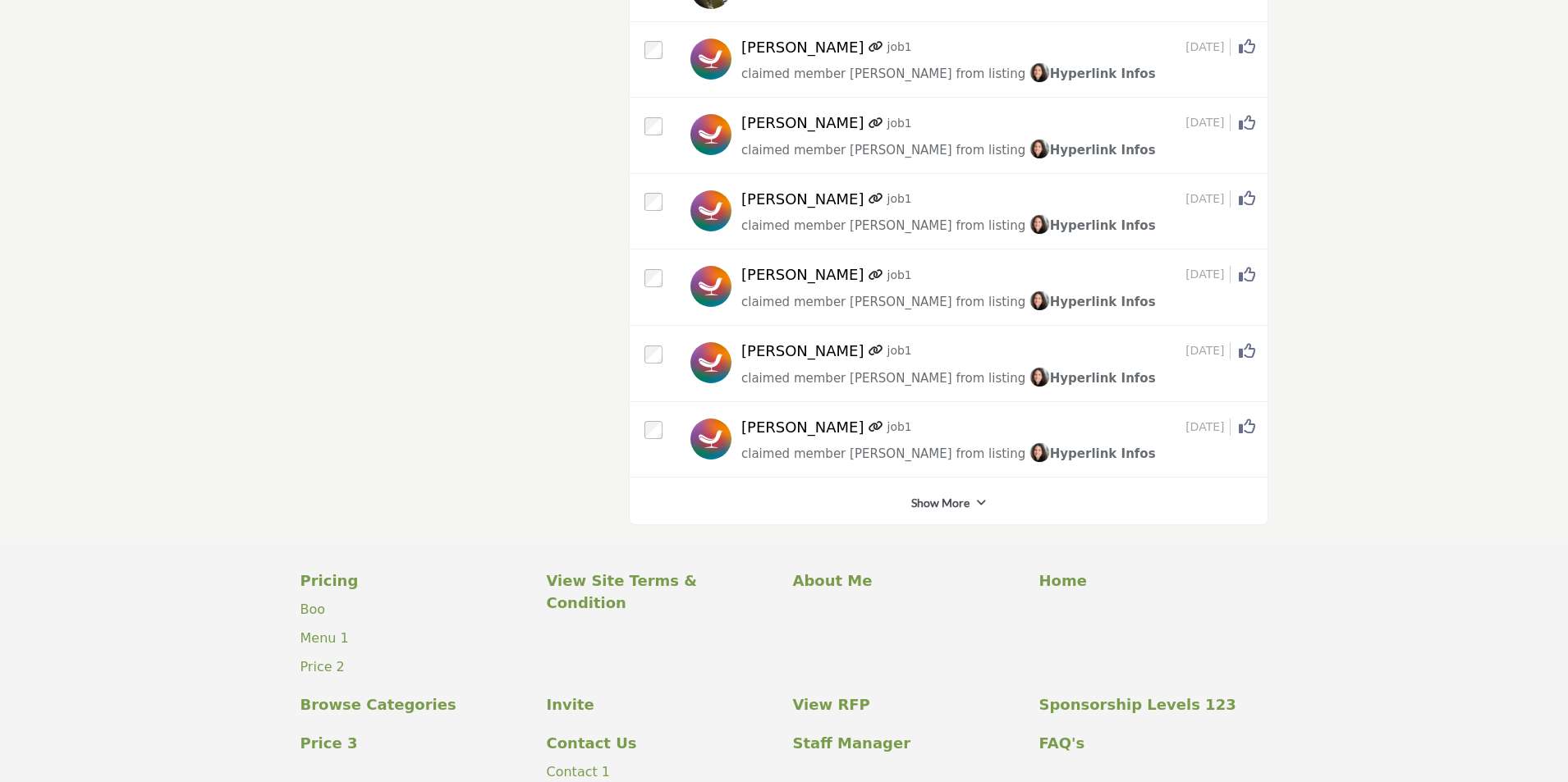
scroll to position [11107, 0]
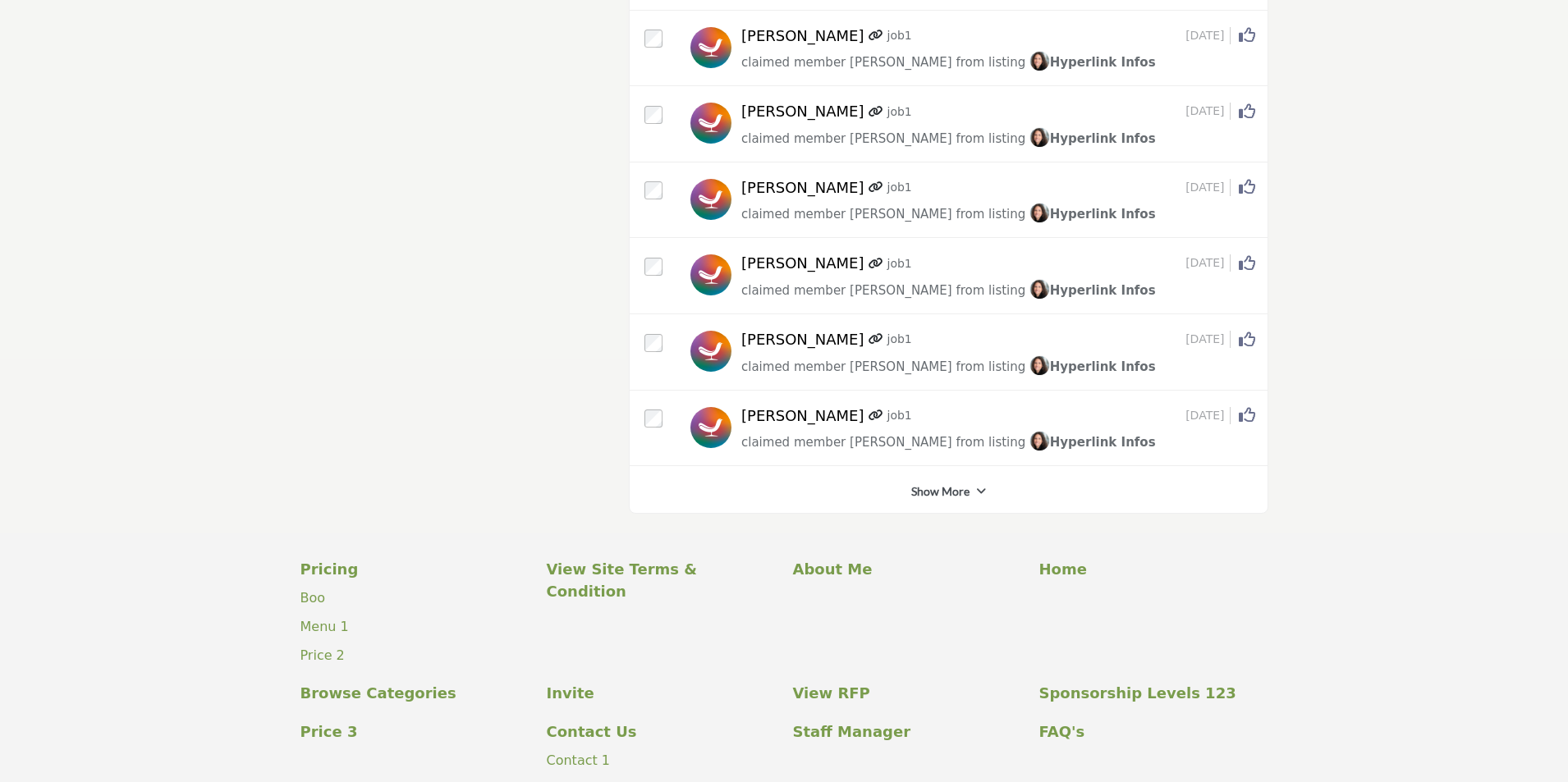
click at [942, 483] on link "Show More" at bounding box center [941, 491] width 59 height 17
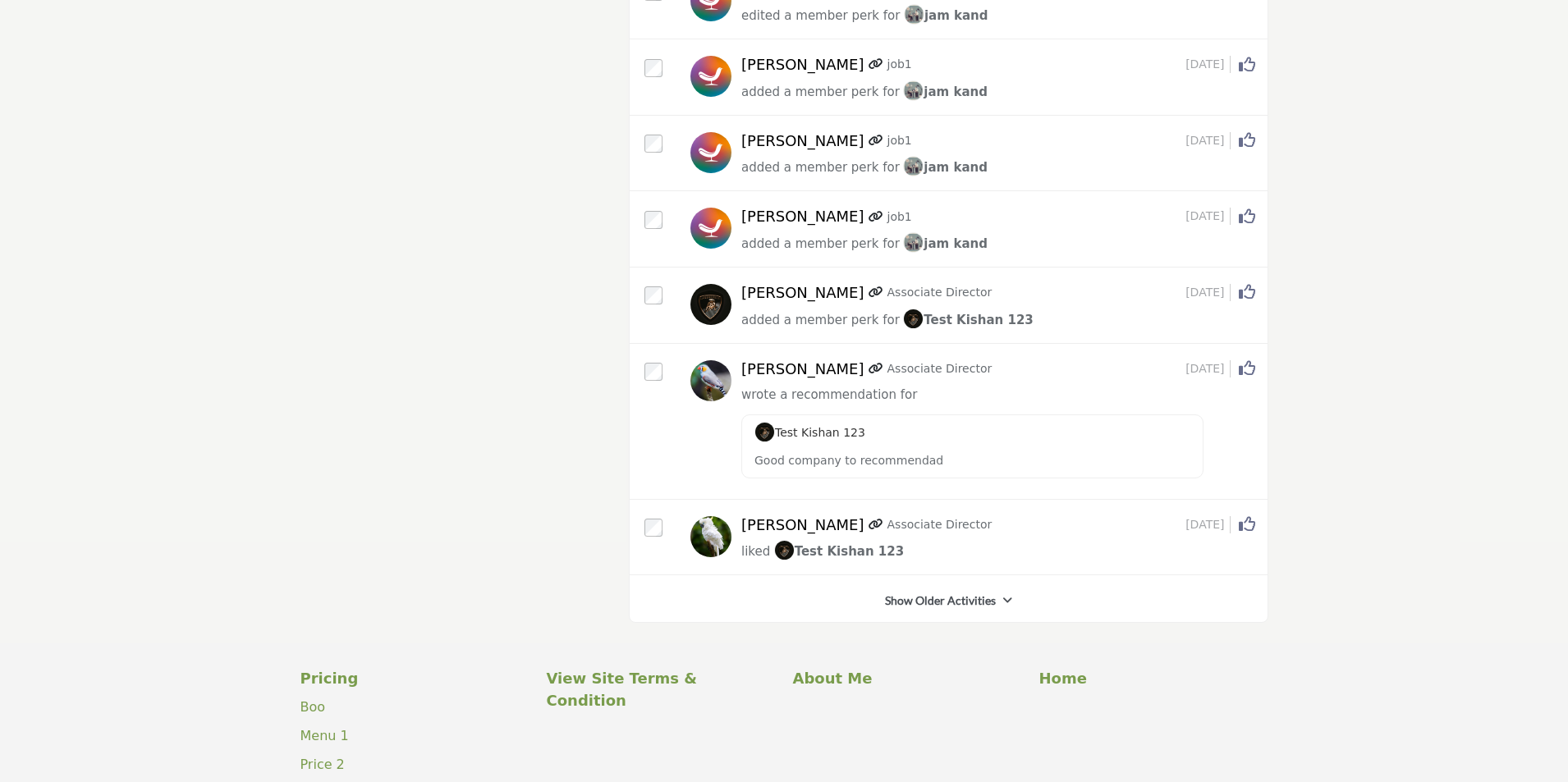
scroll to position [17298, 0]
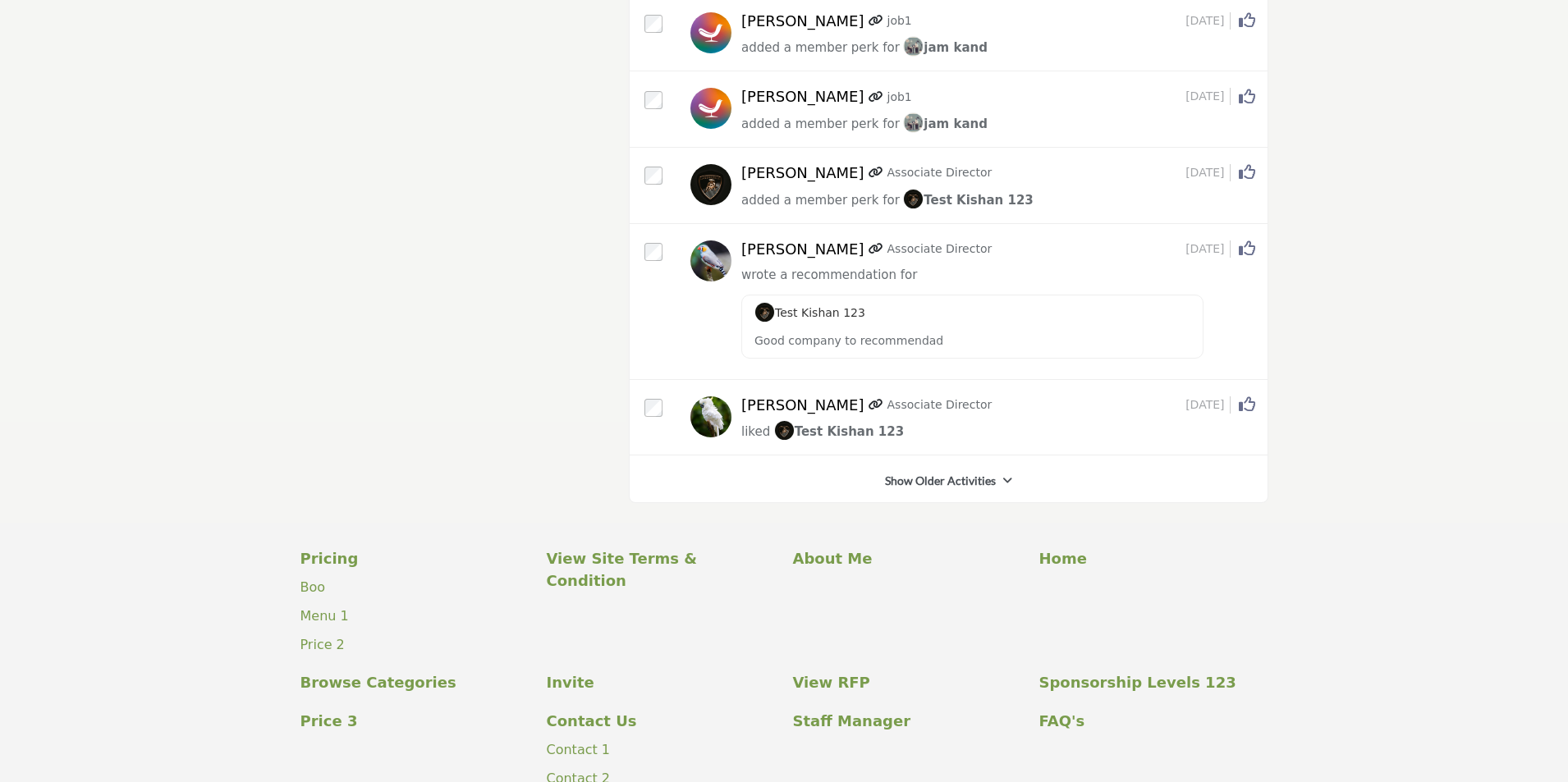
click at [953, 473] on link "Show Older Activities" at bounding box center [940, 481] width 111 height 17
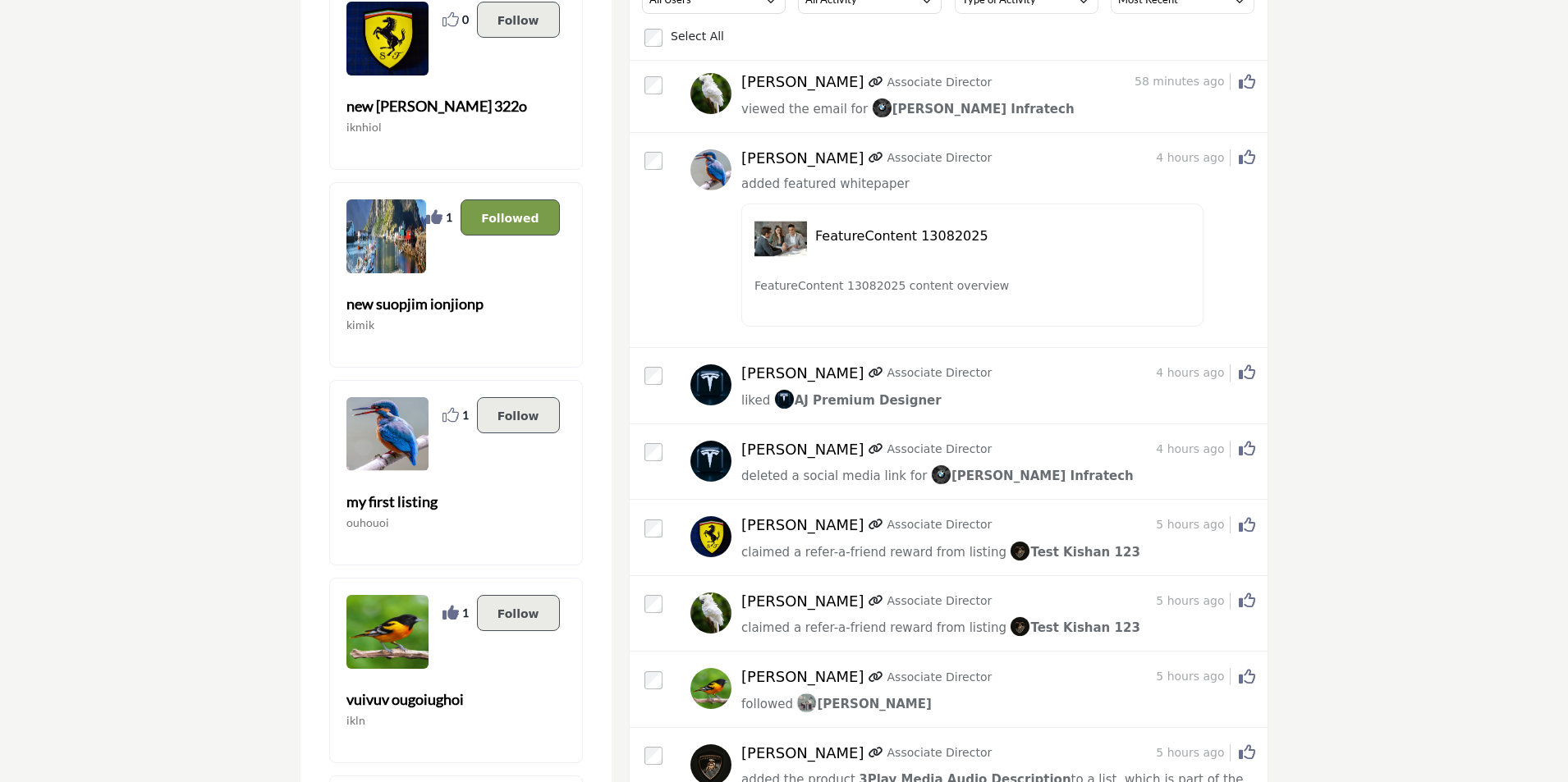
scroll to position [0, 0]
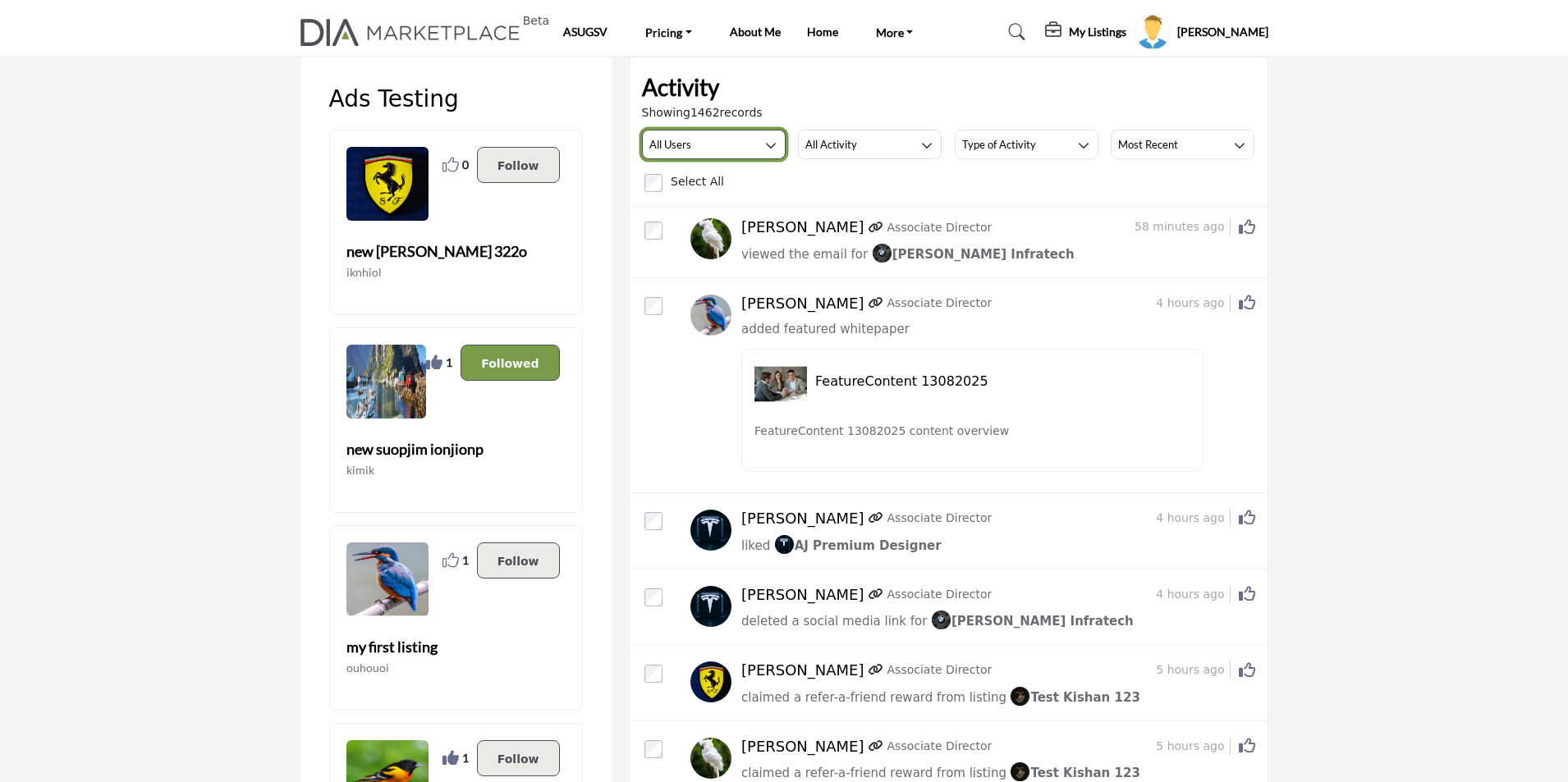
click at [742, 140] on button "All Users" at bounding box center [714, 144] width 144 height 29
click at [711, 197] on span "My Activity" at bounding box center [700, 202] width 114 height 23
click at [732, 150] on button "My Activity" at bounding box center [714, 144] width 144 height 29
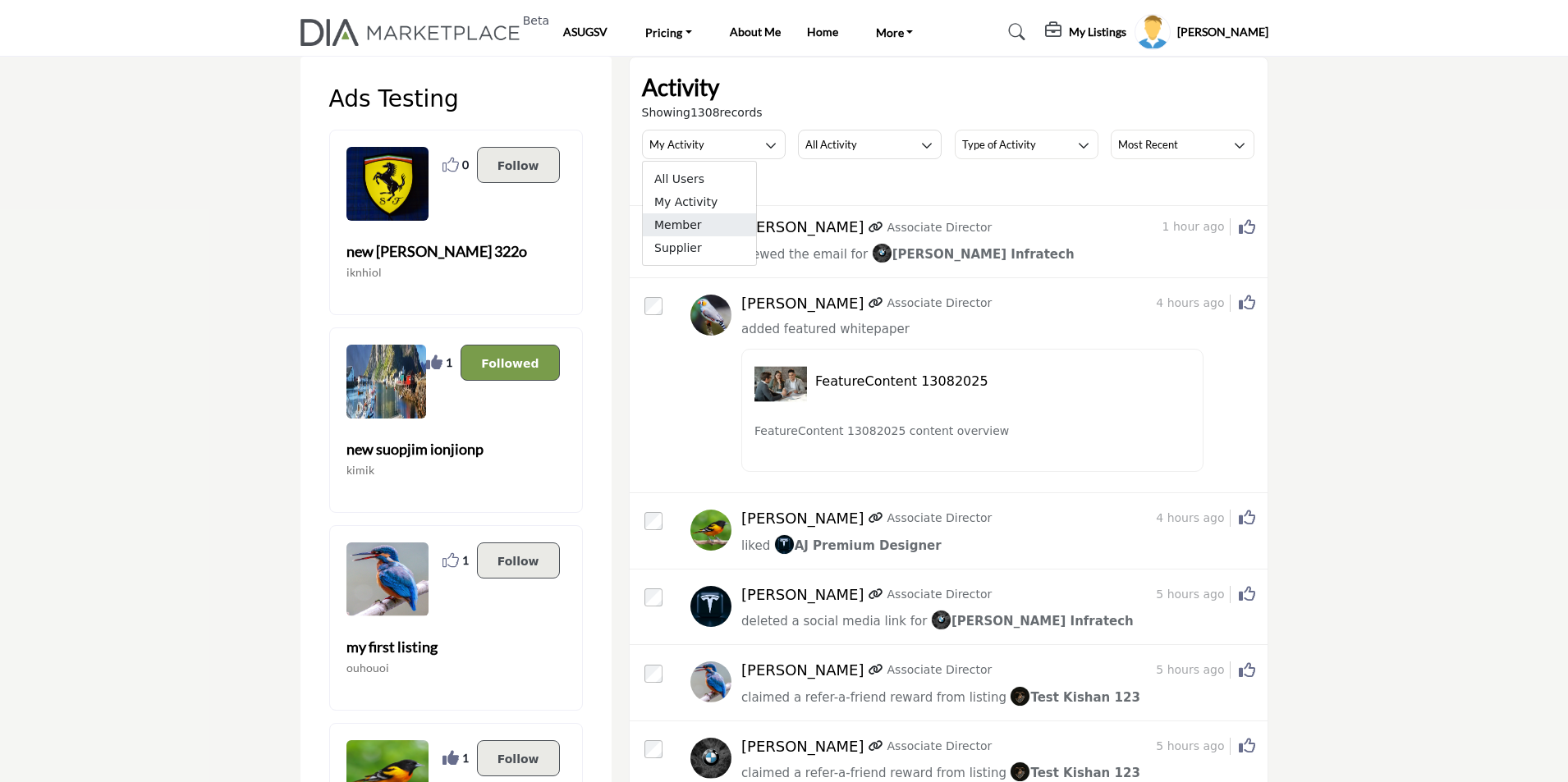
click at [715, 221] on span "Member" at bounding box center [700, 224] width 114 height 23
click at [916, 256] on span "Chintan Infratech" at bounding box center [973, 253] width 203 height 15
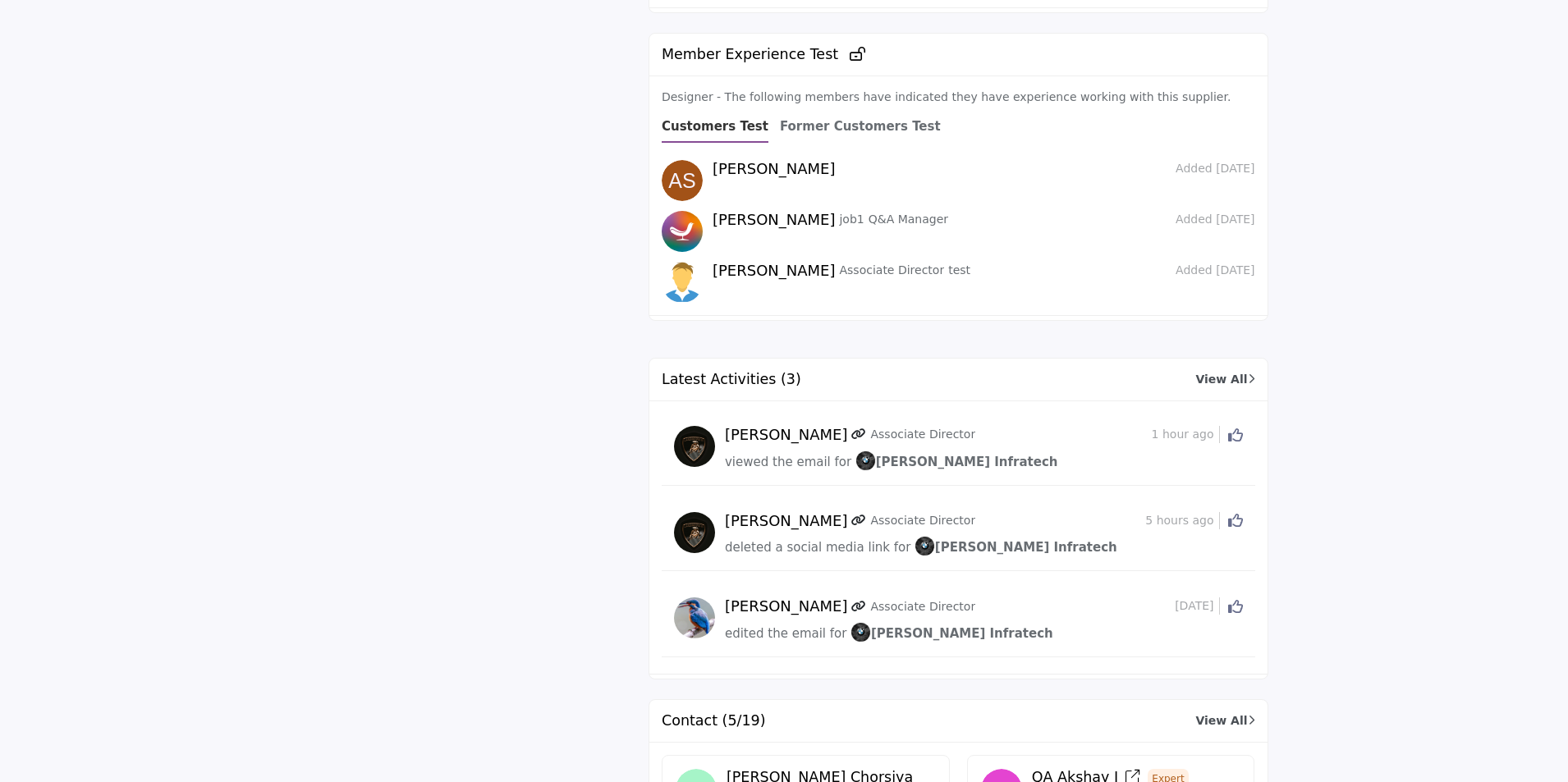
scroll to position [4022, 0]
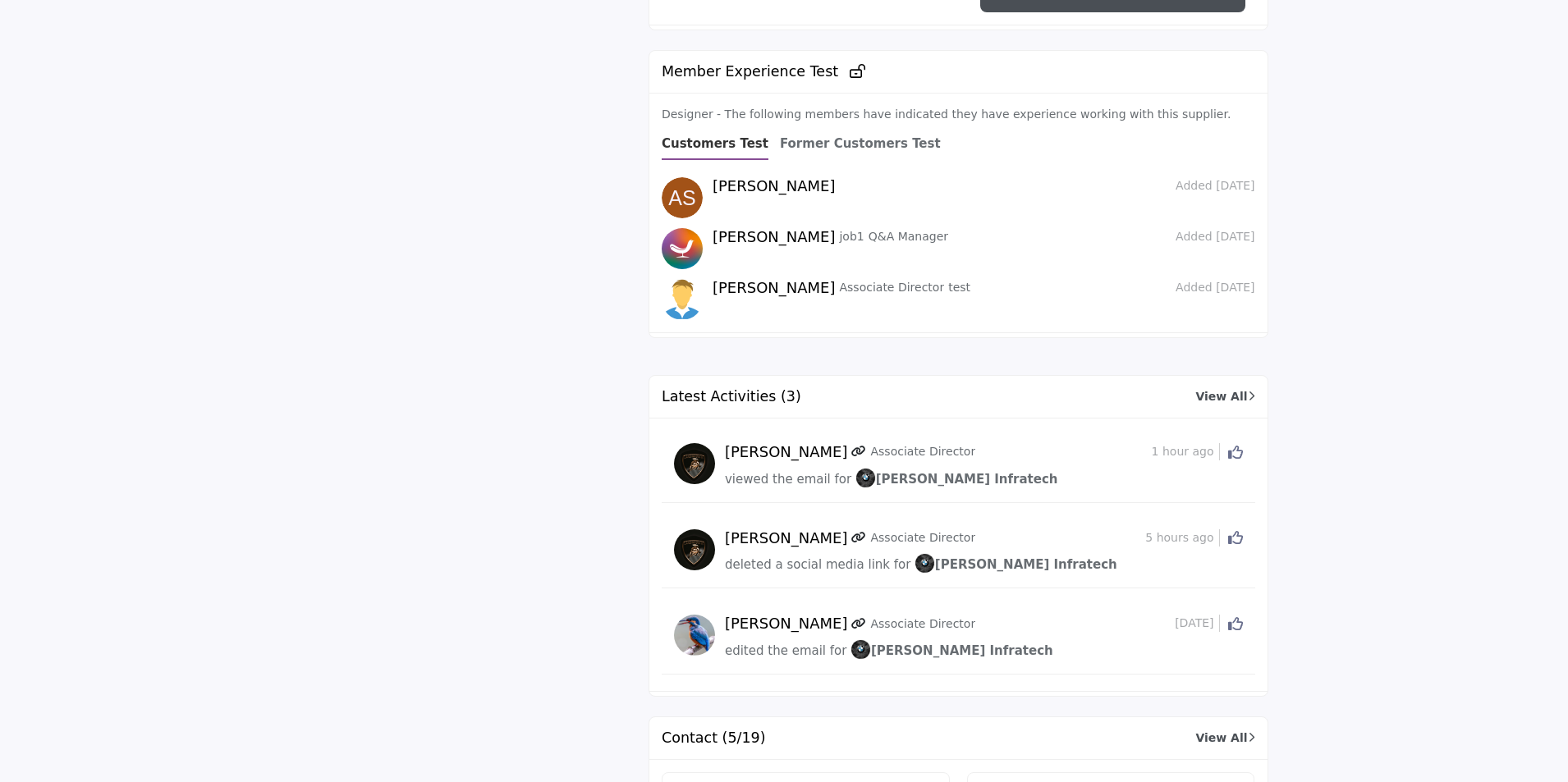
click at [1226, 389] on link "View All" at bounding box center [1224, 397] width 59 height 18
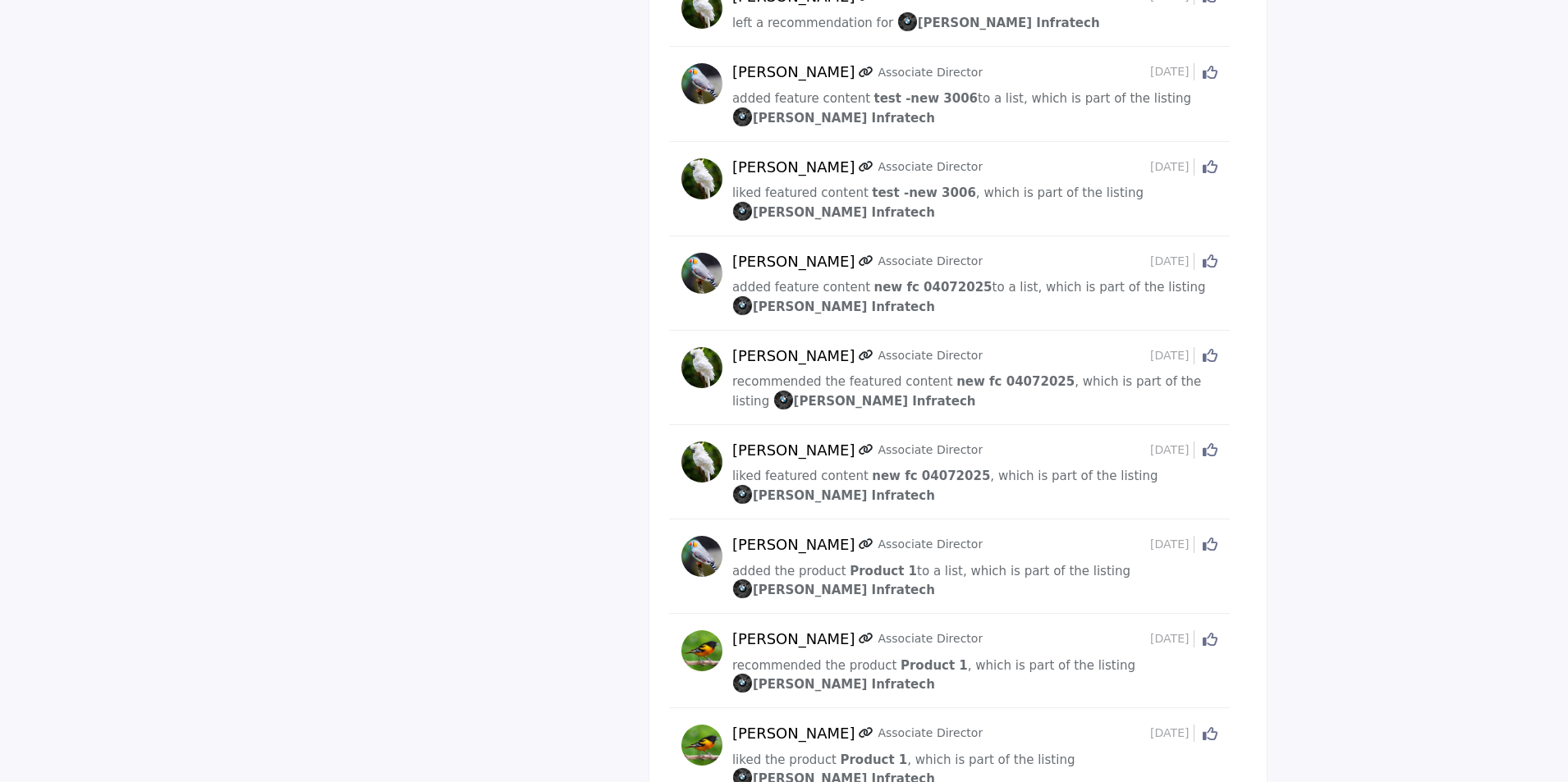
scroll to position [3611, 0]
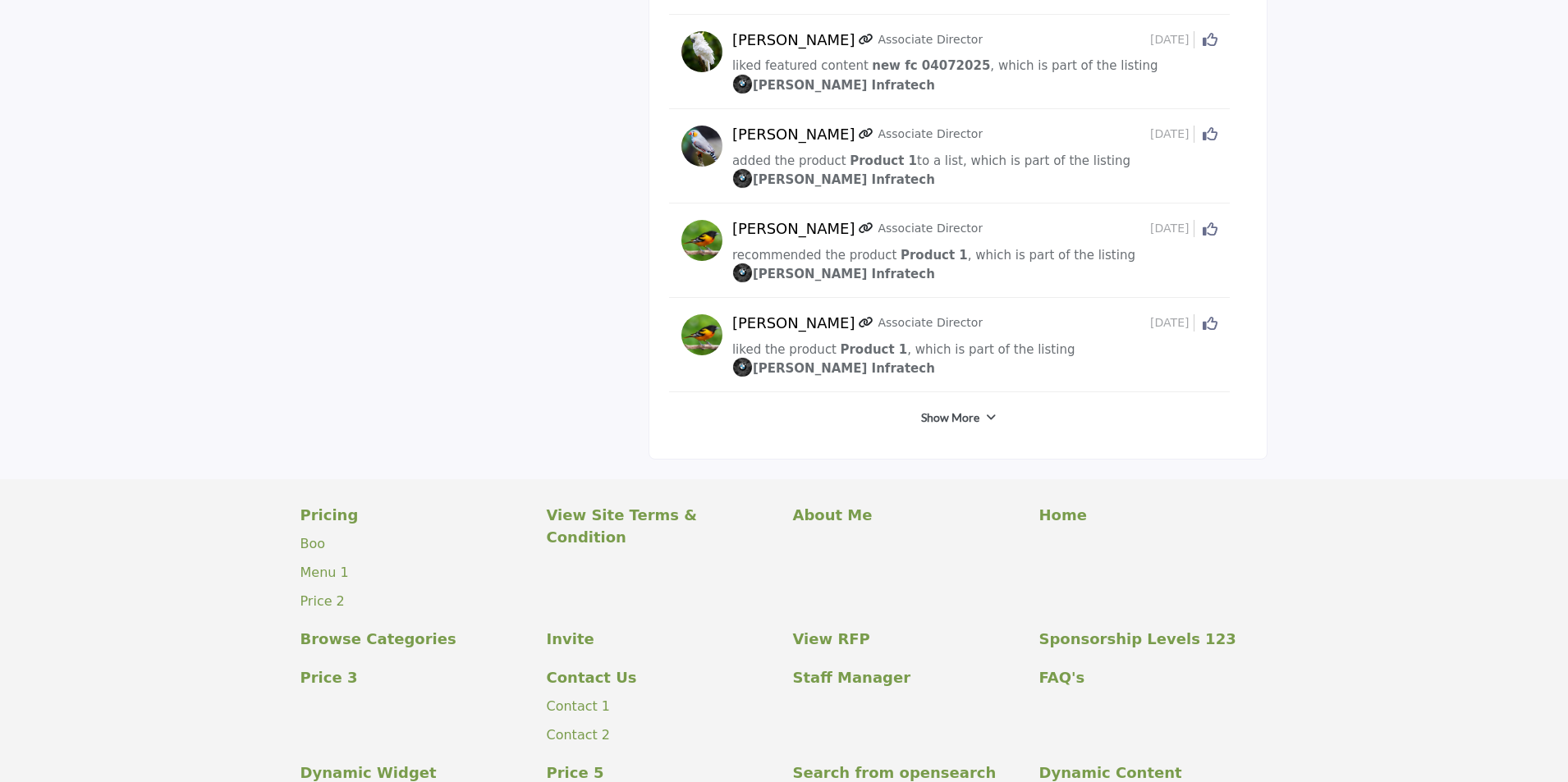
click at [943, 409] on link "Show More" at bounding box center [950, 417] width 59 height 17
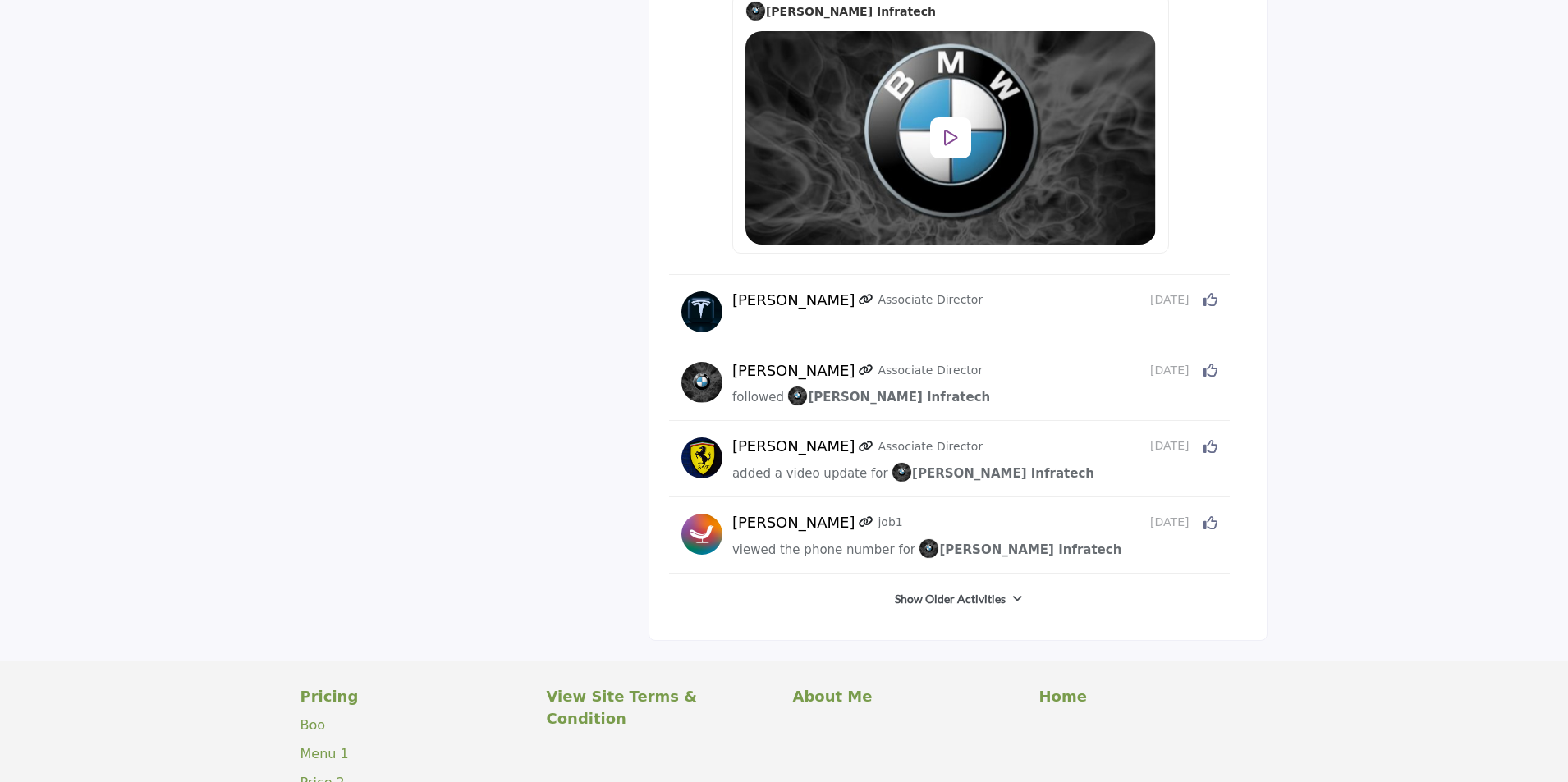
scroll to position [4123, 0]
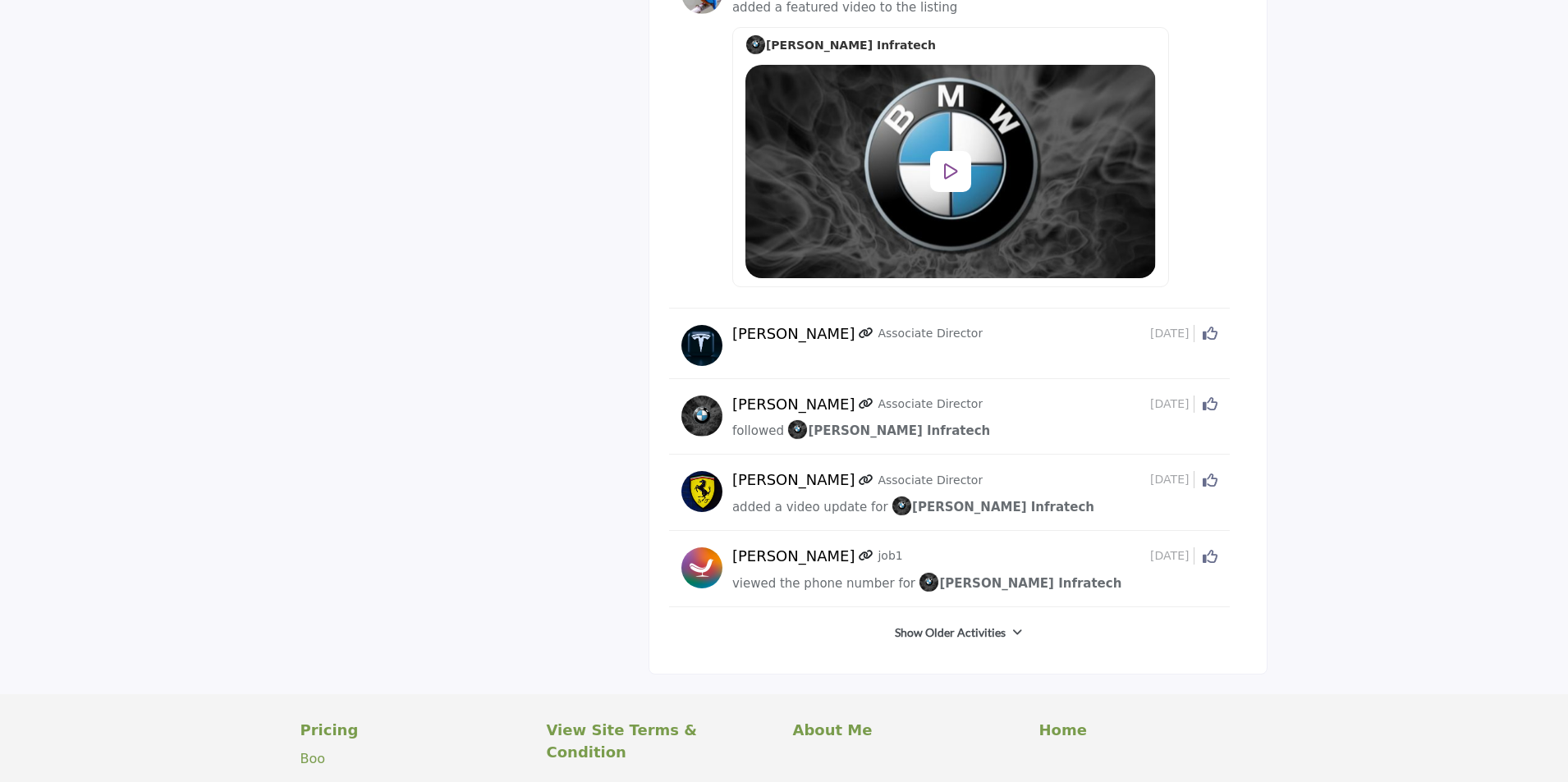
click at [958, 624] on link "Show Older Activities" at bounding box center [949, 632] width 111 height 17
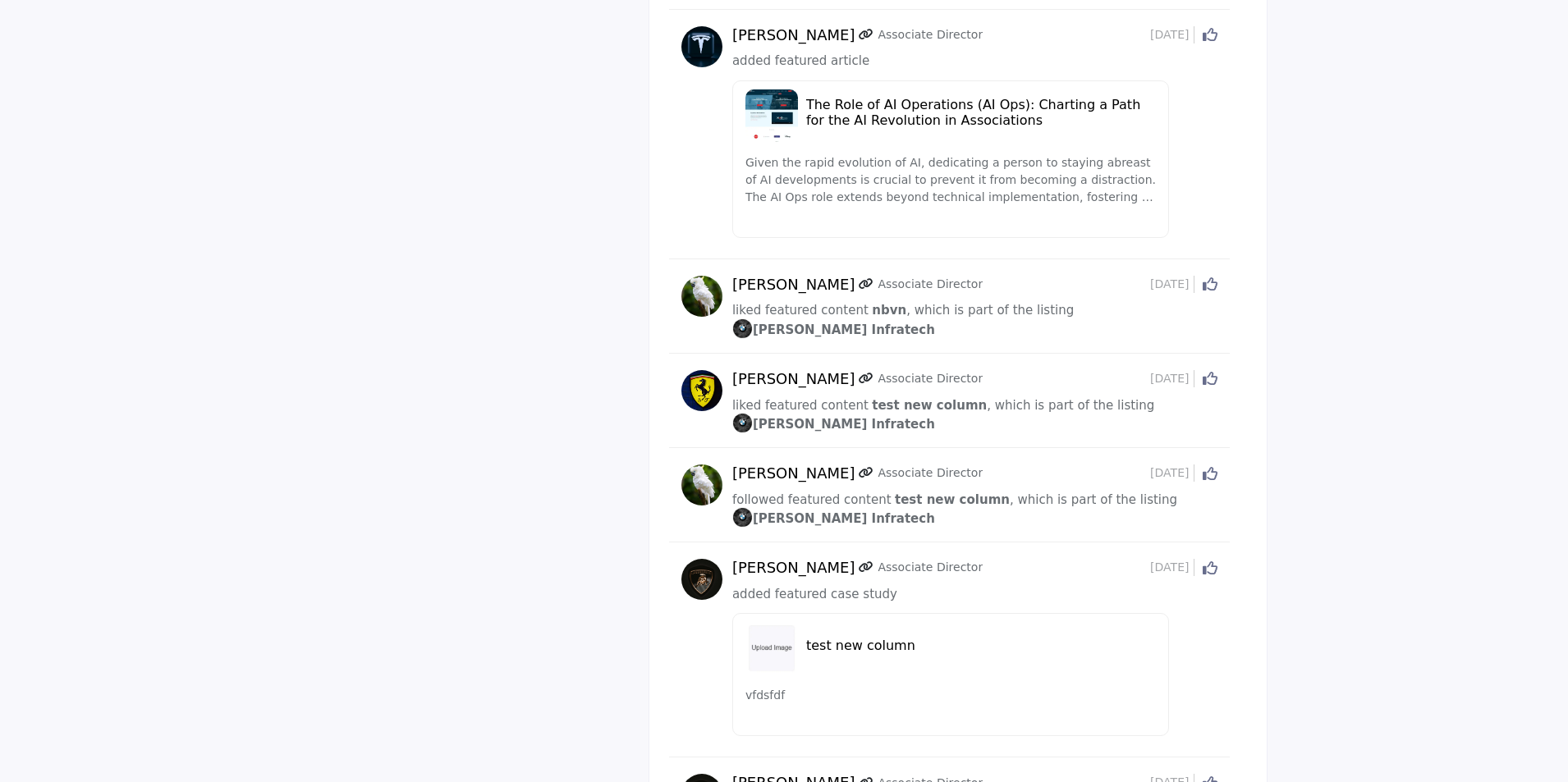
scroll to position [7830, 0]
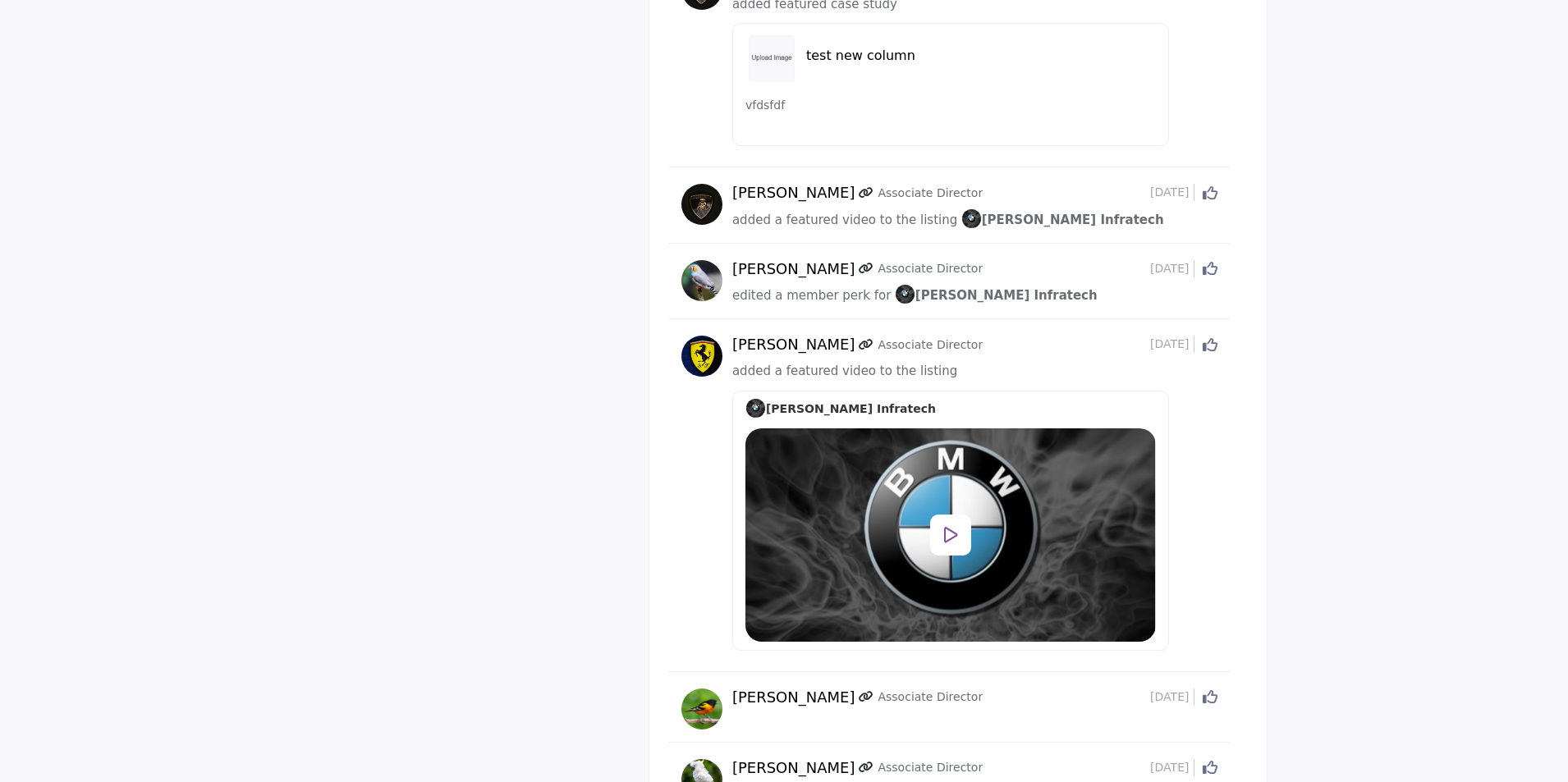
scroll to position [8814, 0]
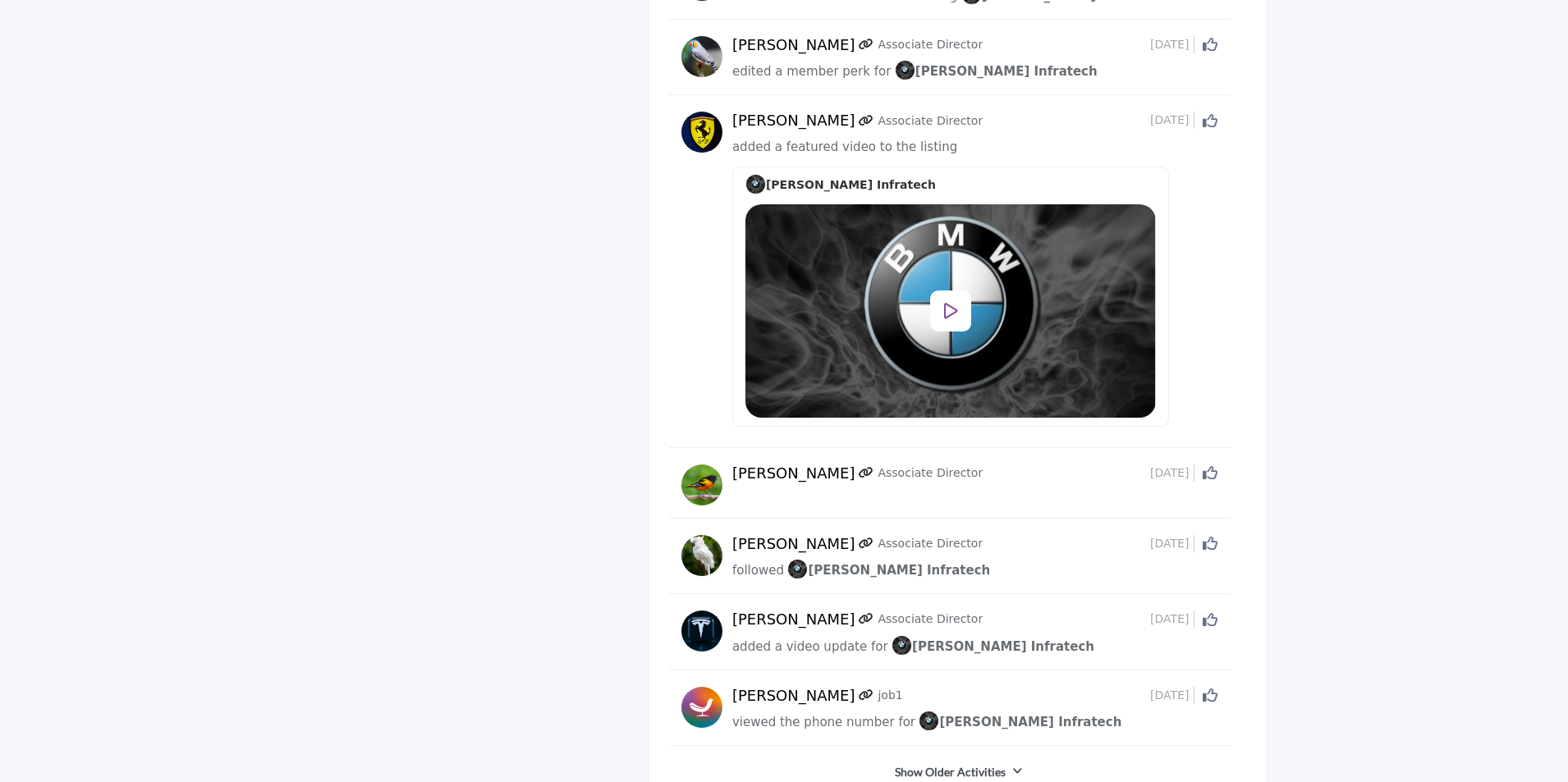
click at [928, 764] on link "Show Older Activities" at bounding box center [949, 772] width 111 height 17
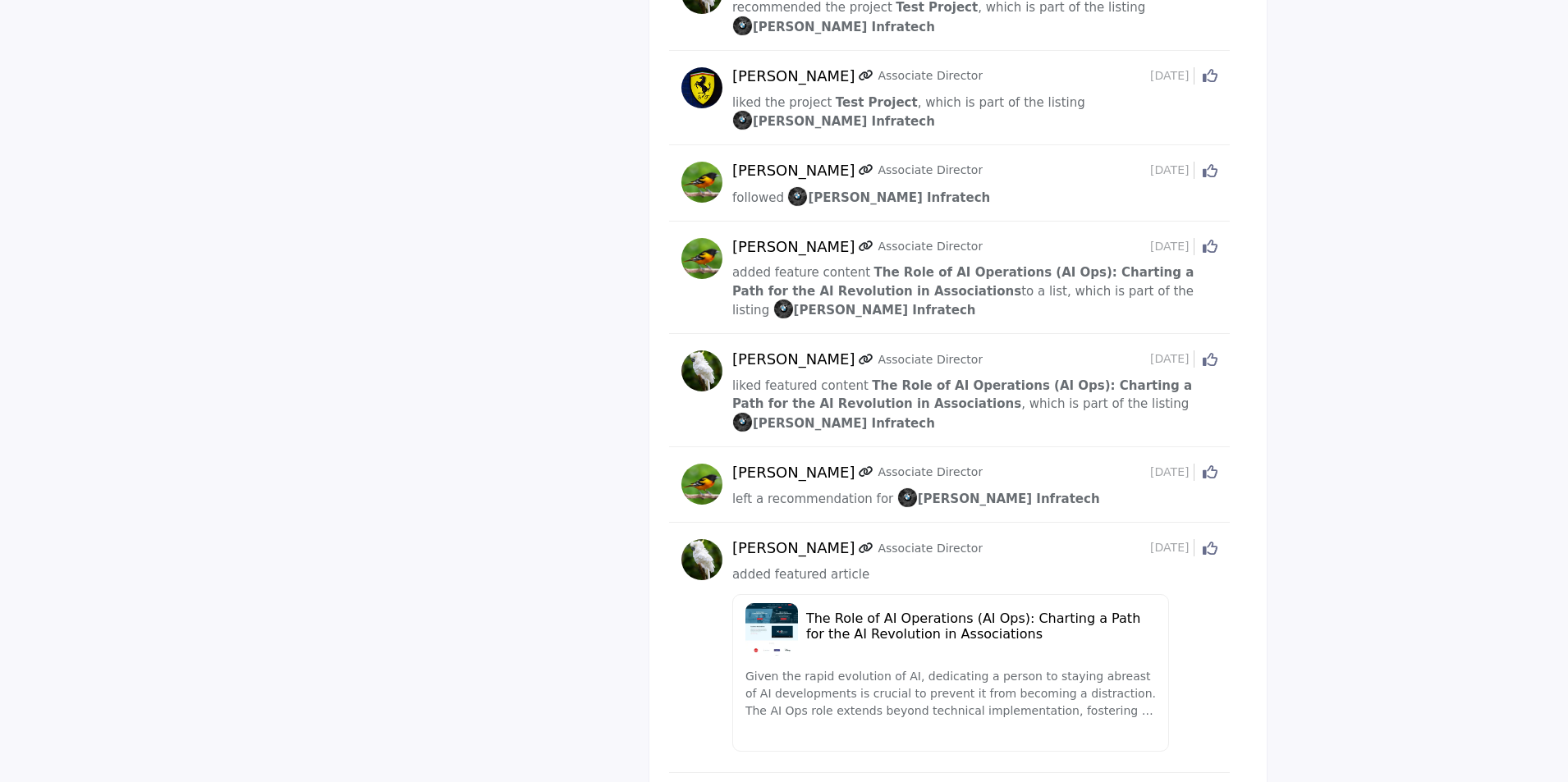
scroll to position [12507, 0]
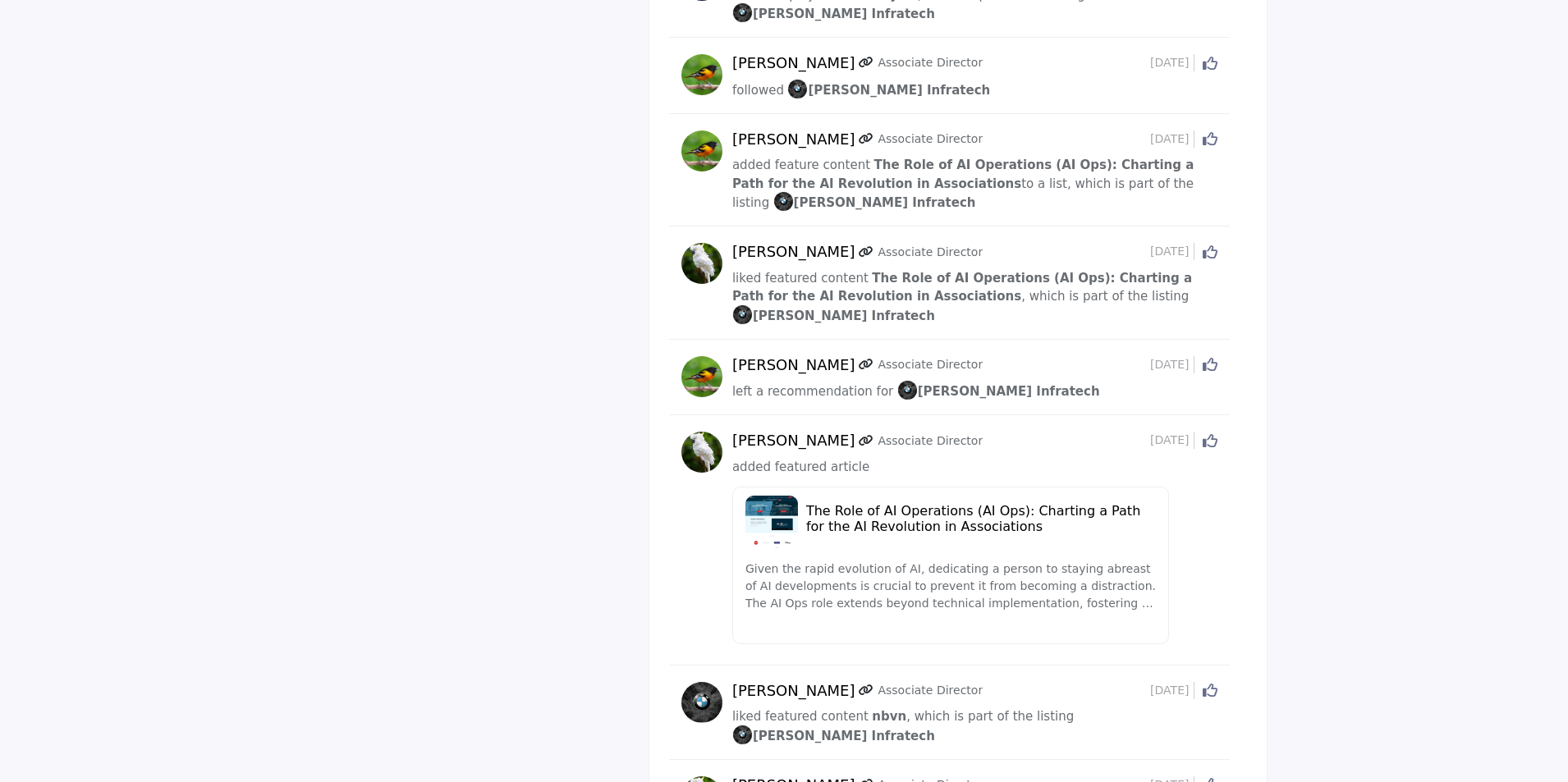
scroll to position [12426, 0]
drag, startPoint x: 1450, startPoint y: 345, endPoint x: 1406, endPoint y: 344, distance: 44.0
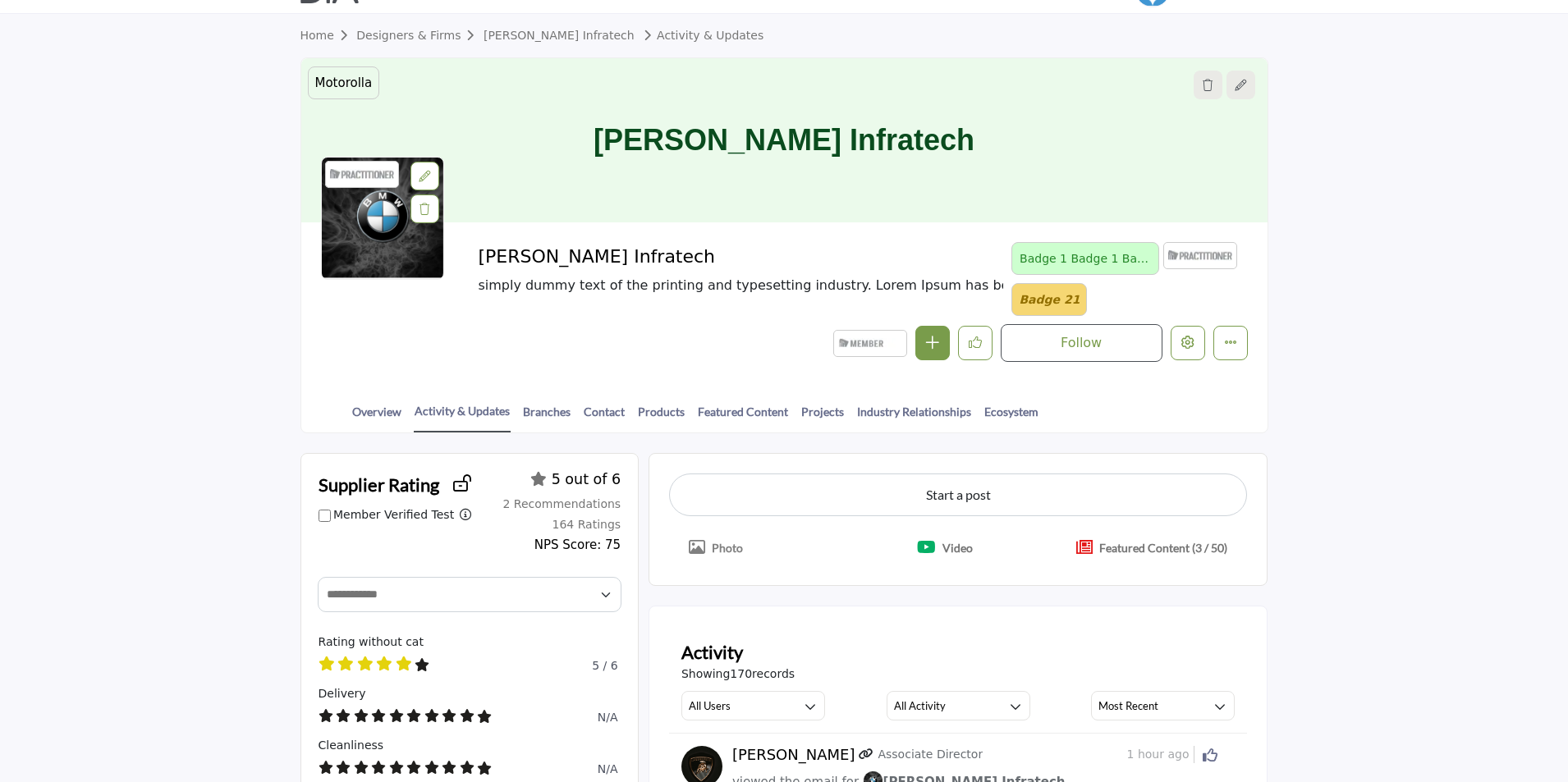
scroll to position [82, 0]
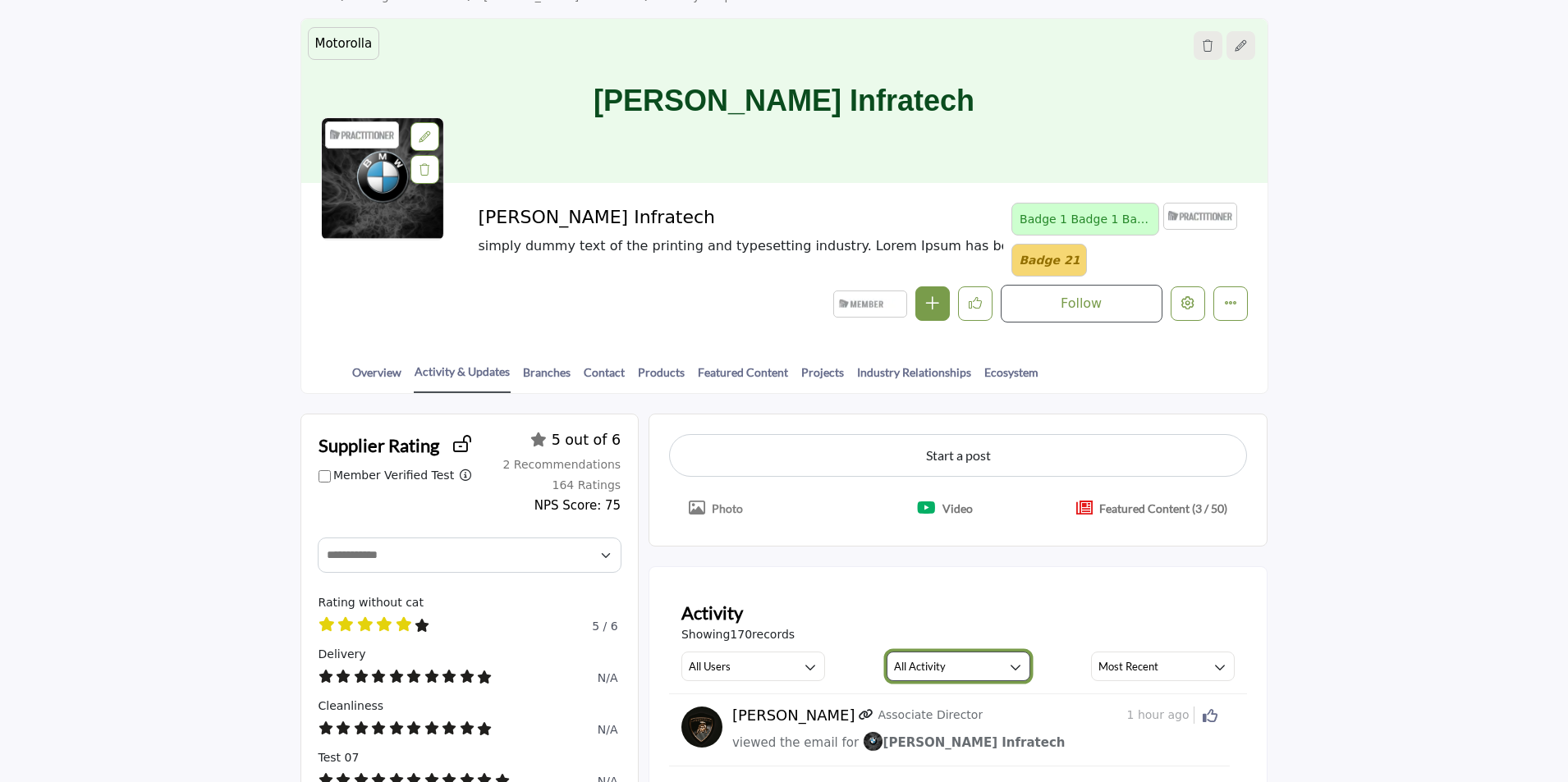
click at [982, 665] on button "All Activity" at bounding box center [958, 667] width 144 height 29
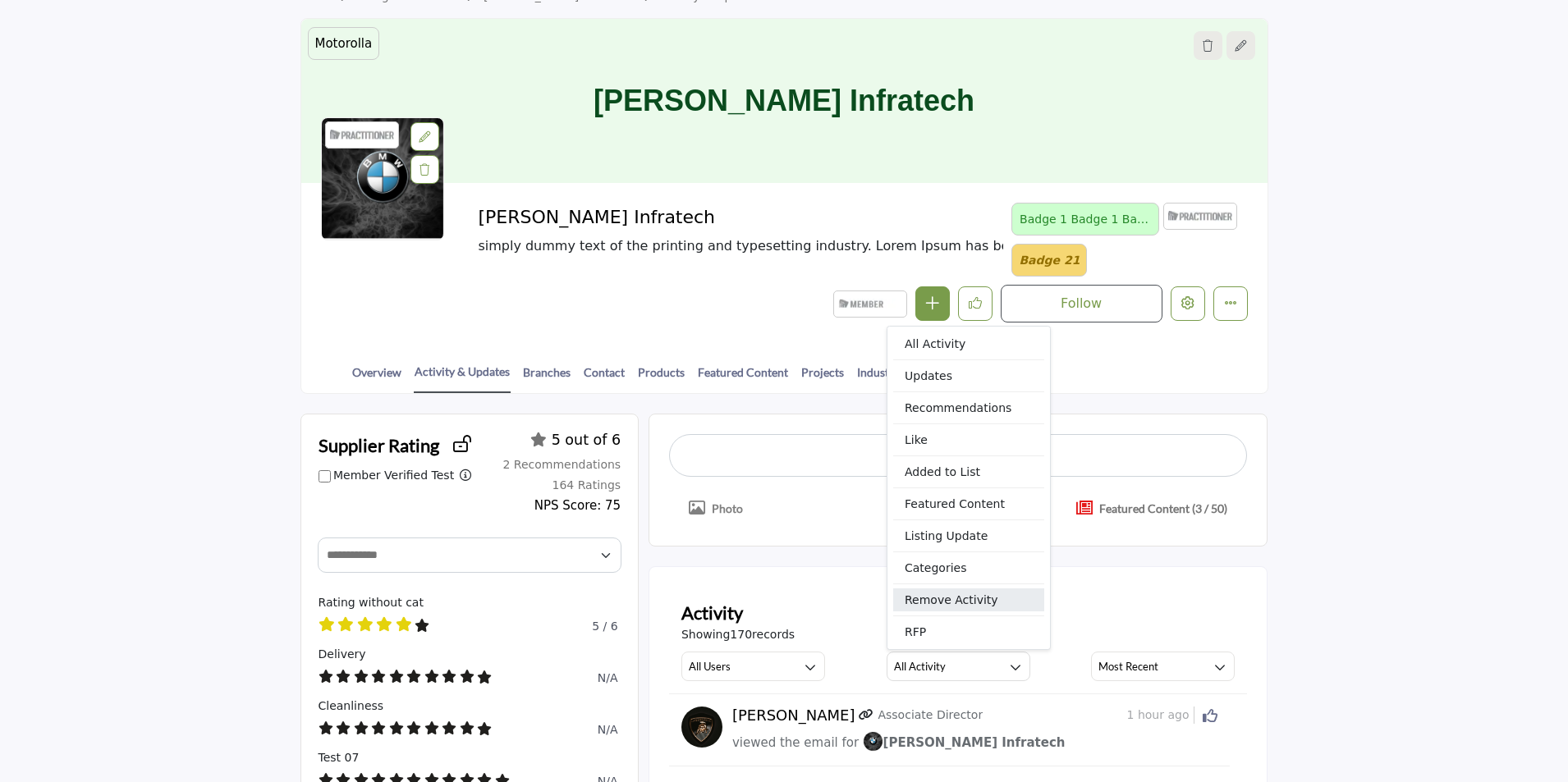
click at [943, 607] on span "Remove Activity" at bounding box center [968, 599] width 151 height 23
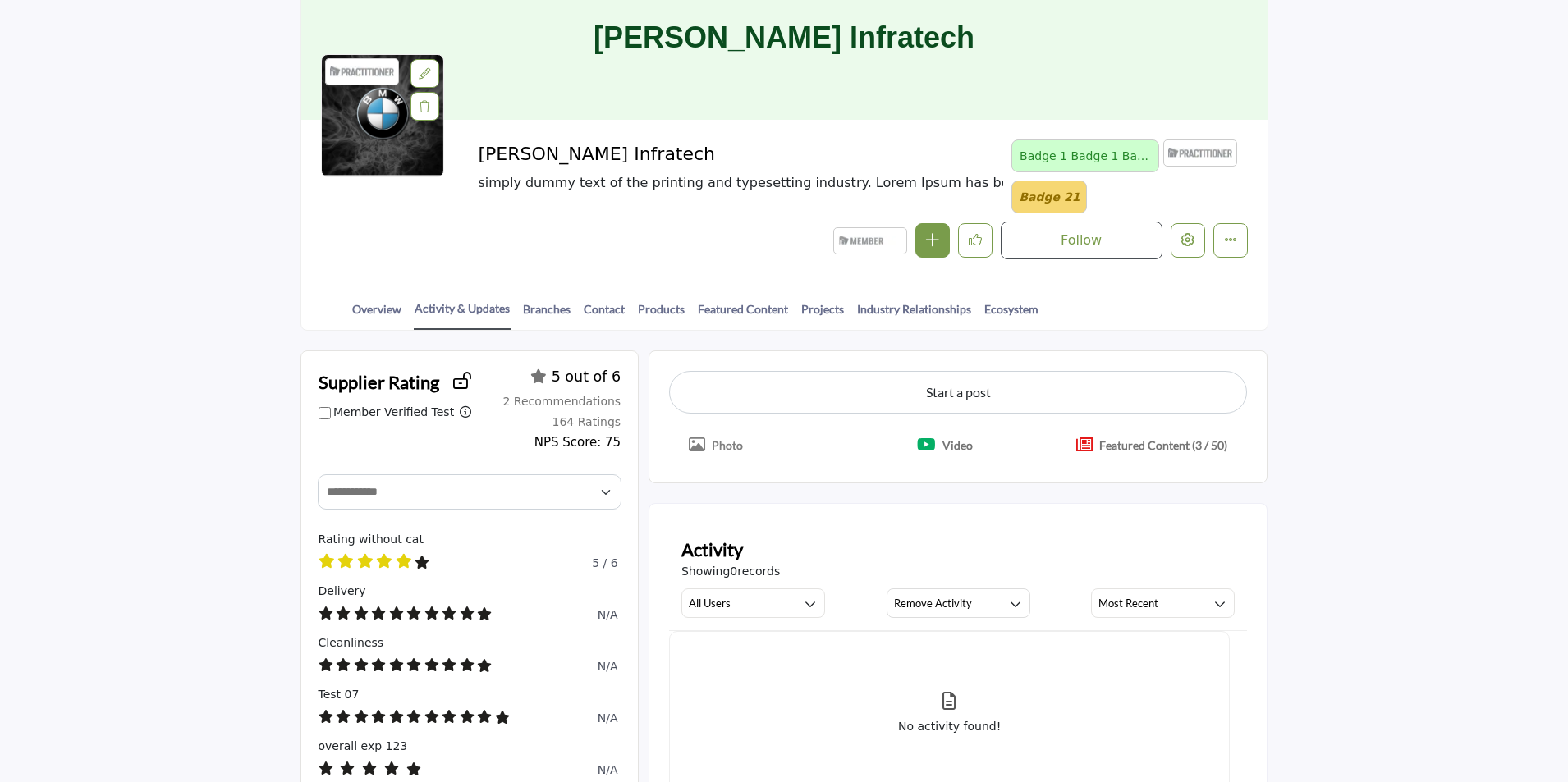
scroll to position [164, 0]
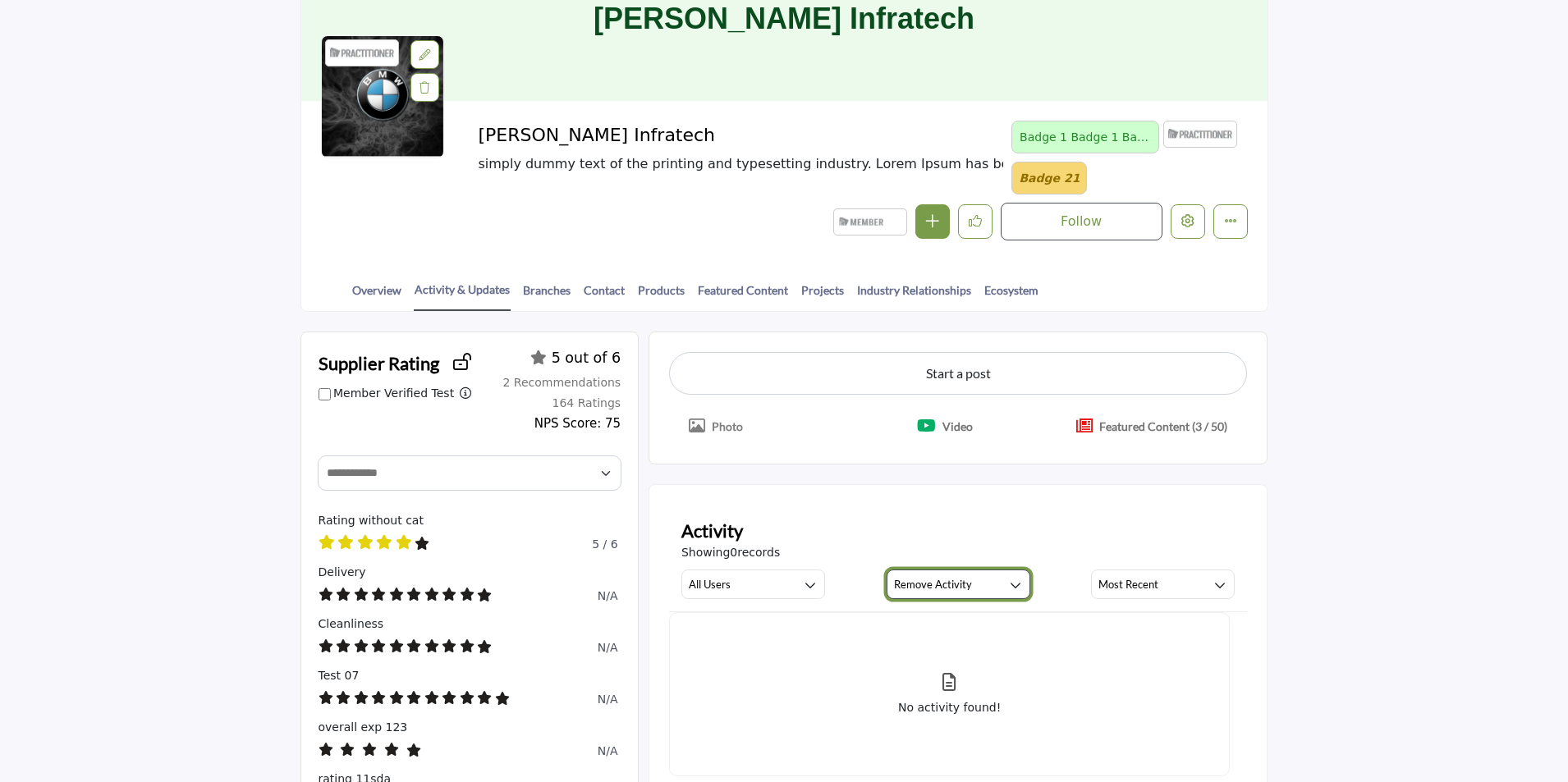
click at [972, 589] on button "Remove Activity" at bounding box center [958, 584] width 144 height 29
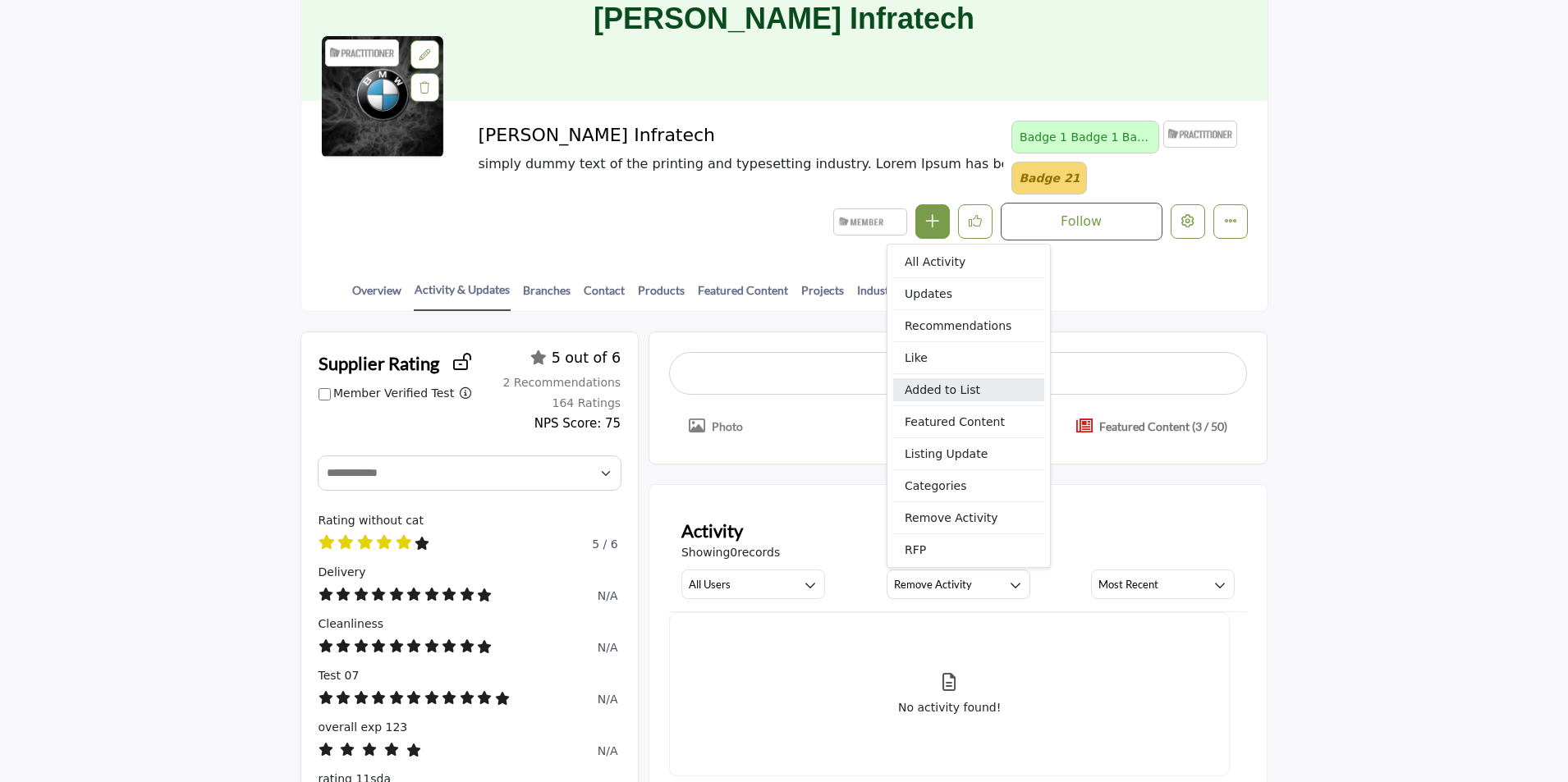
click at [955, 384] on span "Added to List" at bounding box center [968, 390] width 151 height 23
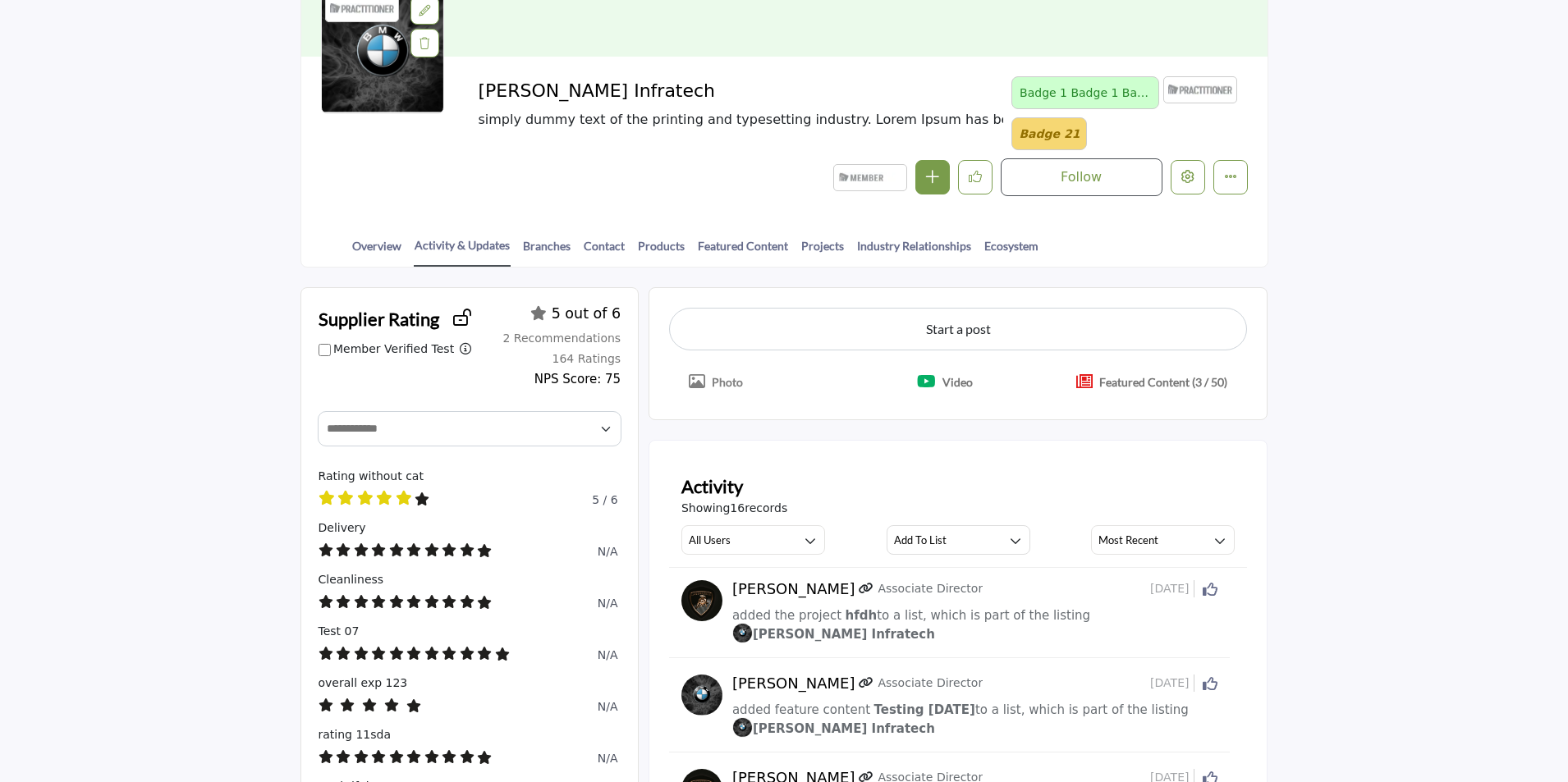
scroll to position [247, 0]
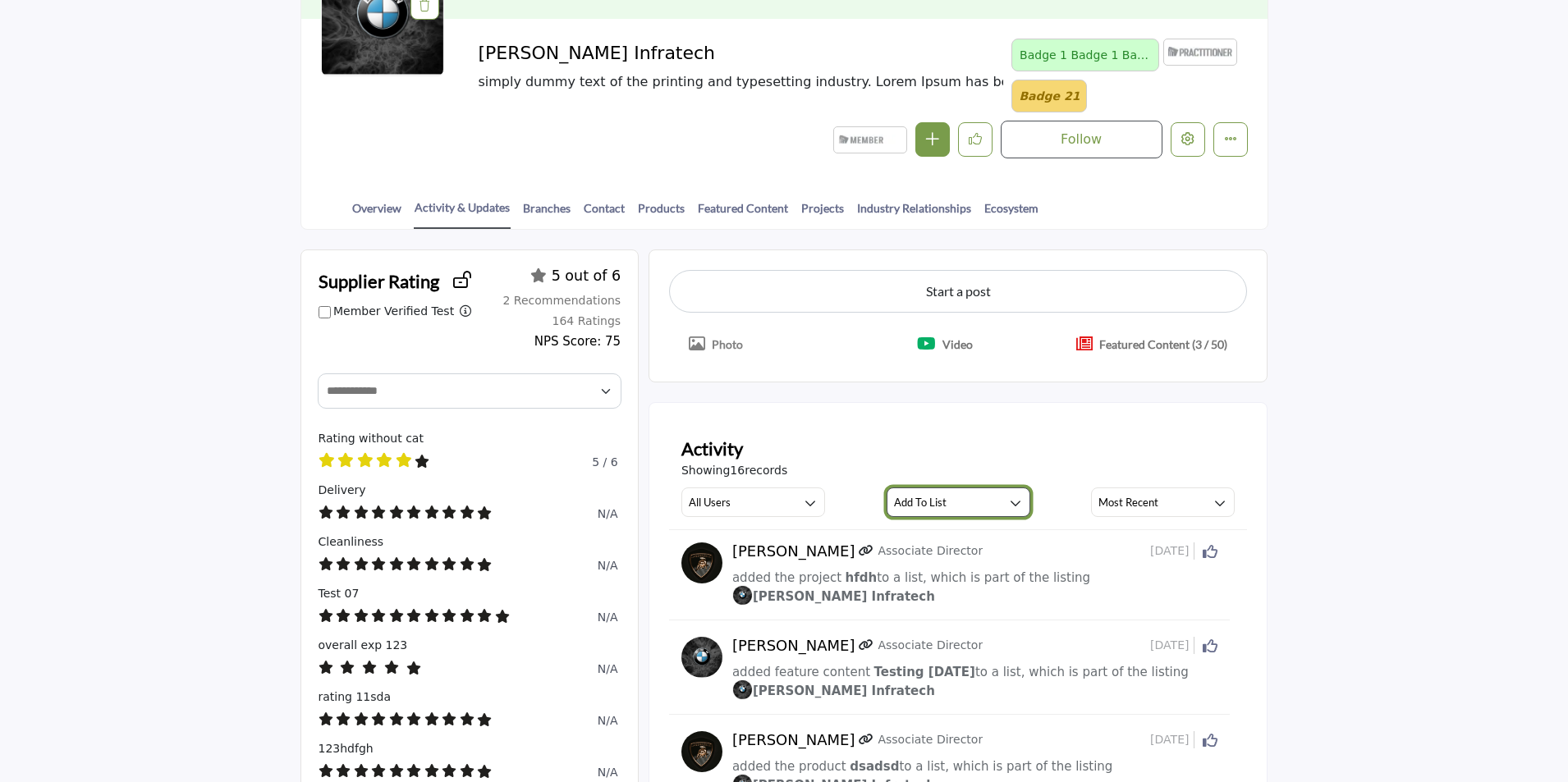
click at [988, 504] on button "Add To List" at bounding box center [958, 502] width 144 height 29
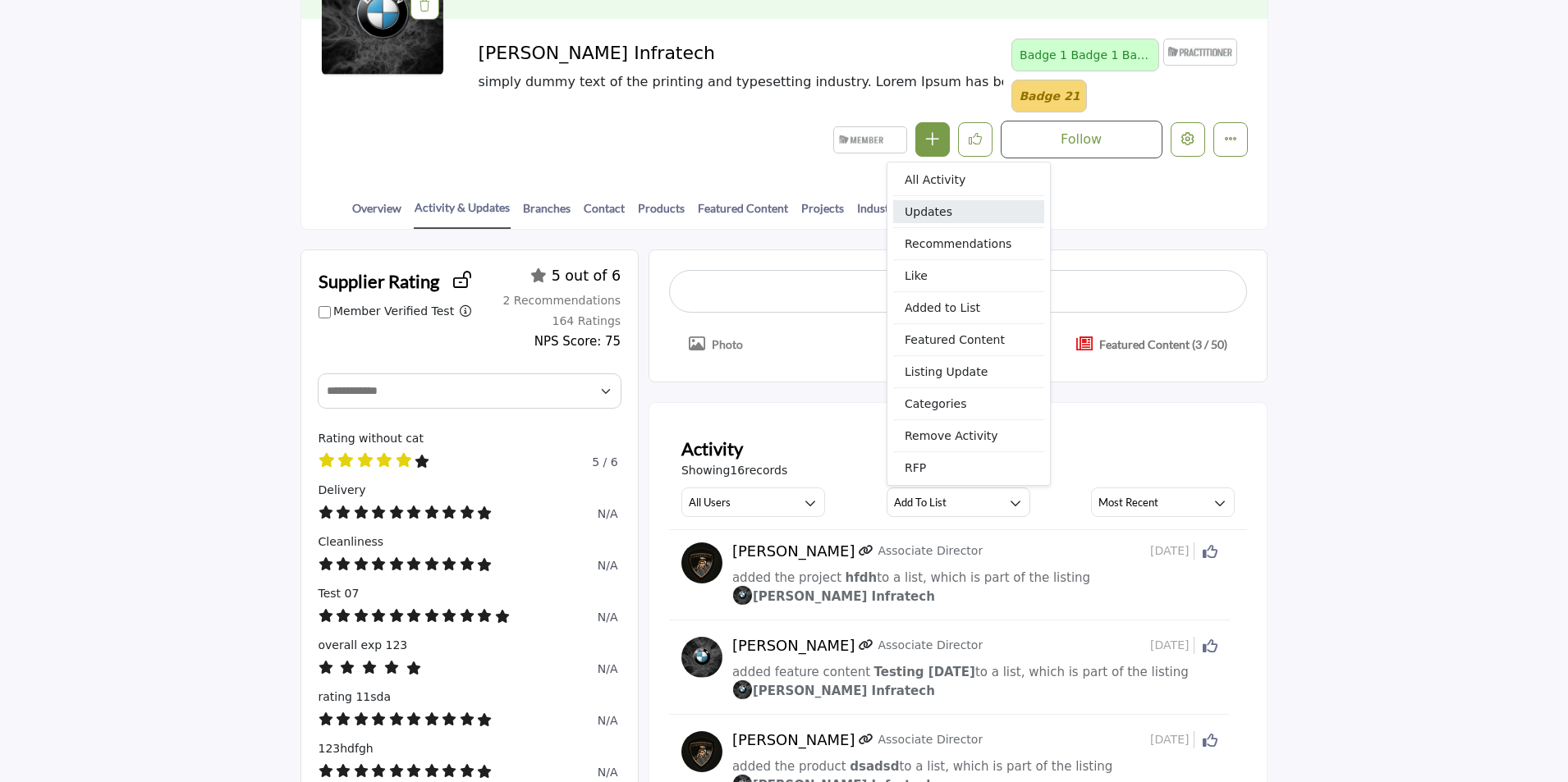
click at [963, 221] on span "Updates" at bounding box center [968, 211] width 151 height 23
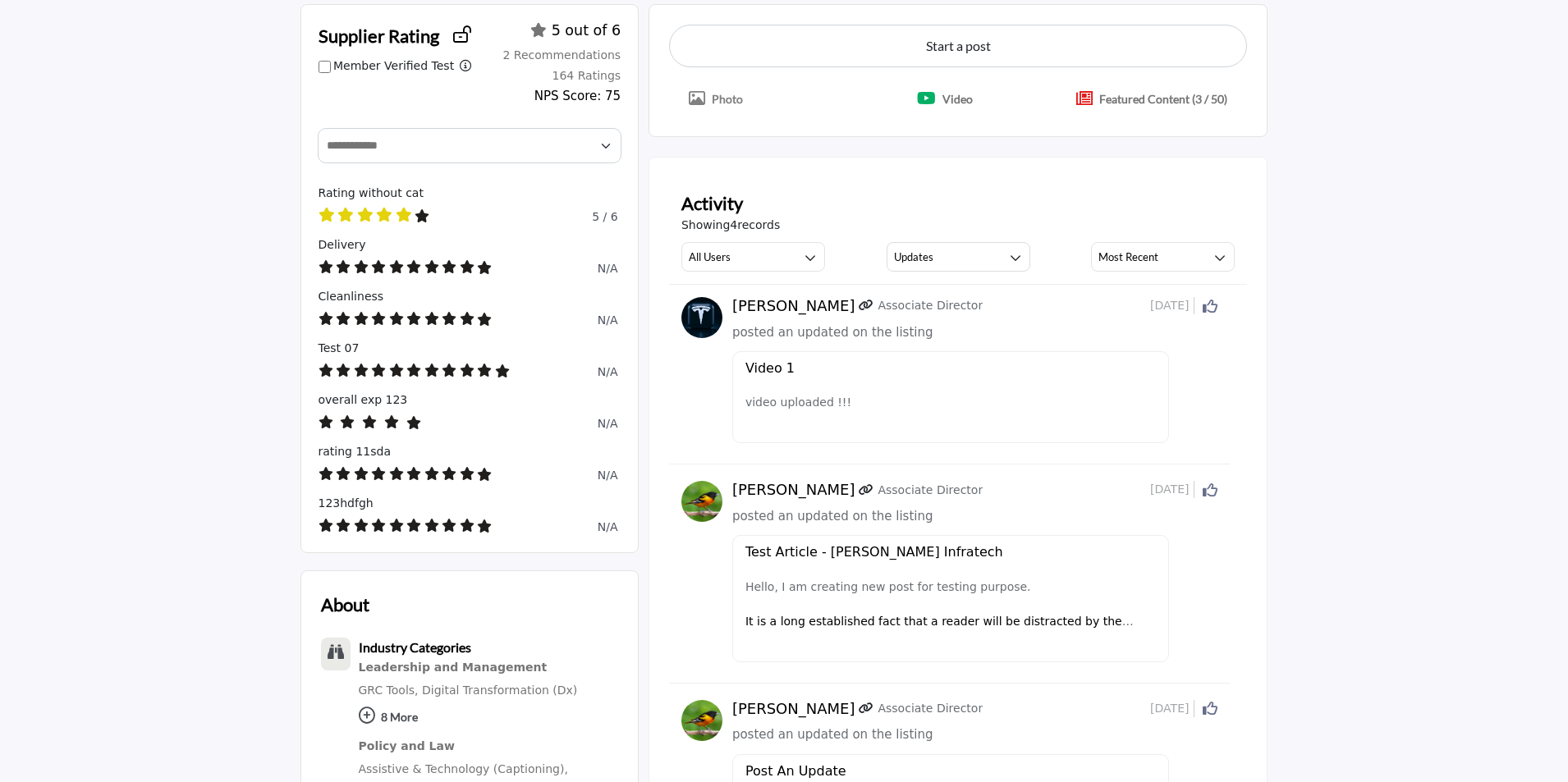
scroll to position [492, 0]
click at [956, 250] on button "Updates" at bounding box center [958, 256] width 144 height 29
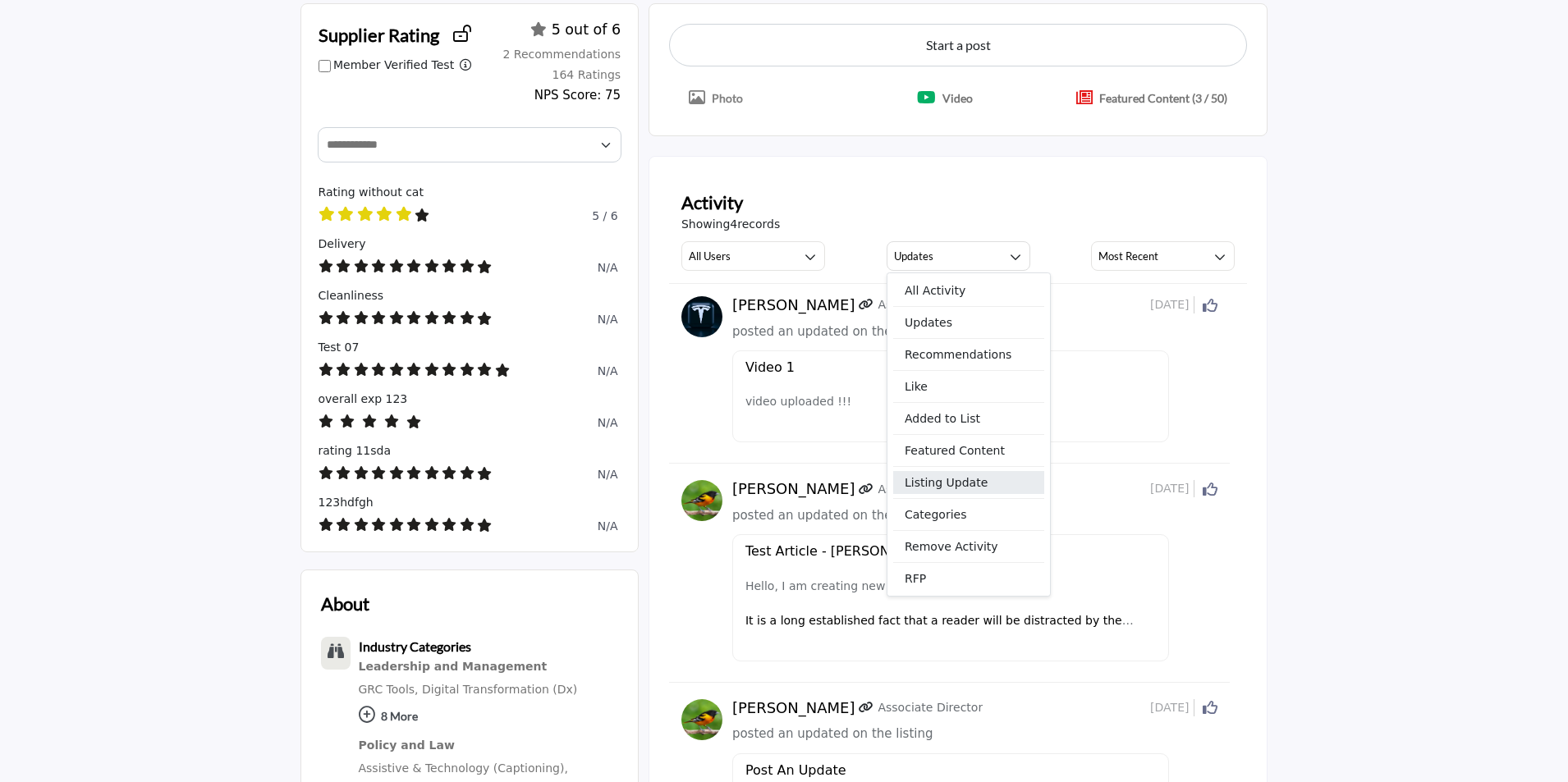
click at [924, 485] on span "Listing Update" at bounding box center [968, 482] width 151 height 23
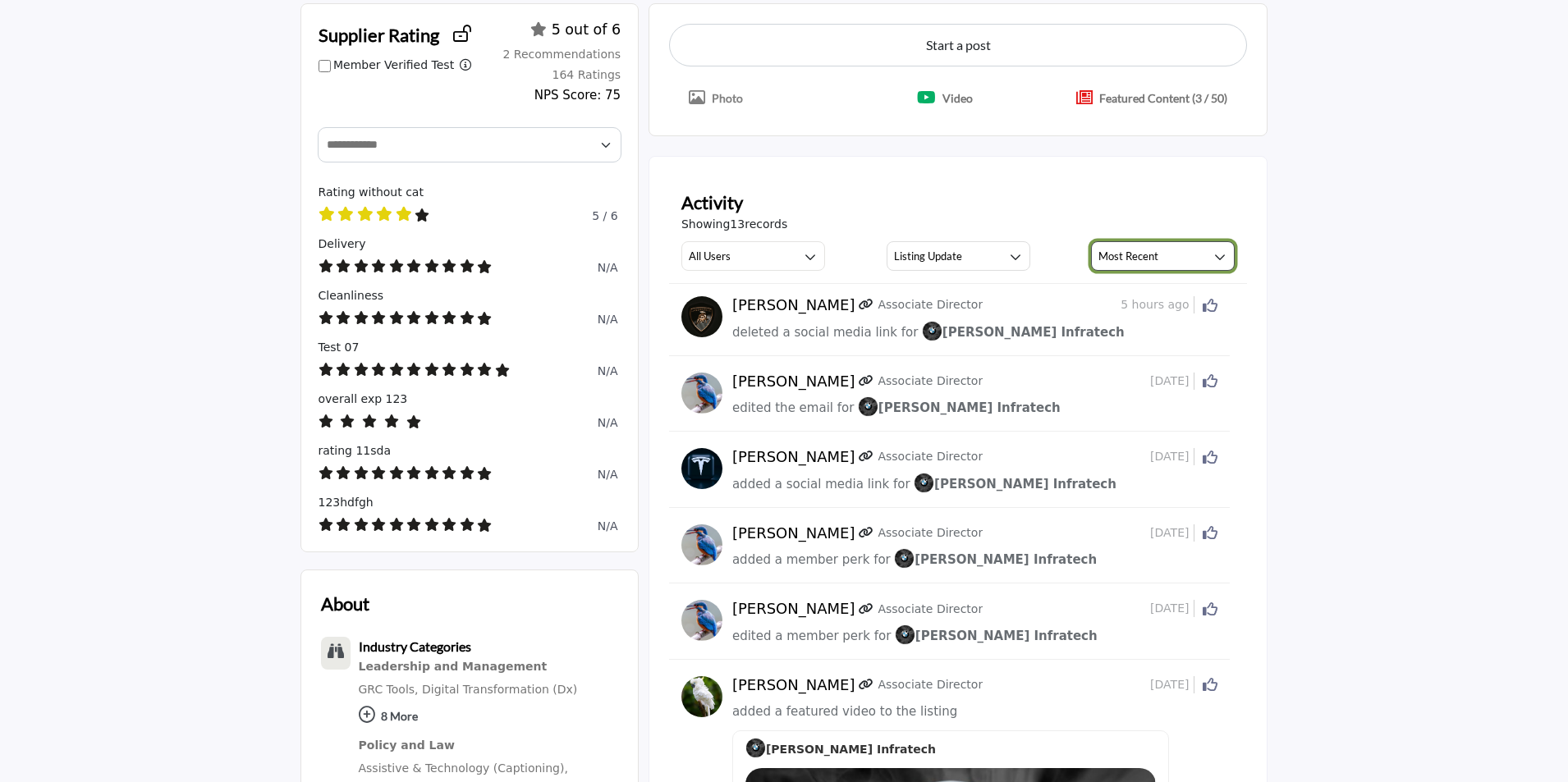
click at [1133, 256] on h3 "Most Recent" at bounding box center [1128, 255] width 60 height 15
click at [1121, 324] on span "Most Recent" at bounding box center [1173, 322] width 151 height 23
click at [1152, 259] on h3 "Most Recent" at bounding box center [1128, 255] width 60 height 15
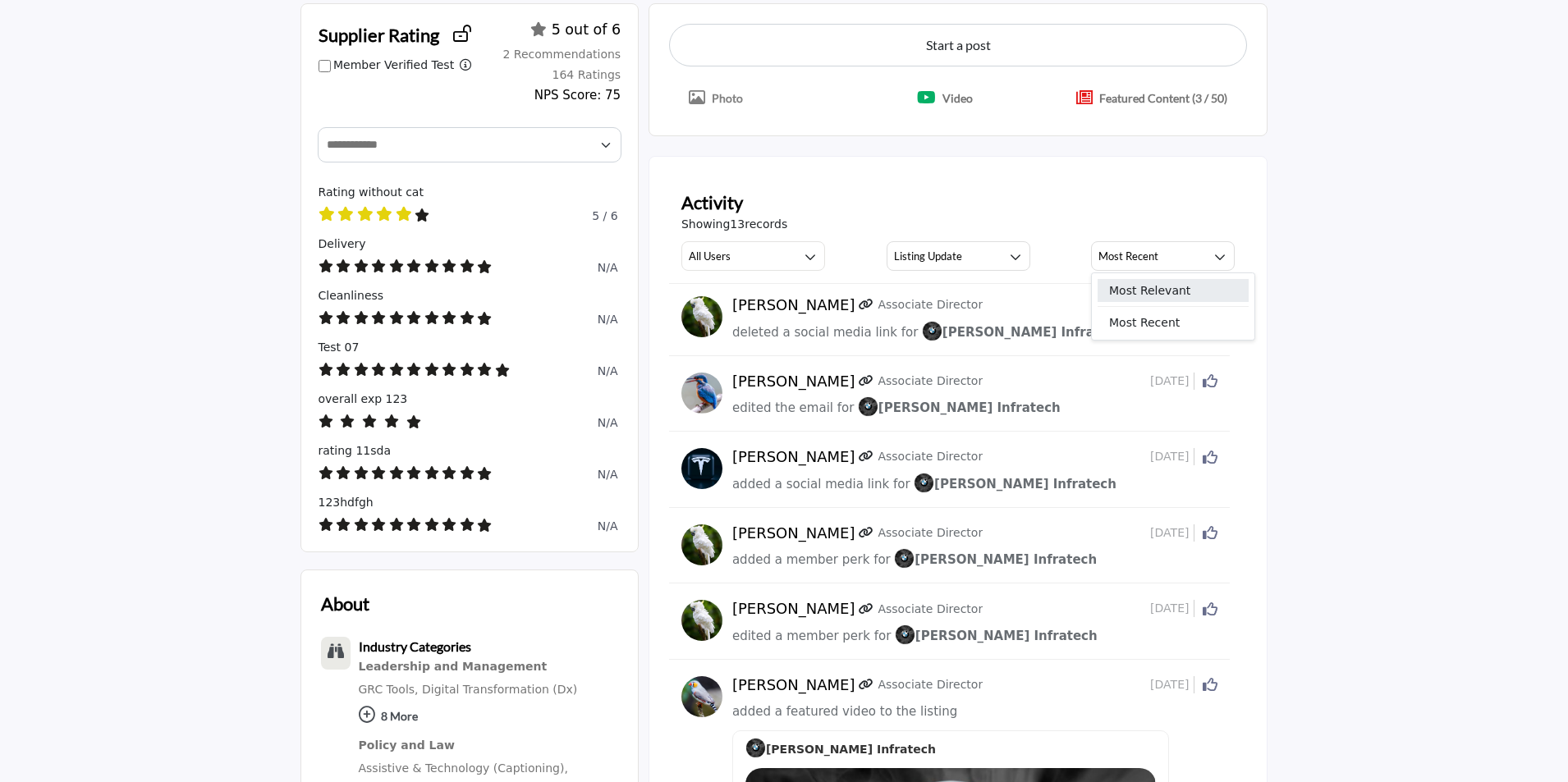
click at [1150, 288] on span "Most Relevant" at bounding box center [1173, 290] width 151 height 23
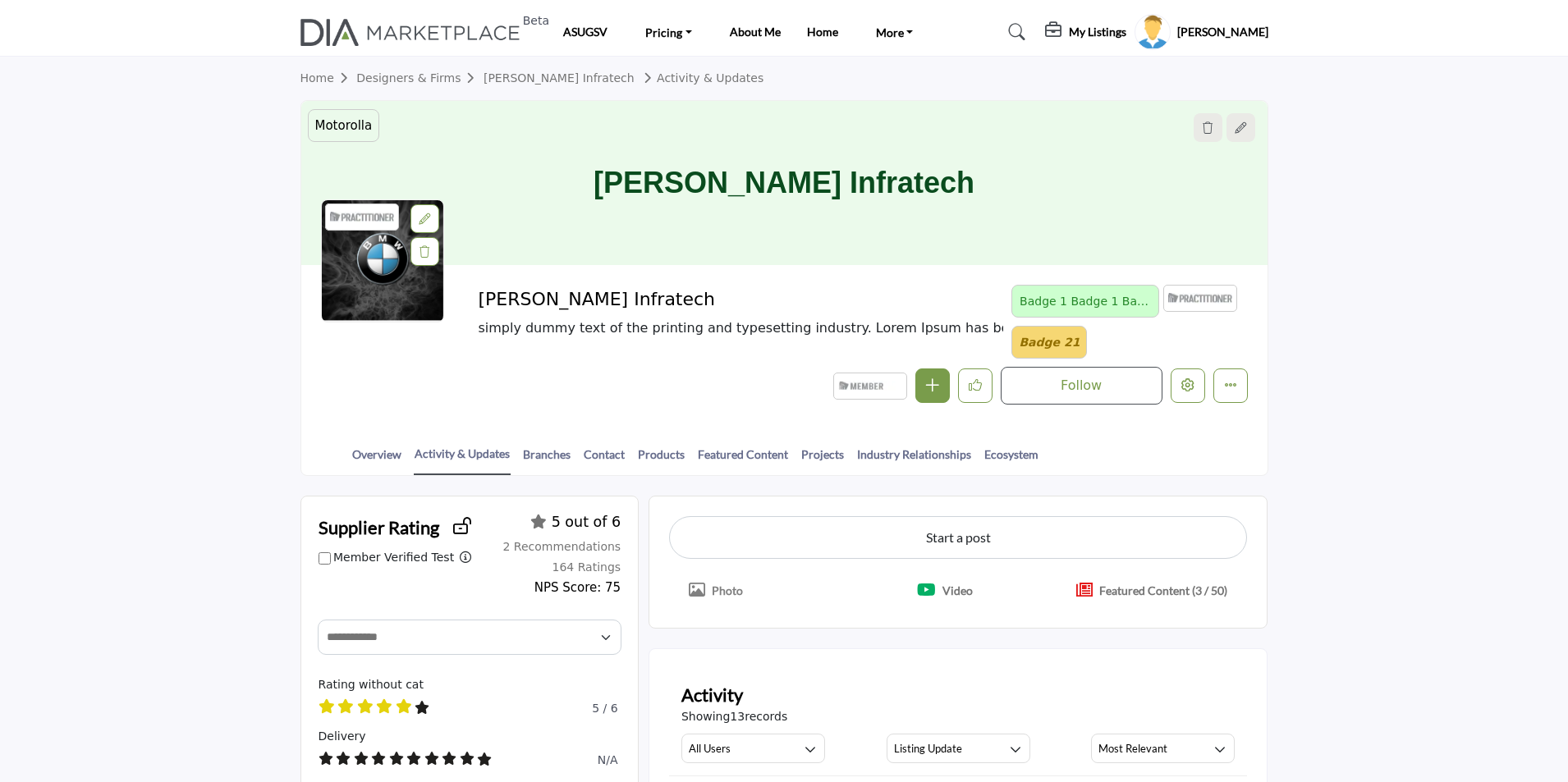
click at [1403, 401] on section "Home Designers & Firms Chintan Infratech Activity & Updates Motorolla testing b…" at bounding box center [784, 266] width 1568 height 419
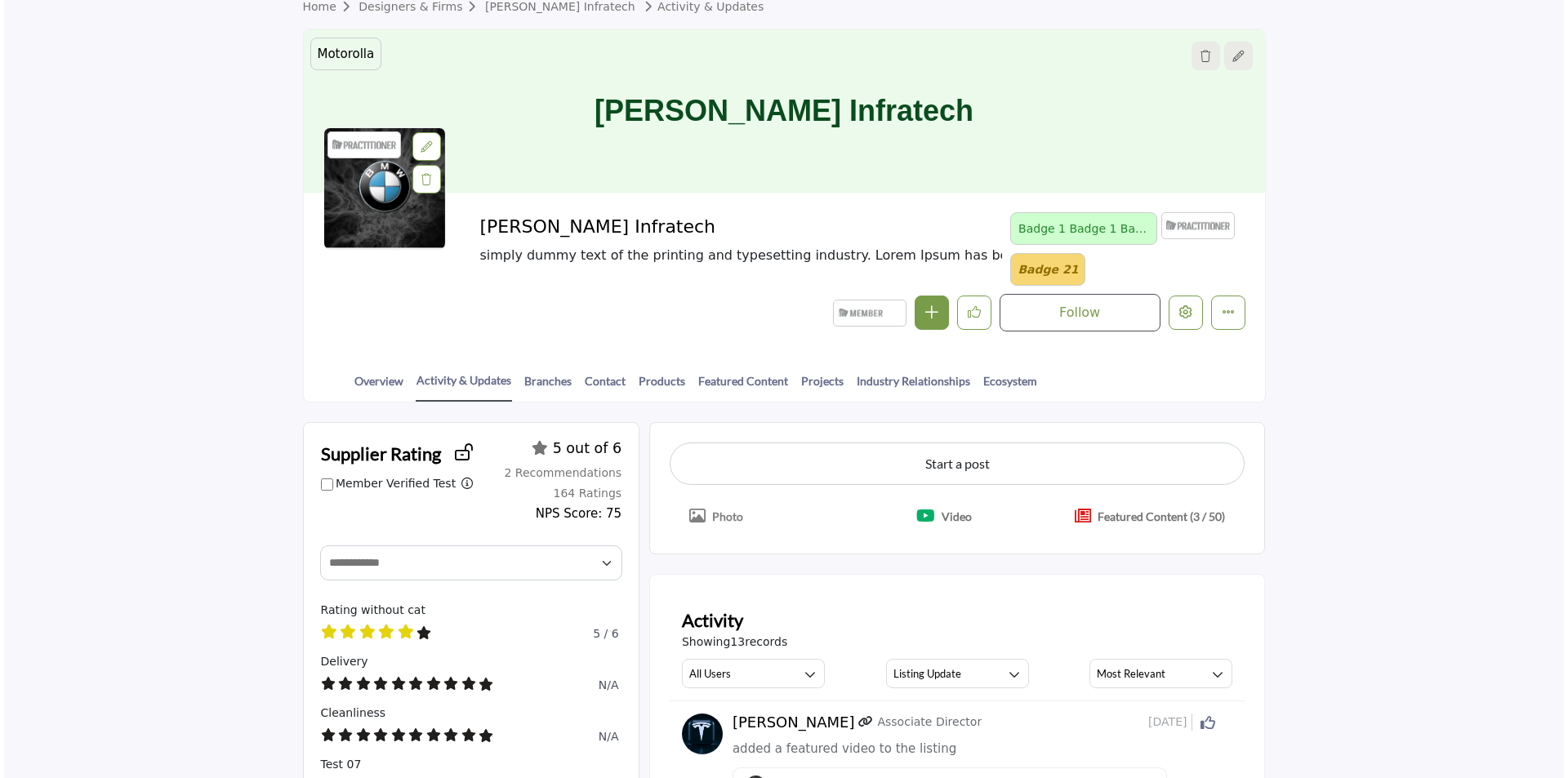
scroll to position [164, 0]
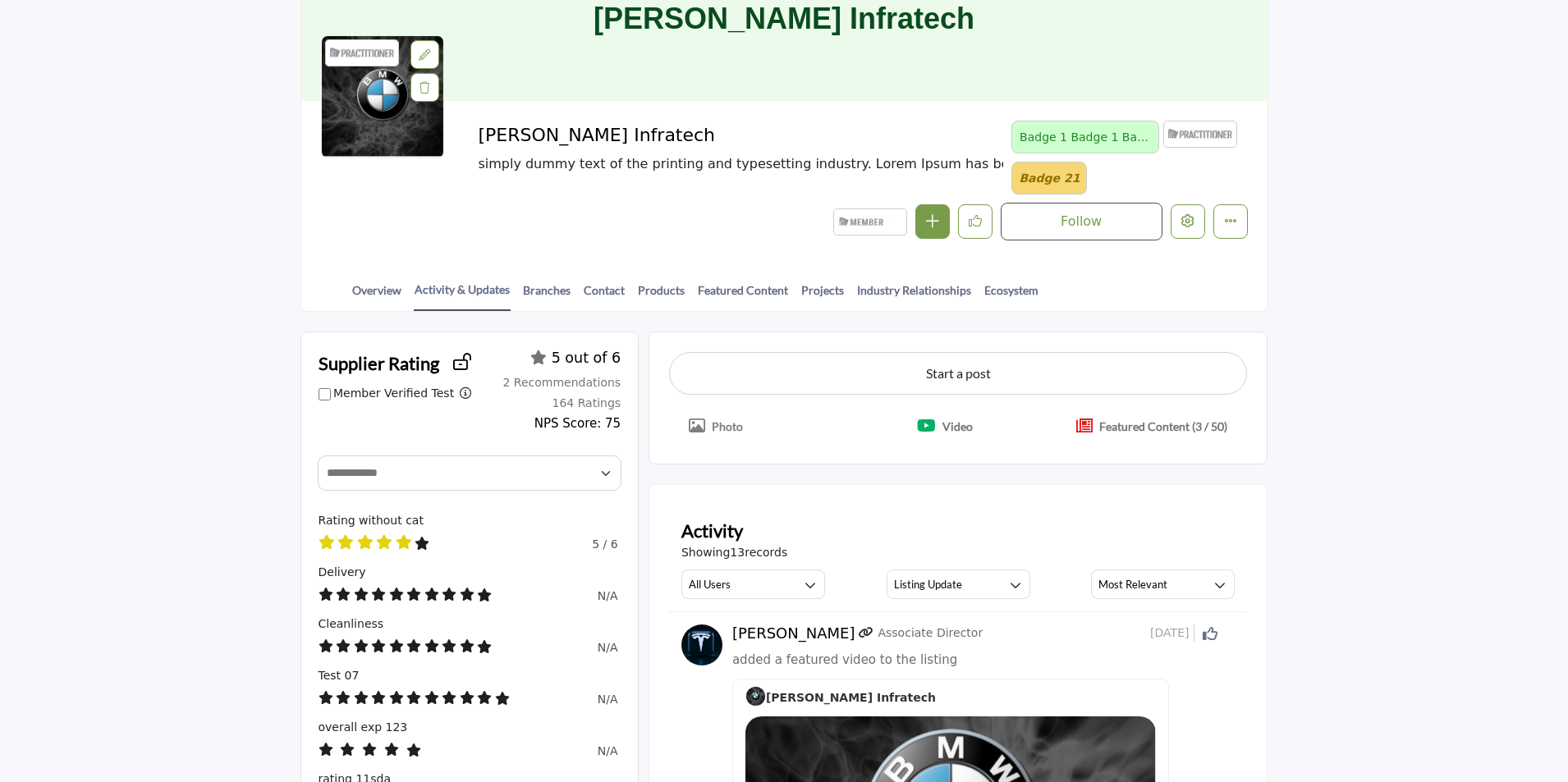
click at [952, 430] on p "Video" at bounding box center [957, 427] width 30 height 18
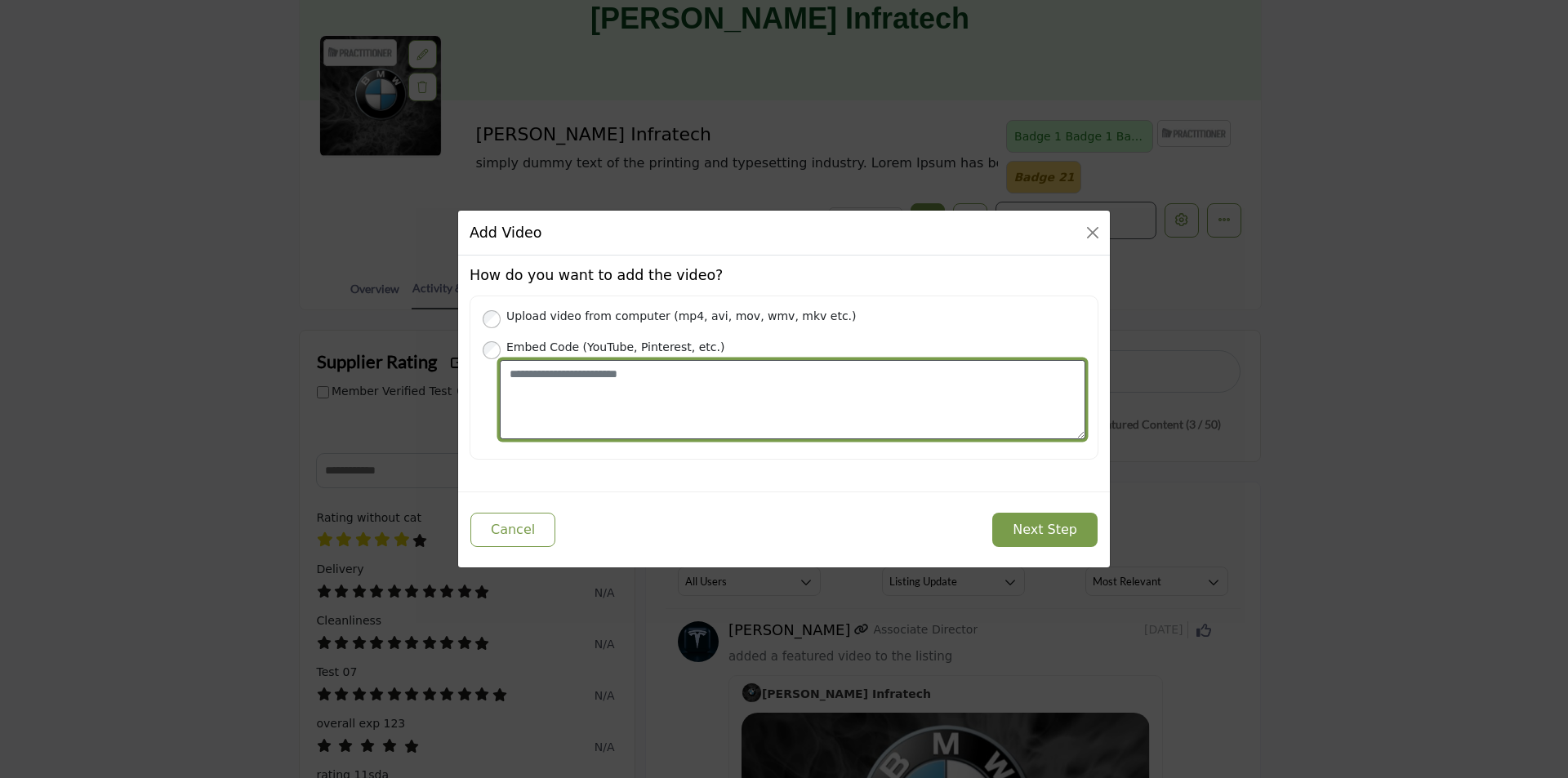
click at [540, 397] on textarea "Place your Embed Code here" at bounding box center [792, 399] width 585 height 79
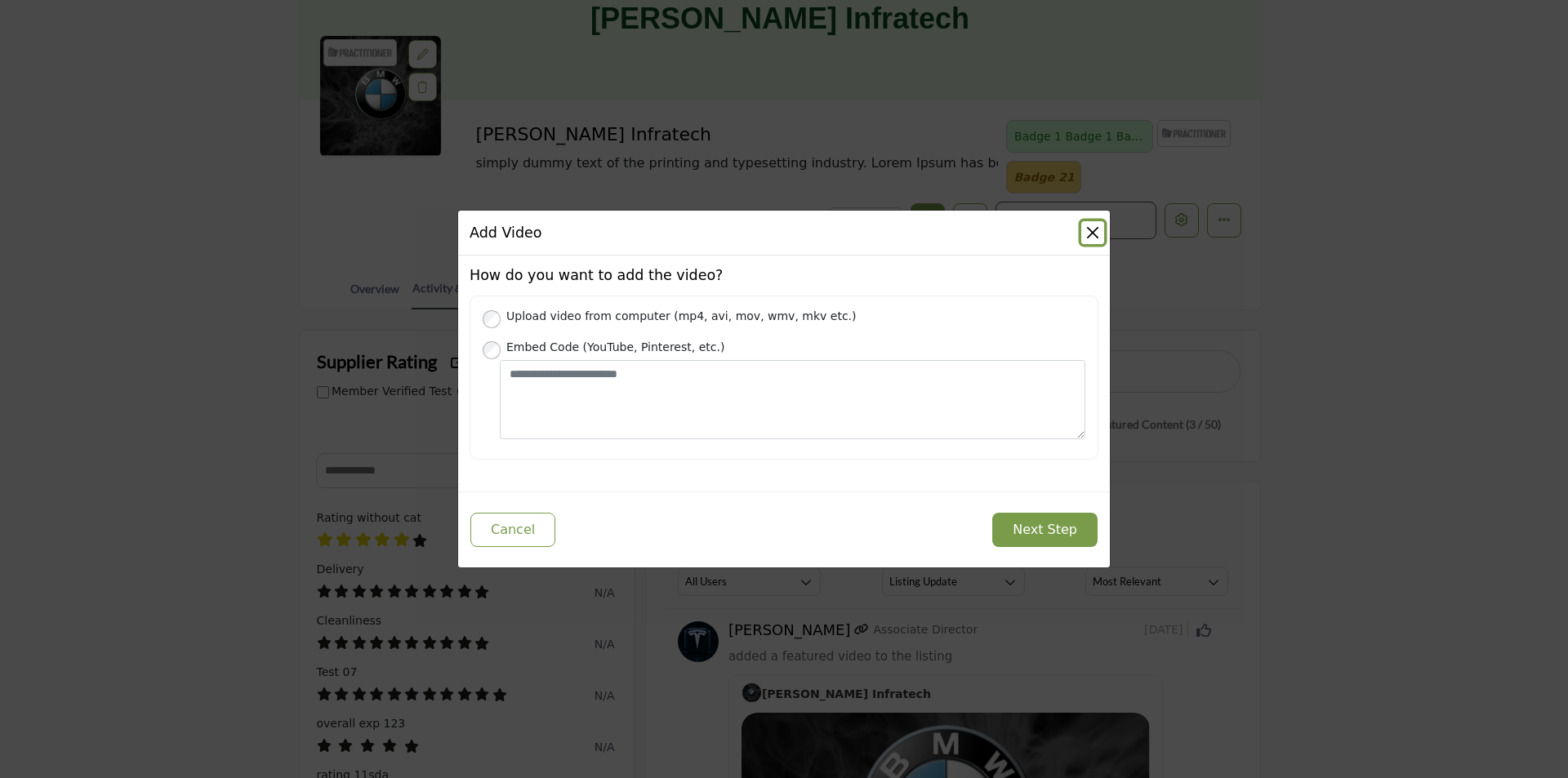
click at [1092, 234] on button "Close" at bounding box center [1092, 232] width 22 height 22
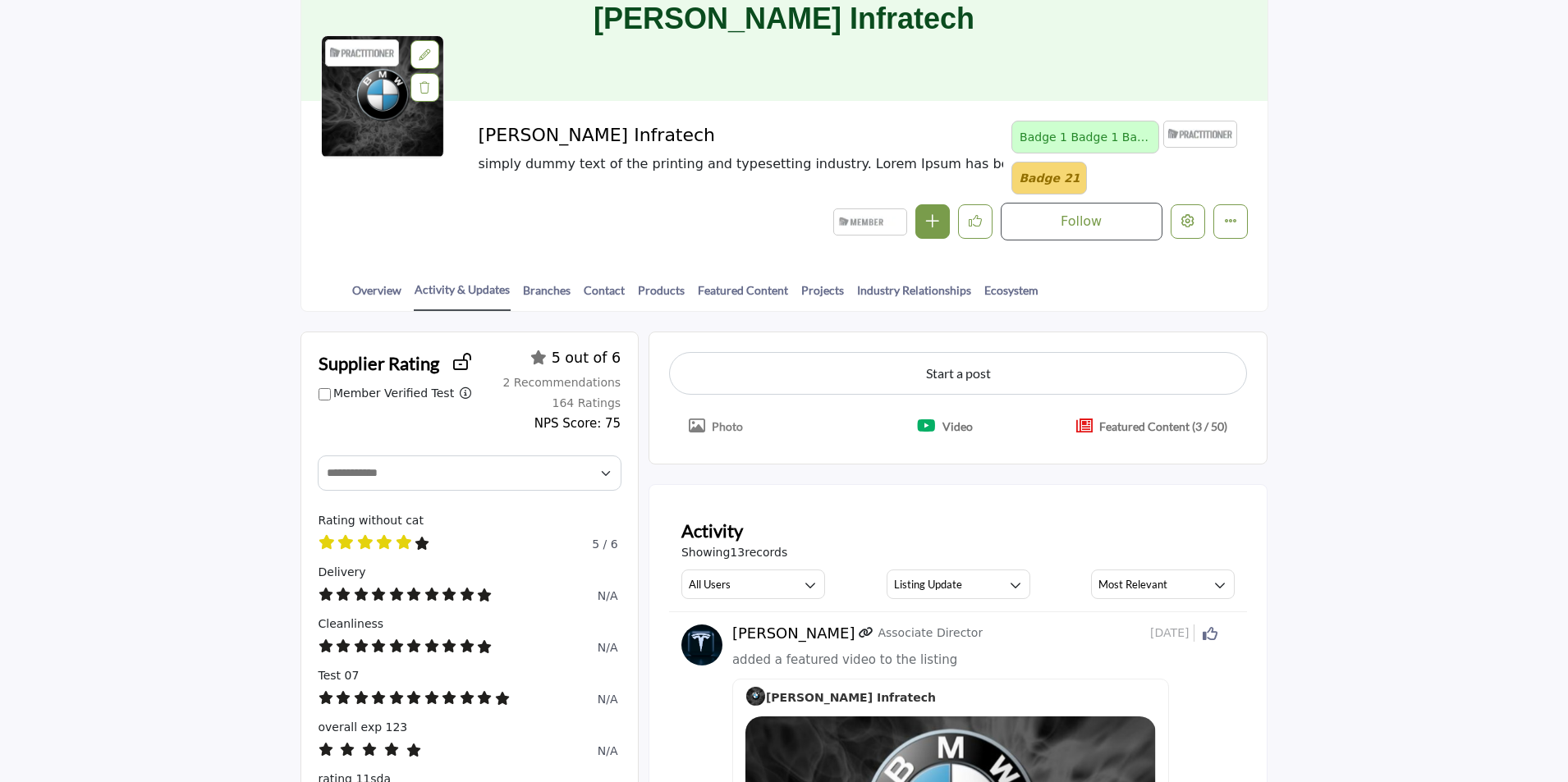
click at [1114, 431] on p "Featured Content (3 / 50)" at bounding box center [1163, 427] width 128 height 18
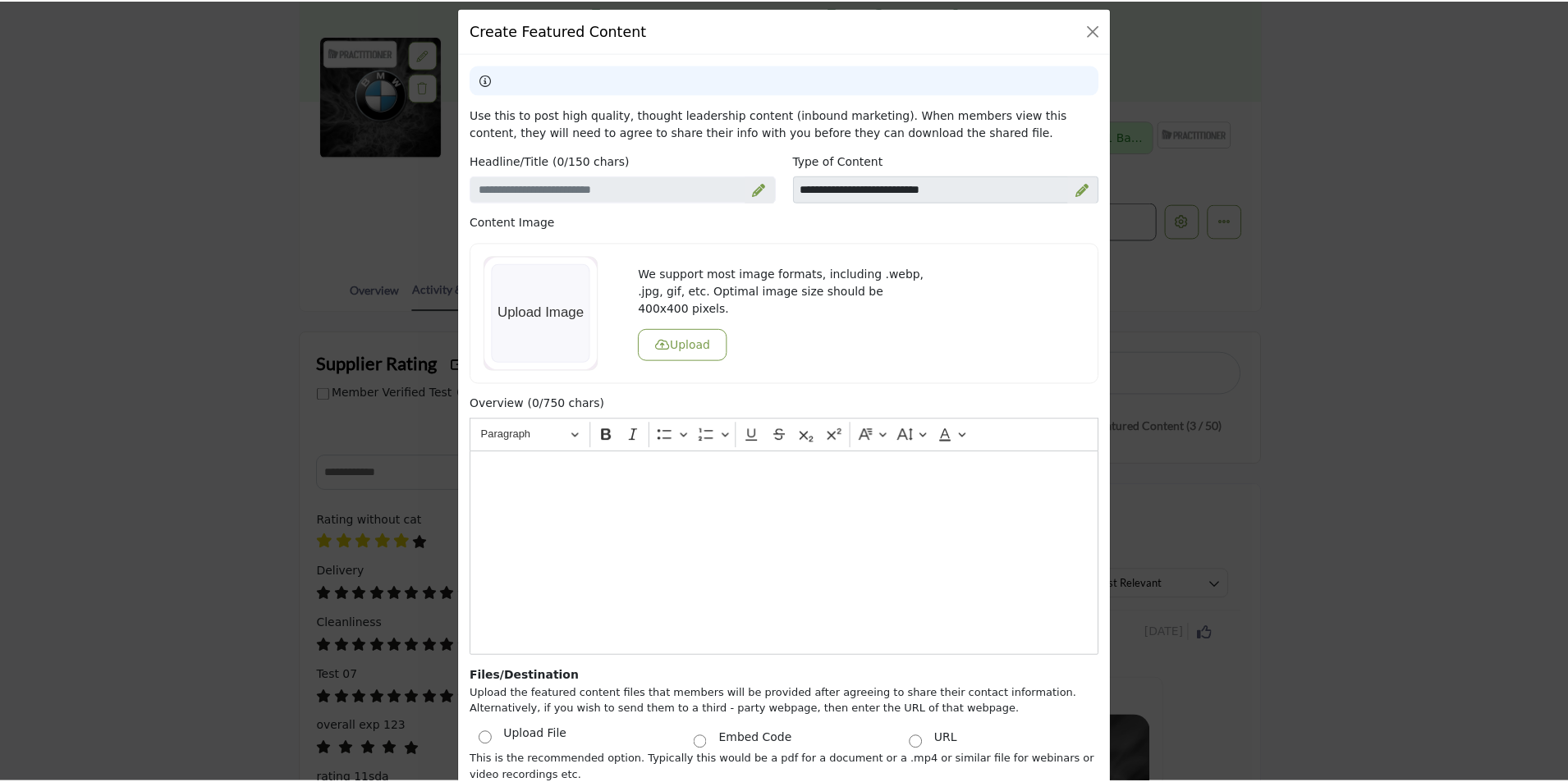
scroll to position [0, 0]
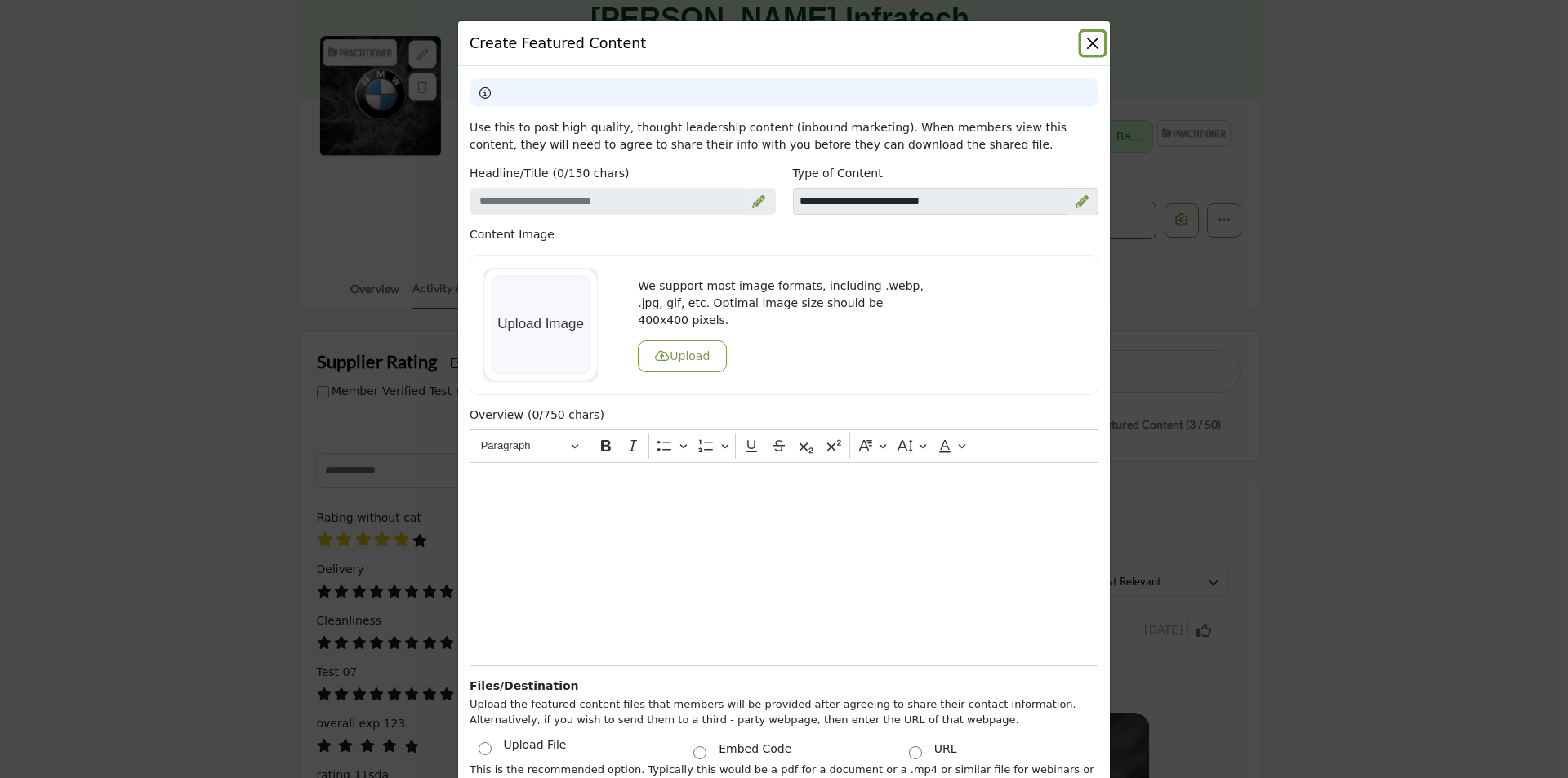
click at [1085, 40] on button "Close" at bounding box center [1092, 43] width 22 height 22
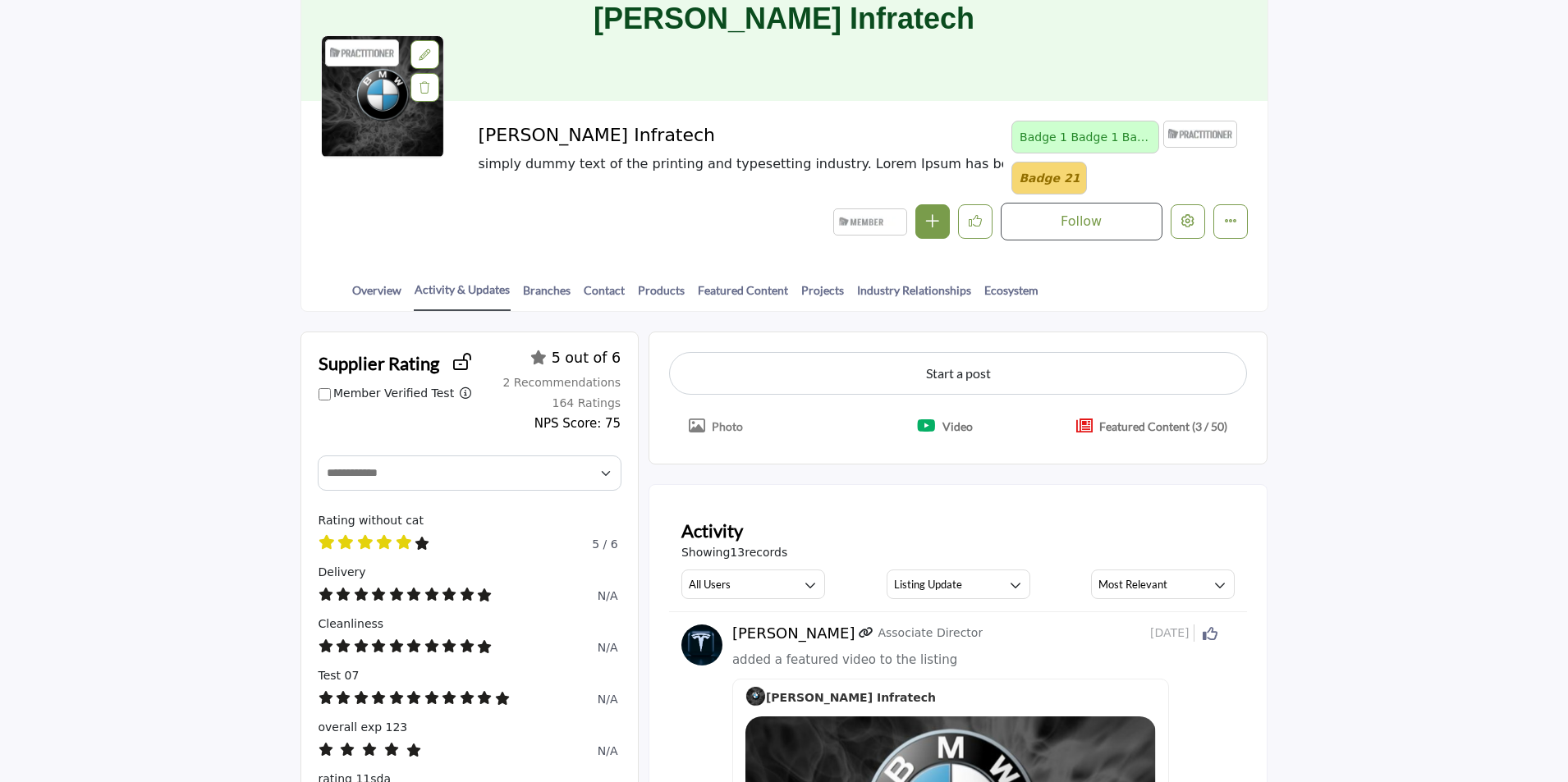
click at [1144, 428] on p "Featured Content (3 / 50)" at bounding box center [1163, 427] width 128 height 18
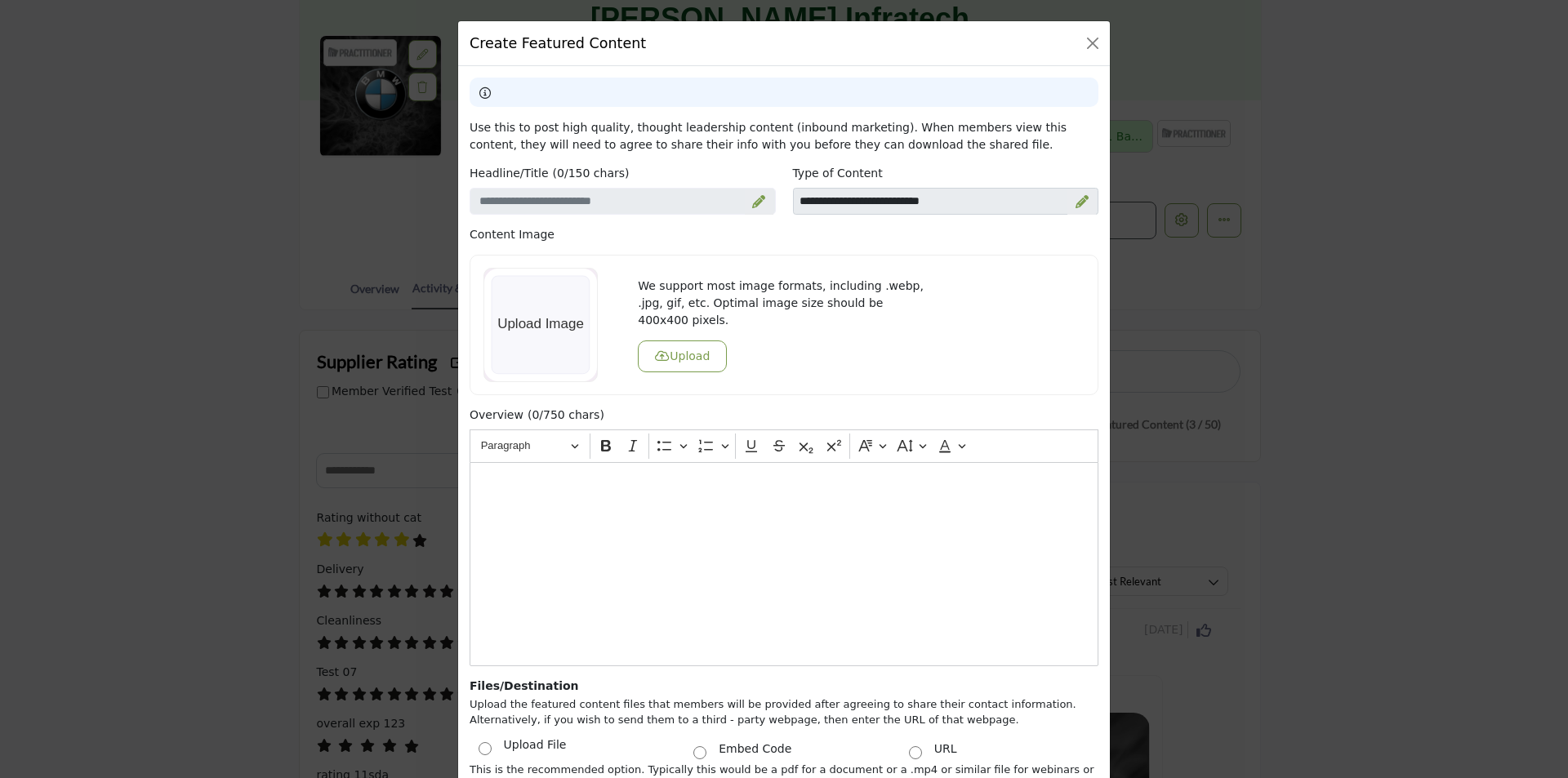
click at [1429, 177] on div "Create Featured Content Use this to post high quality, thought leadership conte…" at bounding box center [784, 389] width 1568 height 778
click at [1085, 45] on button "Close" at bounding box center [1092, 43] width 22 height 22
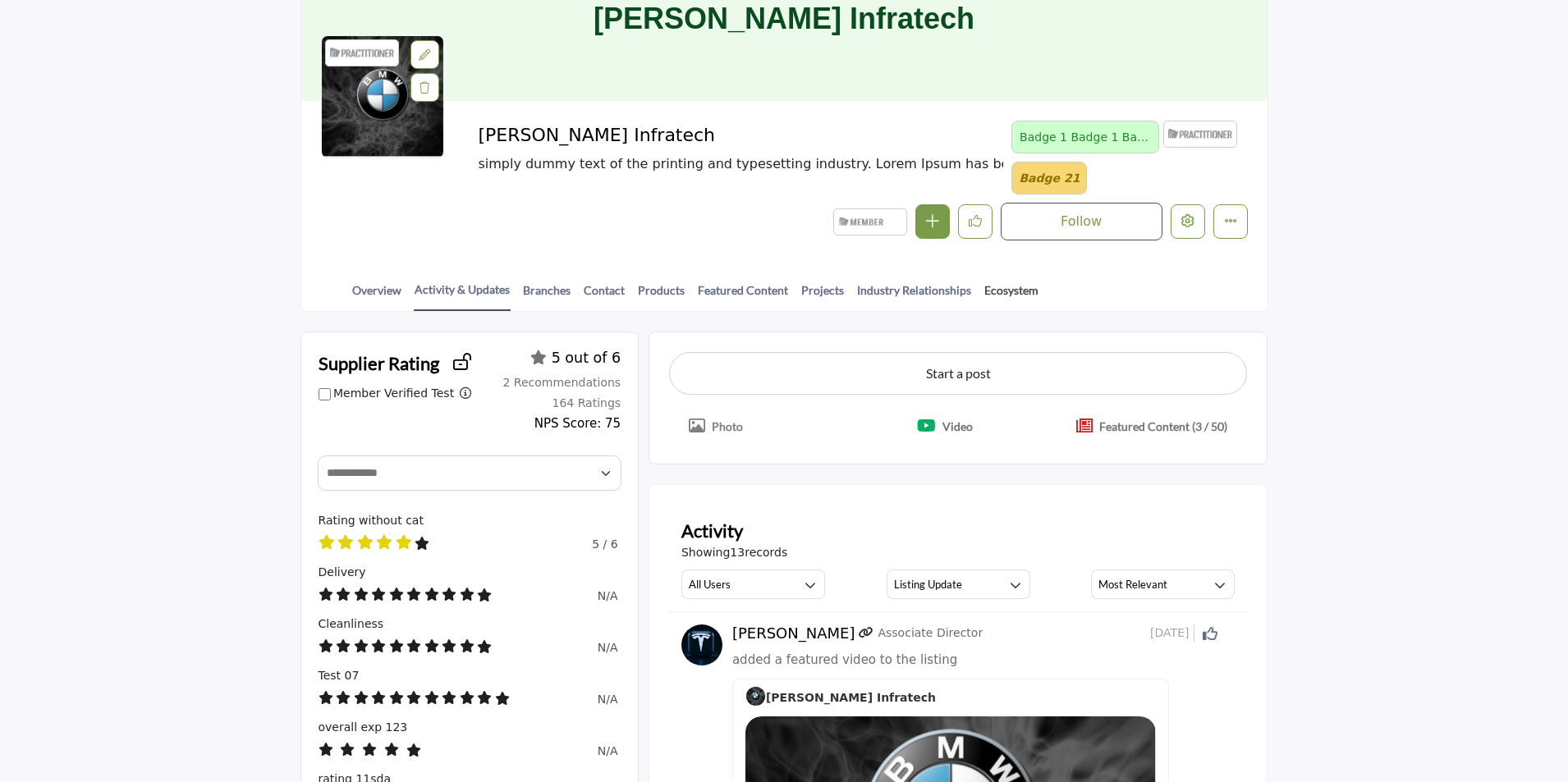
click at [997, 293] on link "Ecosystem" at bounding box center [1011, 296] width 56 height 28
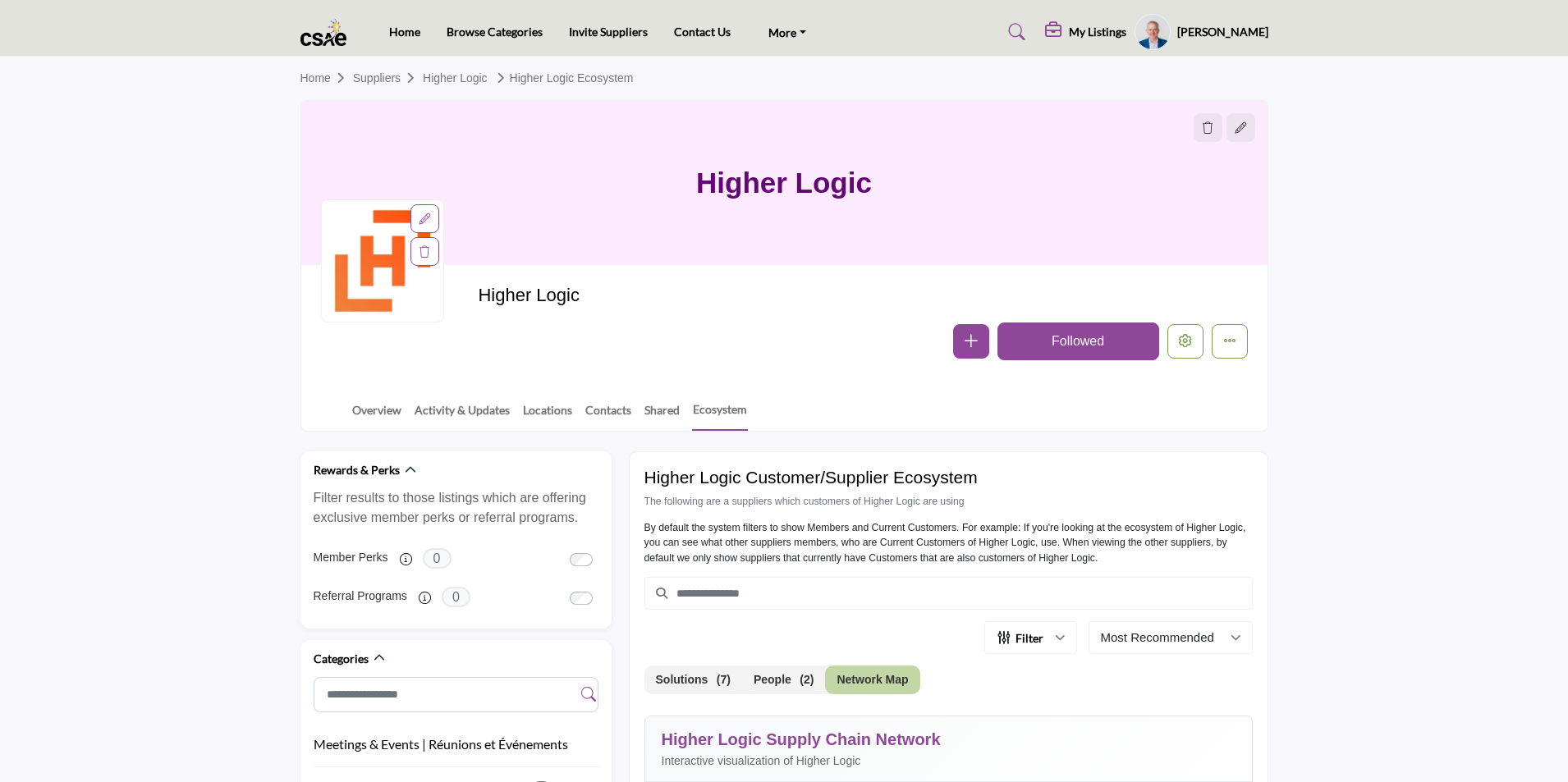
scroll to position [410, 0]
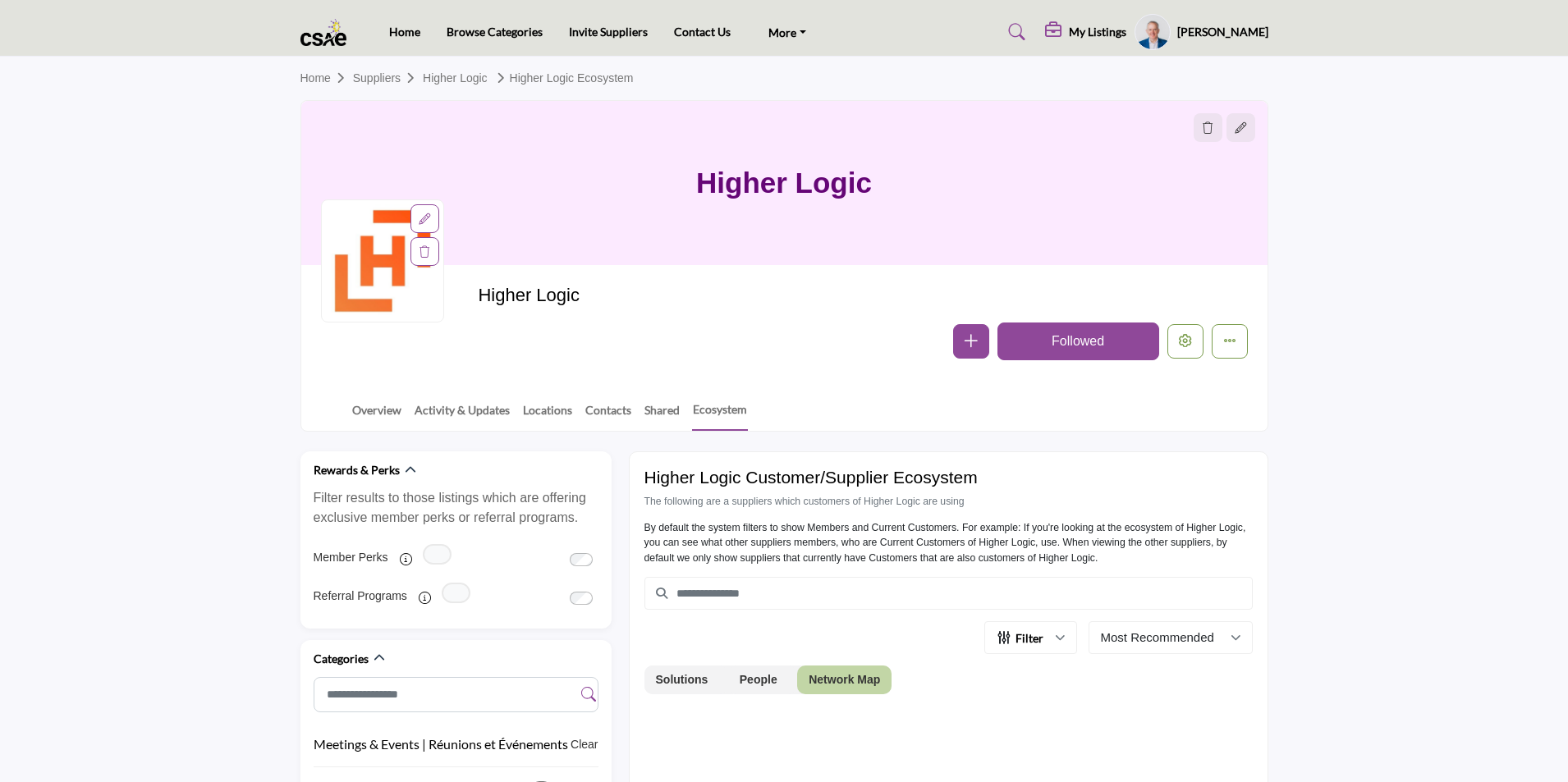
scroll to position [409, 0]
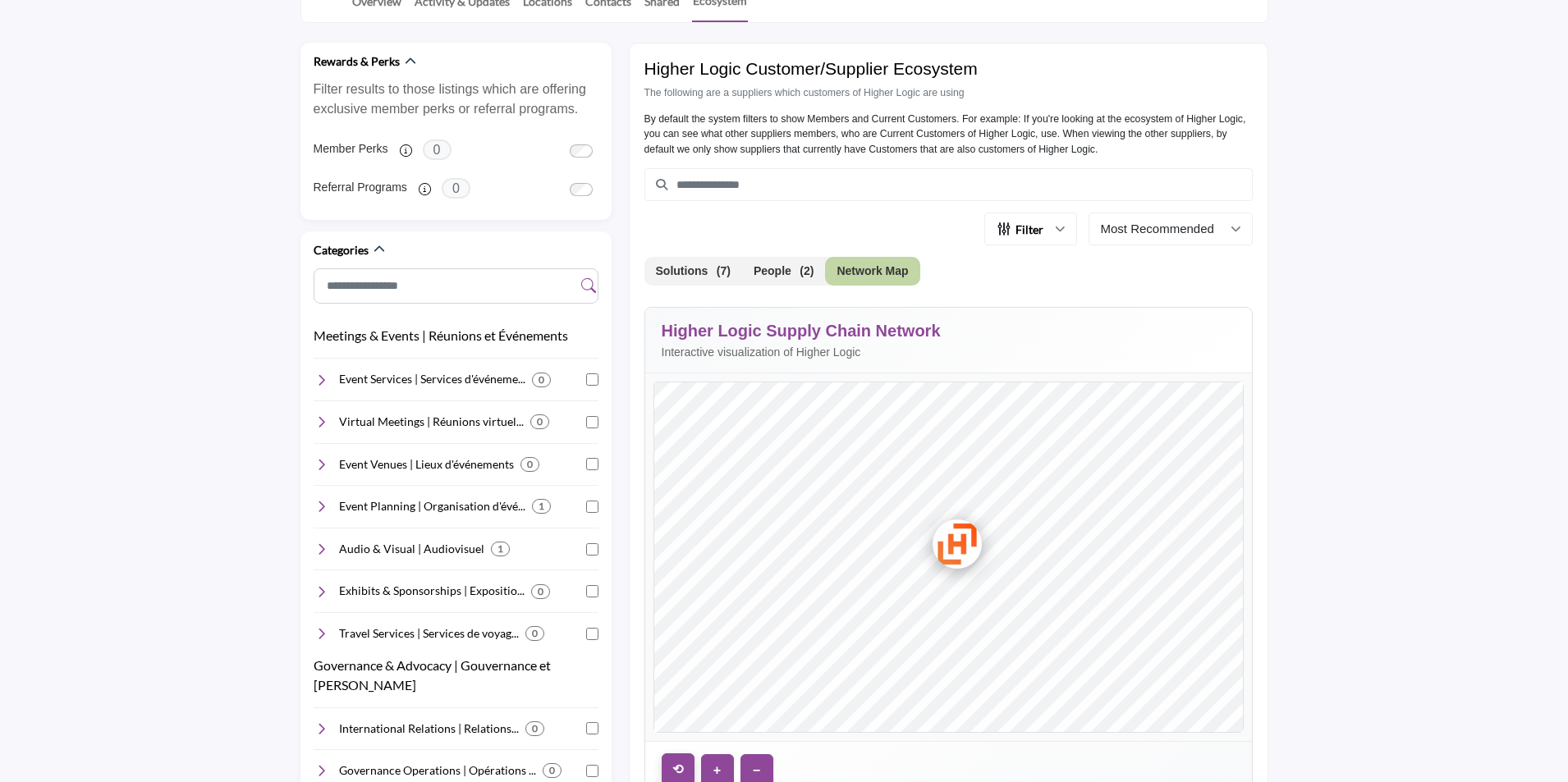
click at [675, 766] on button "⟲" at bounding box center [678, 770] width 33 height 33
click at [676, 767] on button "⟲" at bounding box center [678, 770] width 33 height 33
click at [758, 770] on button "−" at bounding box center [757, 770] width 33 height 33
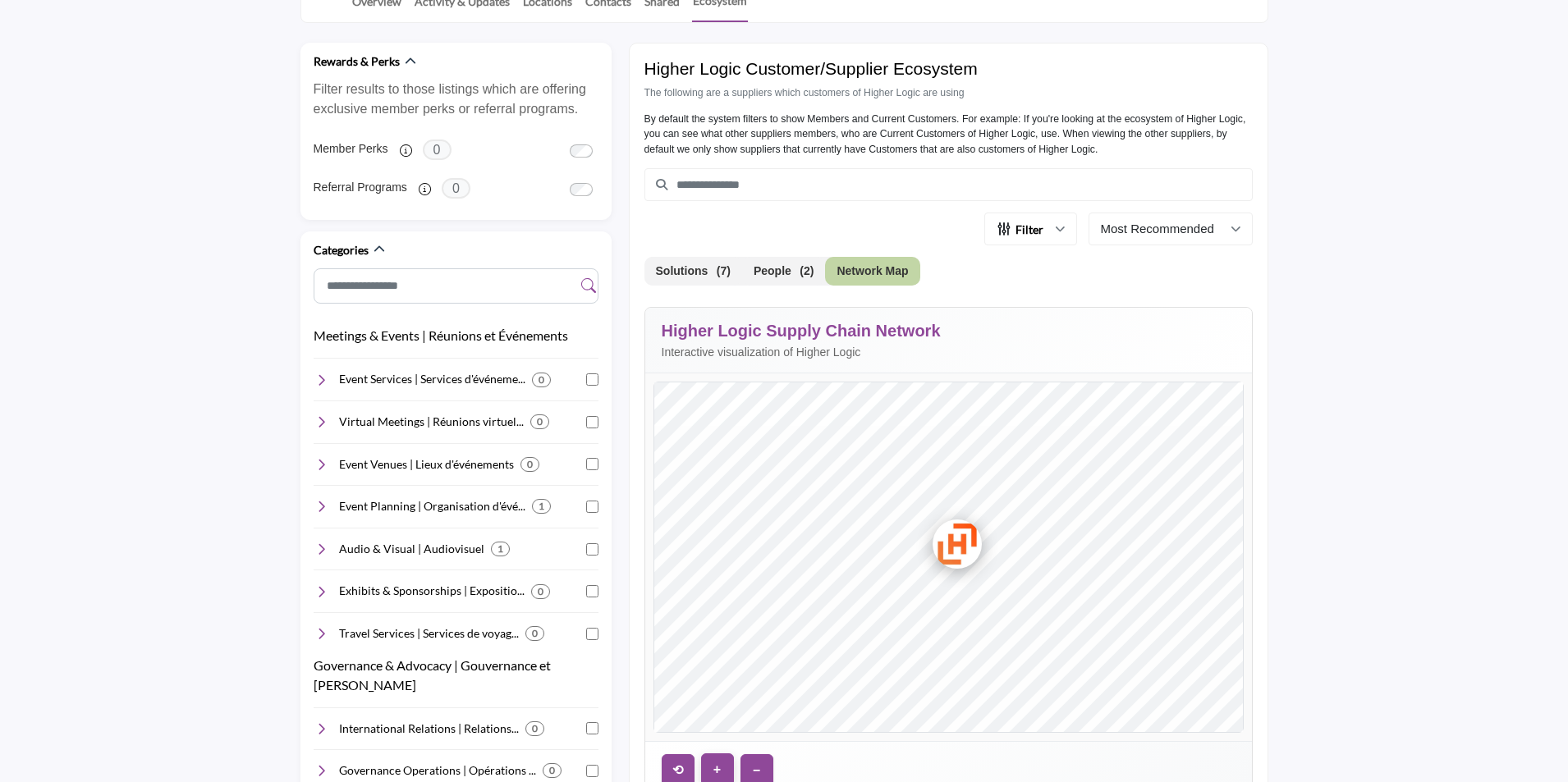
click at [716, 776] on button "+" at bounding box center [717, 770] width 33 height 33
click at [684, 767] on button "⟲" at bounding box center [678, 770] width 33 height 33
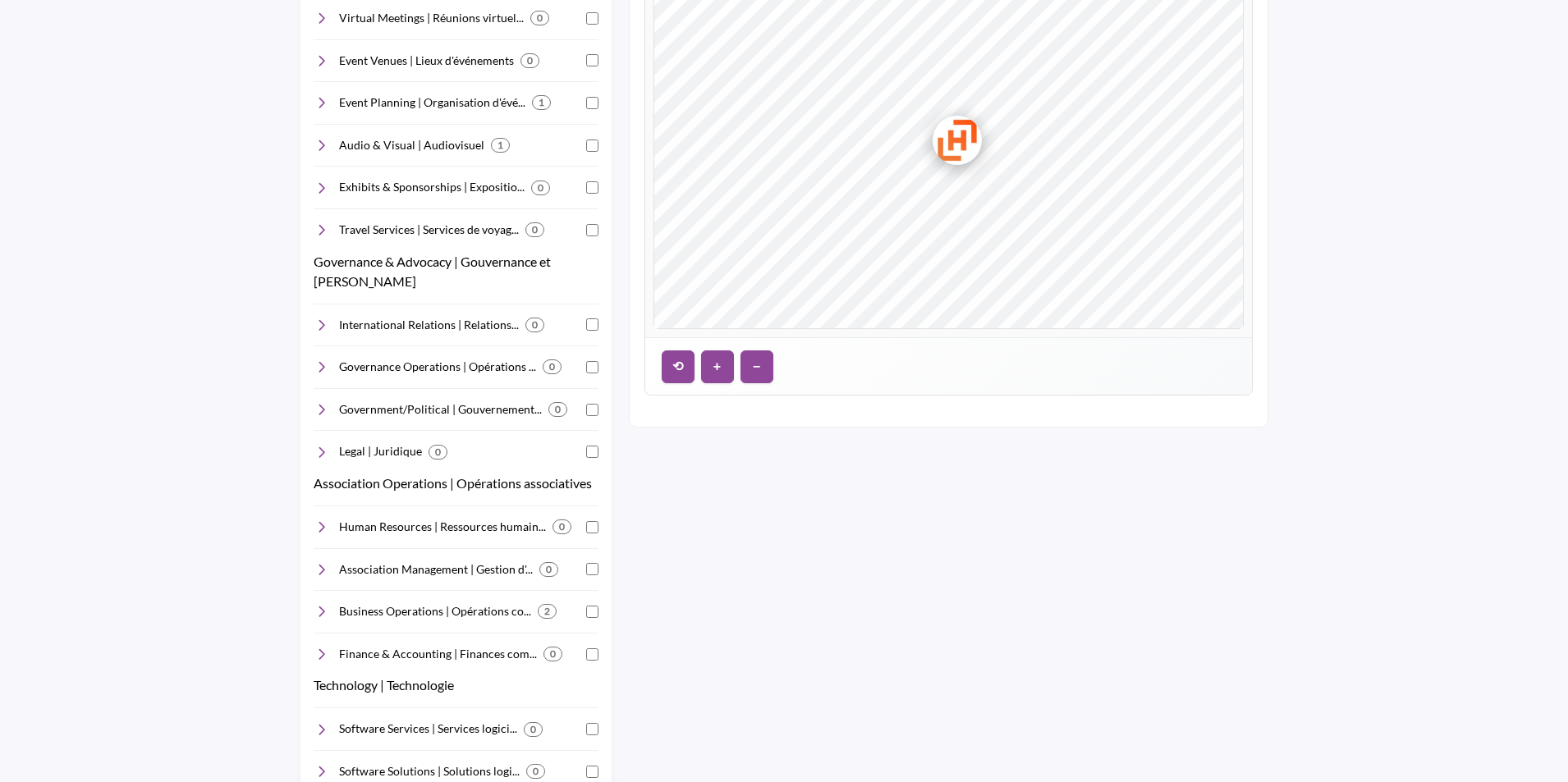
scroll to position [819, 0]
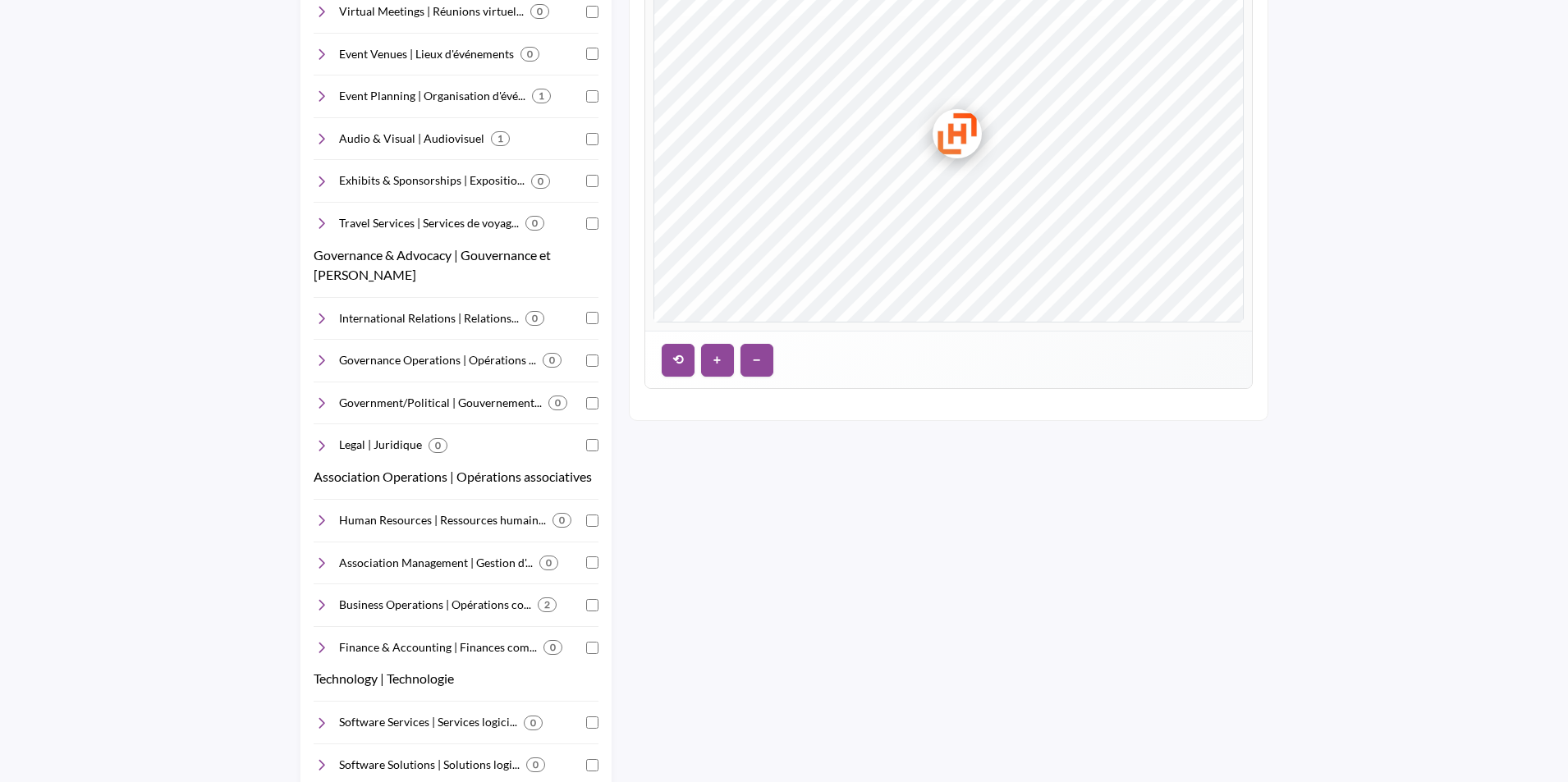
click at [1400, 463] on section "Rewards & Perks Filter results to those listings which are offering exclusive m…" at bounding box center [784, 569] width 1568 height 1913
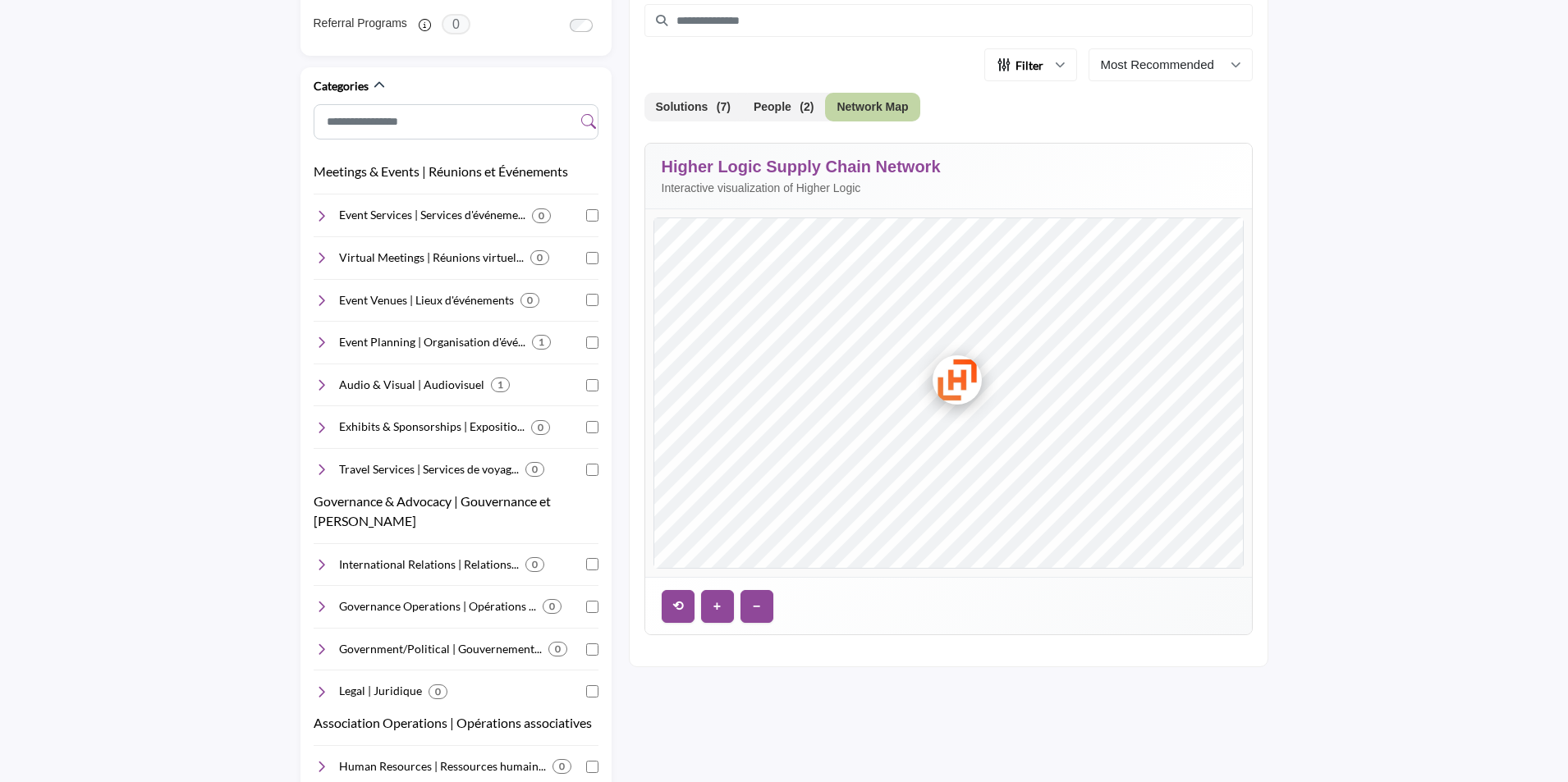
scroll to position [162, 0]
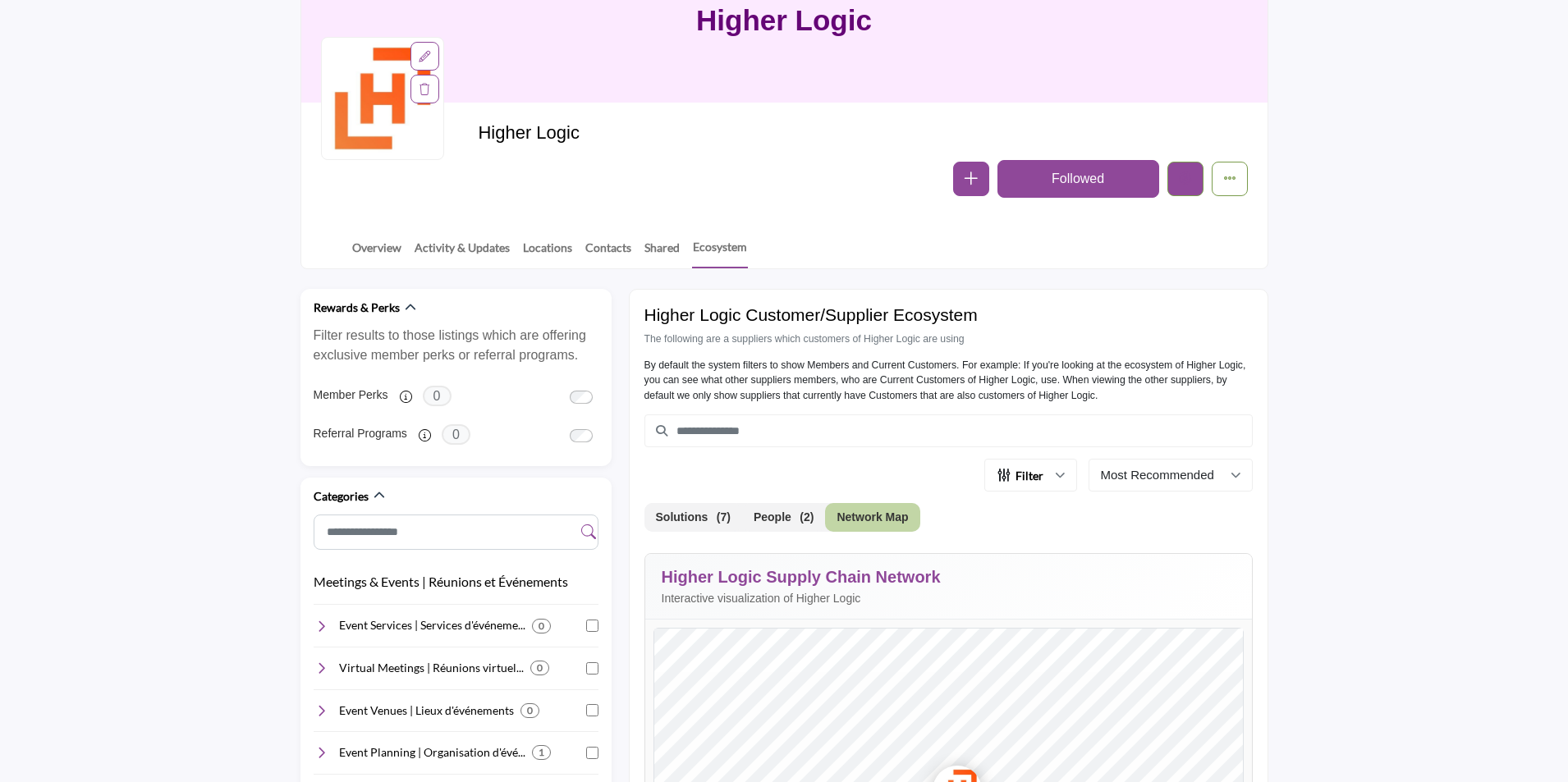
click at [1189, 180] on icon "Edit company" at bounding box center [1184, 177] width 13 height 13
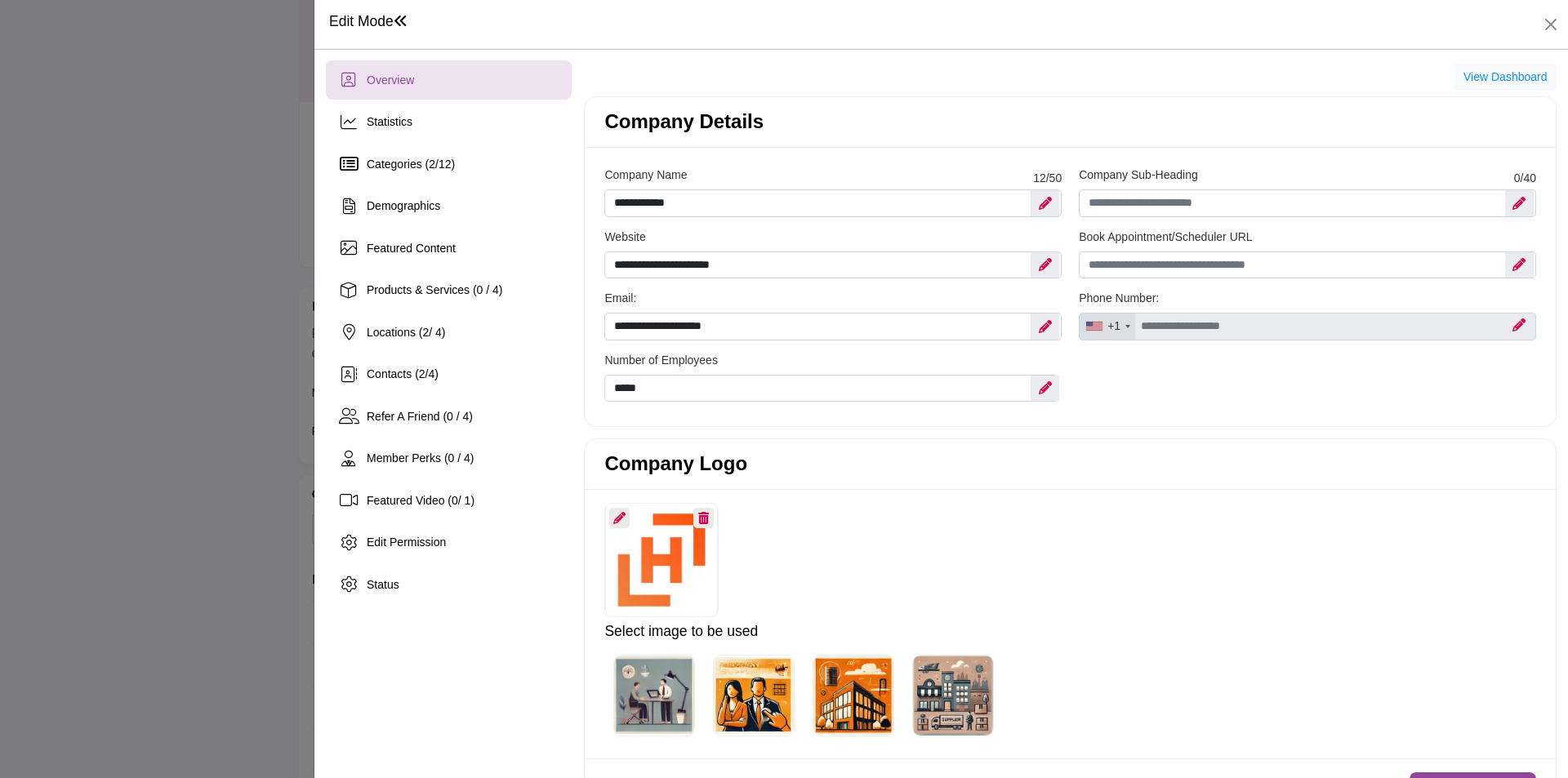
click at [181, 485] on div at bounding box center [784, 389] width 1568 height 778
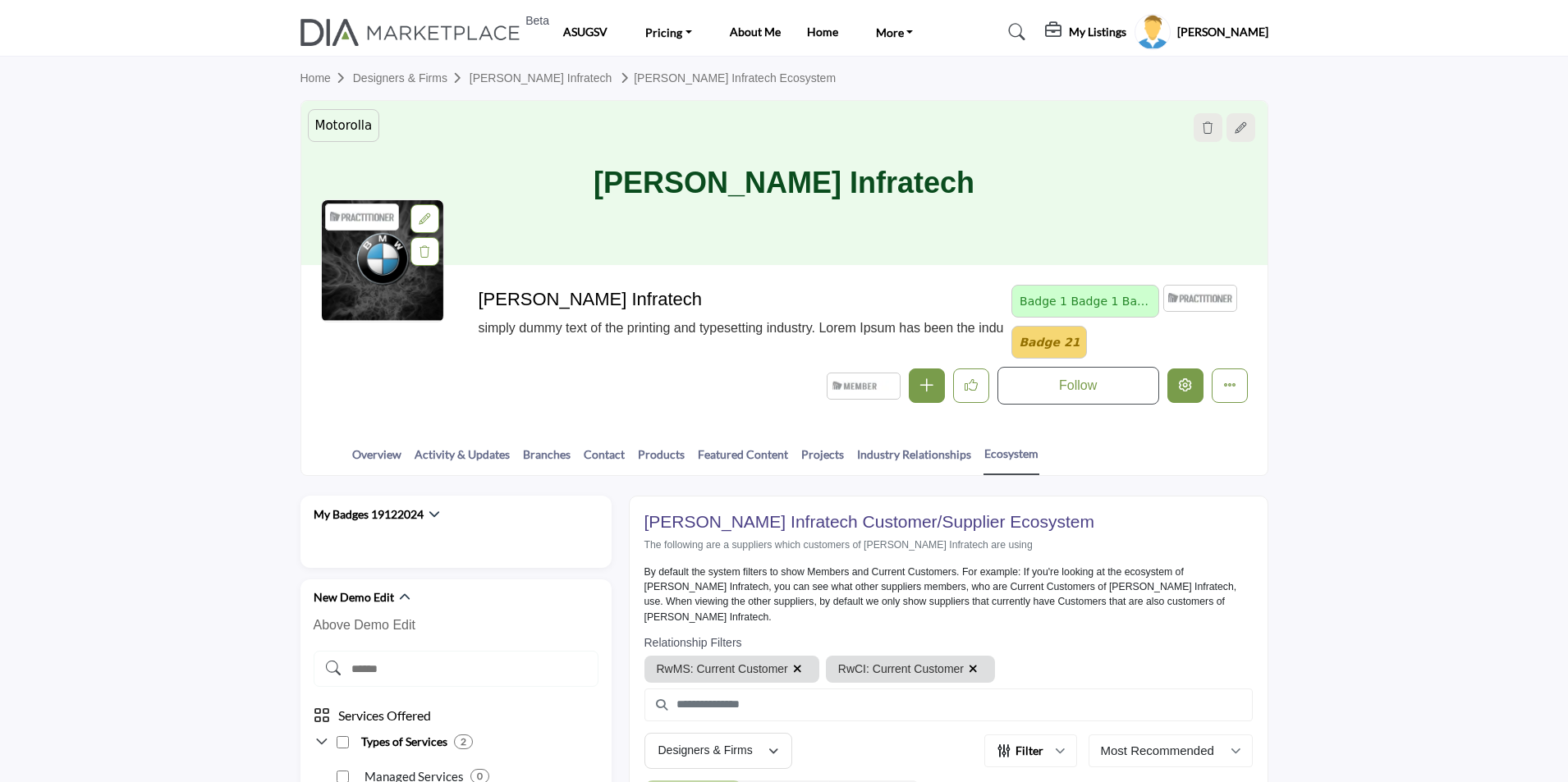
click at [1181, 390] on icon "Edit company" at bounding box center [1184, 385] width 13 height 13
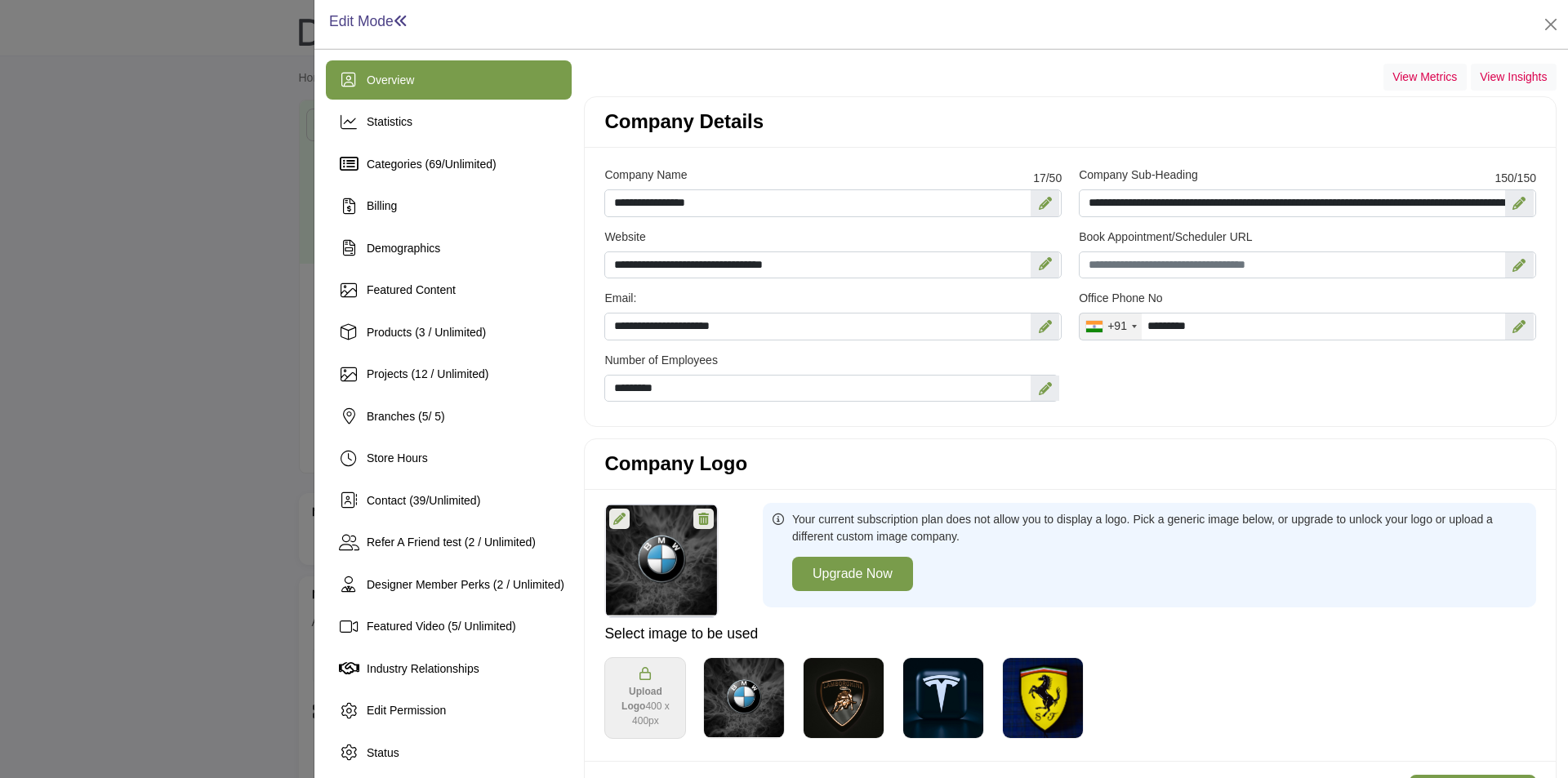
click at [178, 178] on div at bounding box center [784, 389] width 1568 height 778
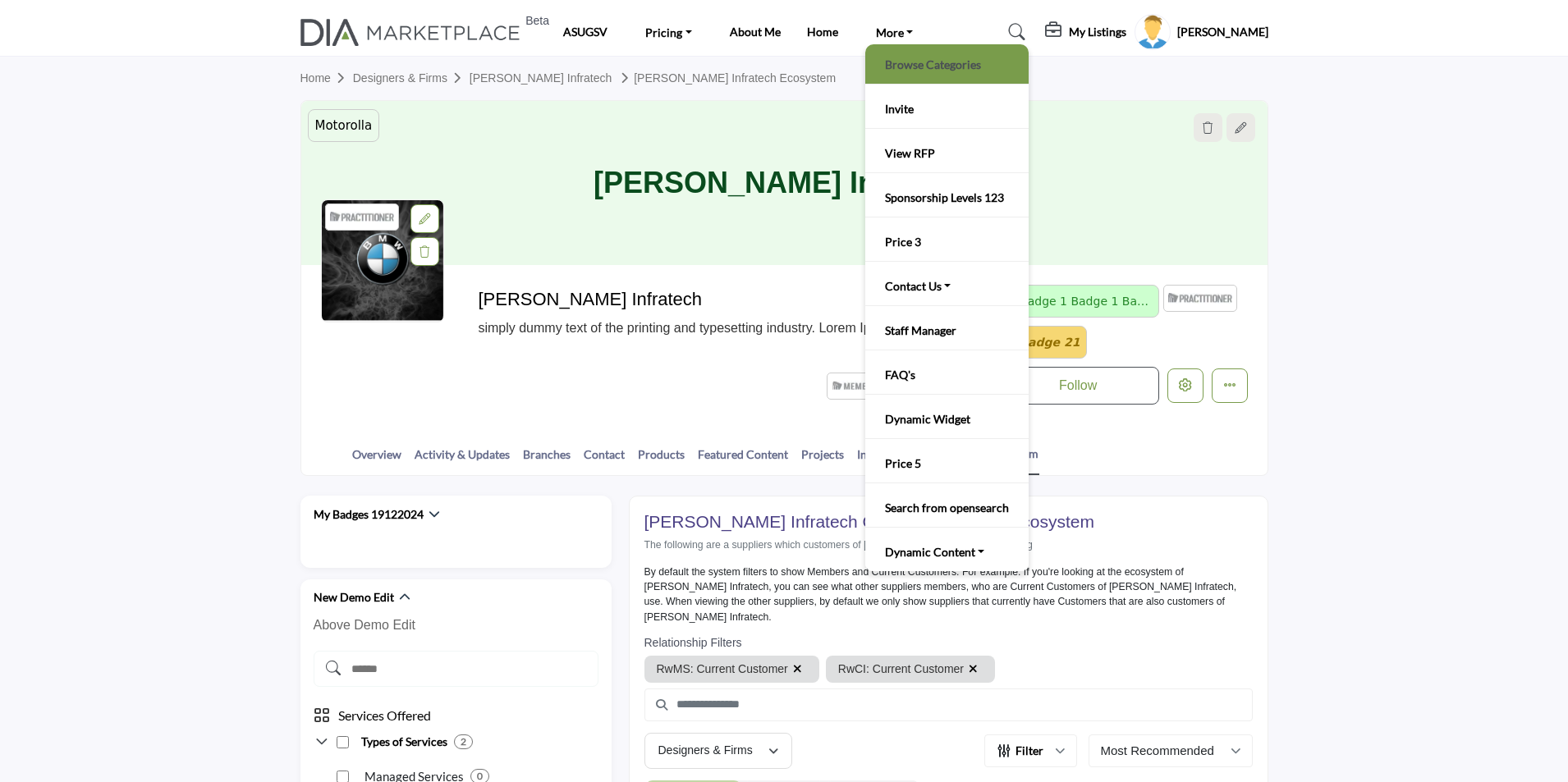
click at [890, 62] on link "Browse Categories" at bounding box center [946, 64] width 147 height 23
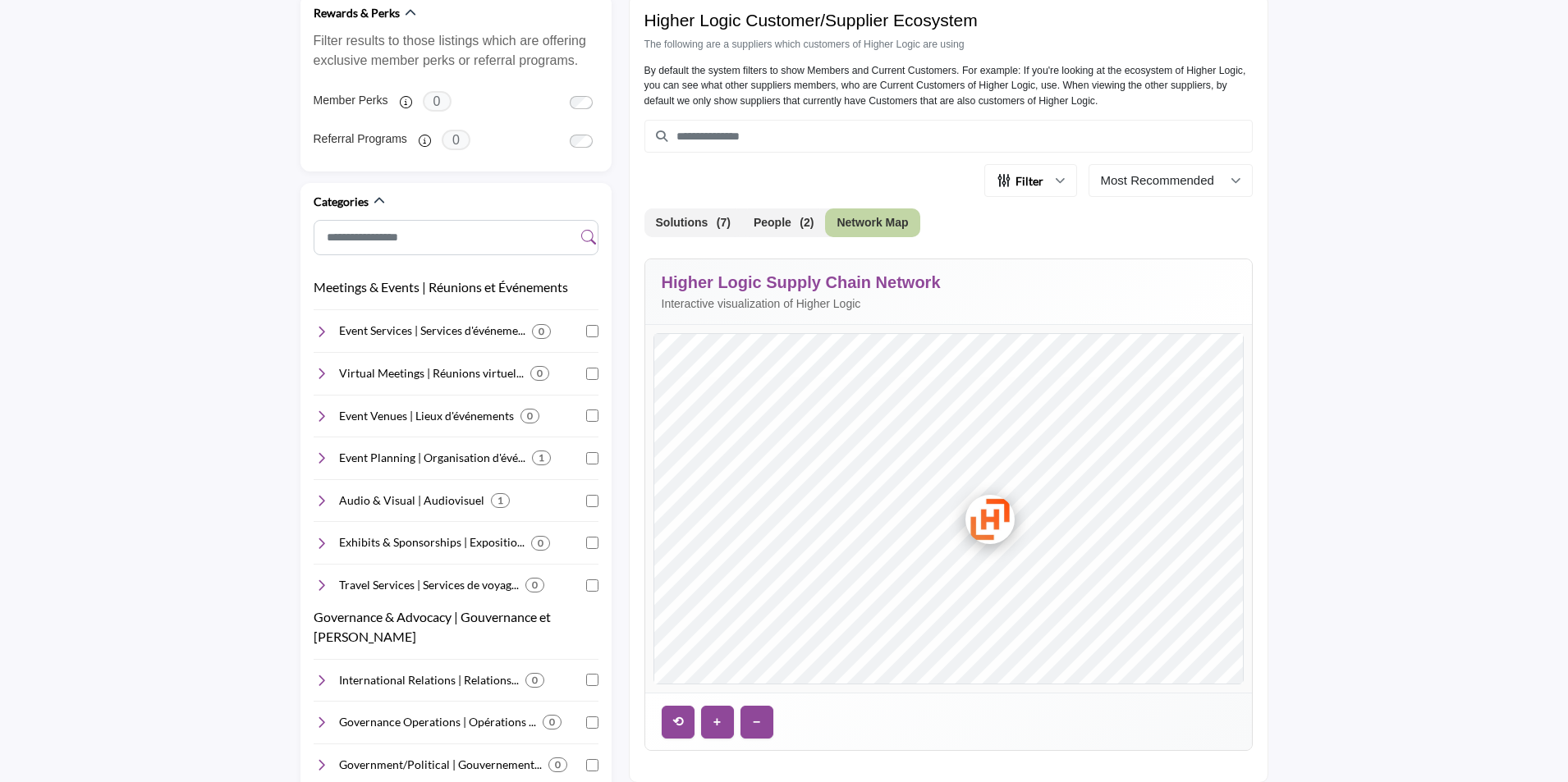
scroll to position [492, 0]
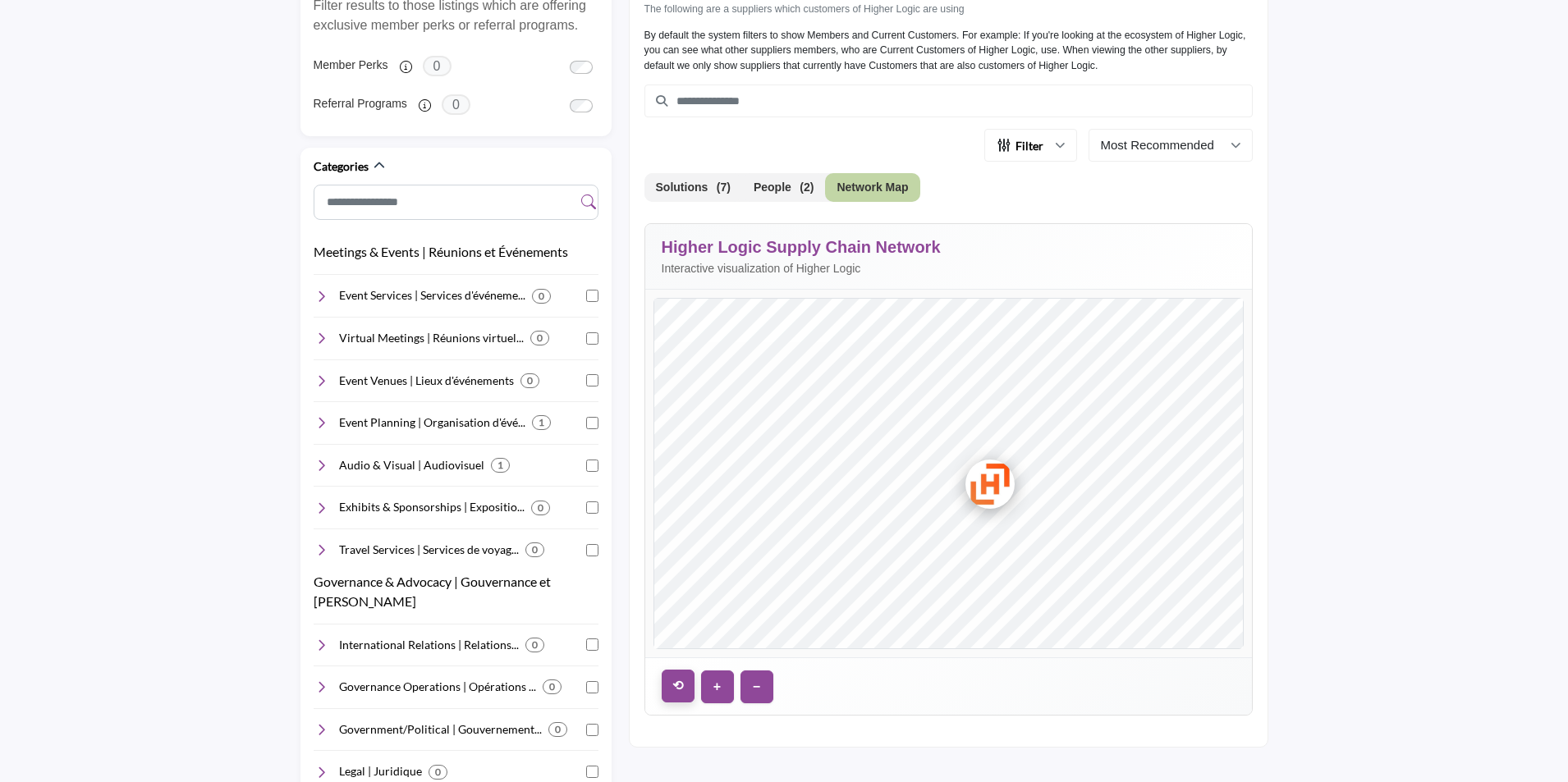
click at [678, 692] on button "⟲" at bounding box center [678, 686] width 33 height 33
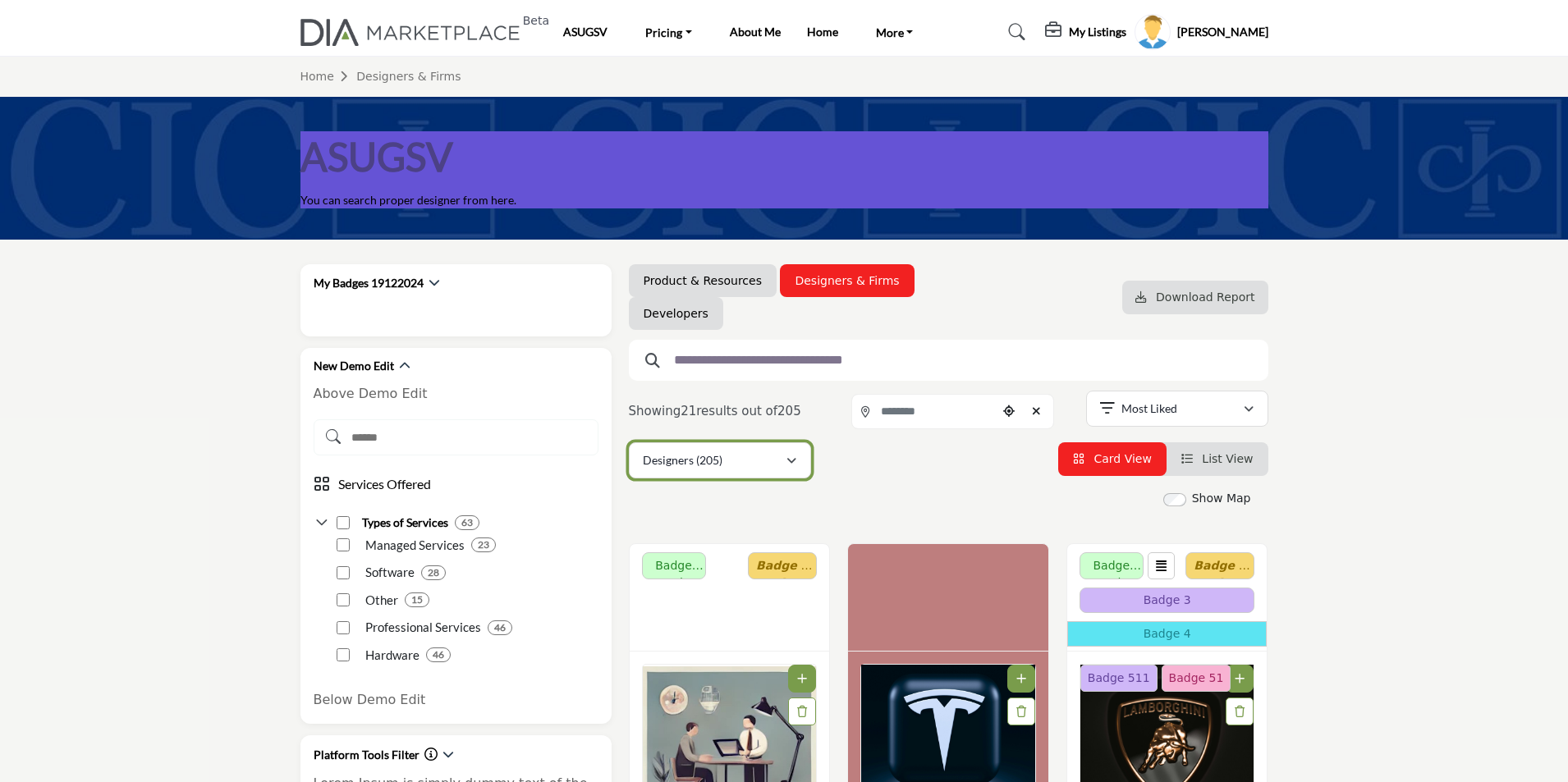
click at [730, 460] on div "Designers (205)" at bounding box center [715, 460] width 143 height 20
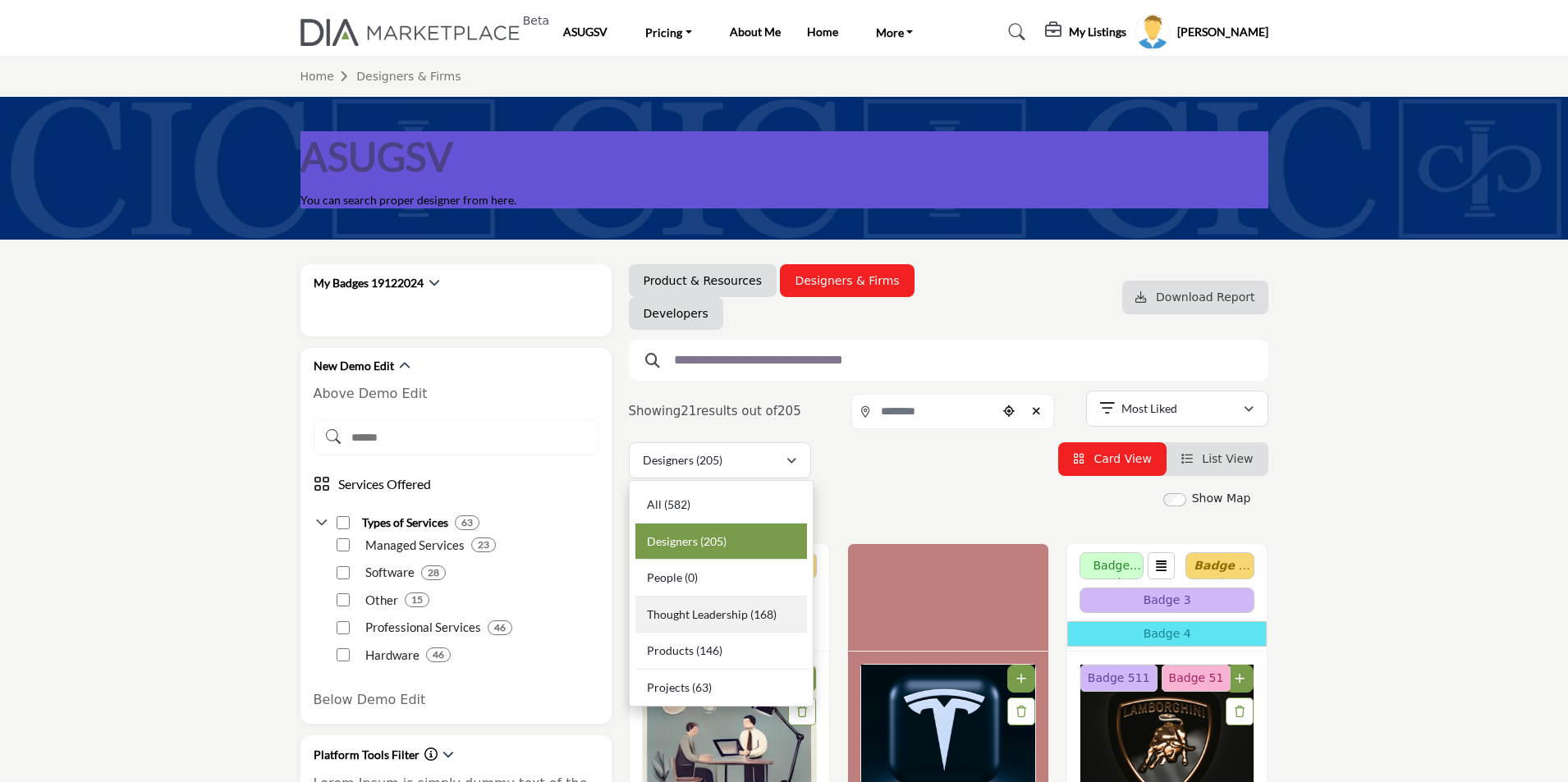
click at [733, 616] on span "Thought Leadership" at bounding box center [697, 615] width 101 height 14
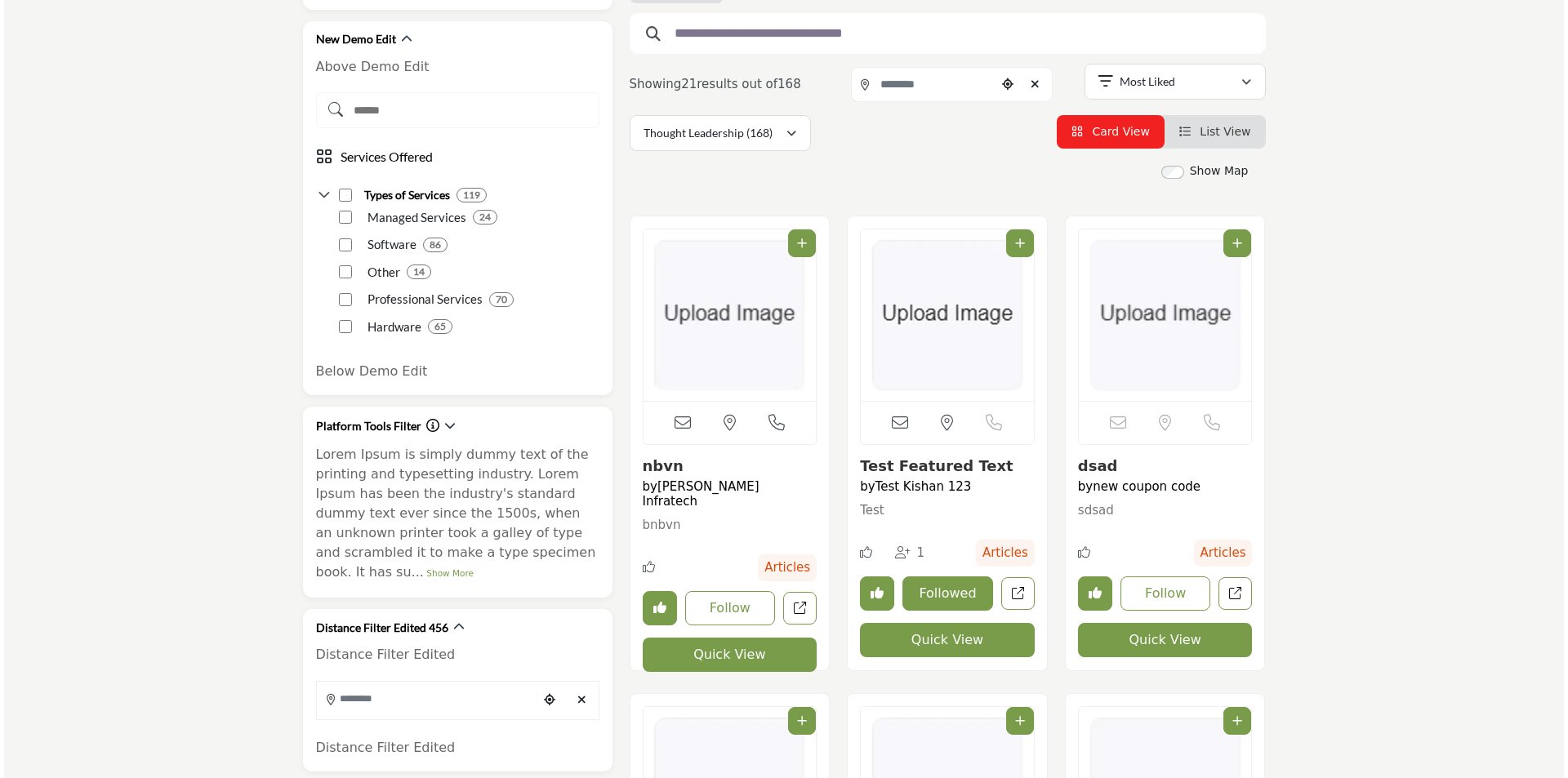
scroll to position [326, 0]
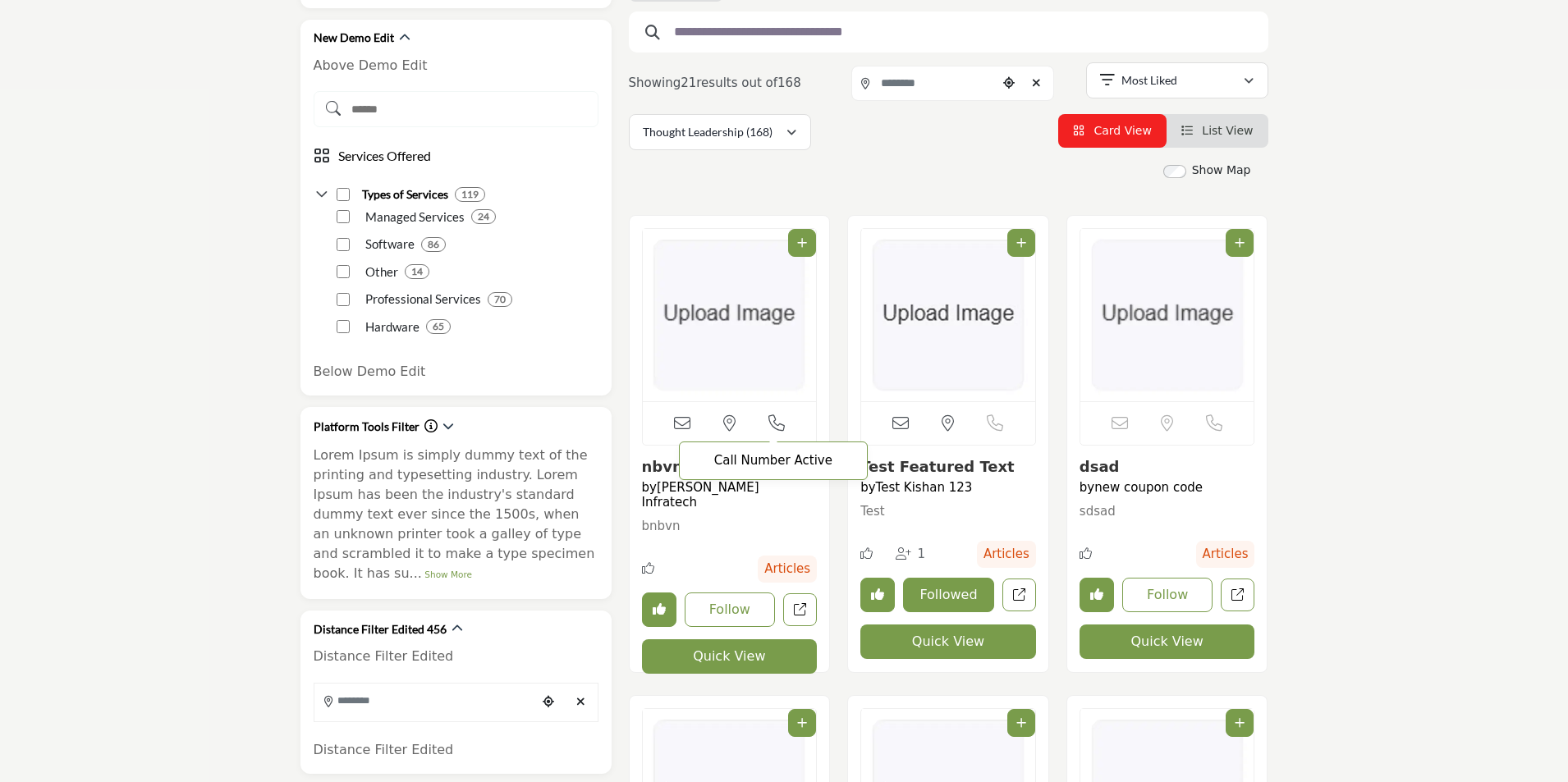
click at [776, 425] on icon "Open Contact Info" at bounding box center [776, 423] width 17 height 17
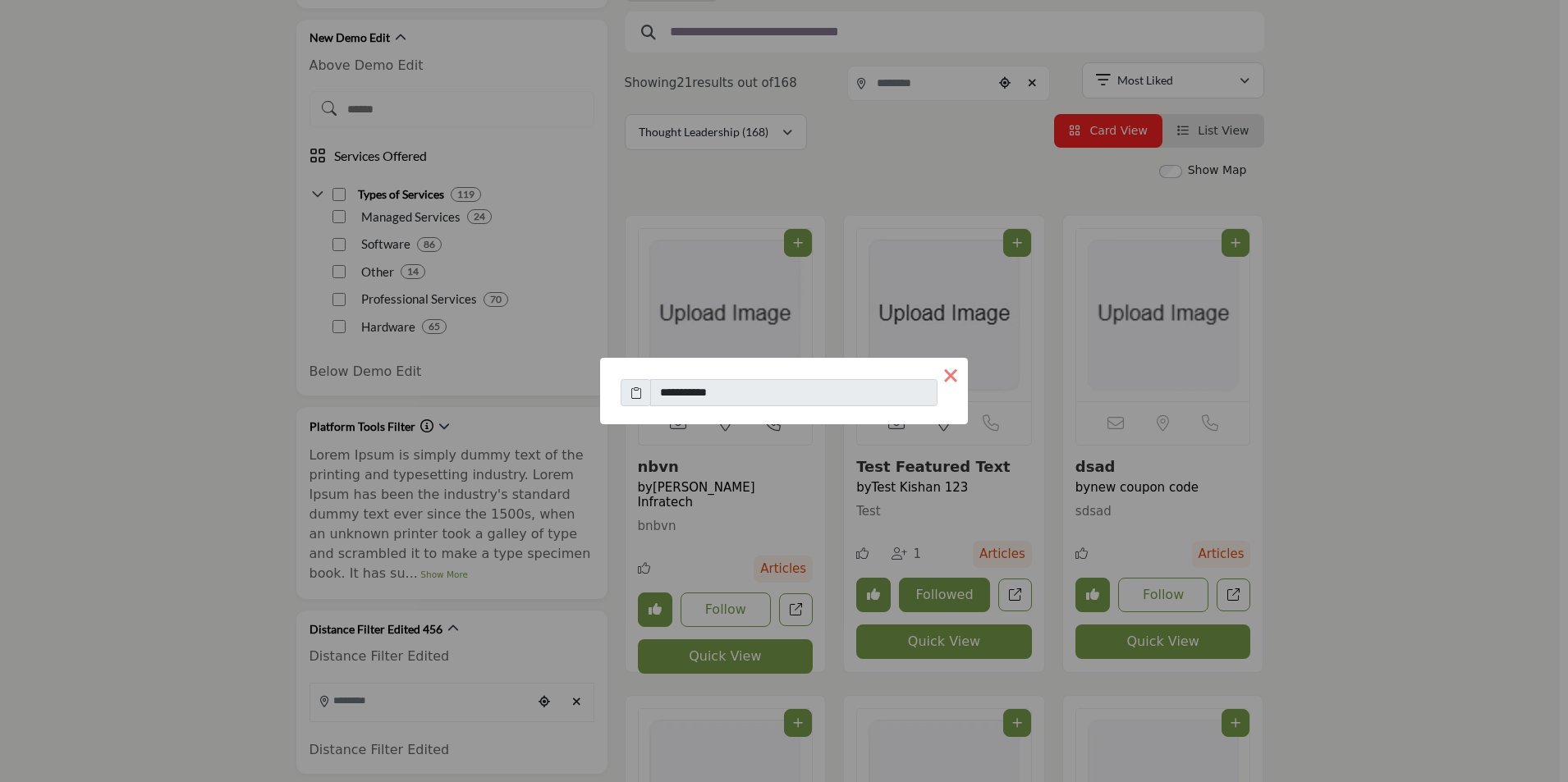
click at [950, 384] on button "×" at bounding box center [949, 375] width 34 height 34
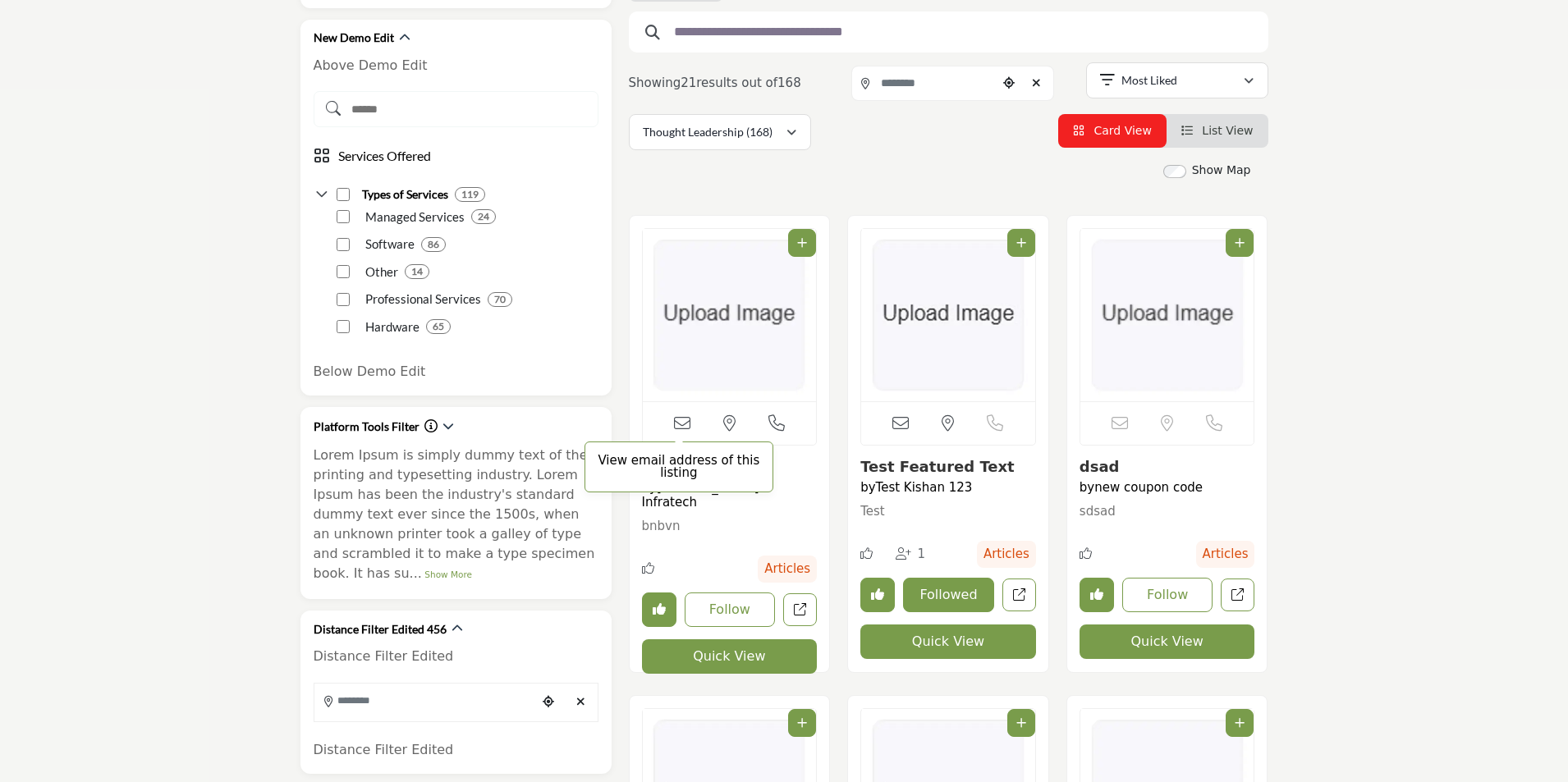
click at [683, 431] on icon at bounding box center [681, 423] width 17 height 17
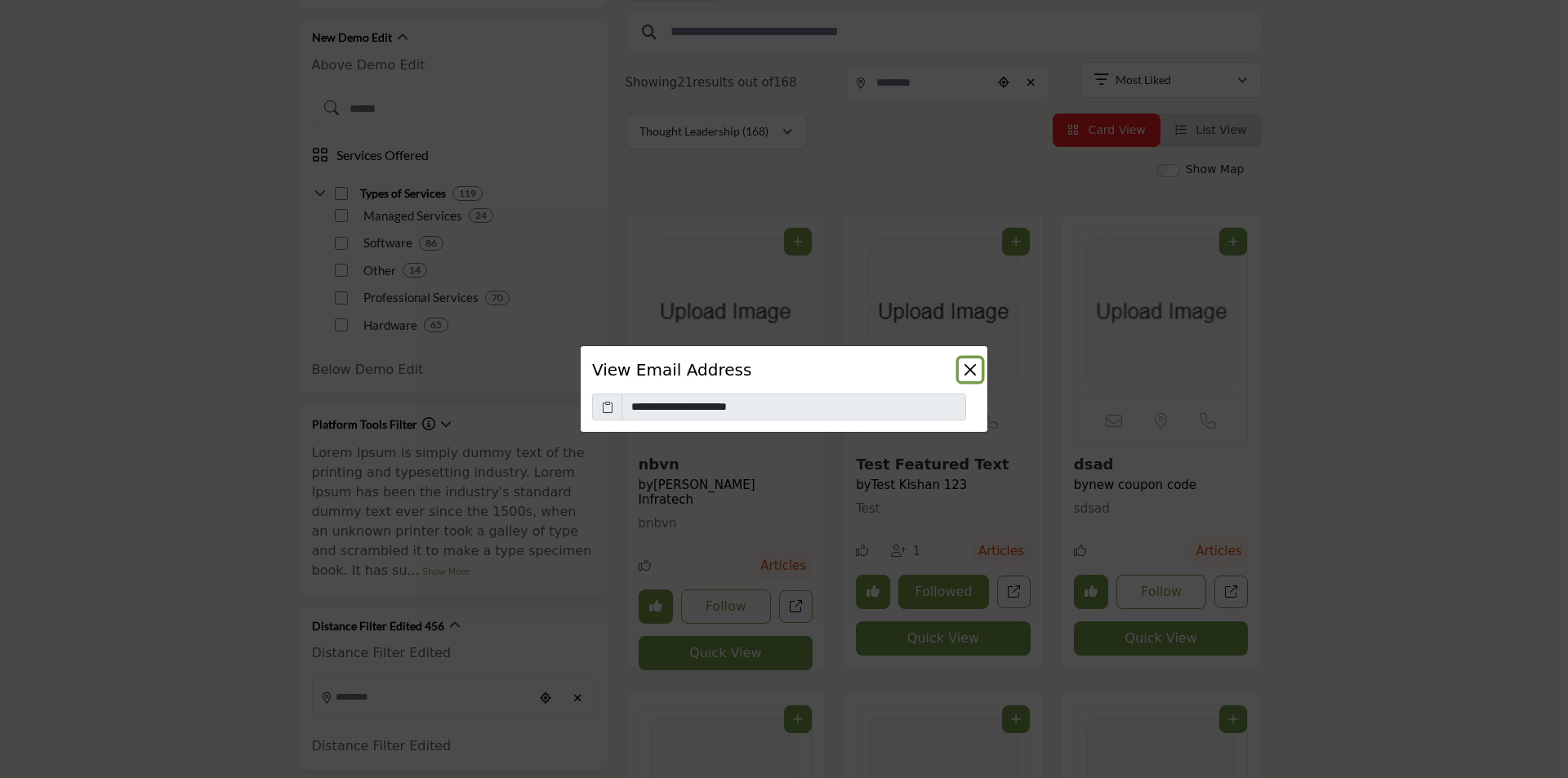
click at [974, 369] on button "Close" at bounding box center [969, 369] width 22 height 22
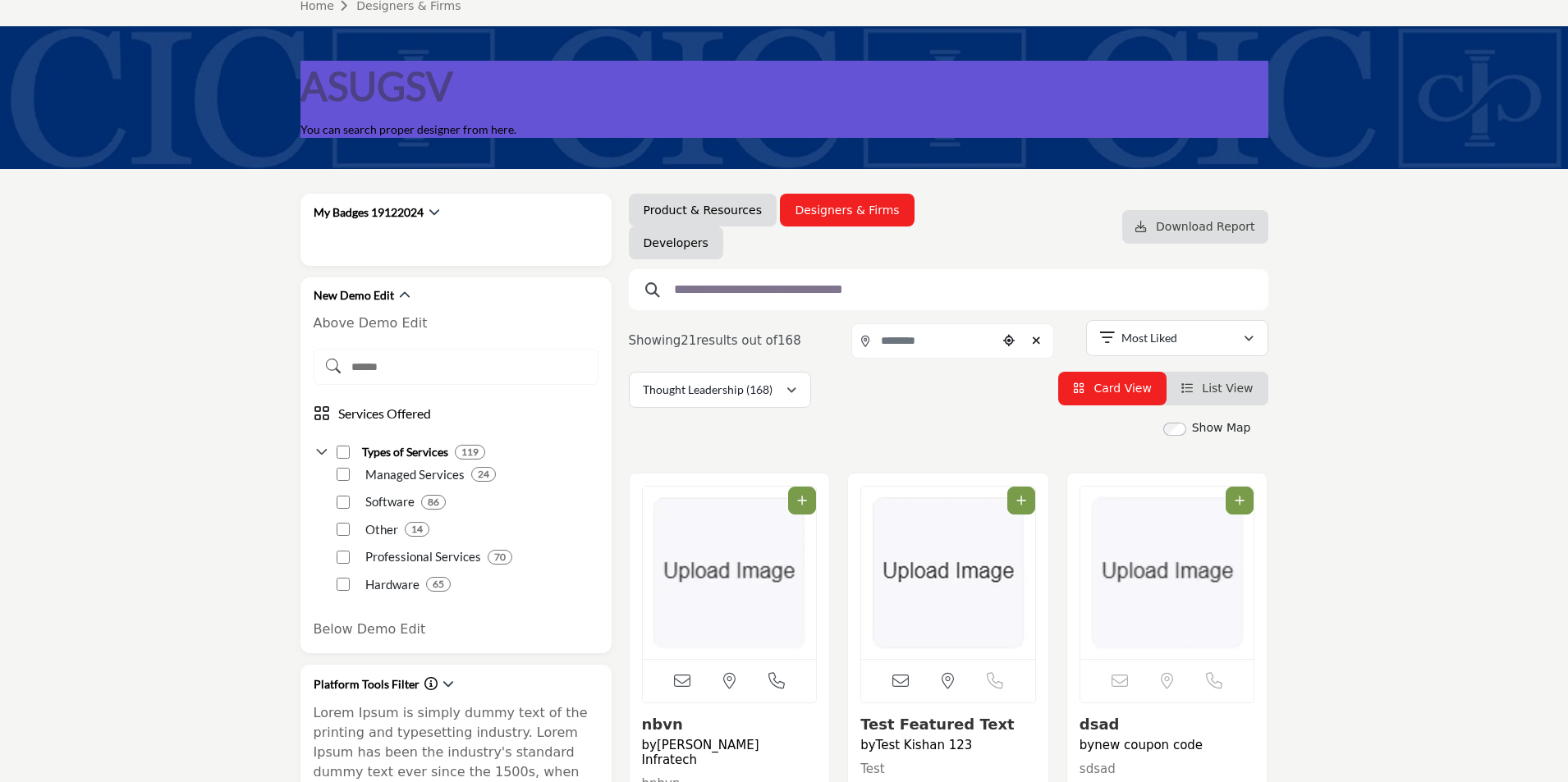
scroll to position [0, 0]
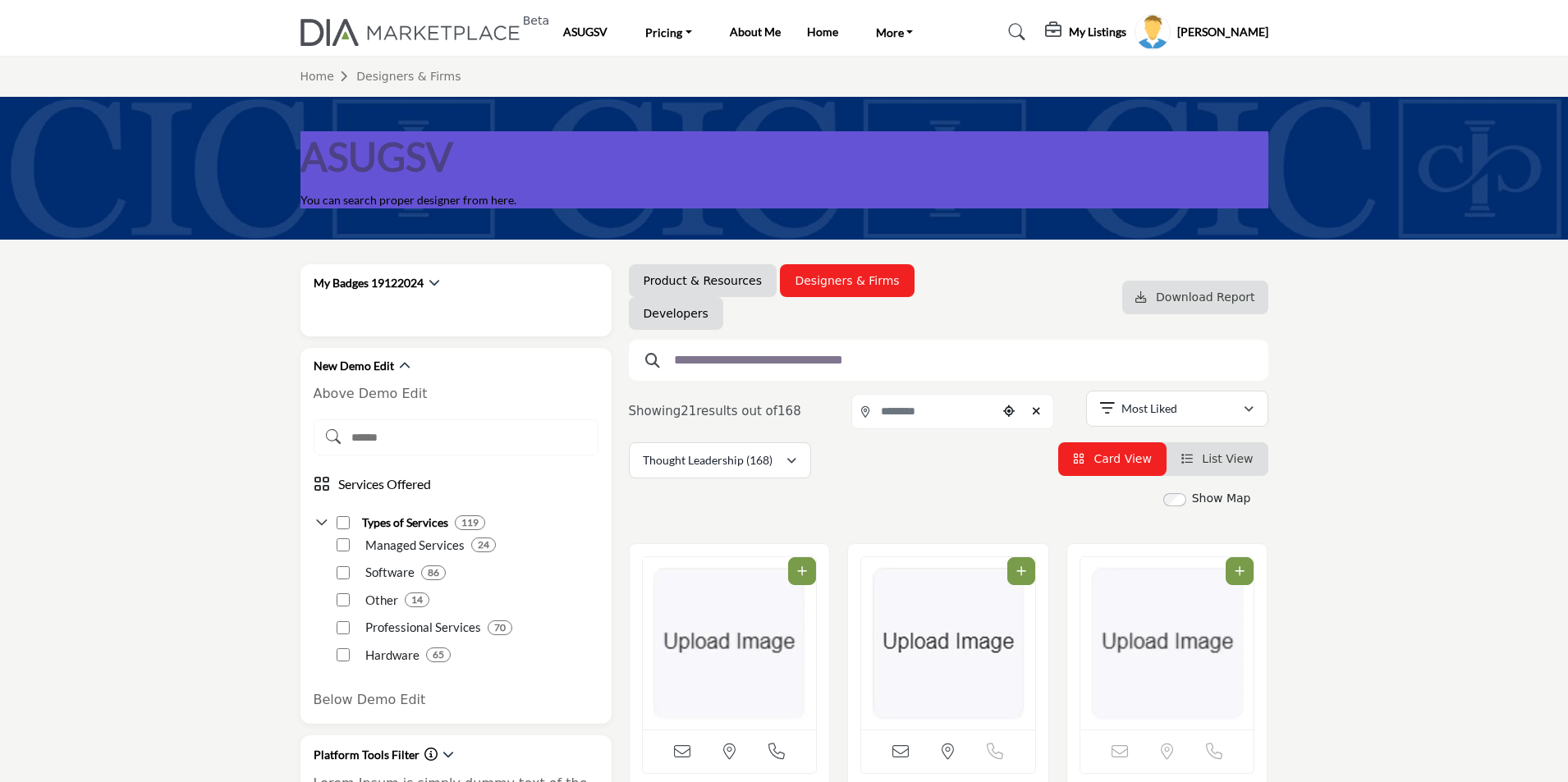
click at [1171, 36] on profile-featured-5b1cbef3-cb77-4ba5-92de-570dc196ff6b "Show hide supplier dropdown" at bounding box center [1152, 31] width 36 height 36
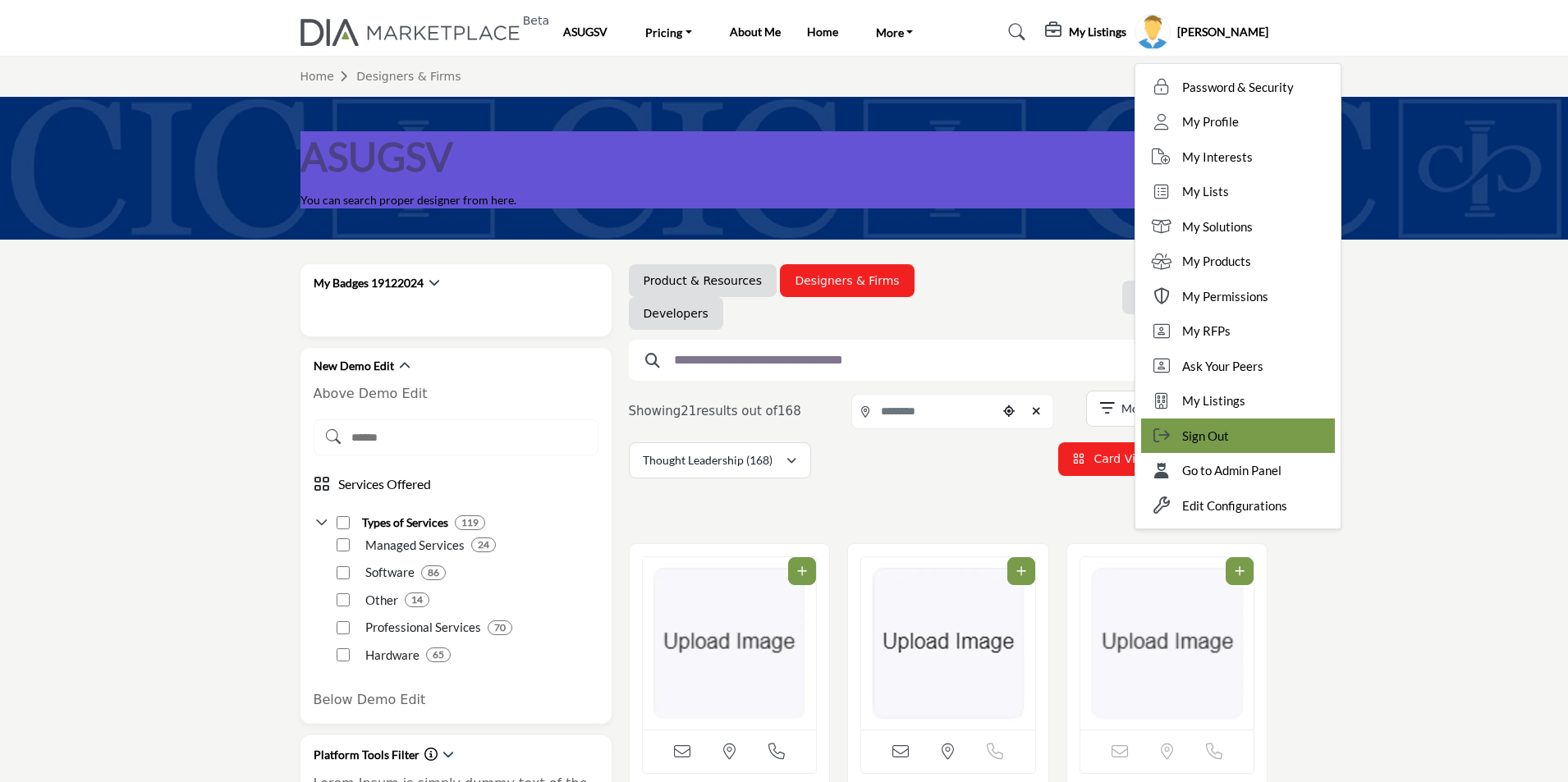
click at [1265, 434] on div "Sign Out" at bounding box center [1238, 437] width 194 height 35
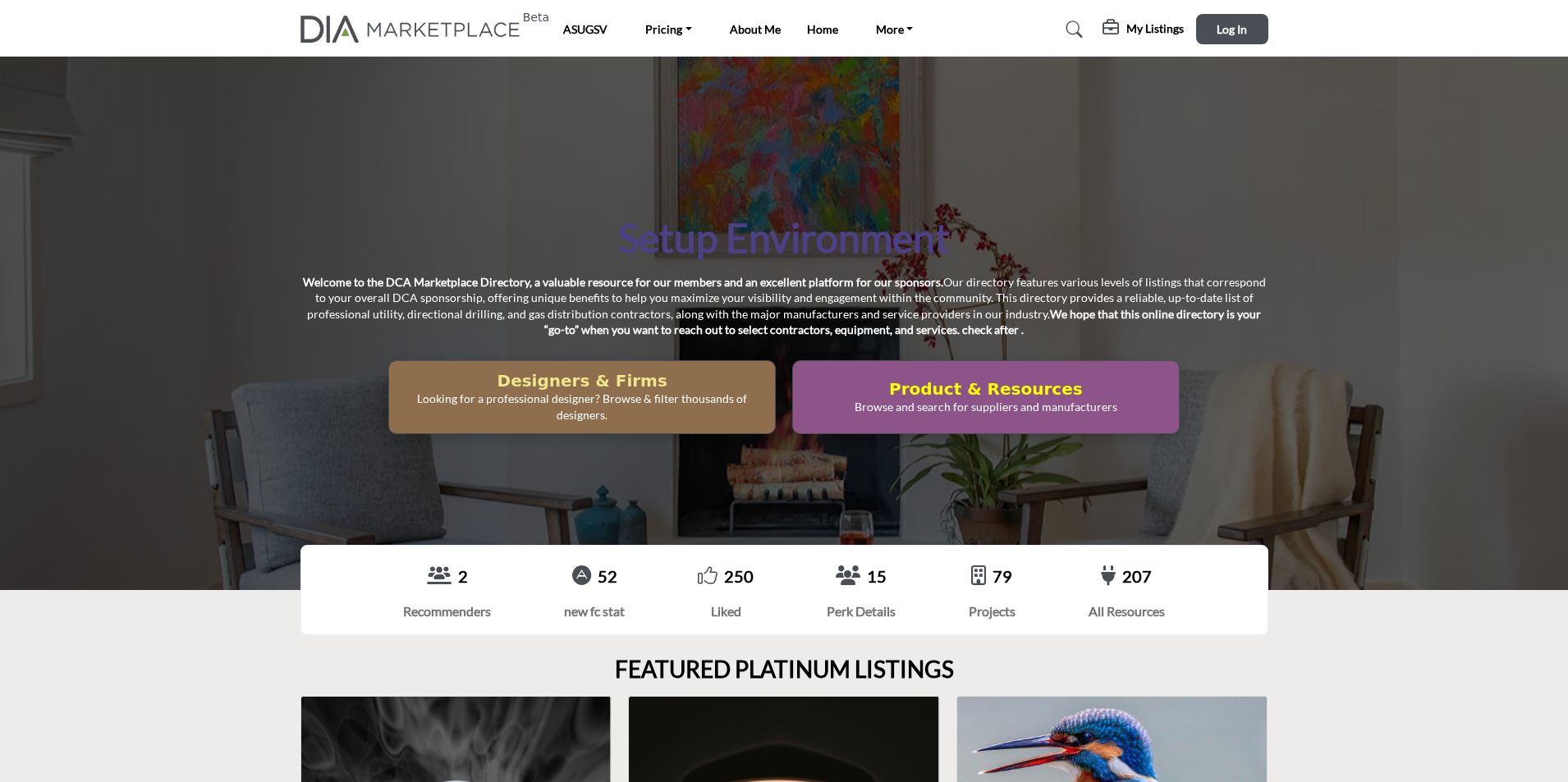
click at [579, 386] on h2 "Designers & Firms" at bounding box center [582, 381] width 376 height 20
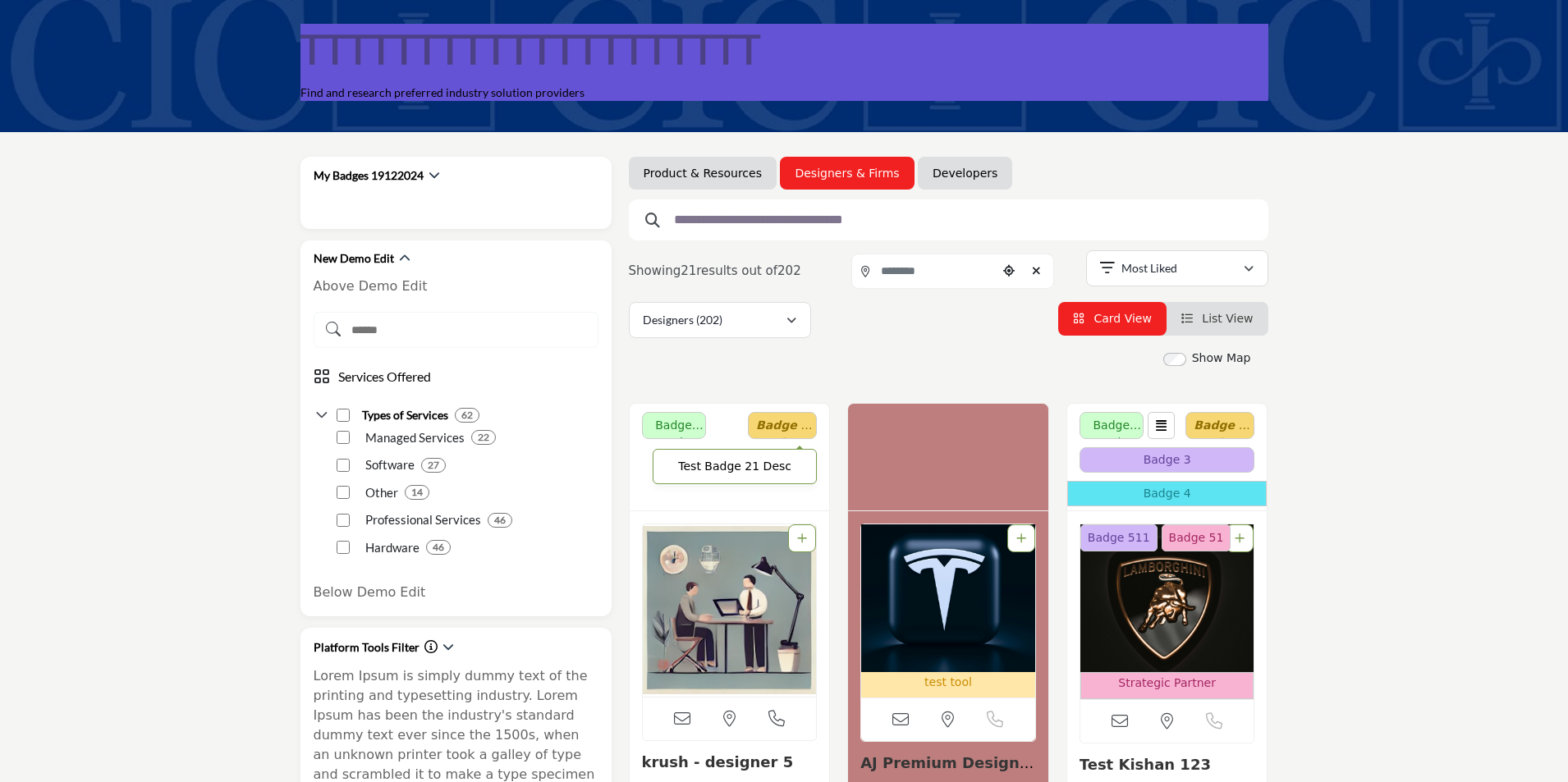
scroll to position [82, 0]
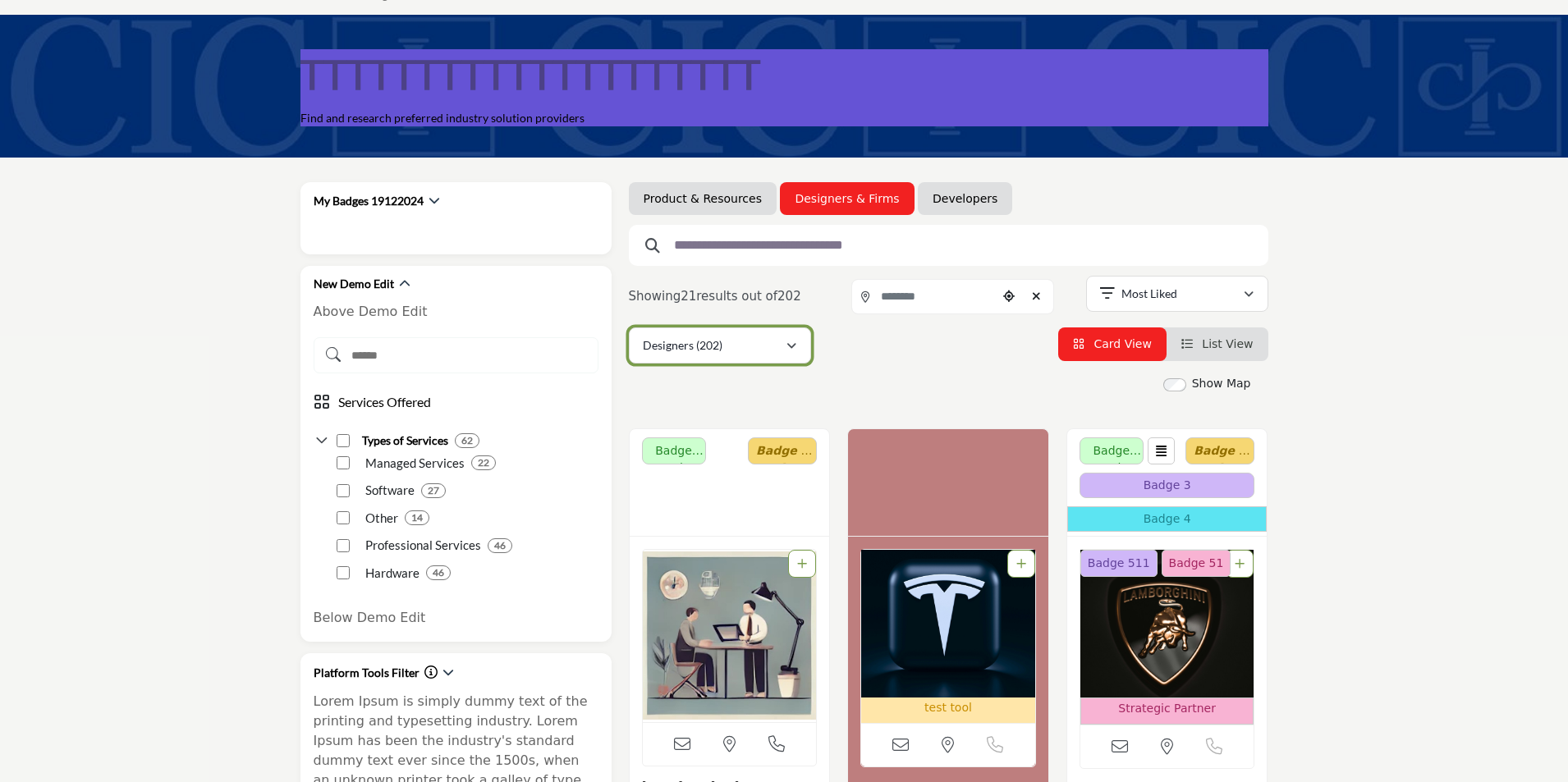
click at [724, 328] on button "Designers (202)" at bounding box center [719, 345] width 182 height 36
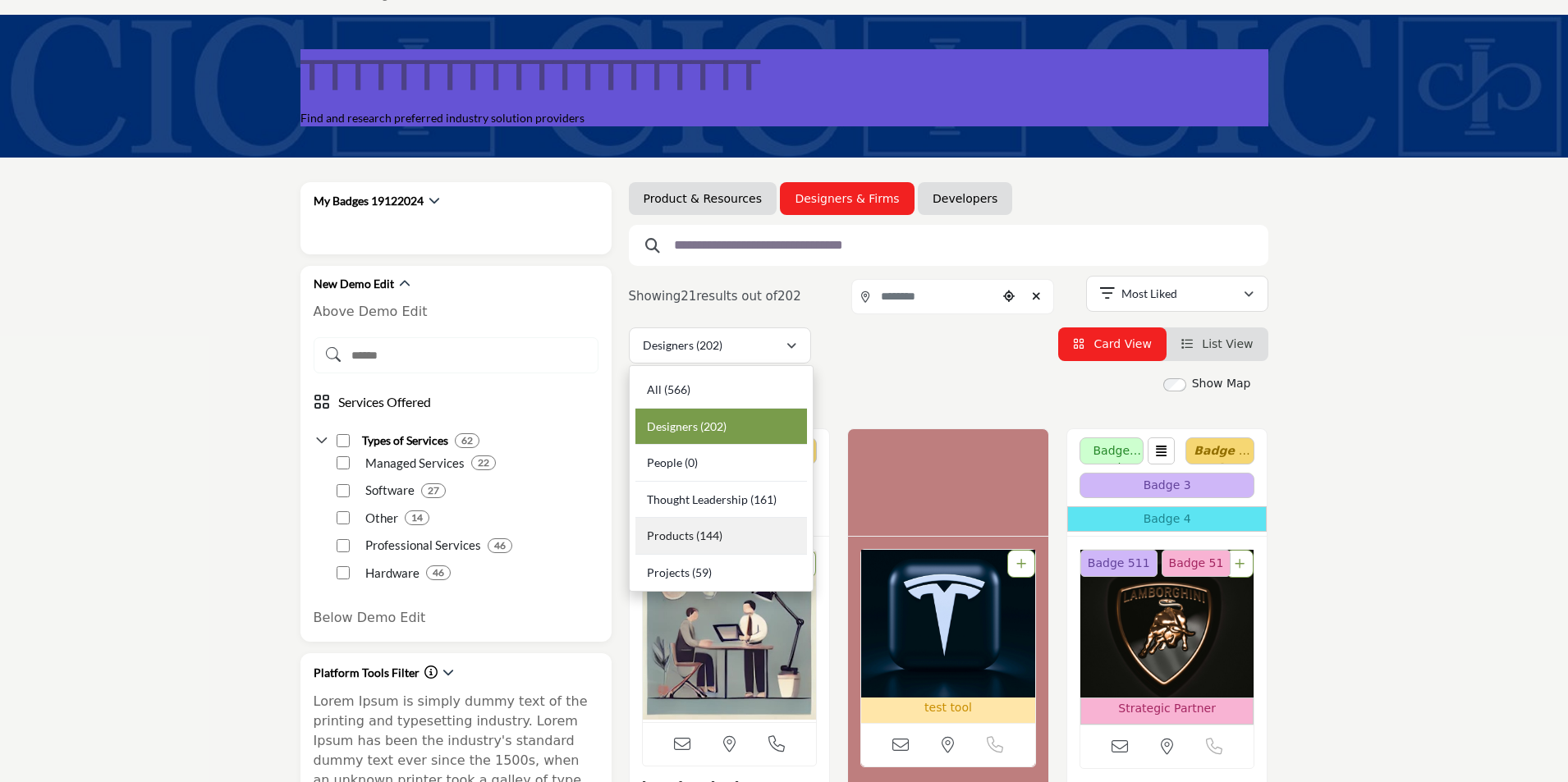
click at [727, 535] on div "Products (144)" at bounding box center [720, 536] width 171 height 37
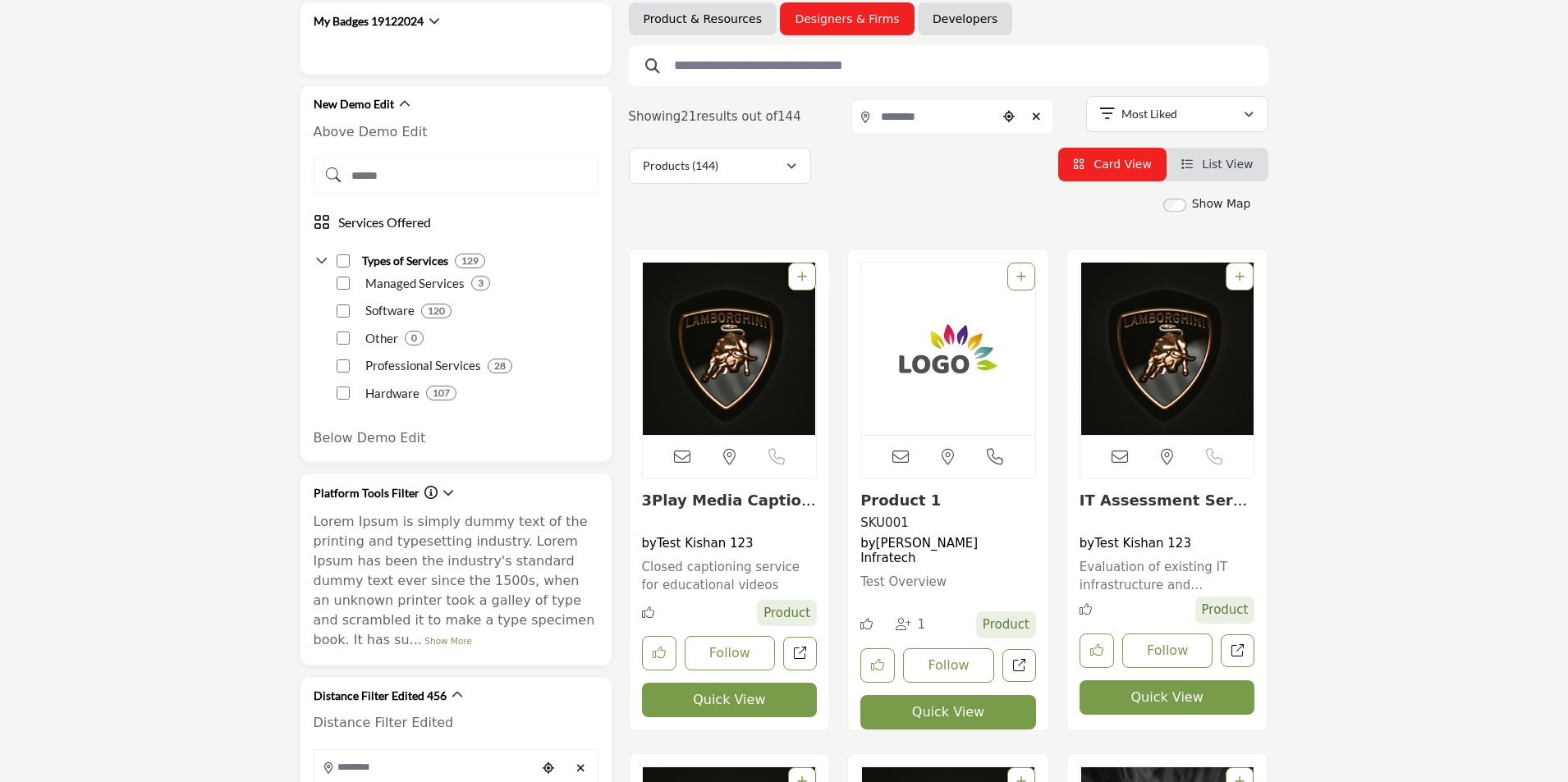
scroll to position [328, 0]
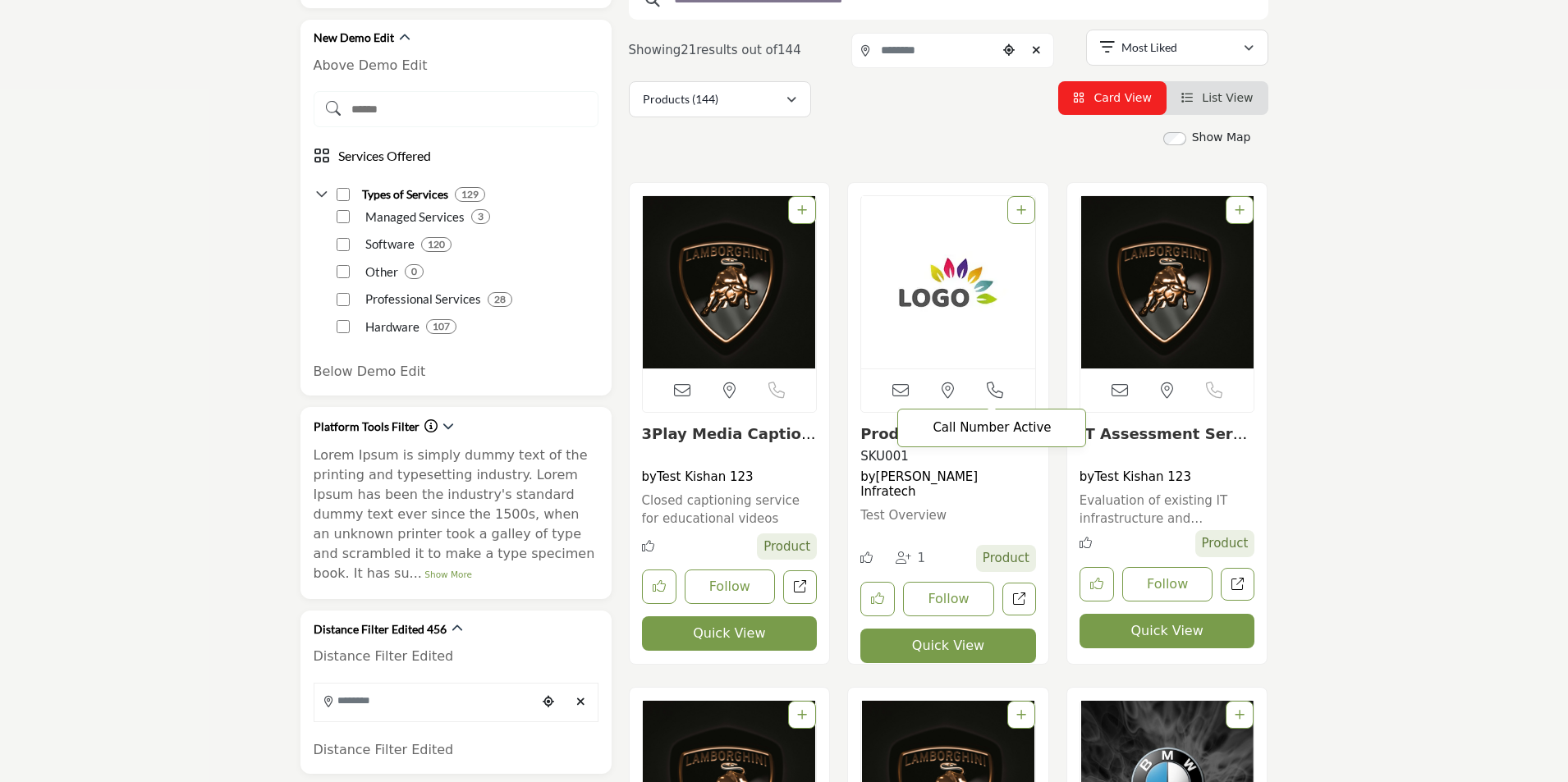
click at [993, 393] on icon at bounding box center [994, 391] width 17 height 17
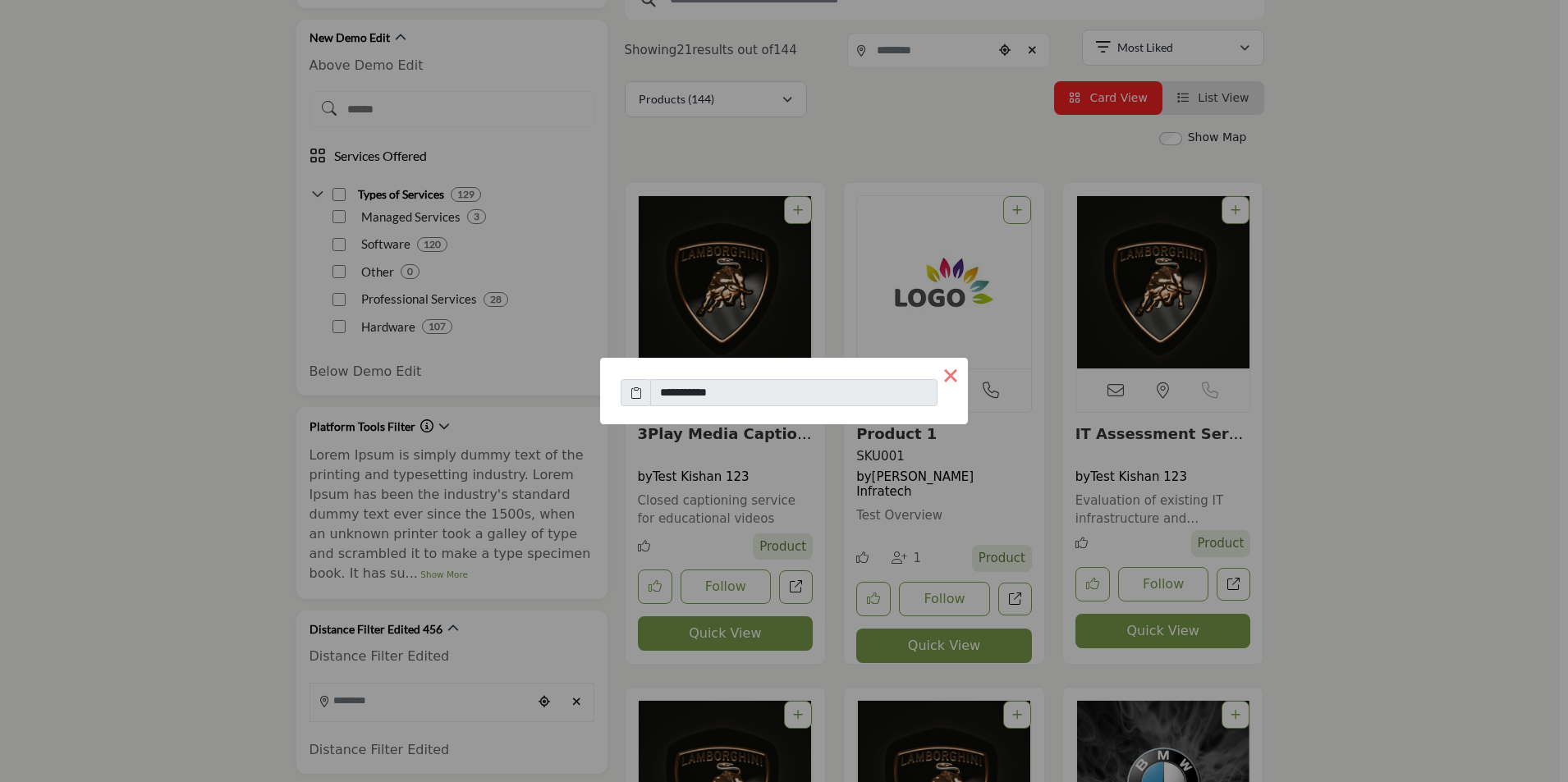
click at [949, 377] on button "×" at bounding box center [949, 375] width 34 height 34
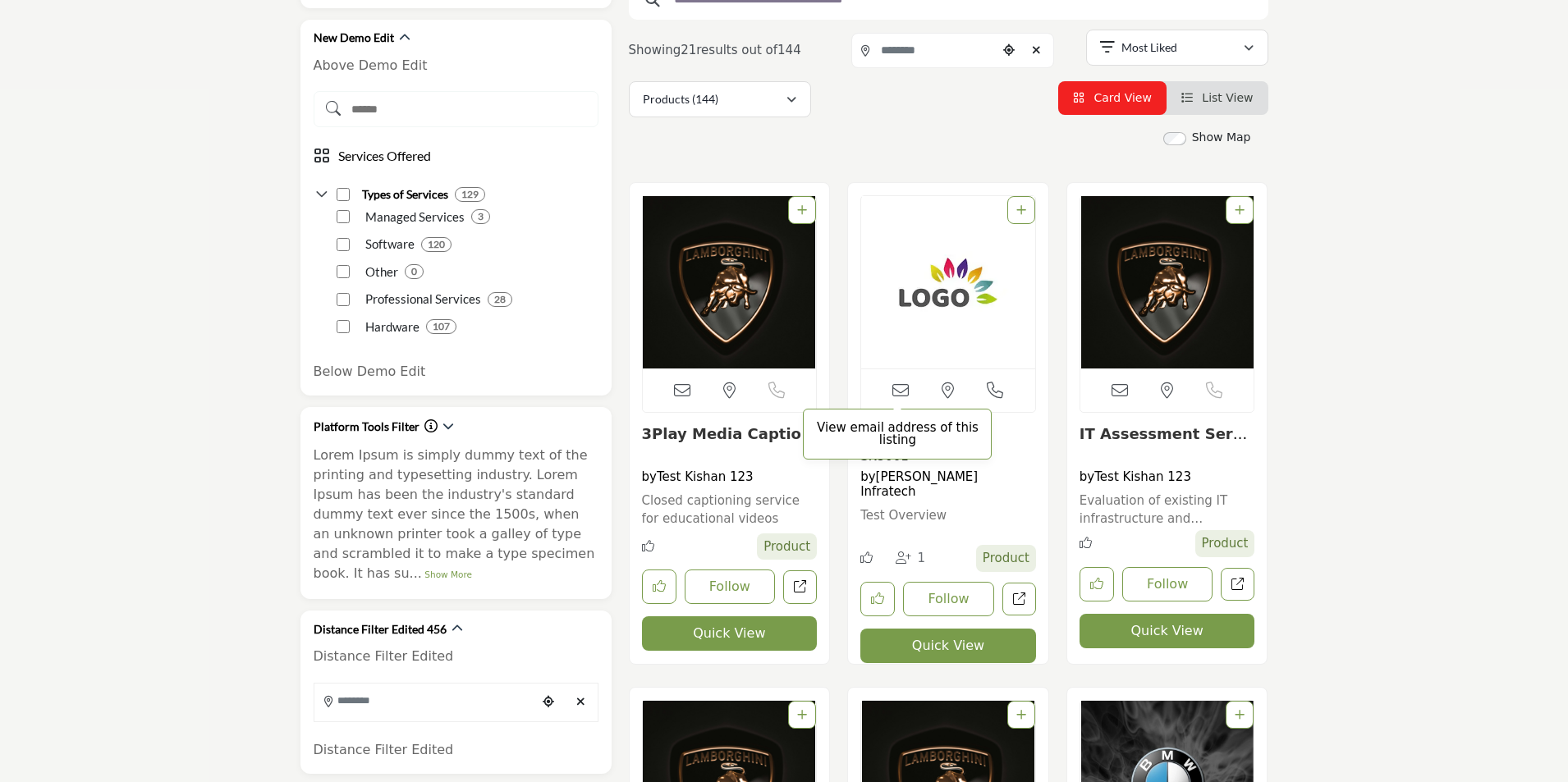
click at [900, 391] on icon at bounding box center [900, 391] width 17 height 17
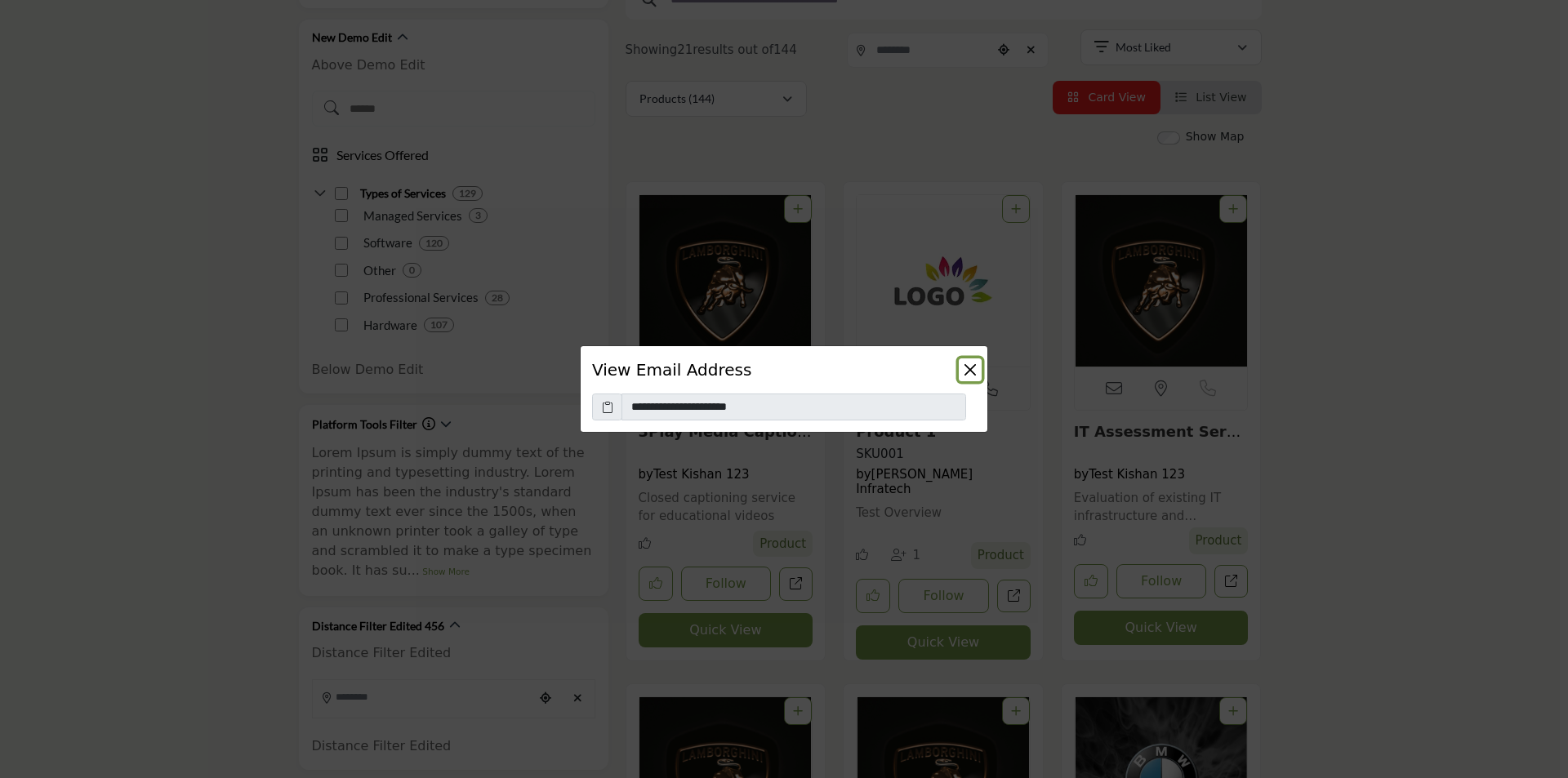
click at [979, 367] on button "Close" at bounding box center [969, 369] width 22 height 22
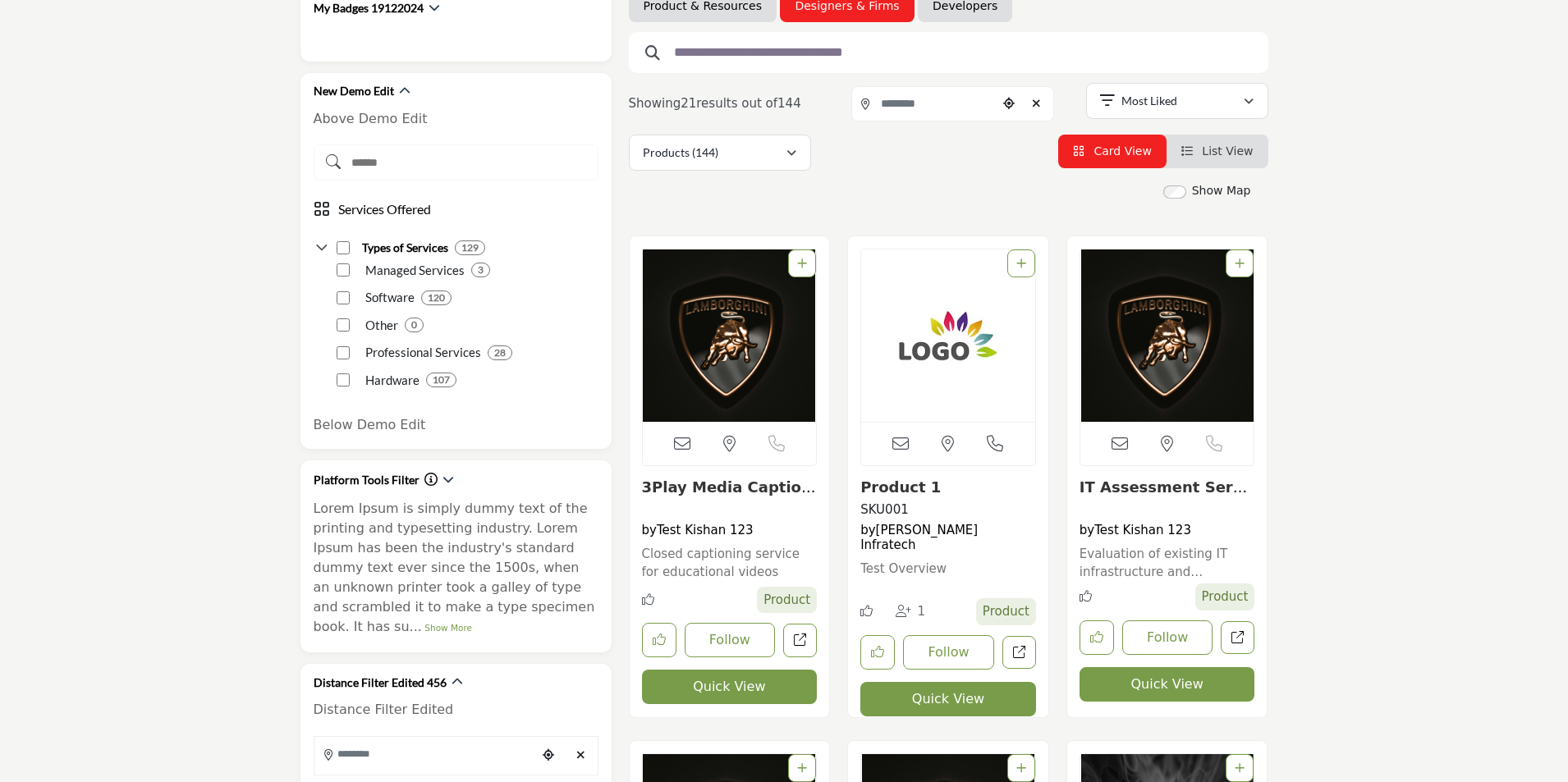
scroll to position [247, 0]
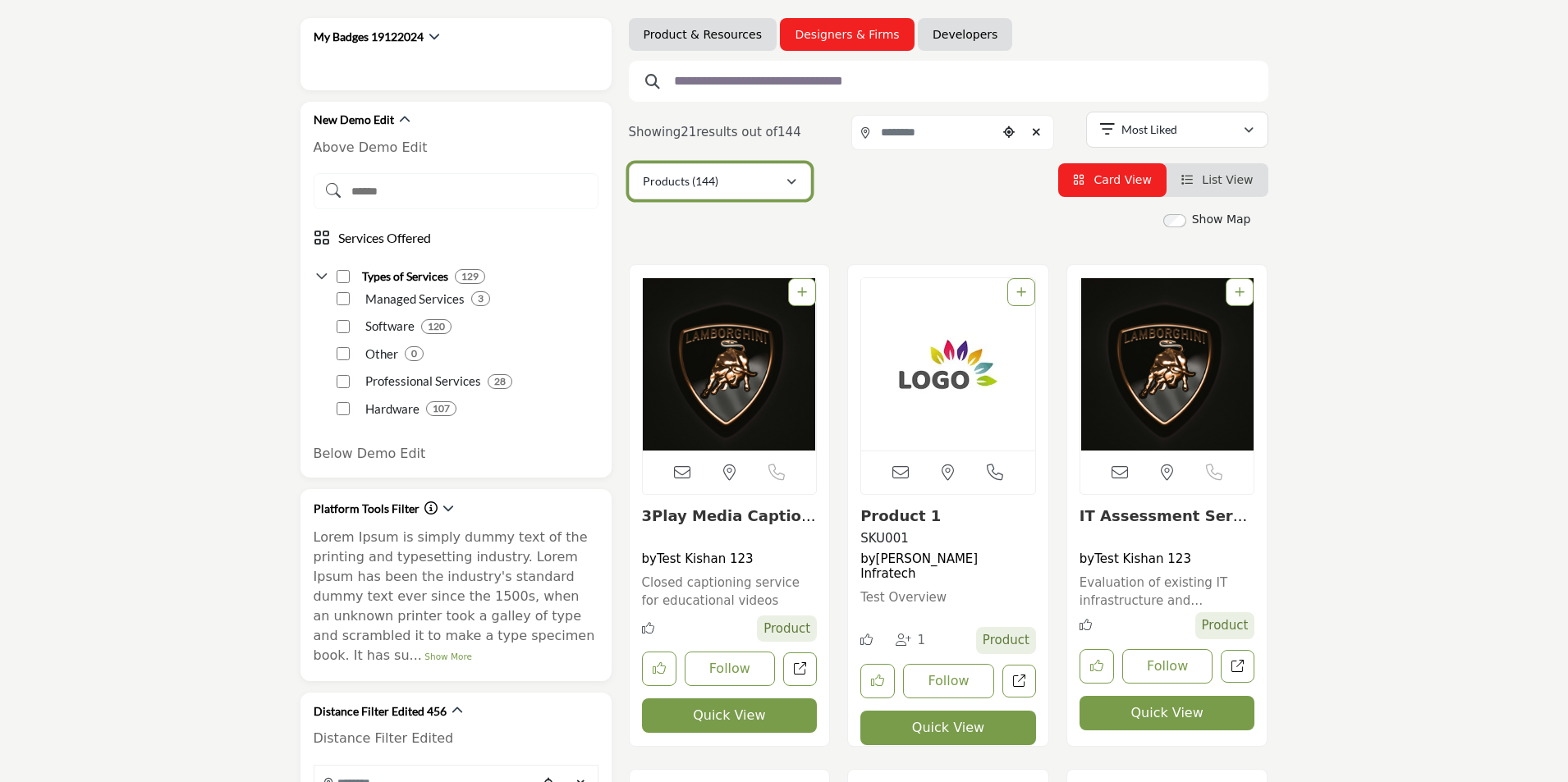
click at [746, 177] on div "Products (144)" at bounding box center [715, 181] width 143 height 20
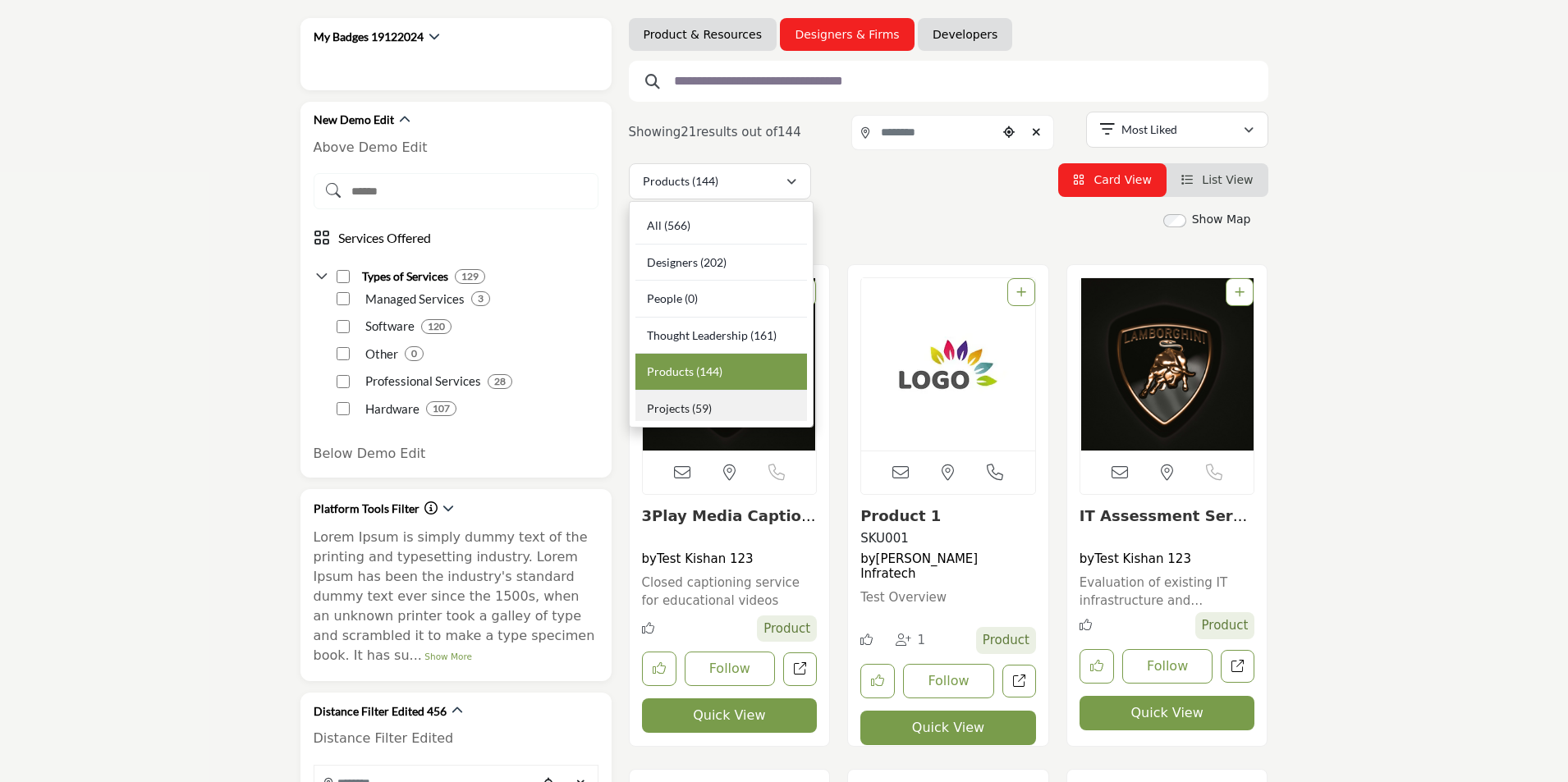
click at [704, 415] on div "Projects (59)" at bounding box center [720, 405] width 171 height 30
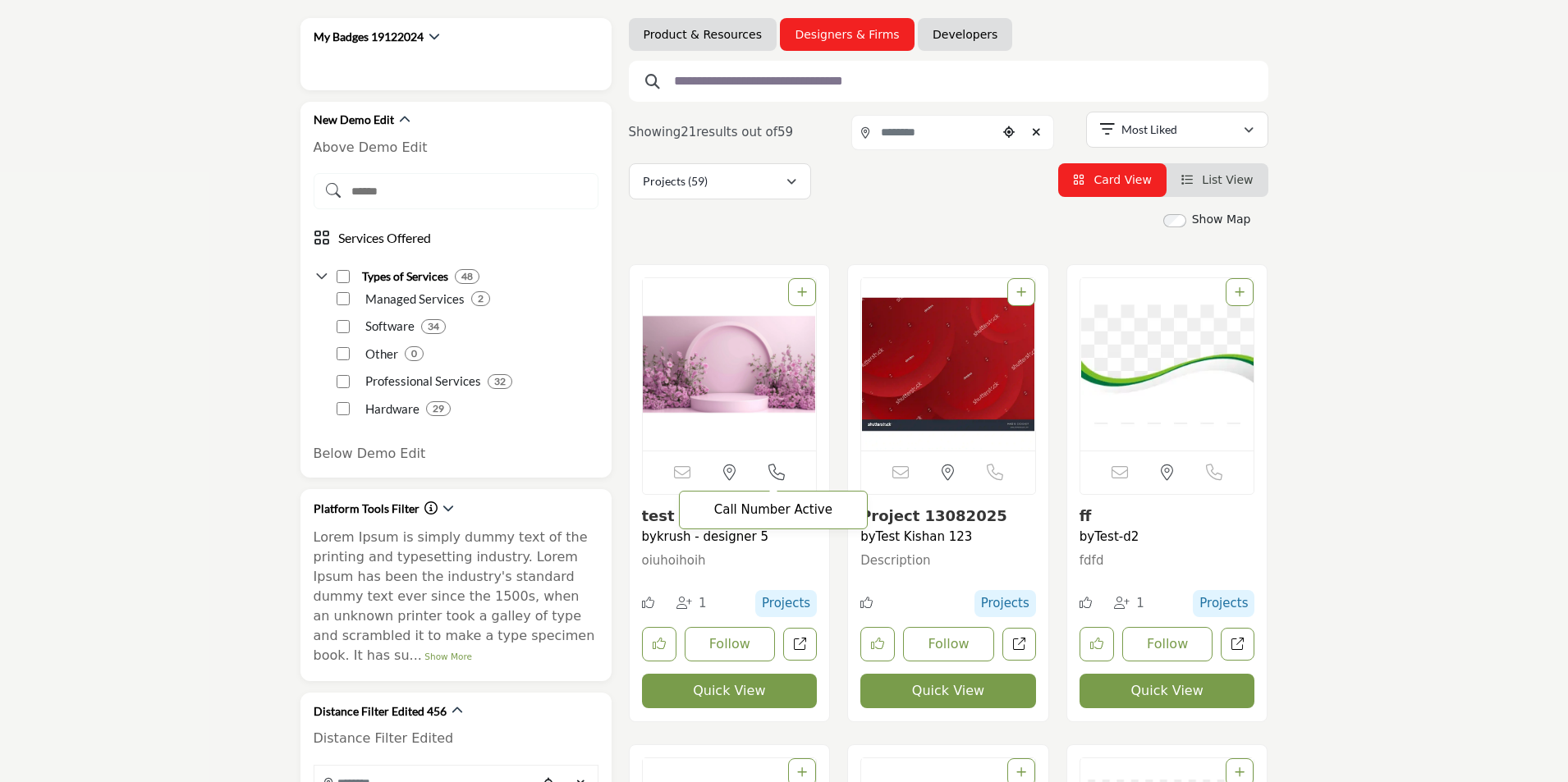
click at [780, 475] on icon at bounding box center [776, 473] width 17 height 17
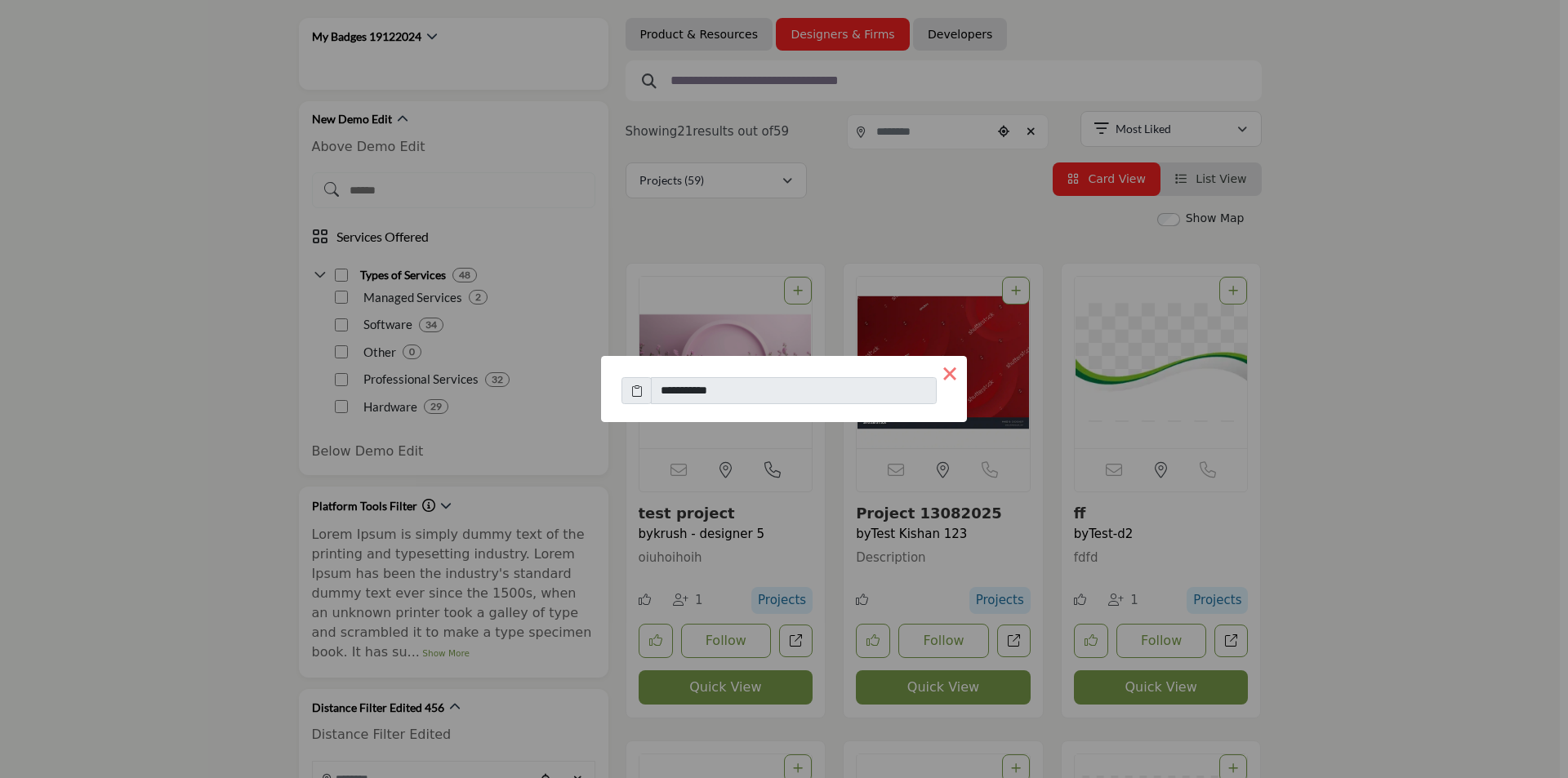
click at [951, 365] on button "×" at bounding box center [950, 373] width 34 height 34
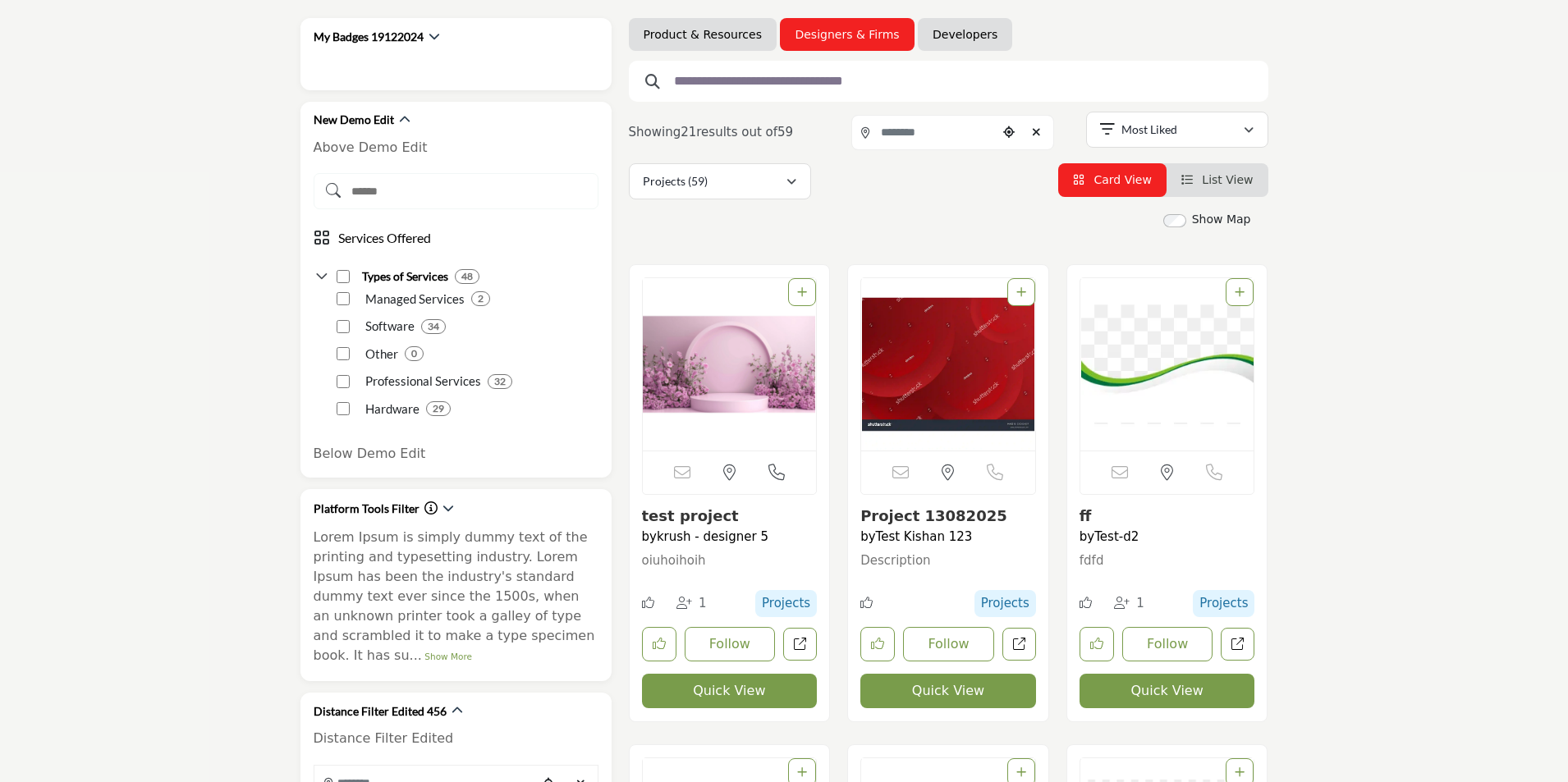
scroll to position [739, 0]
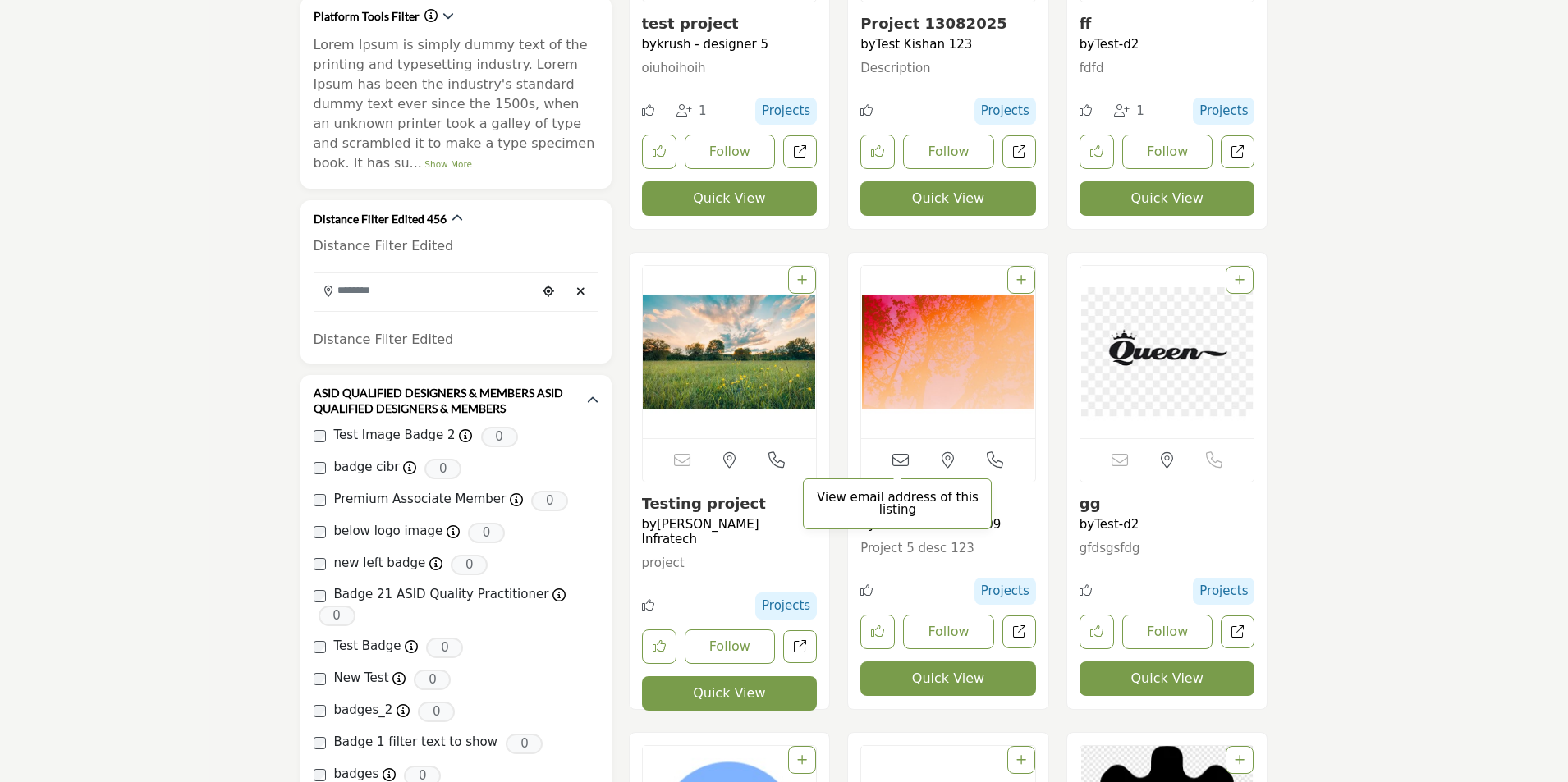
click at [895, 460] on icon at bounding box center [900, 460] width 17 height 17
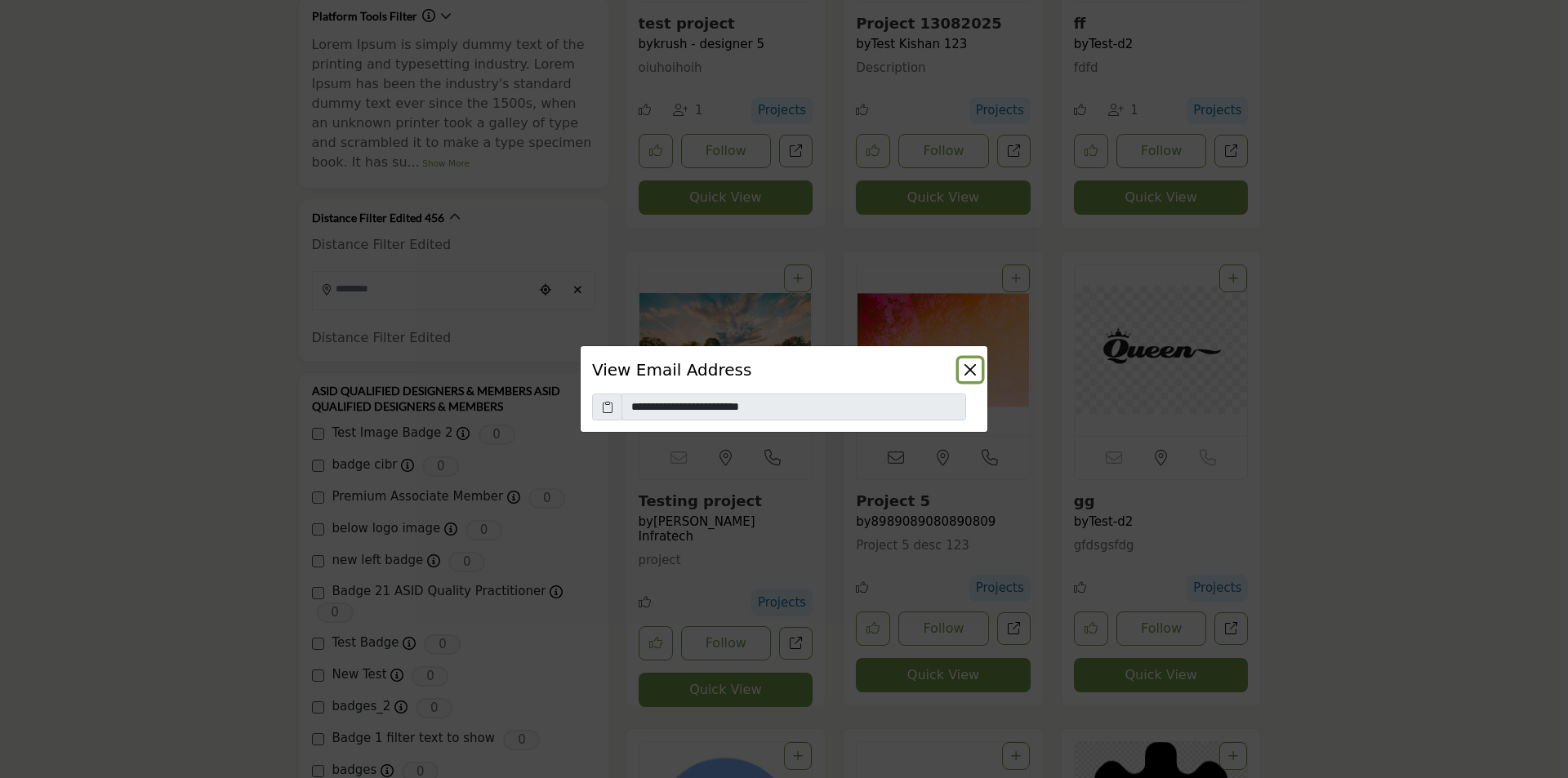
click at [979, 368] on button "Close" at bounding box center [969, 369] width 22 height 22
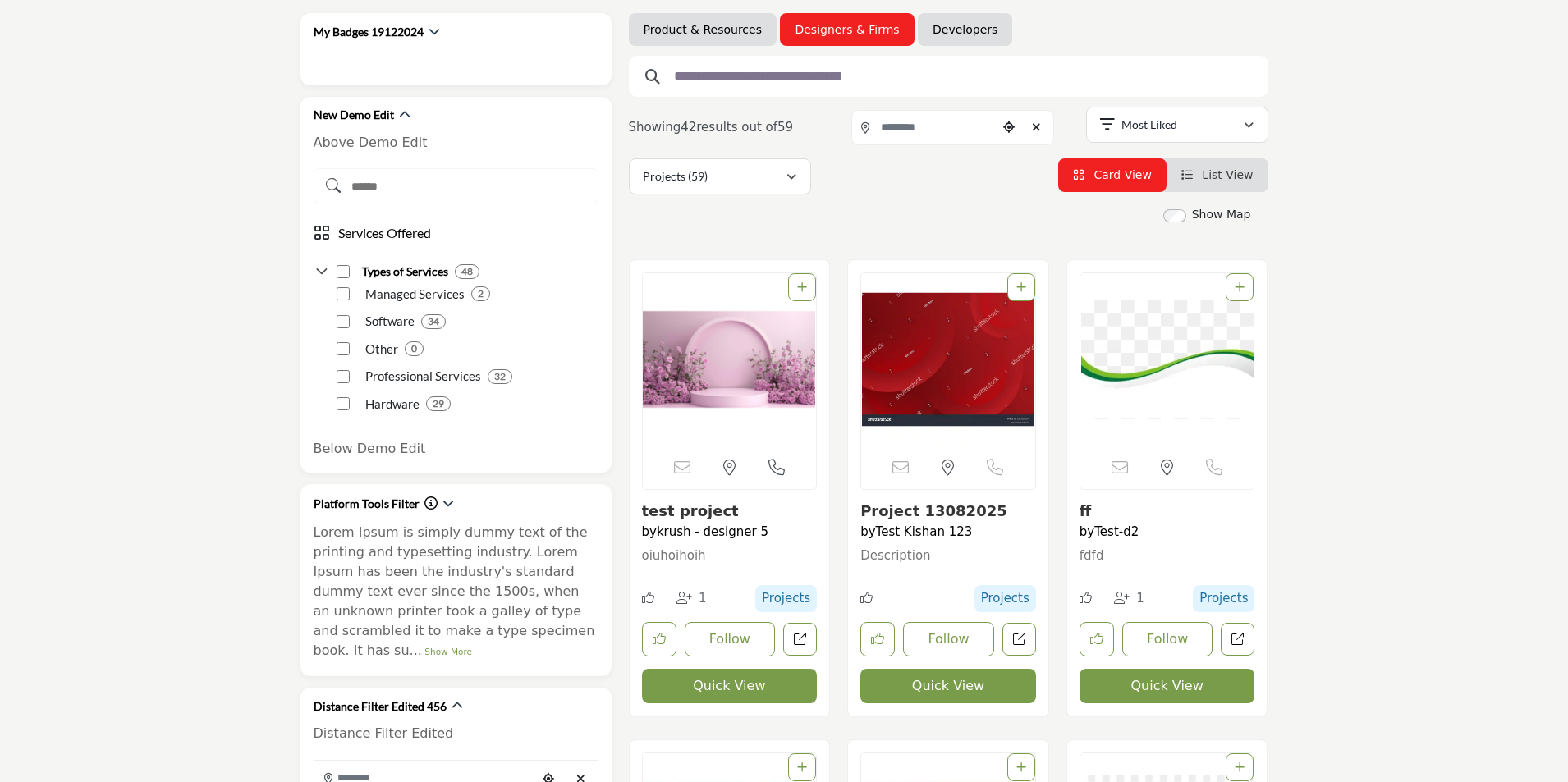
scroll to position [0, 0]
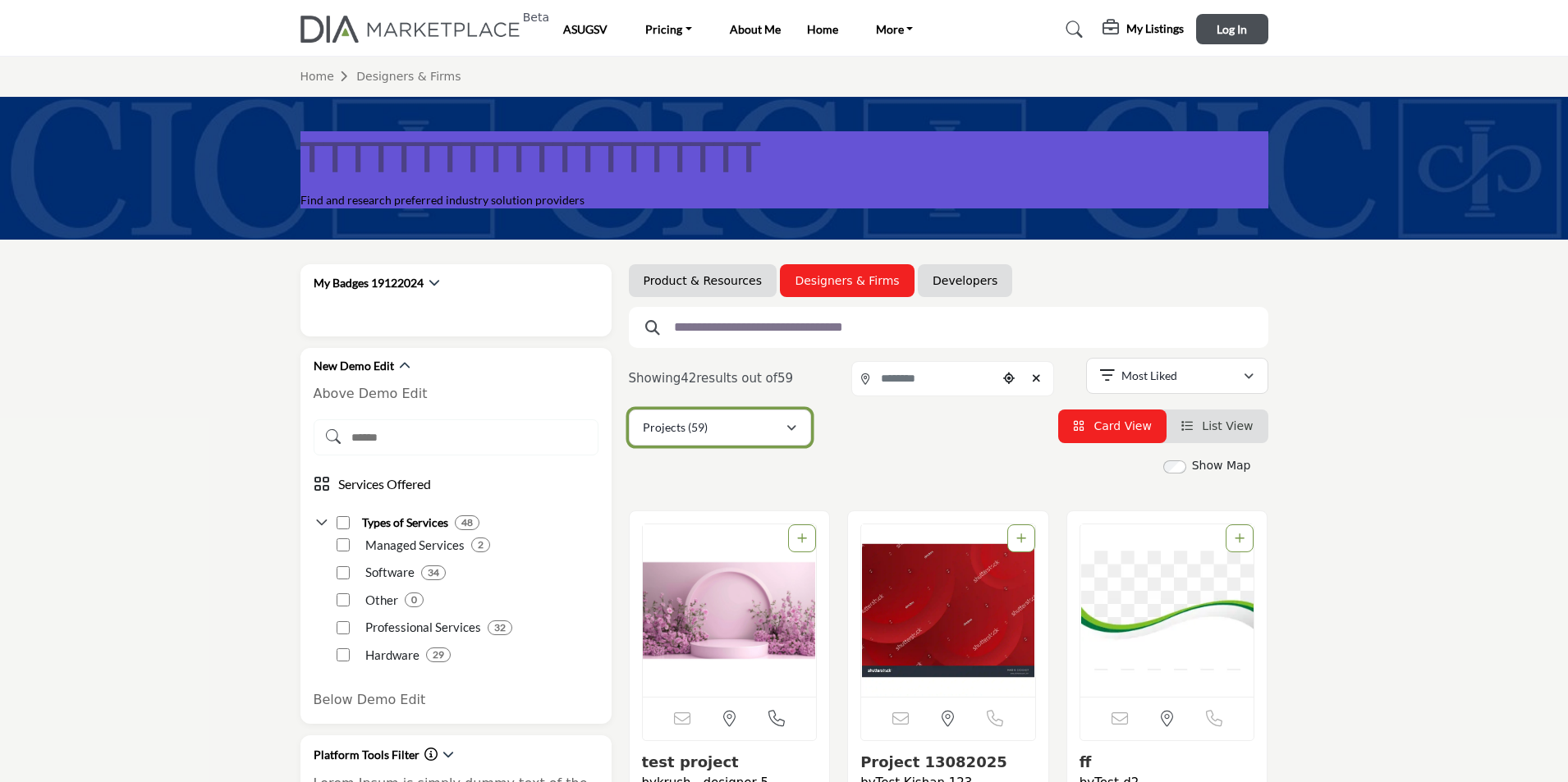
click at [738, 435] on div "Projects (59)" at bounding box center [715, 428] width 143 height 20
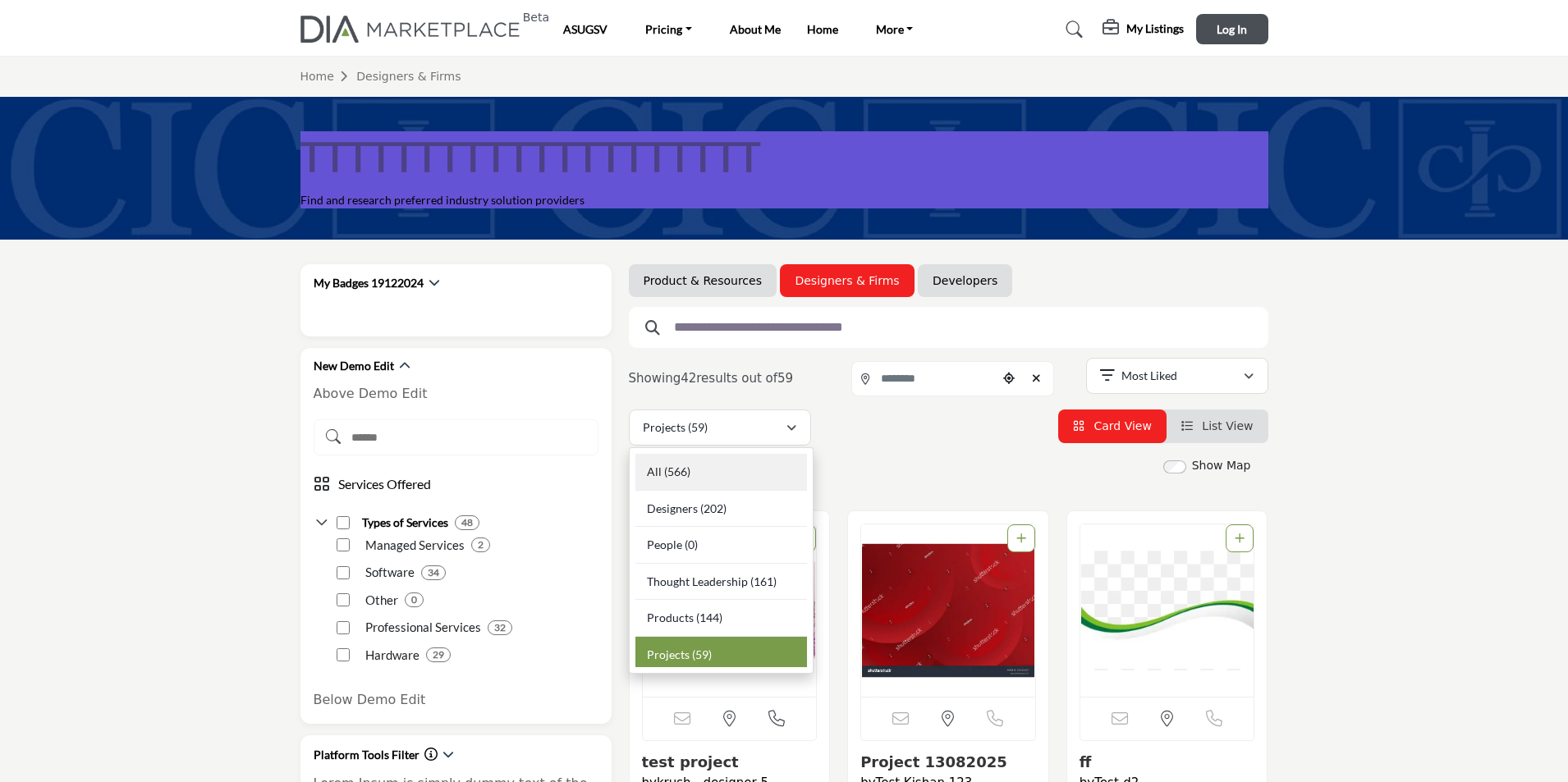
click at [696, 478] on div "All (566)" at bounding box center [720, 473] width 171 height 37
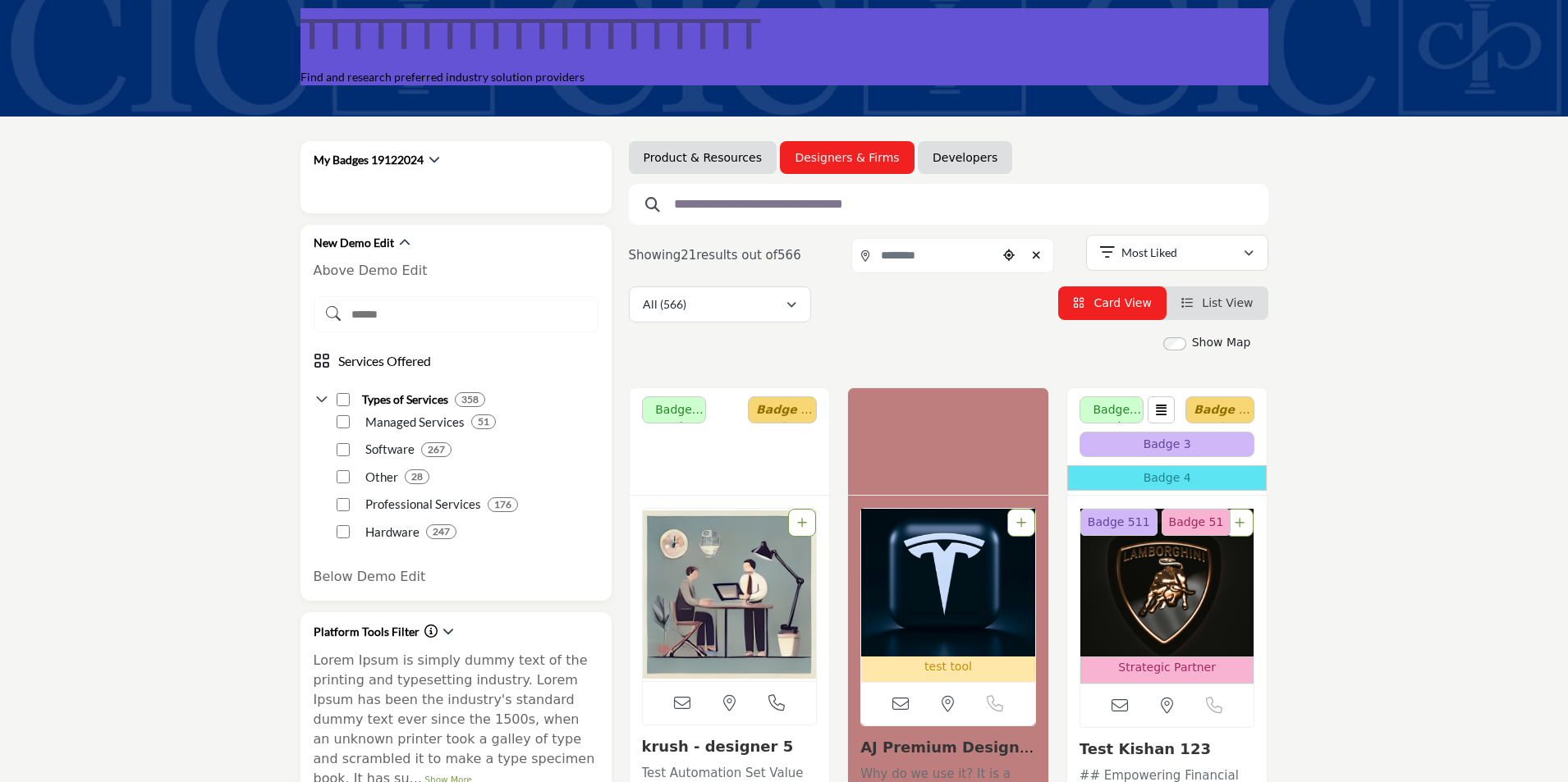
scroll to position [328, 0]
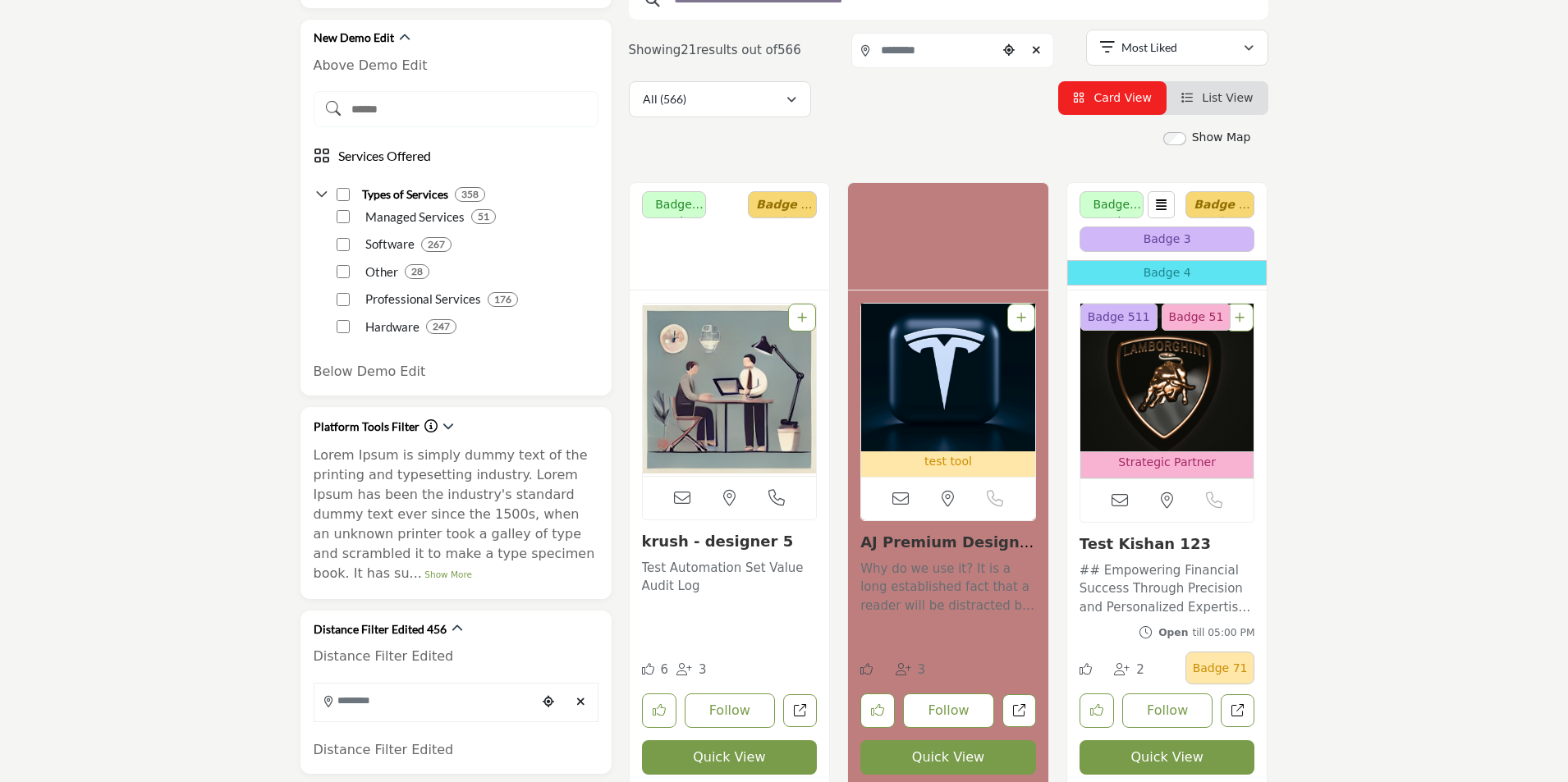
click at [711, 539] on link "krush - designer 5" at bounding box center [717, 541] width 152 height 18
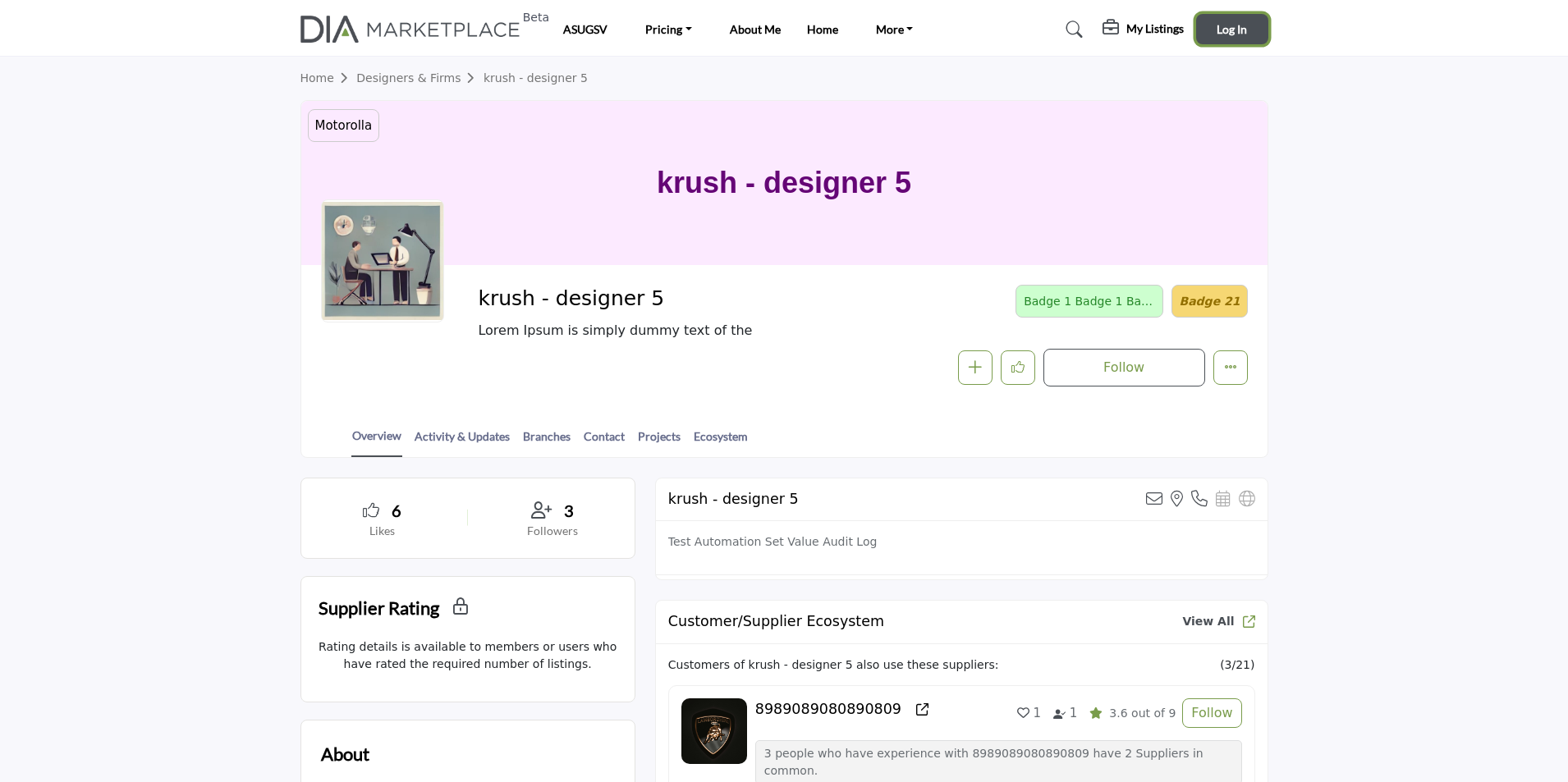
click at [1230, 27] on span "Log In" at bounding box center [1231, 29] width 30 height 14
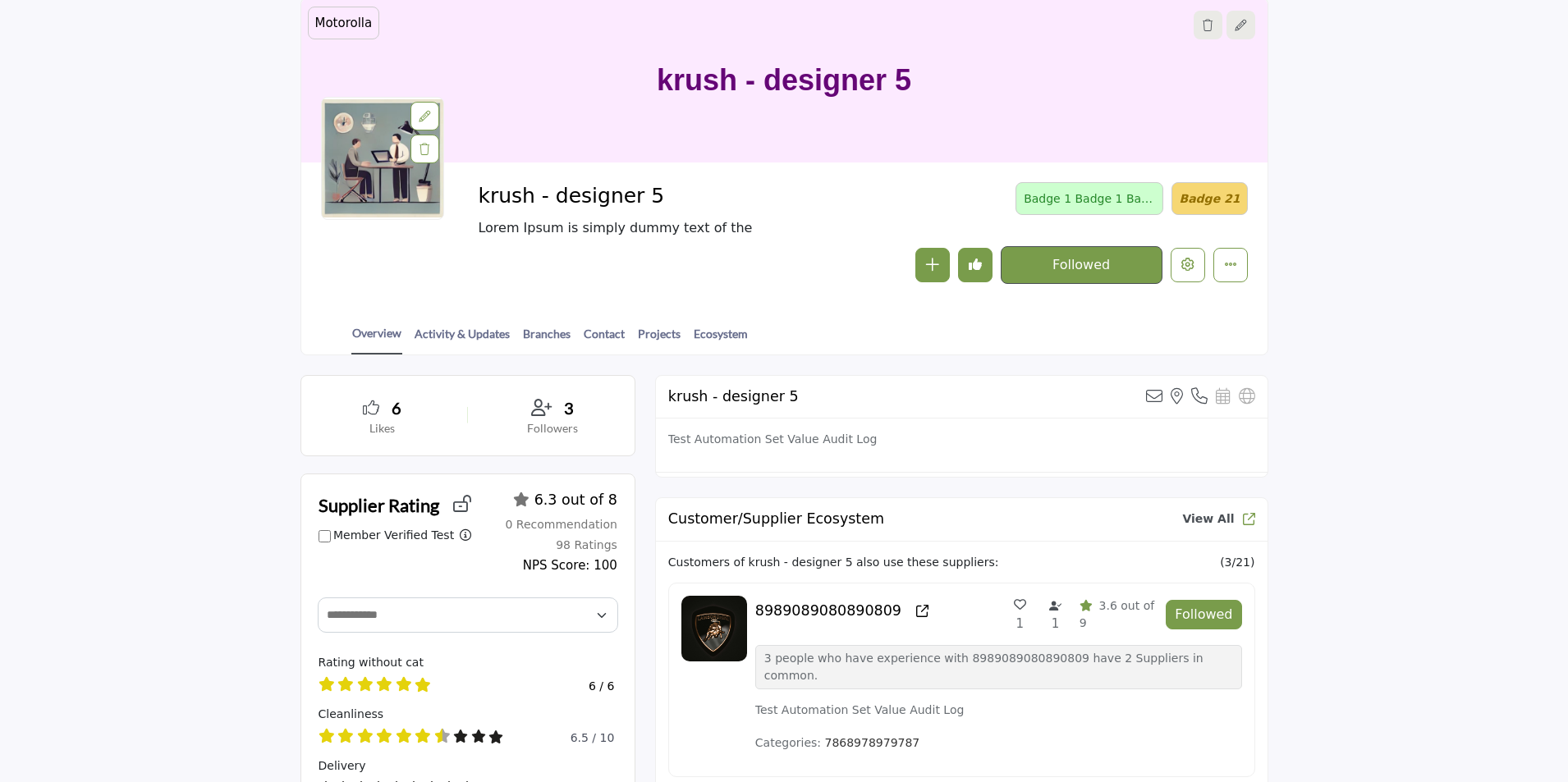
scroll to position [82, 0]
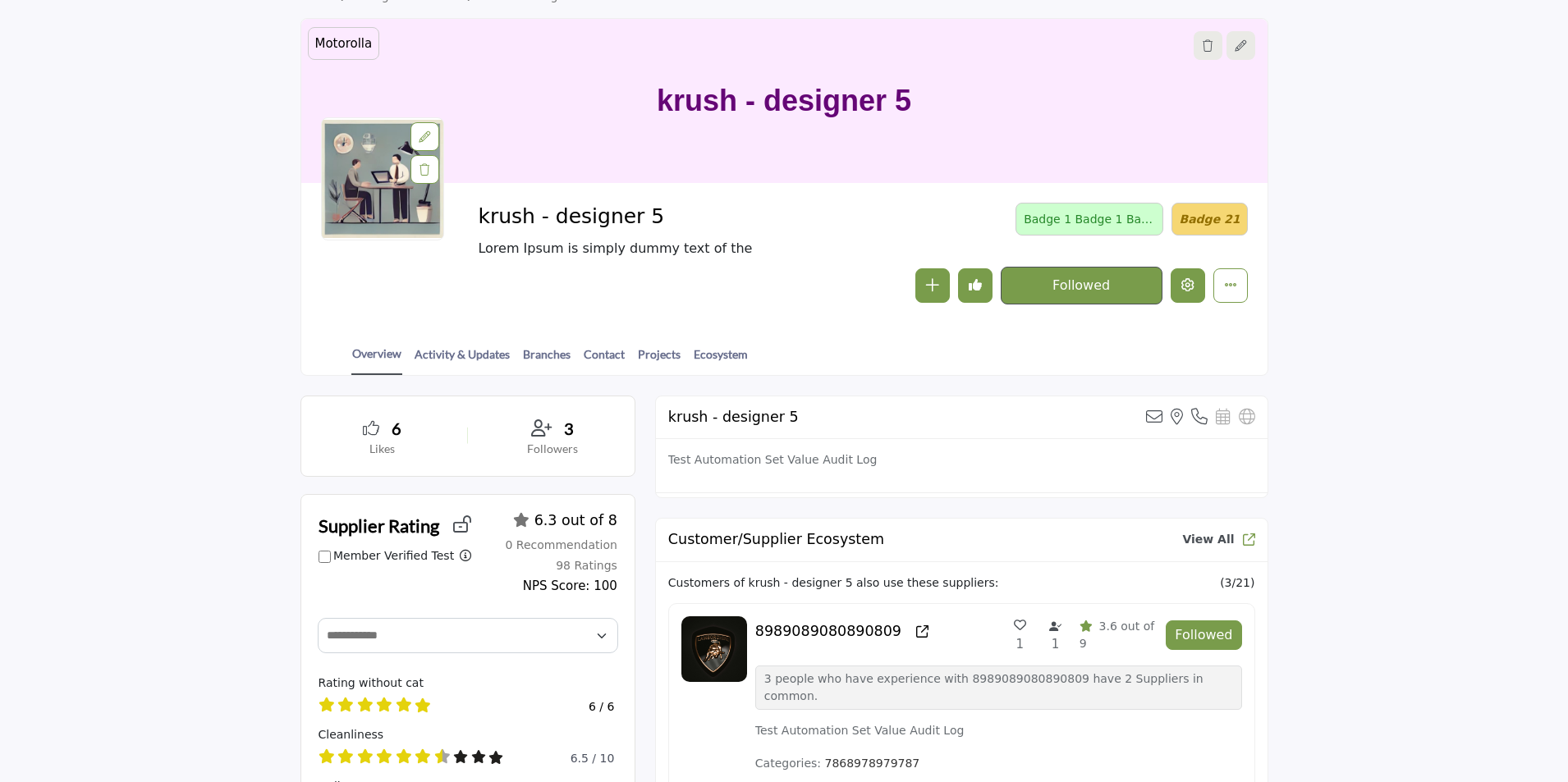
click at [1191, 295] on button "Edit company" at bounding box center [1187, 285] width 34 height 34
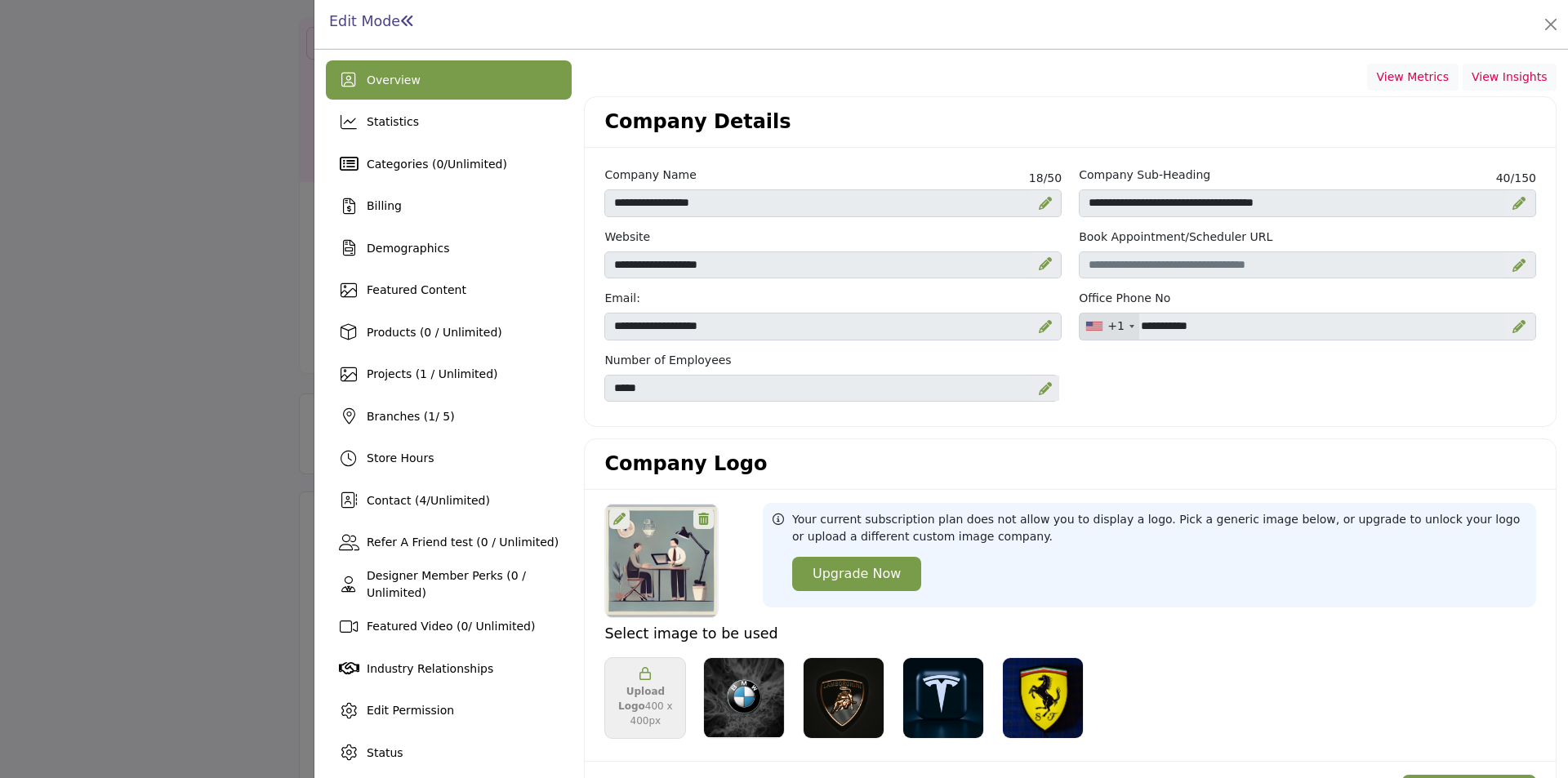
click at [205, 337] on div at bounding box center [784, 389] width 1568 height 778
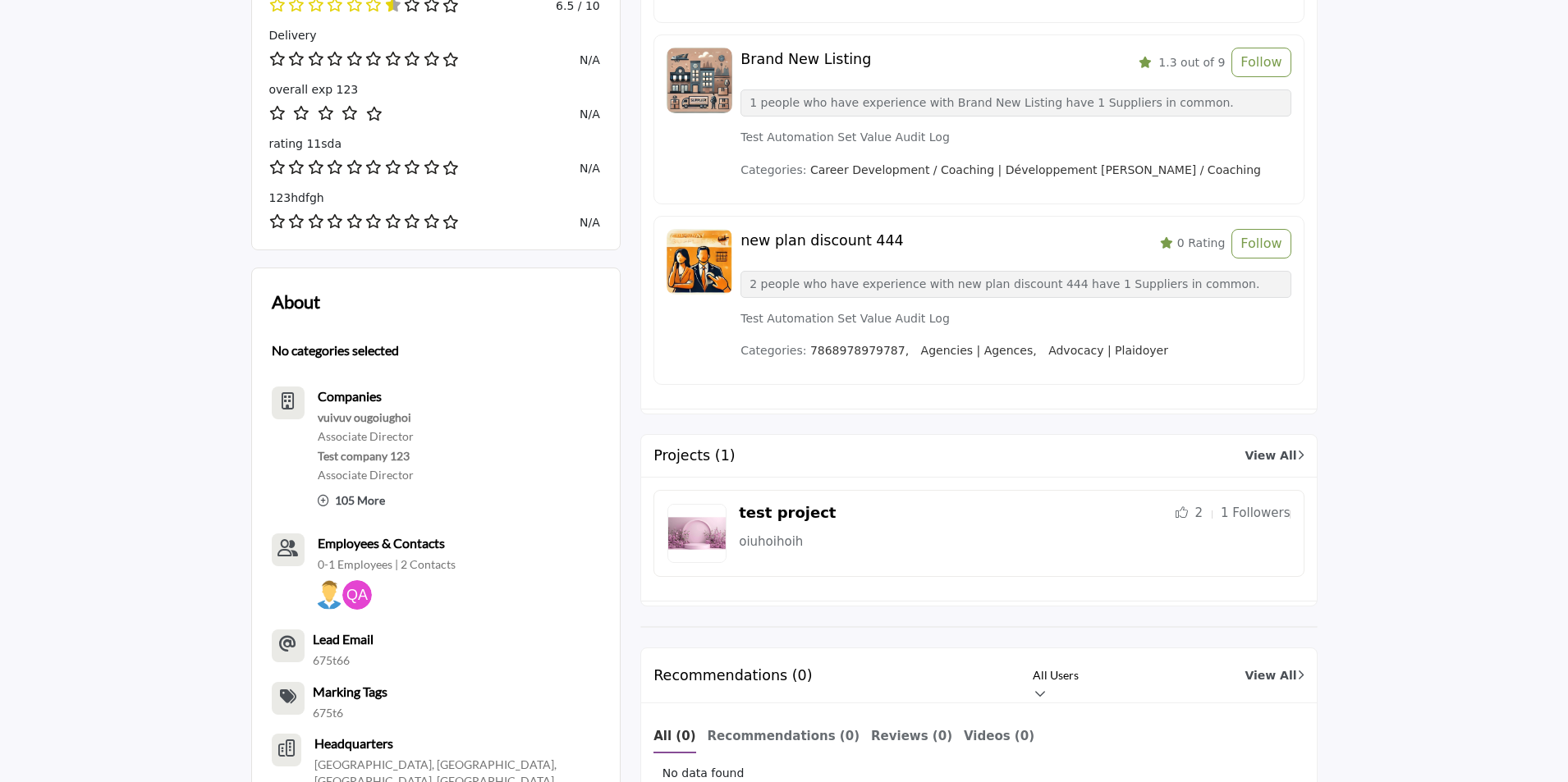
scroll to position [821, 0]
